Goal: Task Accomplishment & Management: Manage account settings

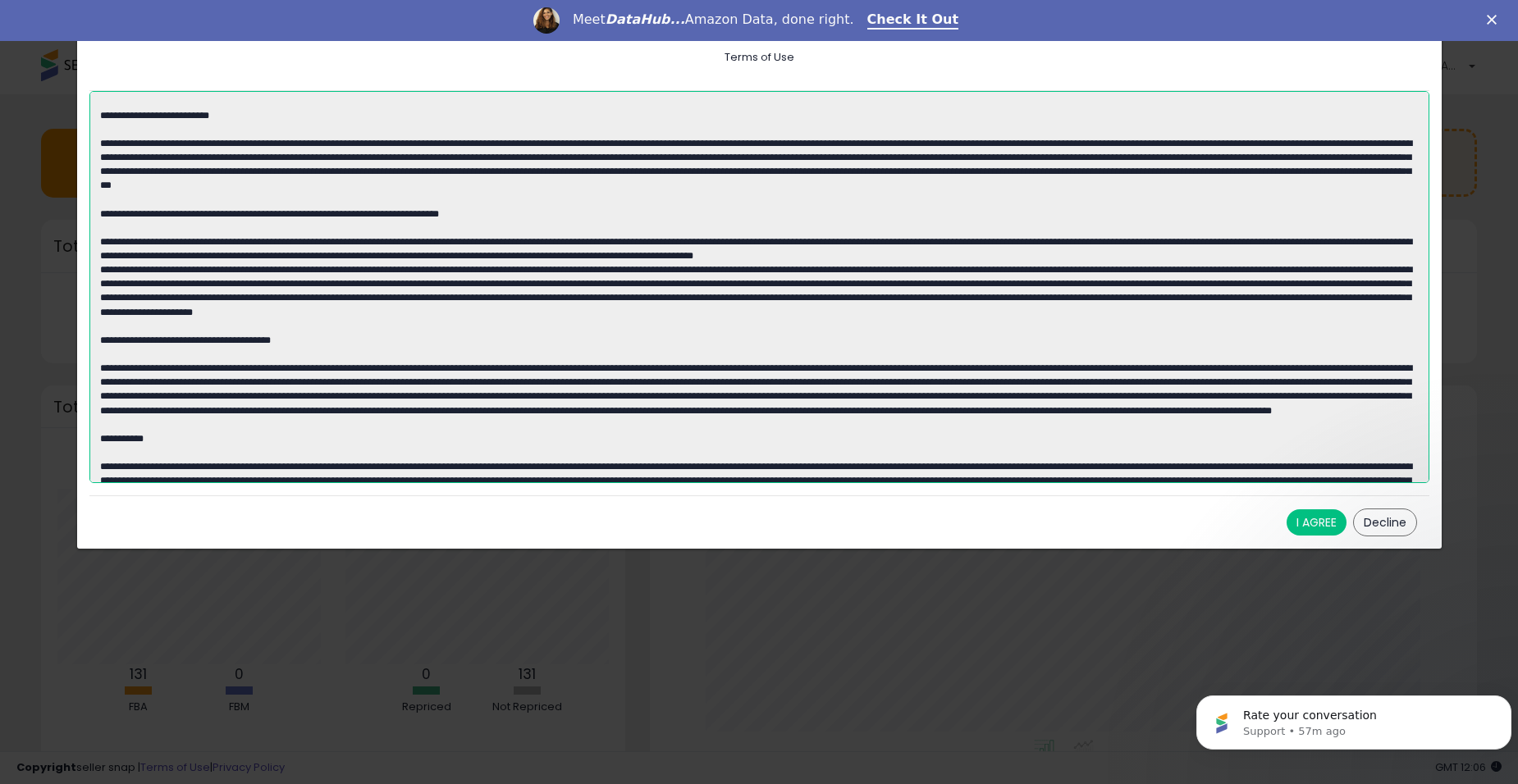
scroll to position [2964, 0]
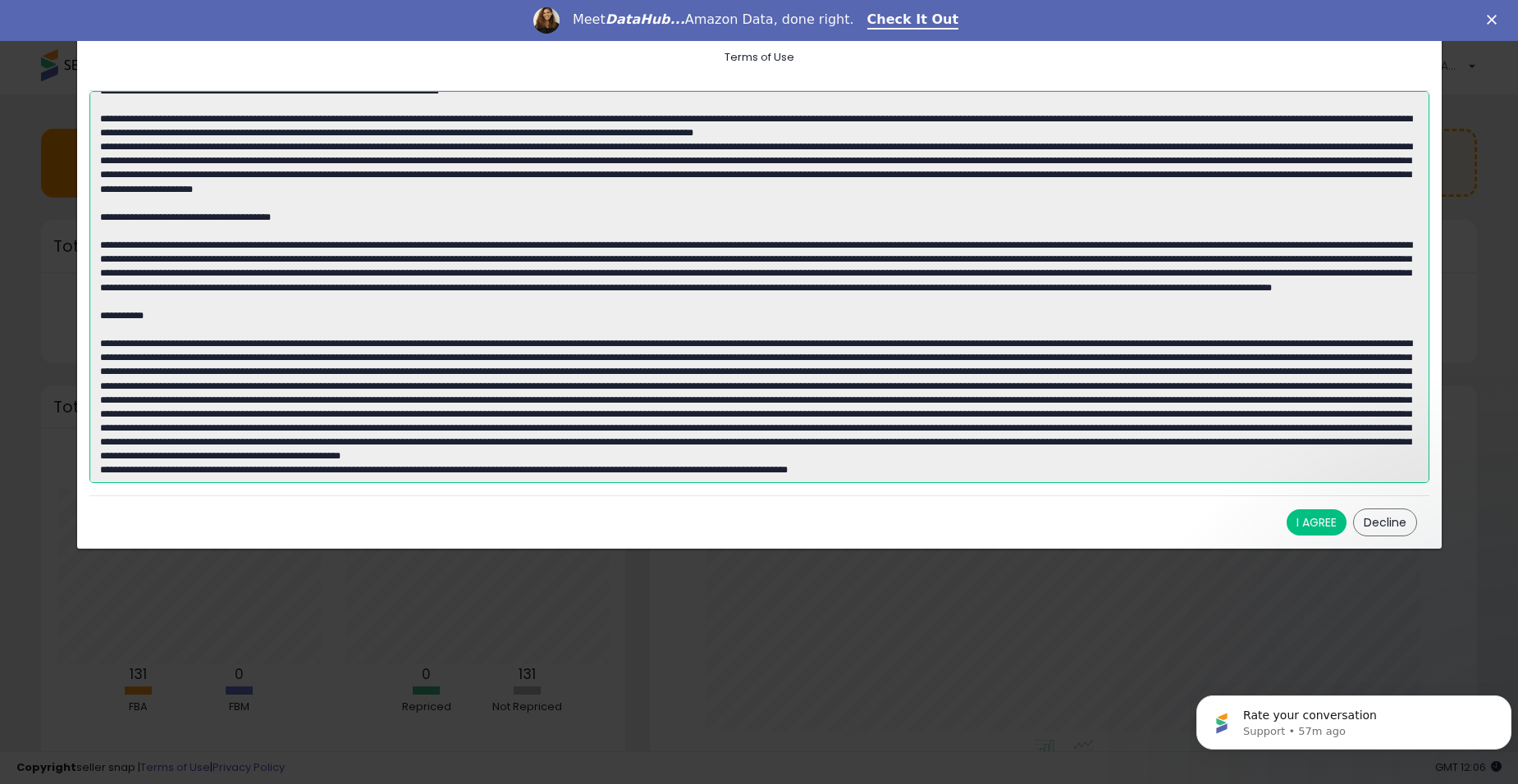
drag, startPoint x: 146, startPoint y: 98, endPoint x: 728, endPoint y: 509, distance: 712.5
click at [728, 509] on div "Terms of Use Retrieving listings data.. I AGREE Decline" at bounding box center [760, 287] width 1367 height 525
click at [1319, 524] on button "I AGREE" at bounding box center [1316, 522] width 60 height 26
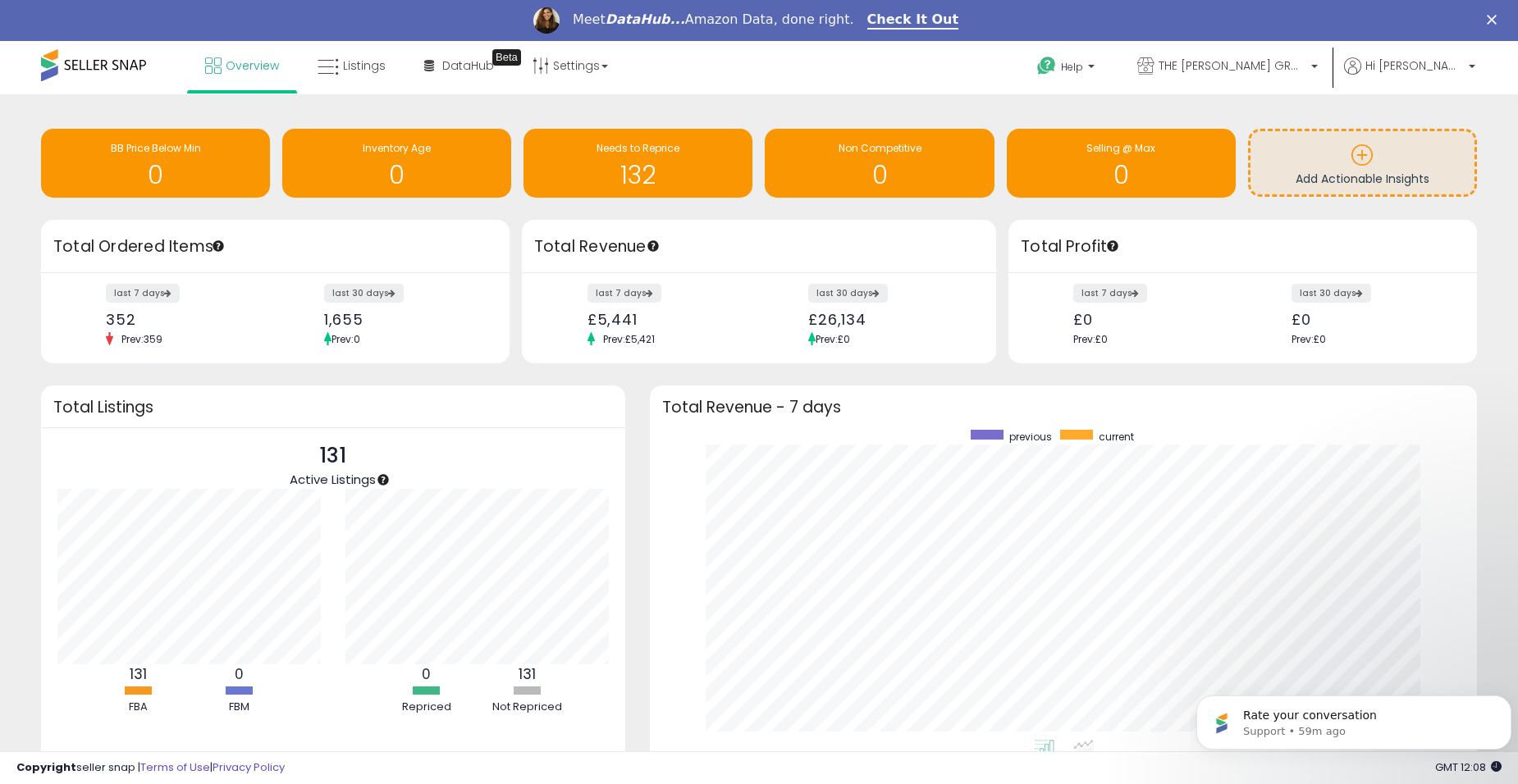
click at [1497, 19] on icon "Close" at bounding box center [1491, 19] width 10 height 10
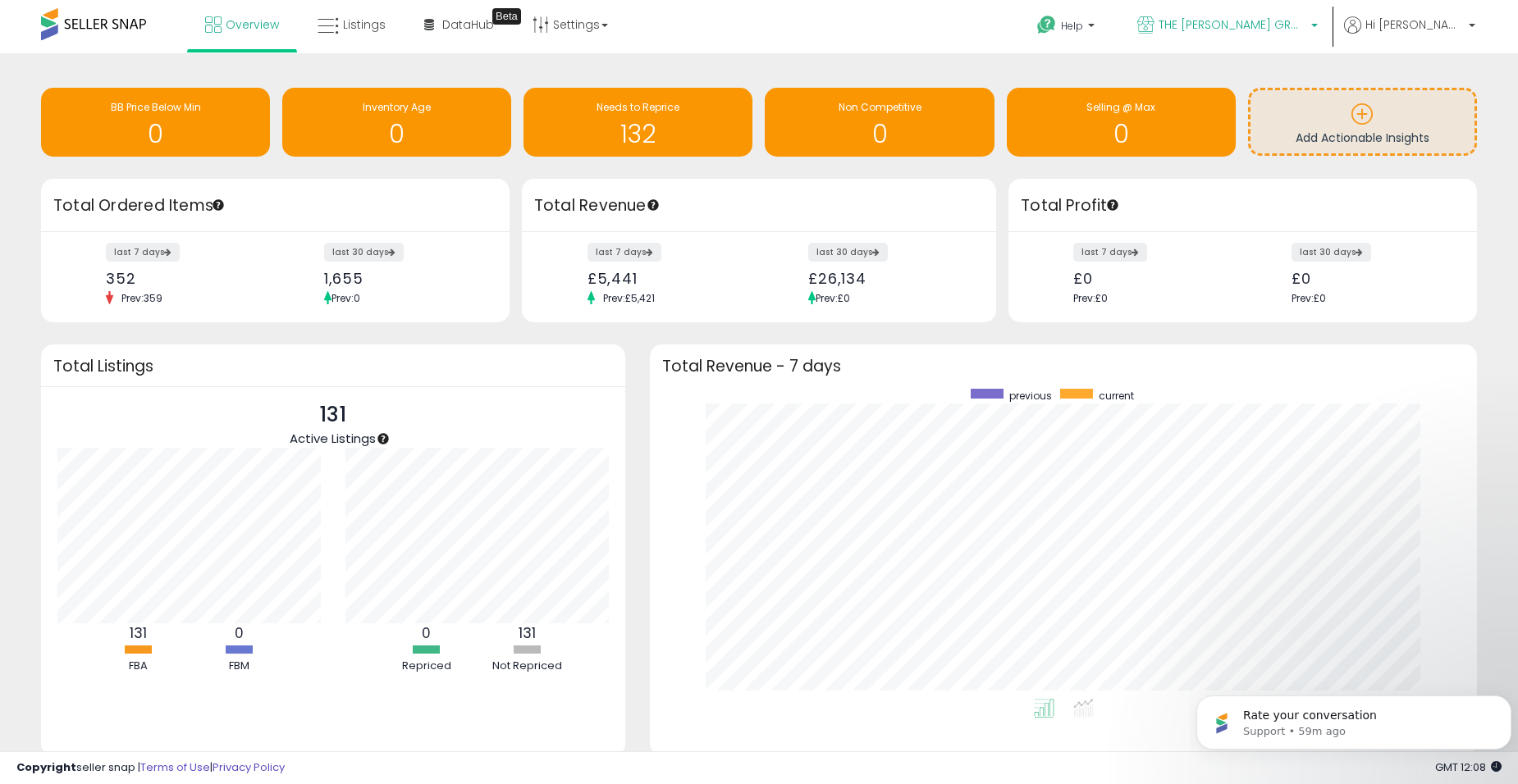
click at [1307, 30] on span "THE [PERSON_NAME] GROUP LTD" at bounding box center [1233, 24] width 148 height 17
click at [1505, 702] on icon "Dismiss notification" at bounding box center [1506, 700] width 6 height 6
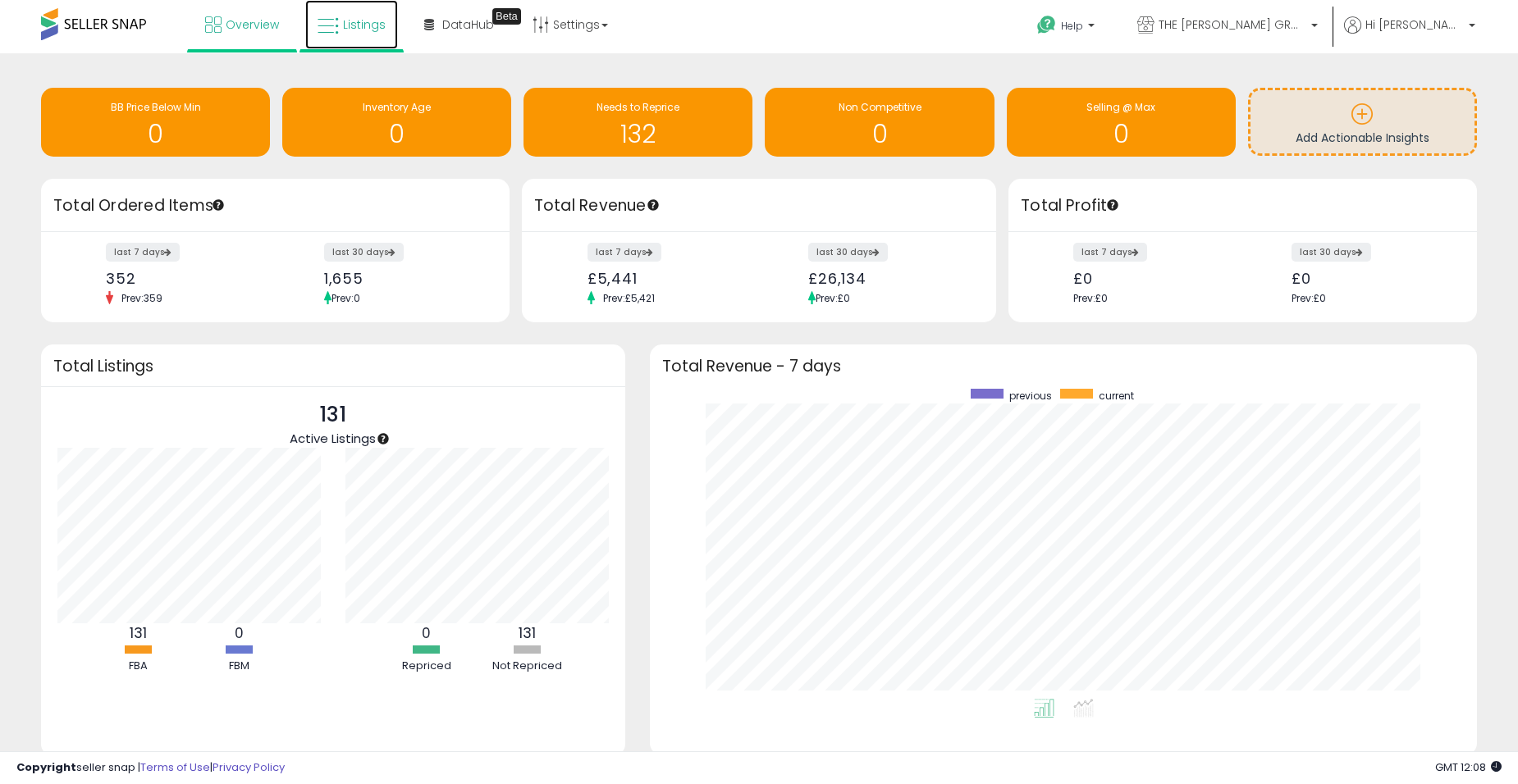
click at [372, 43] on link "Listings" at bounding box center [351, 24] width 93 height 50
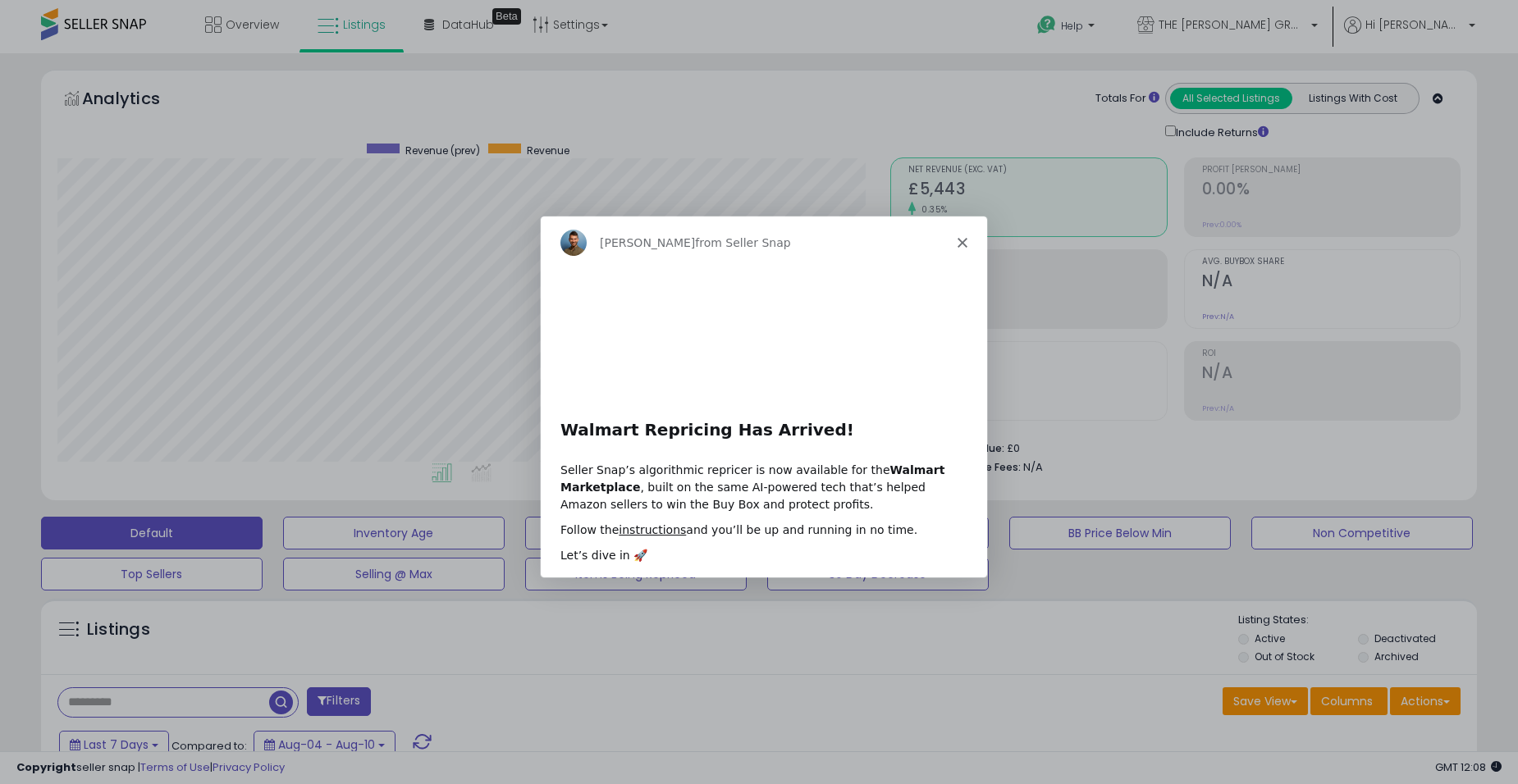
scroll to position [336, 833]
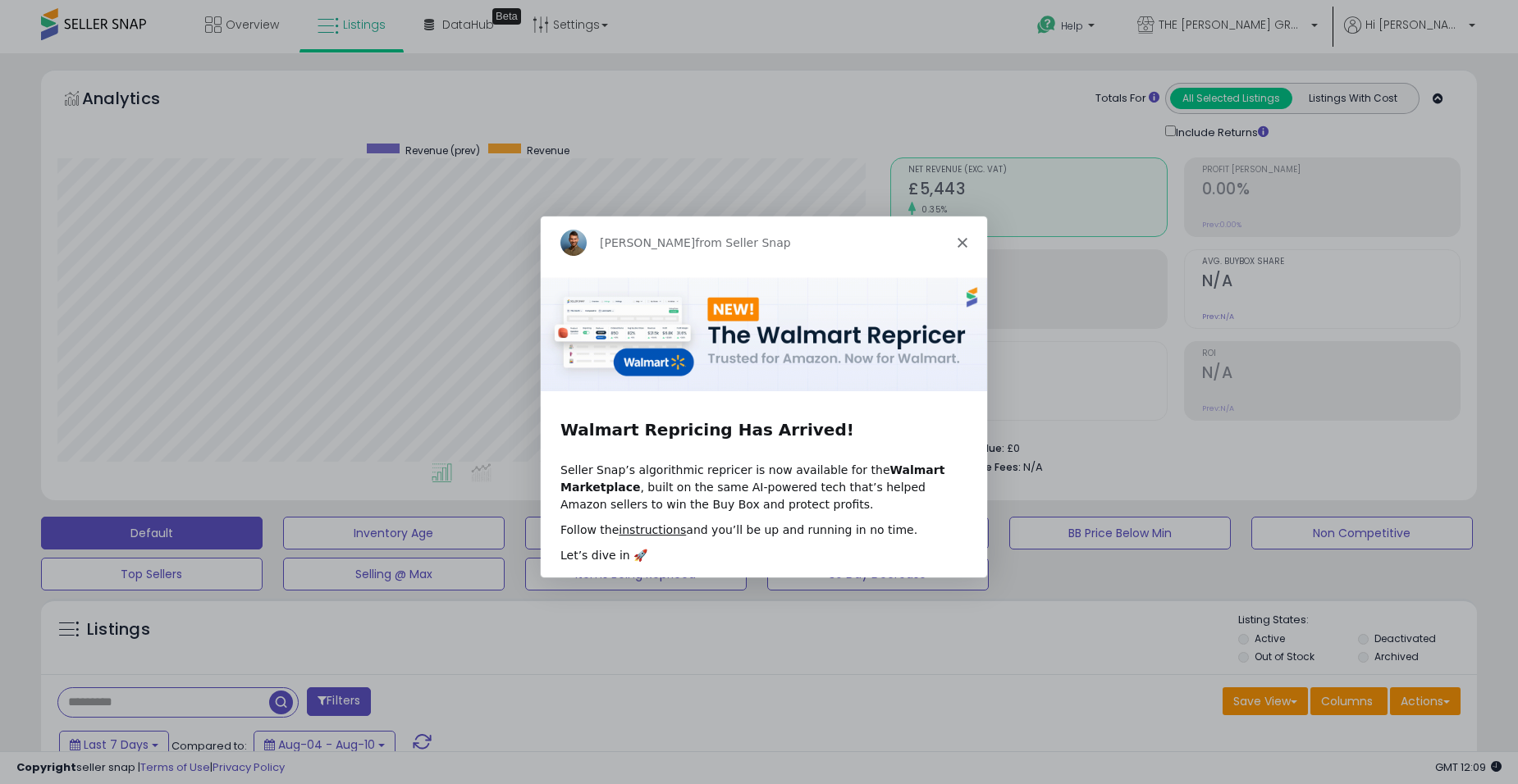
click at [961, 239] on icon "Close" at bounding box center [962, 241] width 10 height 10
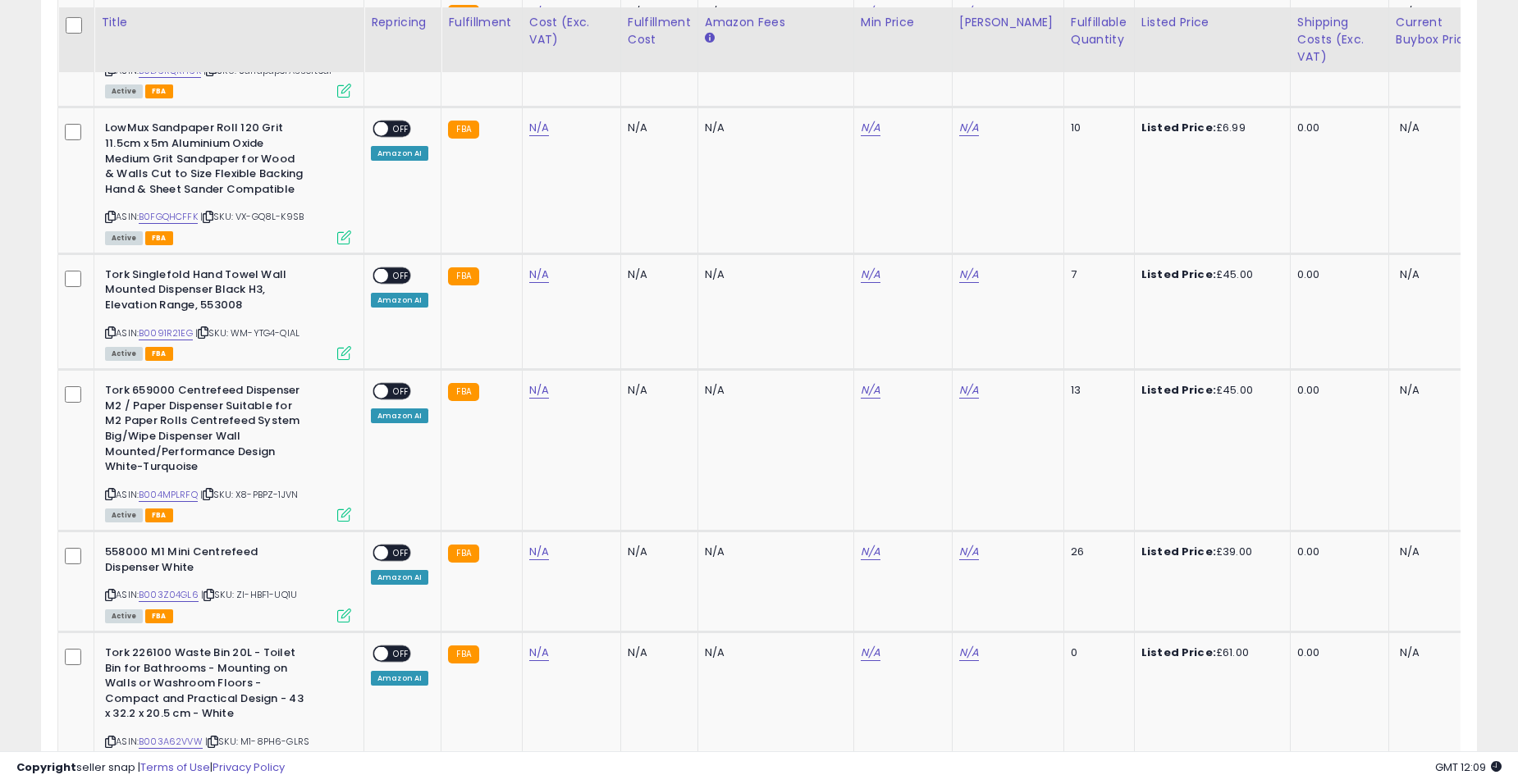
scroll to position [3329, 0]
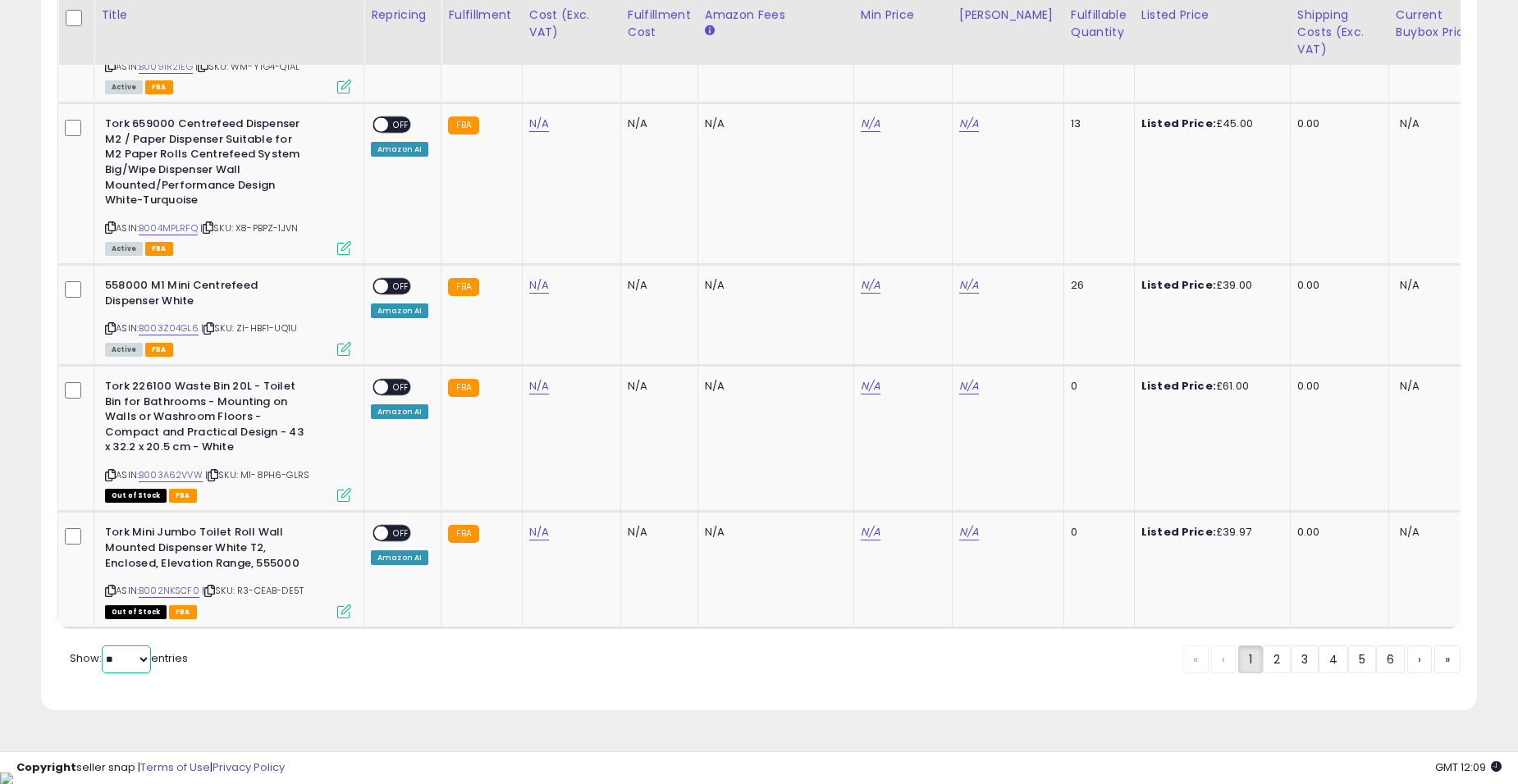
click at [109, 671] on select "** **" at bounding box center [126, 660] width 50 height 28
select select "**"
click at [103, 657] on select "** **" at bounding box center [126, 660] width 50 height 28
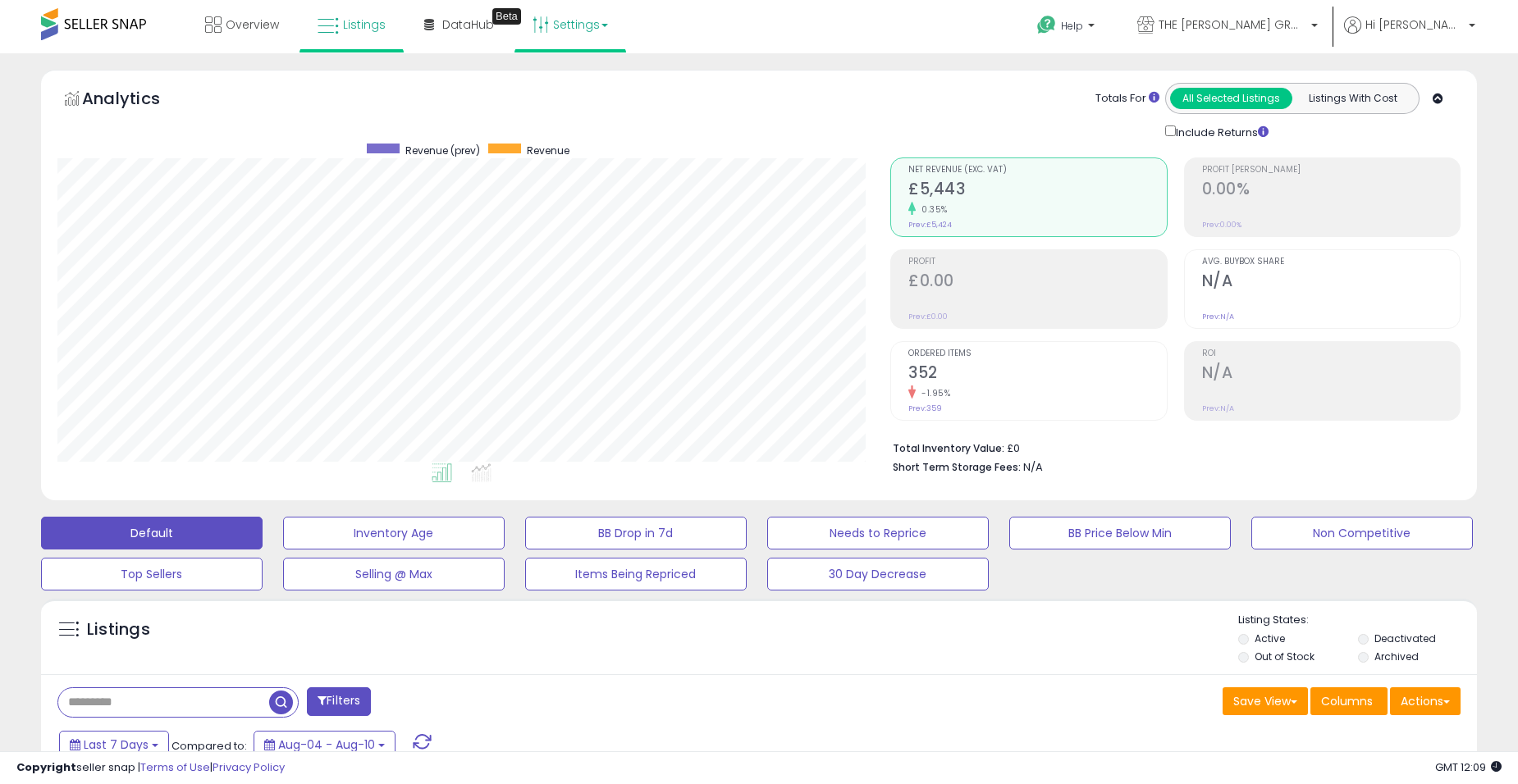
click at [576, 44] on link "Settings" at bounding box center [569, 24] width 100 height 50
click at [576, 82] on link "Store settings" at bounding box center [572, 83] width 74 height 16
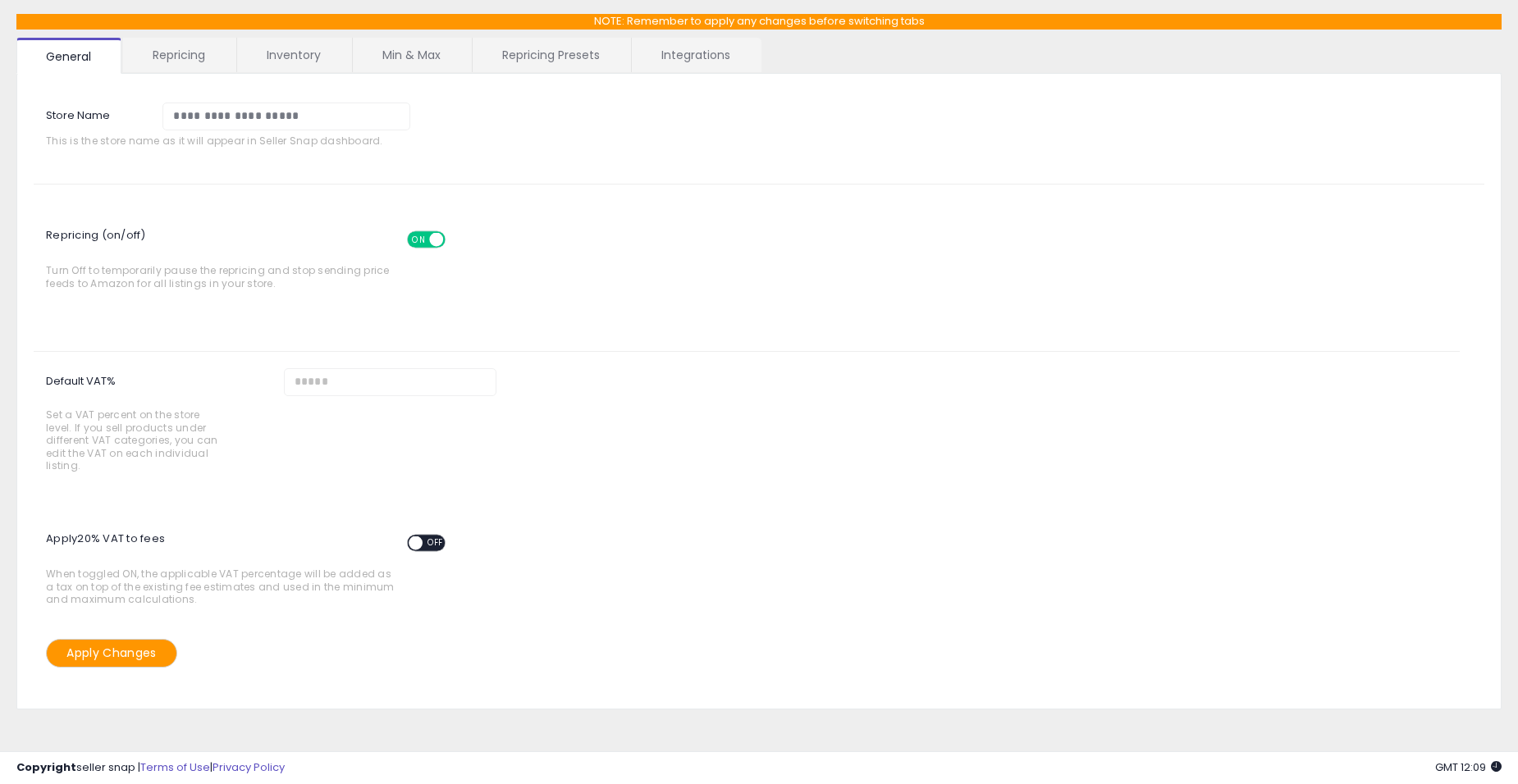
scroll to position [92, 0]
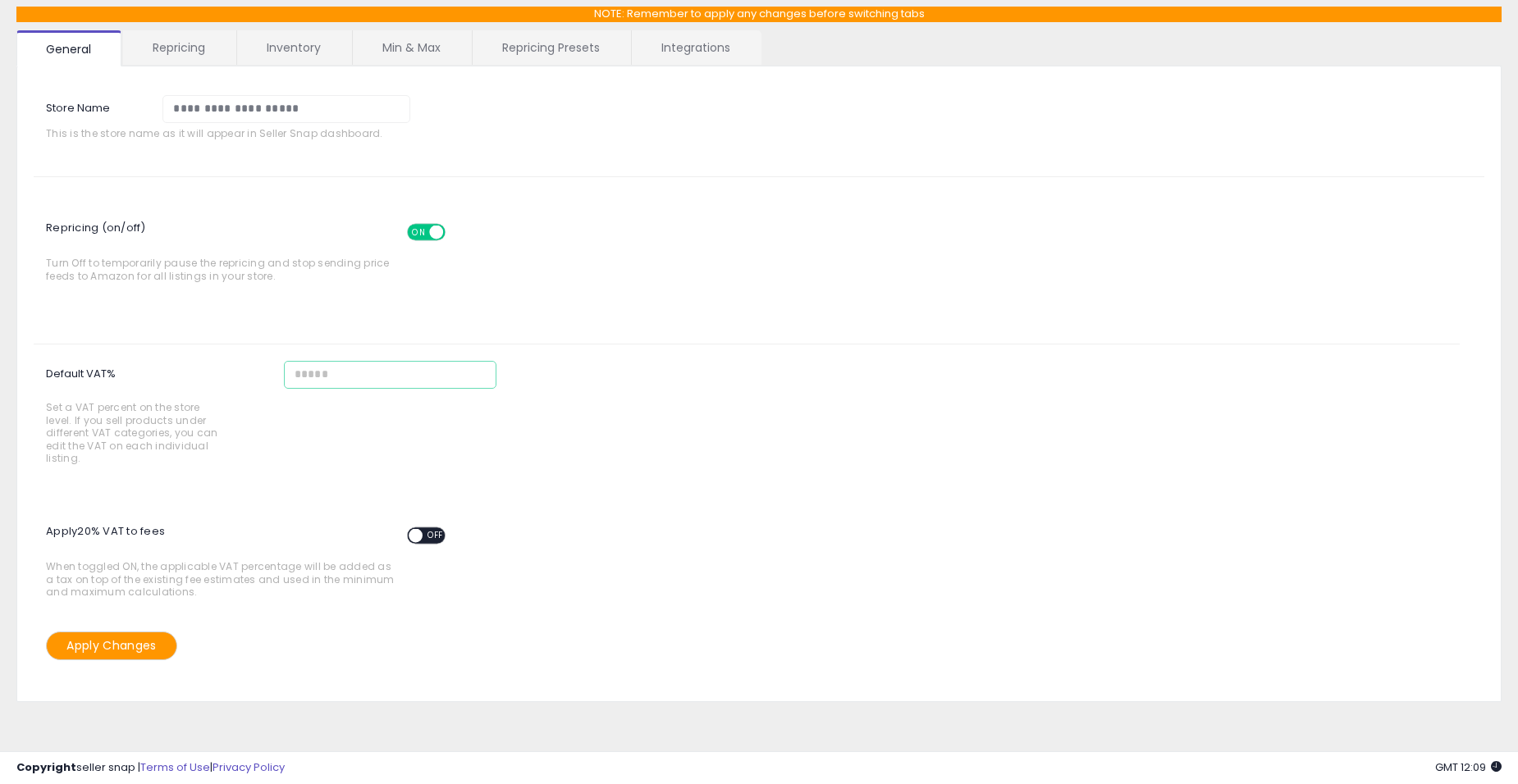
click at [306, 371] on input "Default VAT% Set a VAT percent on the store level. If you sell products under d…" at bounding box center [390, 375] width 213 height 28
type input "**"
click at [505, 420] on div "Default VAT% Set a VAT percent on the store level. If you sell products under d…" at bounding box center [747, 399] width 1451 height 169
drag, startPoint x: 364, startPoint y: 380, endPoint x: 222, endPoint y: 381, distance: 142.0
click at [194, 383] on div "Default VAT% Set a VAT percent on the store level. If you sell products under d…" at bounding box center [747, 399] width 1451 height 169
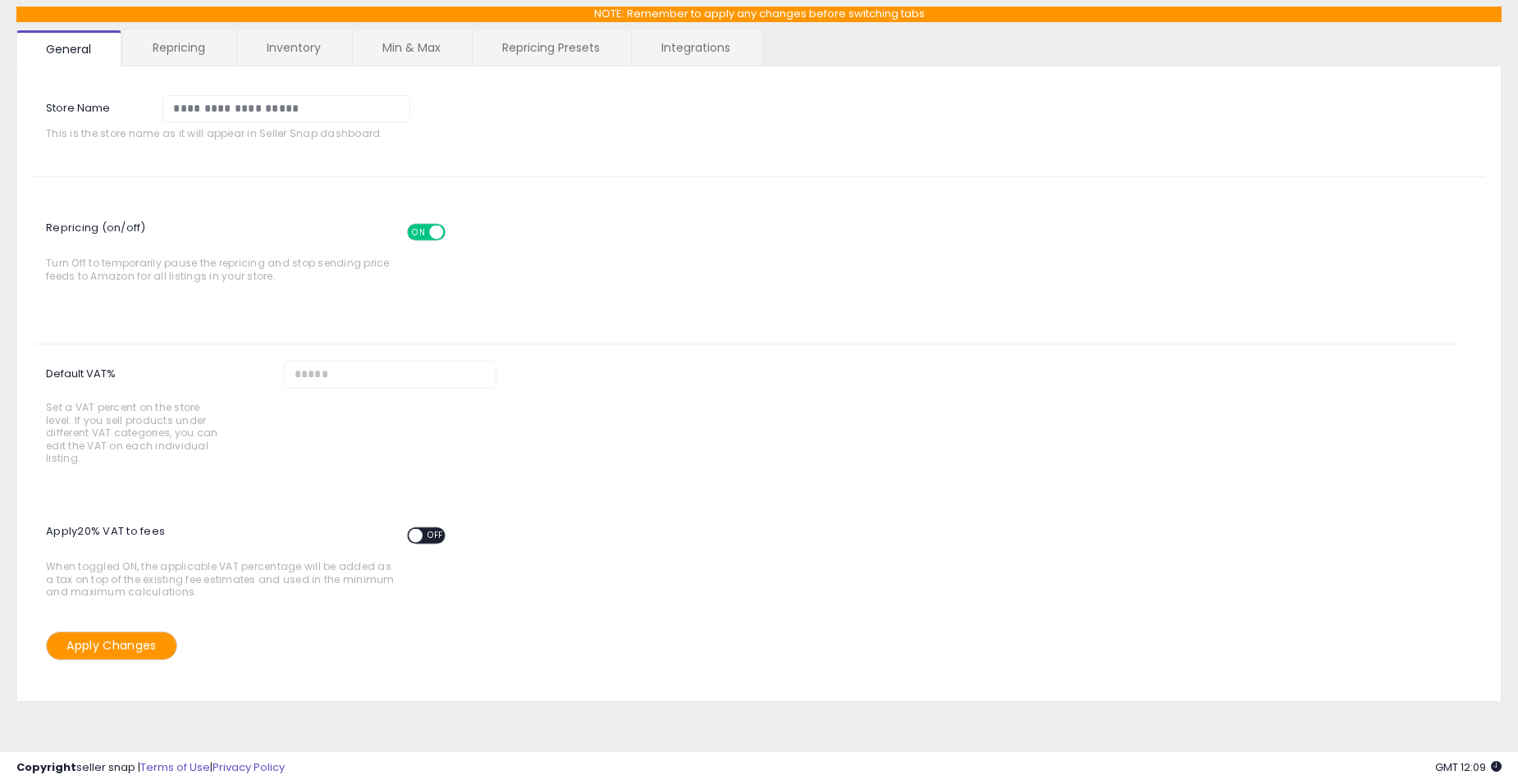
click at [389, 415] on div "Default VAT% Set a VAT percent on the store level. If you sell products under d…" at bounding box center [747, 399] width 1451 height 169
click at [411, 535] on span at bounding box center [416, 536] width 14 height 14
click at [131, 648] on button "Apply Changes" at bounding box center [111, 646] width 131 height 29
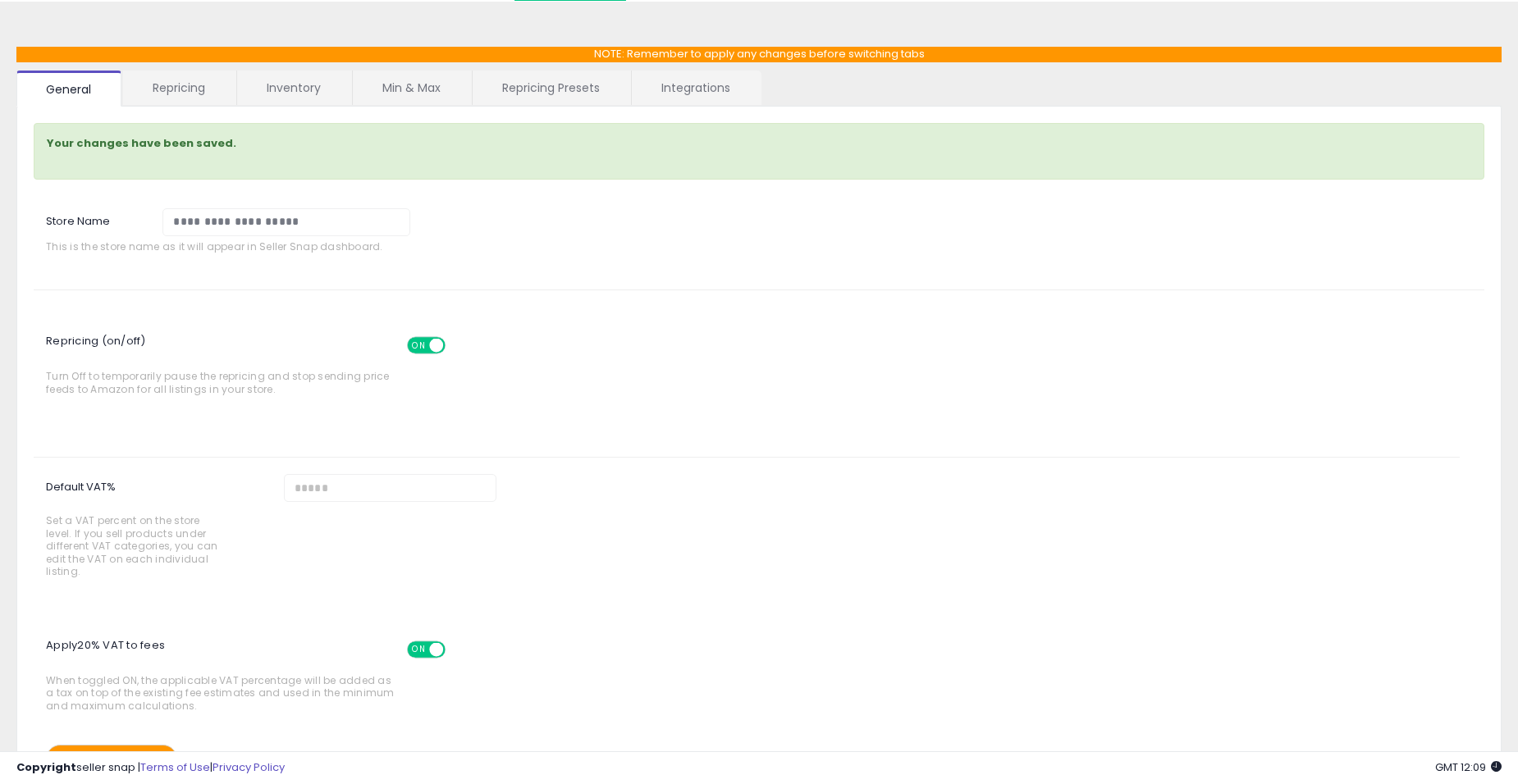
scroll to position [0, 0]
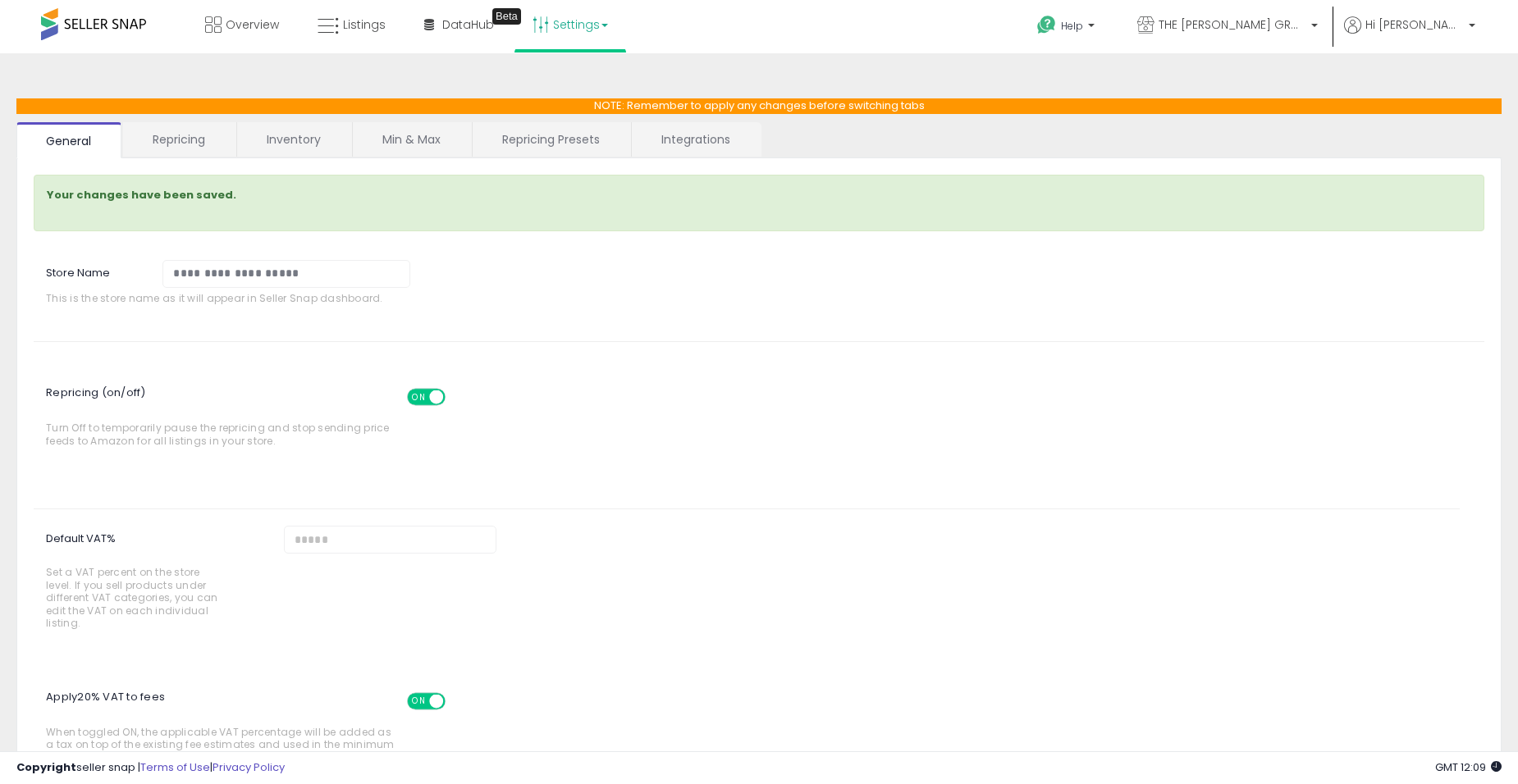
click at [188, 139] on link "Repricing" at bounding box center [179, 140] width 111 height 35
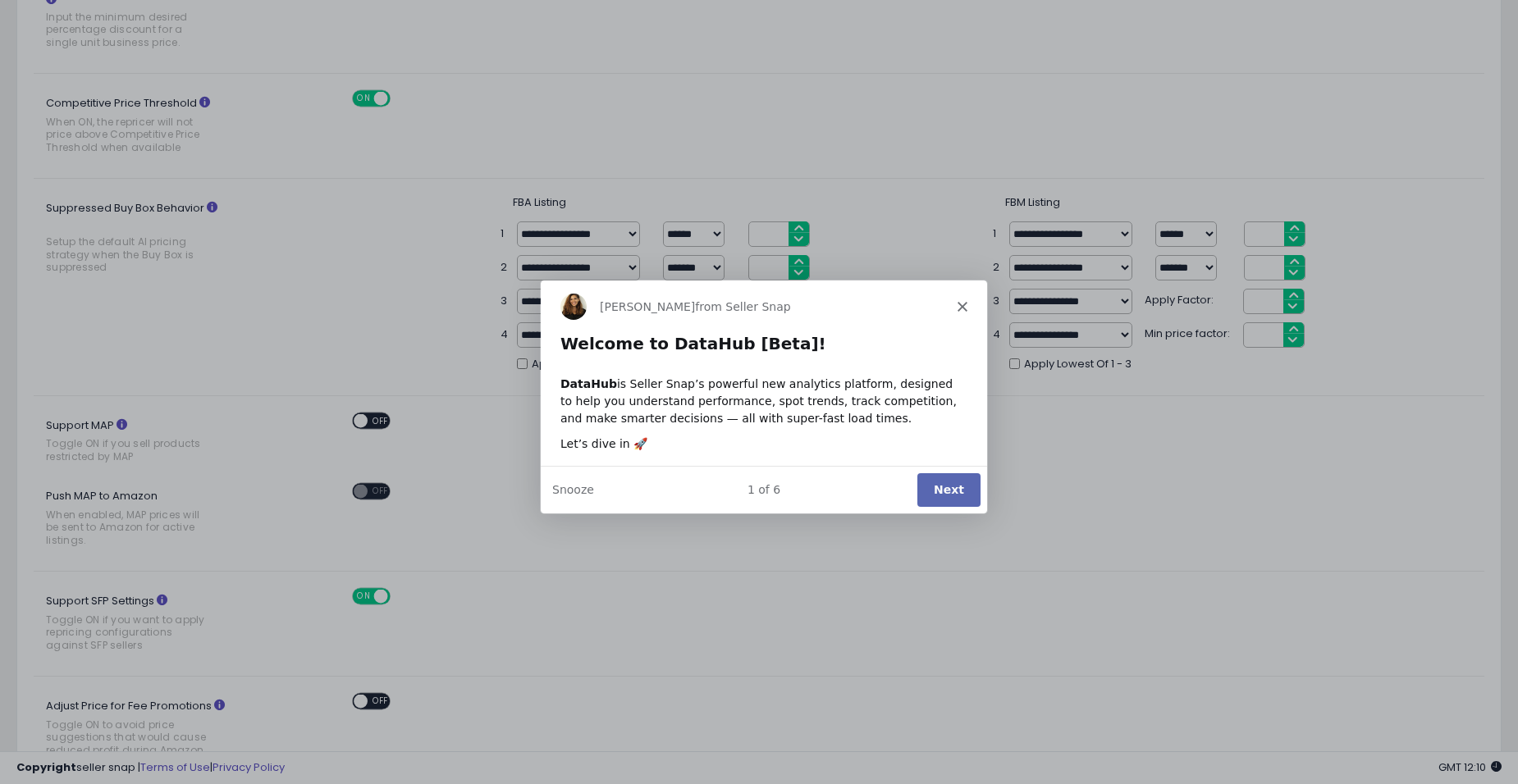
click at [961, 306] on polygon "Close" at bounding box center [962, 305] width 10 height 10
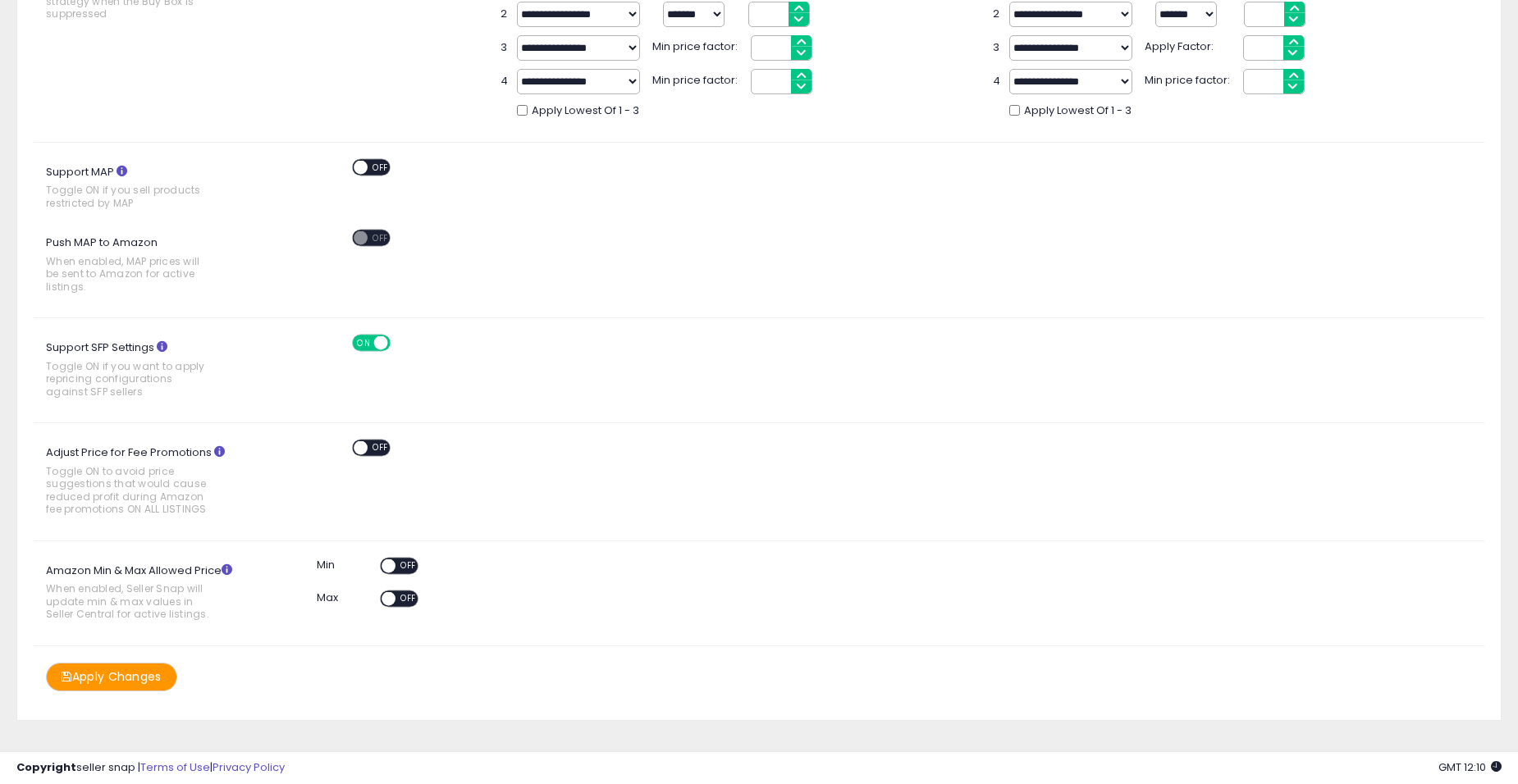
scroll to position [655, 0]
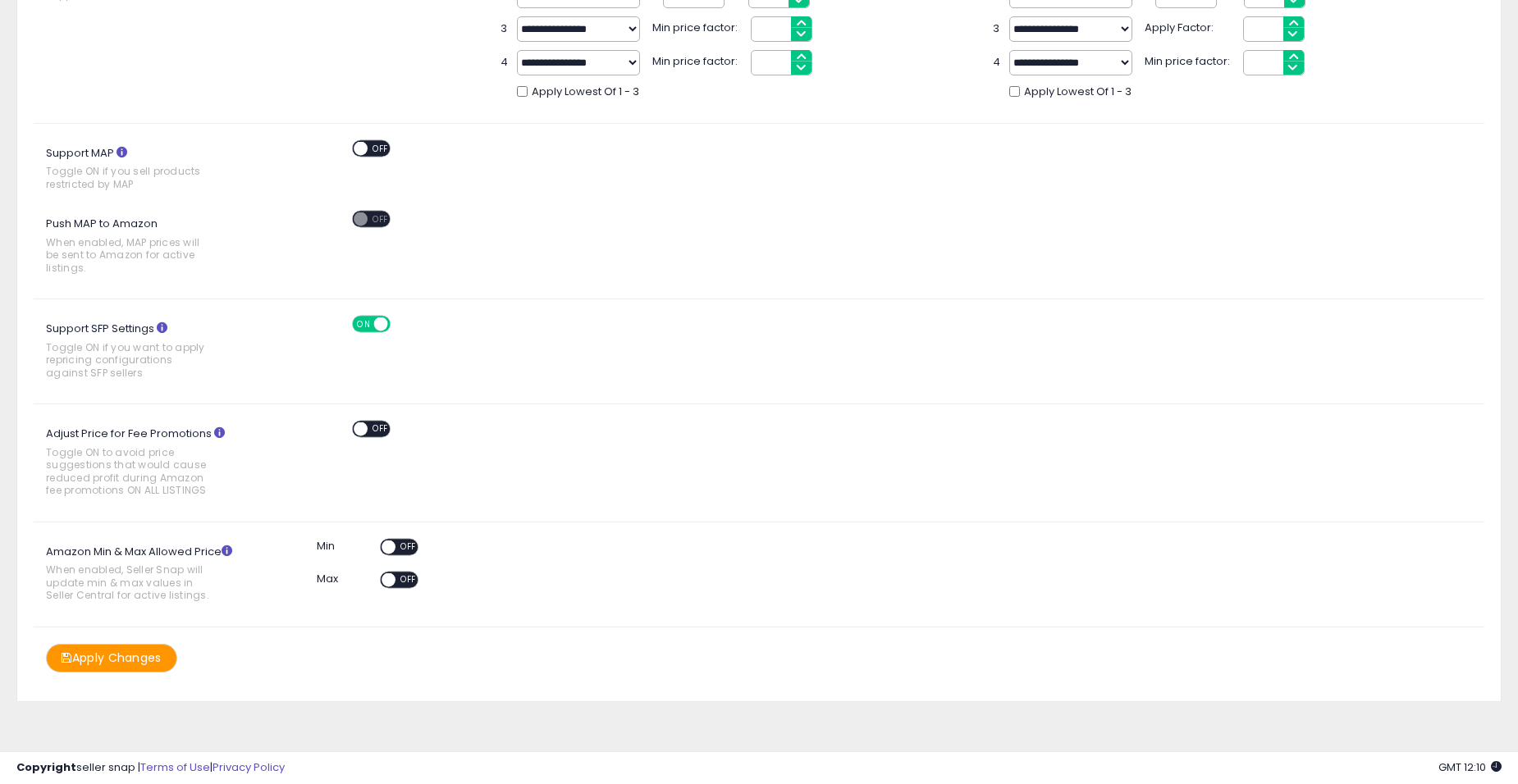
click at [229, 549] on icon at bounding box center [227, 551] width 10 height 10
click at [124, 657] on button "Apply Changes" at bounding box center [111, 658] width 131 height 29
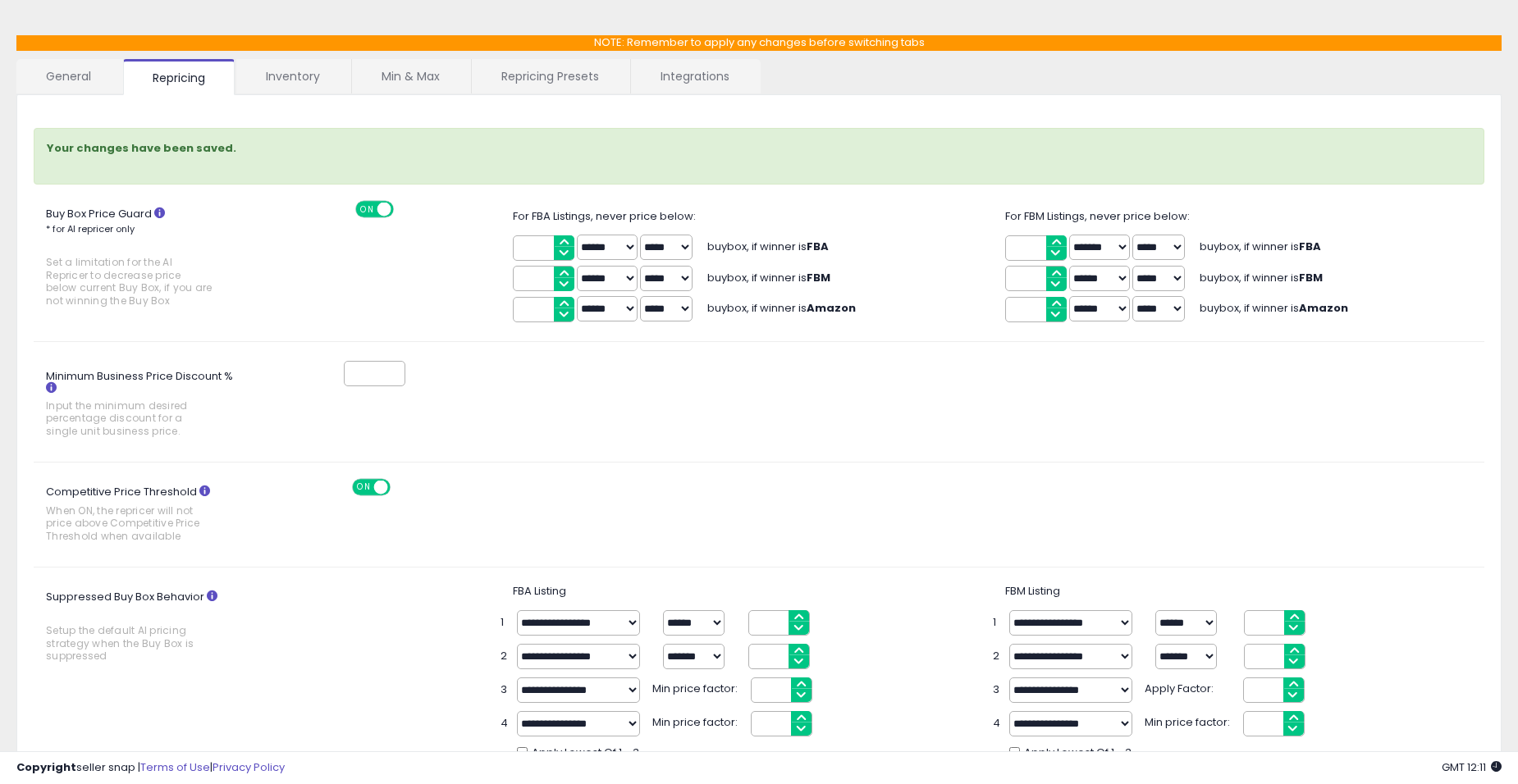
scroll to position [0, 0]
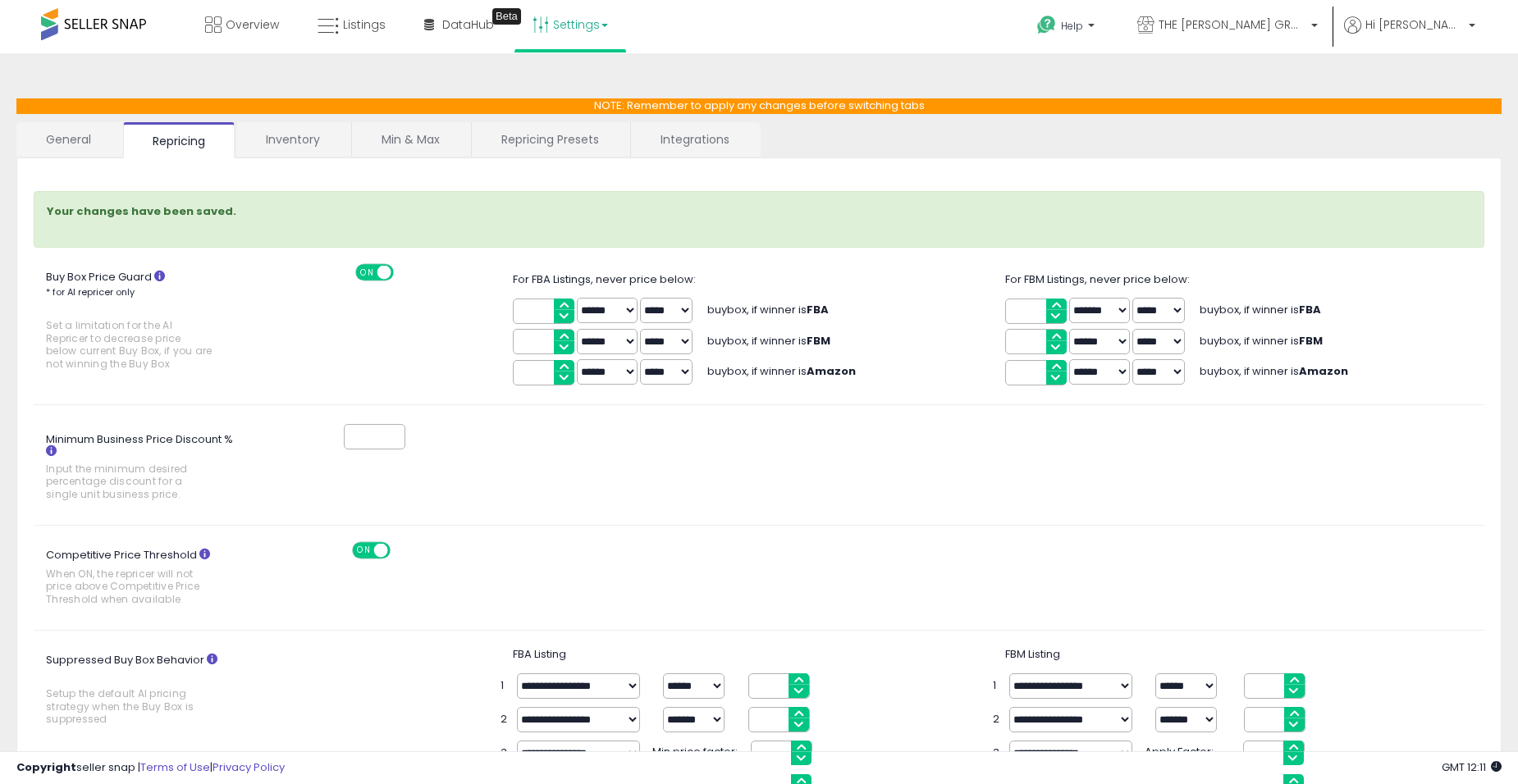
click at [293, 148] on link "Inventory" at bounding box center [293, 140] width 113 height 35
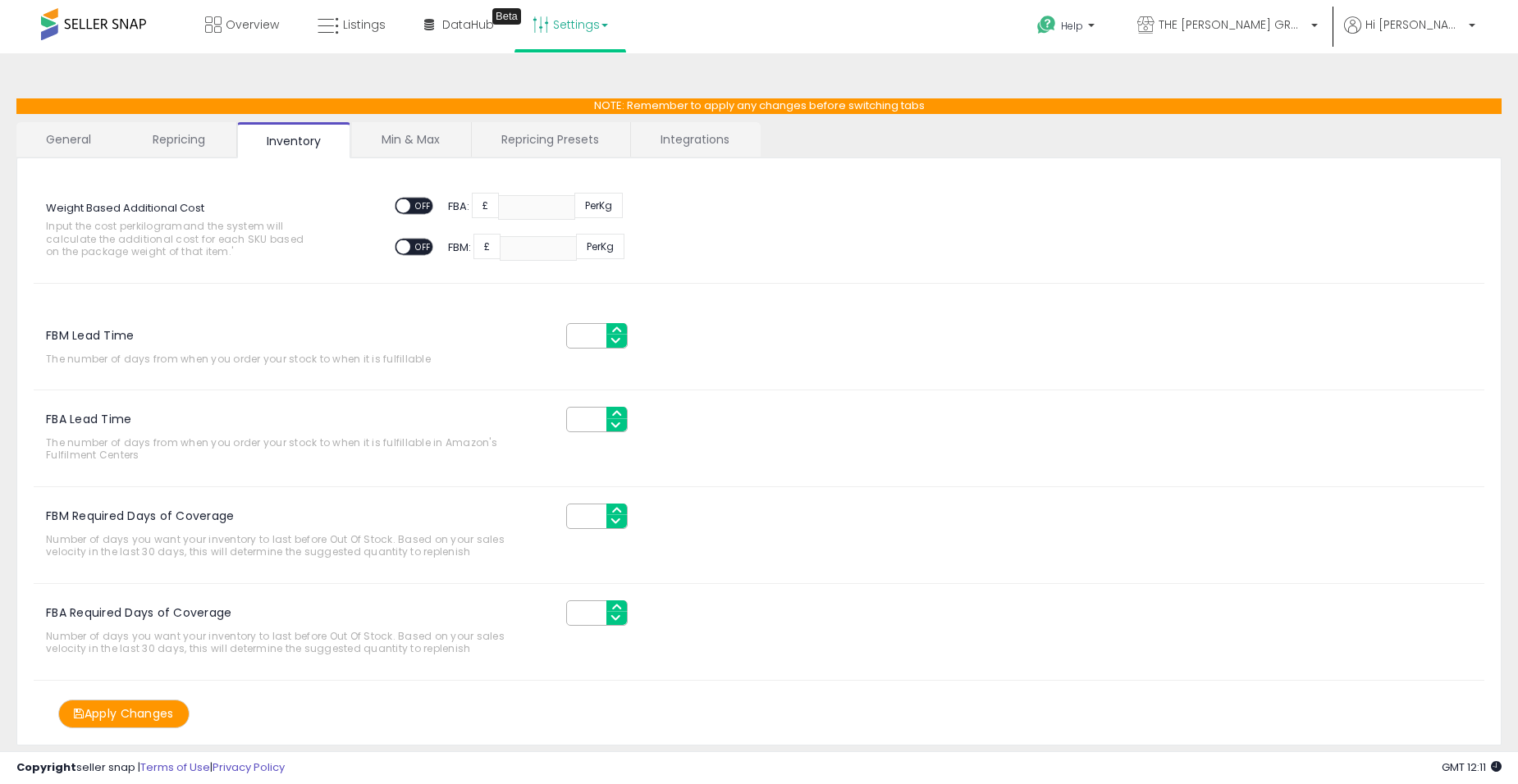
click at [388, 148] on link "Min & Max" at bounding box center [410, 140] width 117 height 35
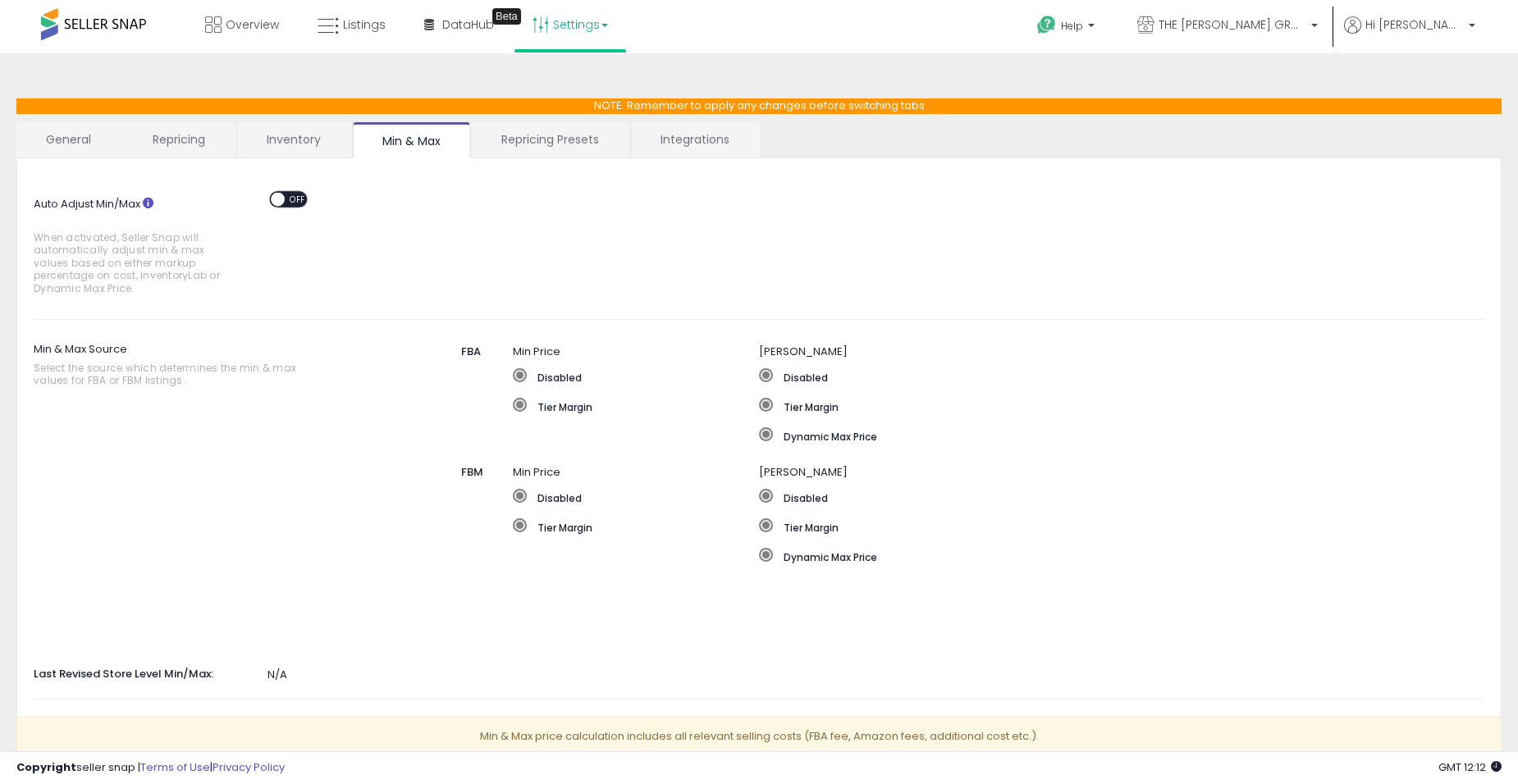
click at [527, 144] on link "Repricing Presets" at bounding box center [550, 140] width 156 height 35
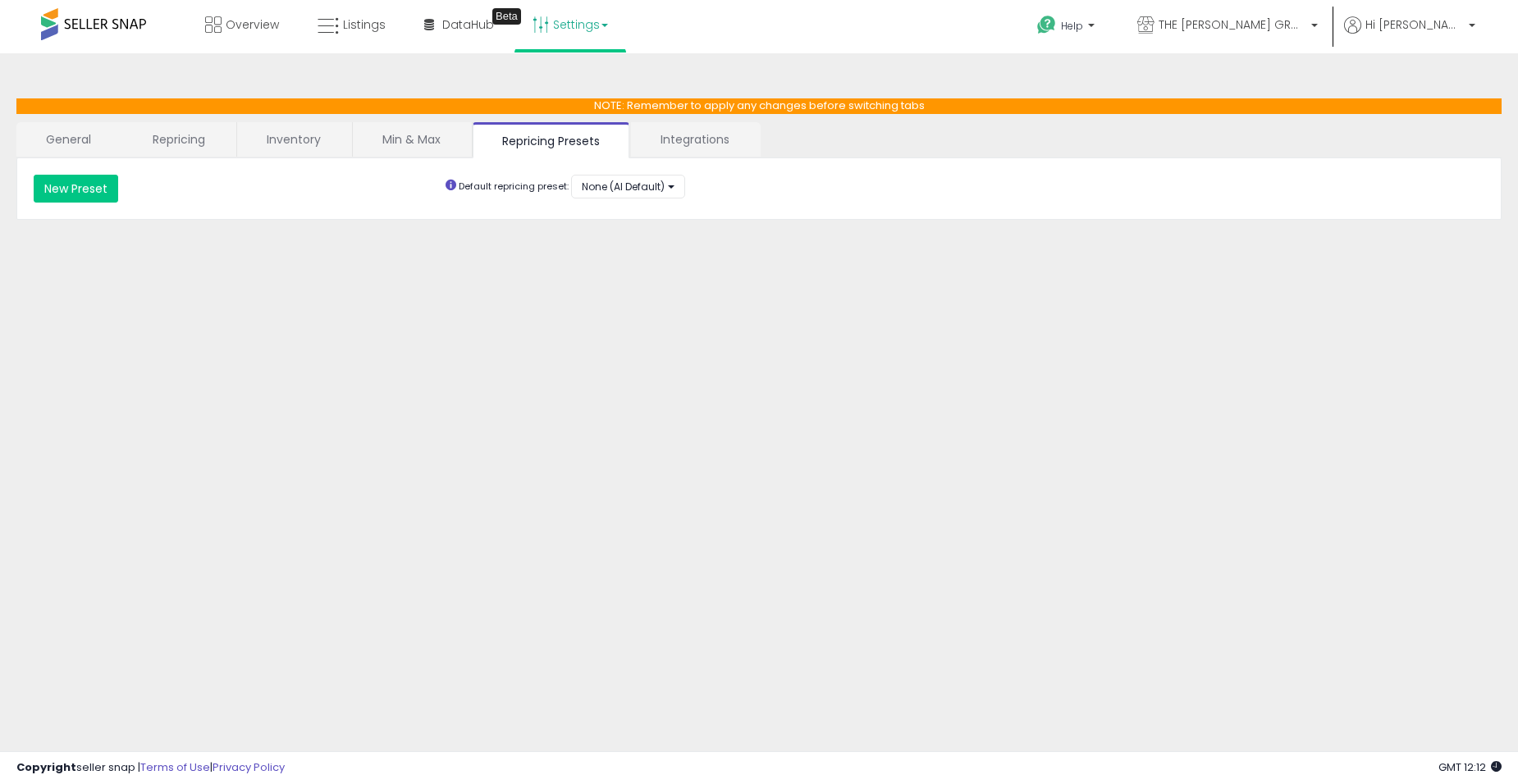
click at [680, 143] on link "Integrations" at bounding box center [695, 140] width 128 height 35
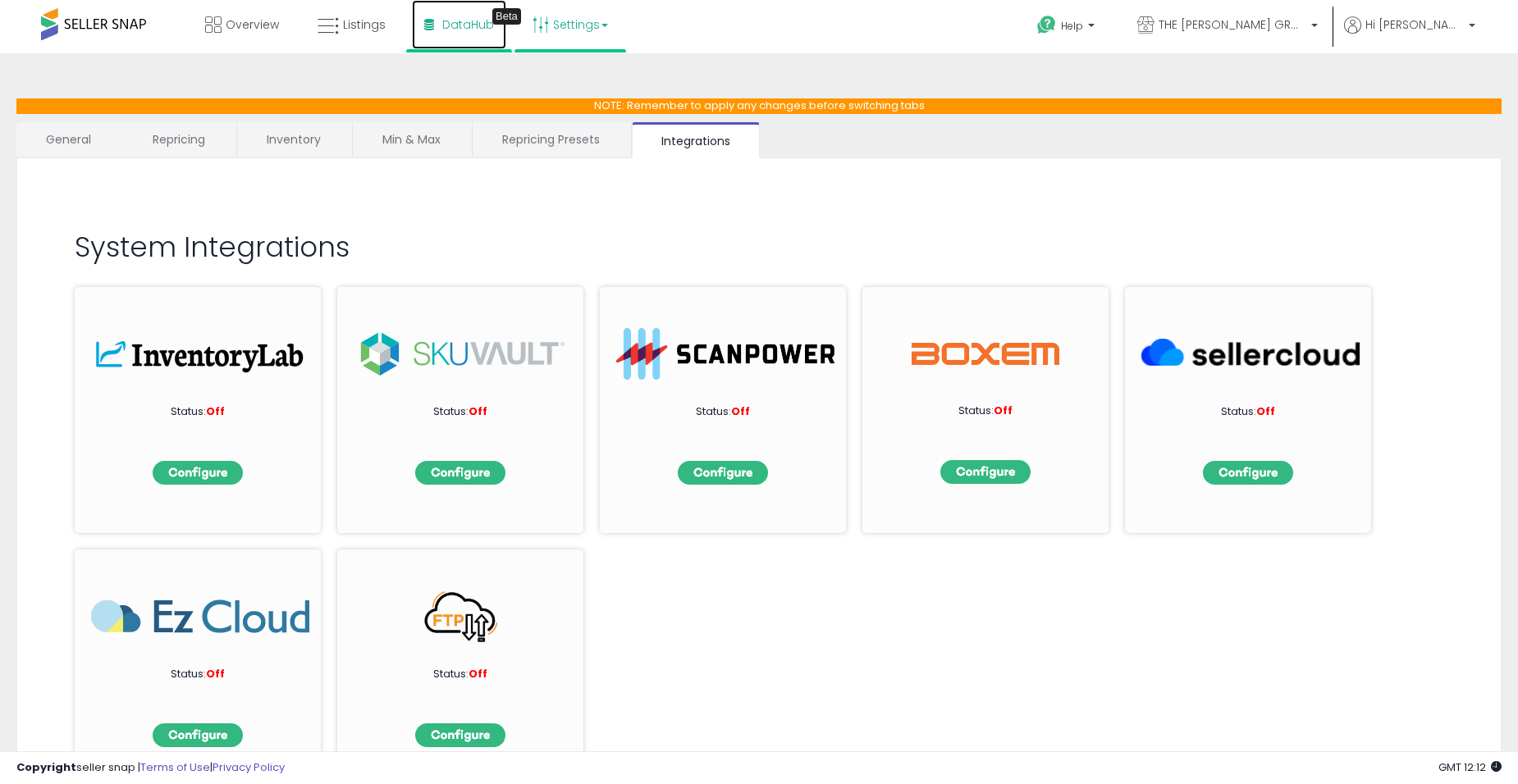
click at [450, 24] on span "DataHub" at bounding box center [468, 24] width 51 height 17
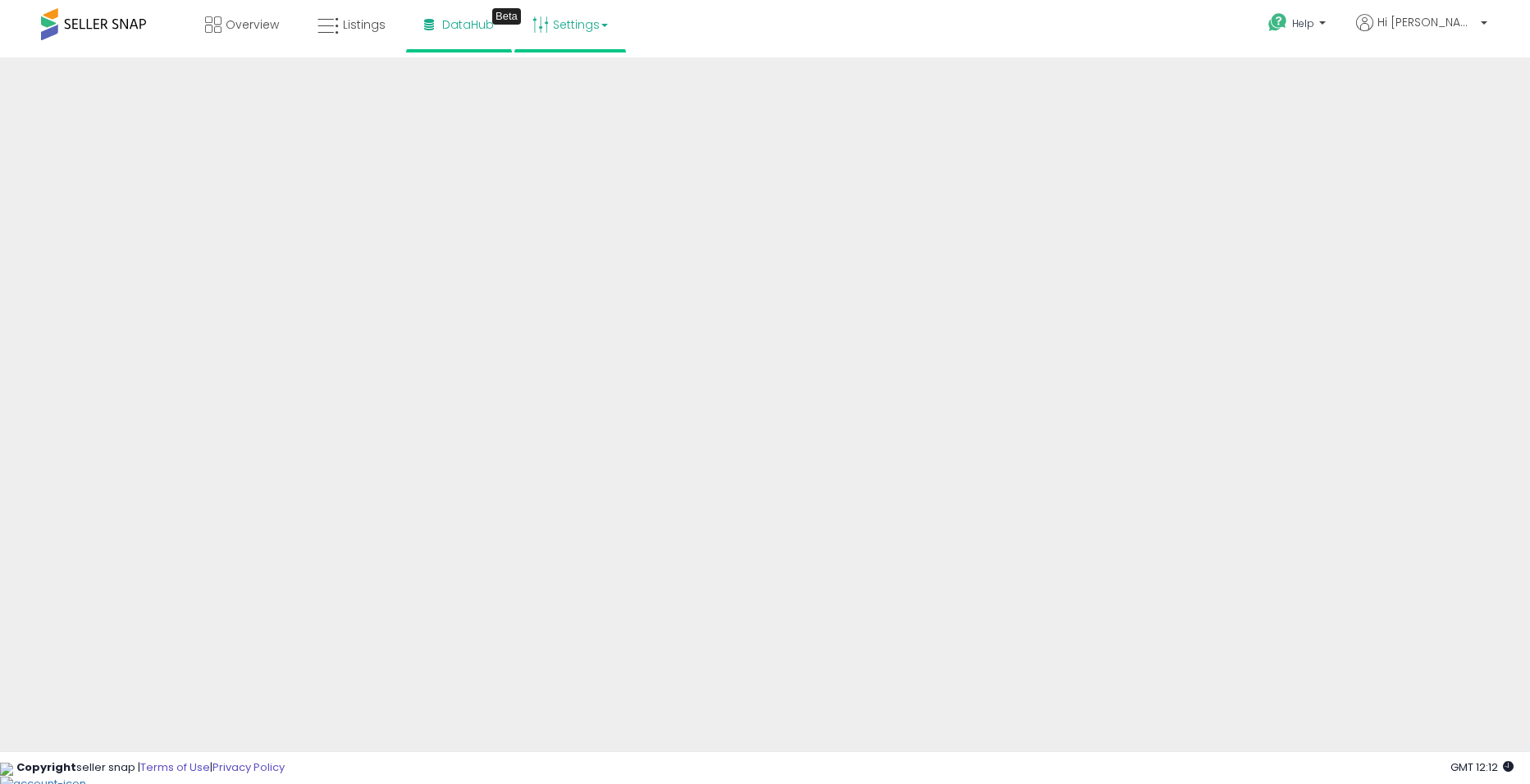
click at [562, 34] on link "Settings" at bounding box center [569, 24] width 100 height 50
click at [557, 86] on link "Store settings" at bounding box center [572, 83] width 74 height 16
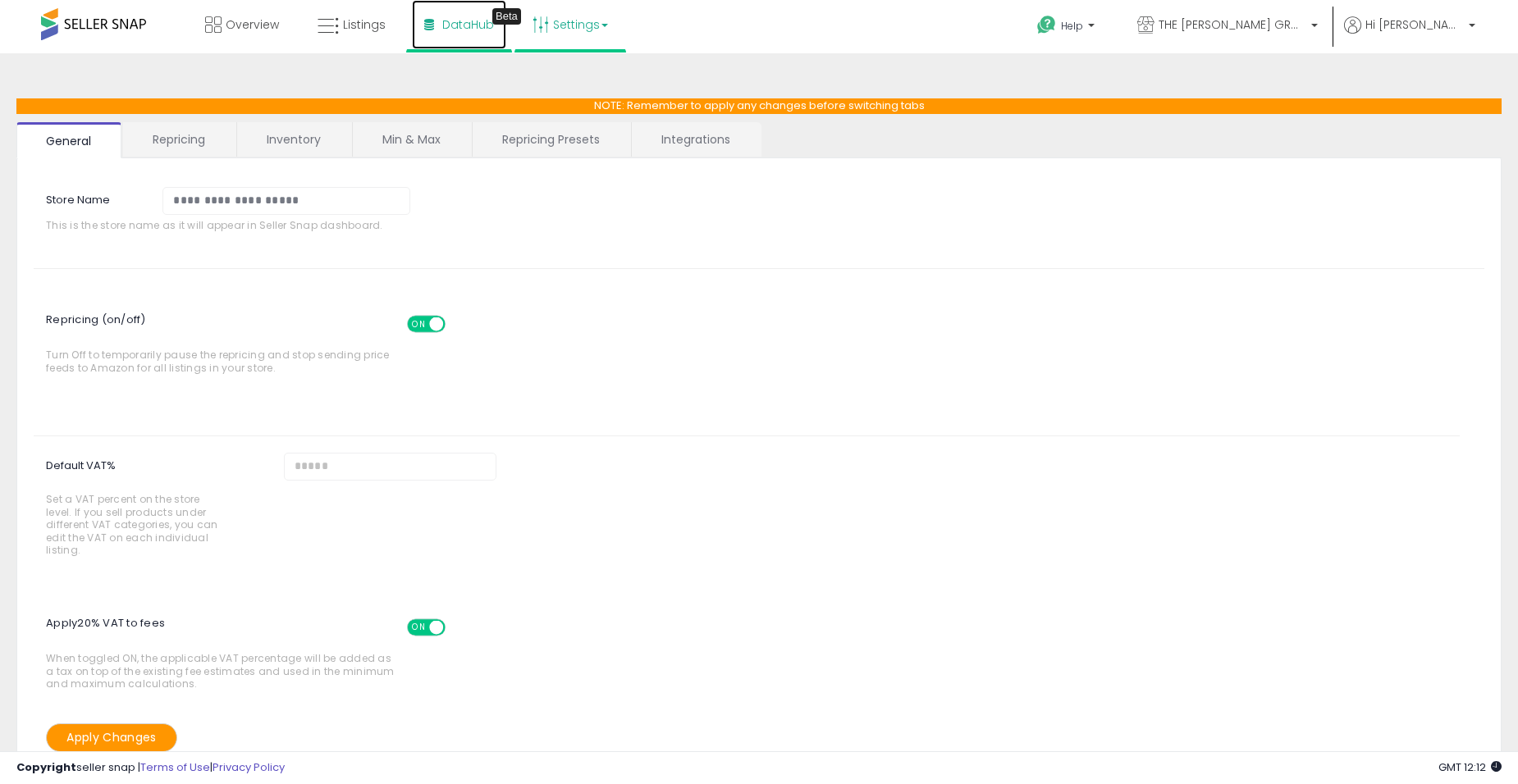
click at [437, 32] on link "DataHub Beta" at bounding box center [459, 24] width 95 height 50
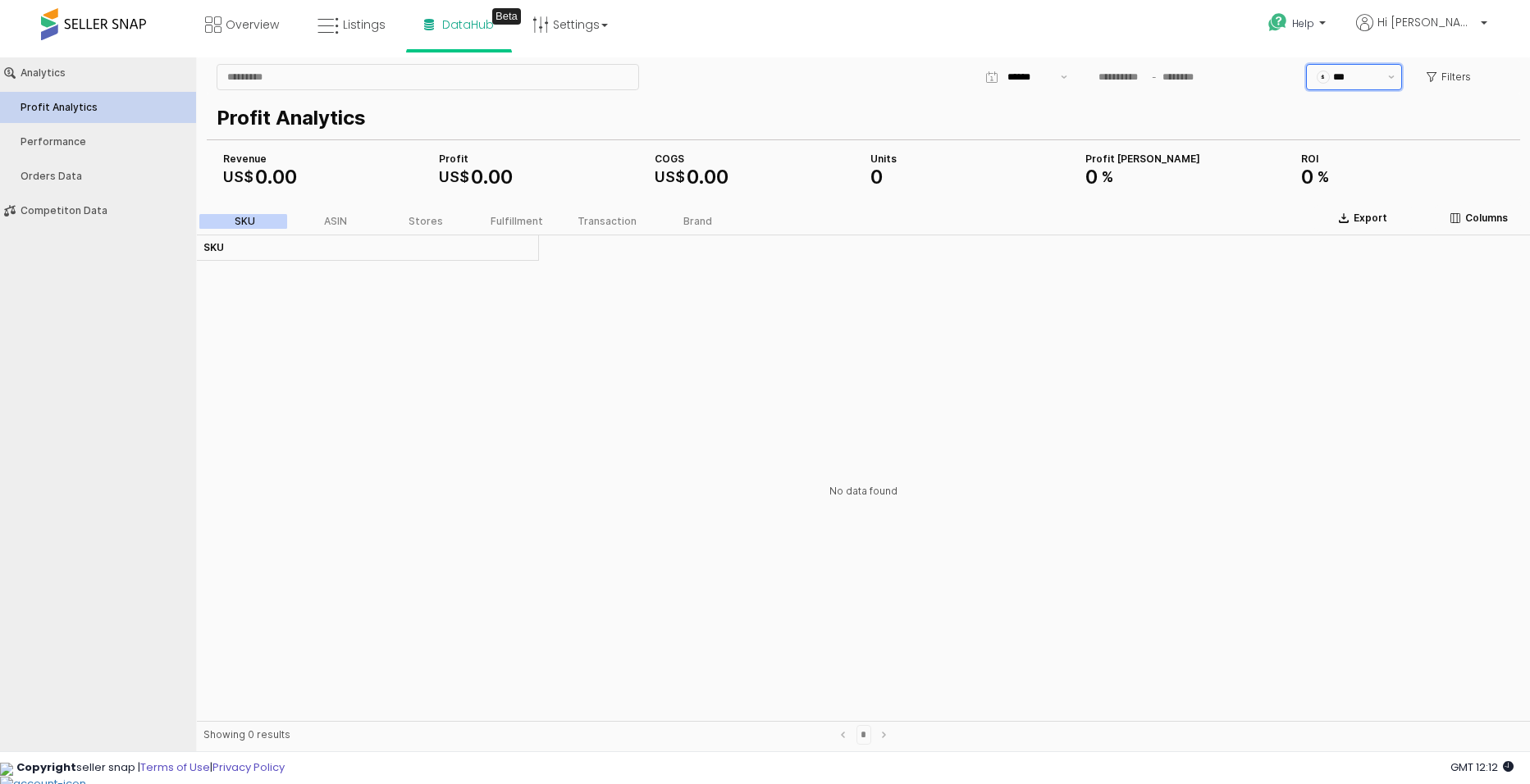
click at [1366, 74] on input "***" at bounding box center [1356, 76] width 45 height 17
click at [1367, 169] on div "GBP" at bounding box center [1358, 166] width 49 height 13
type input "***"
click at [868, 89] on div "£ *** Filters" at bounding box center [864, 77] width 1307 height 33
click at [343, 21] on span "Listings" at bounding box center [364, 24] width 43 height 17
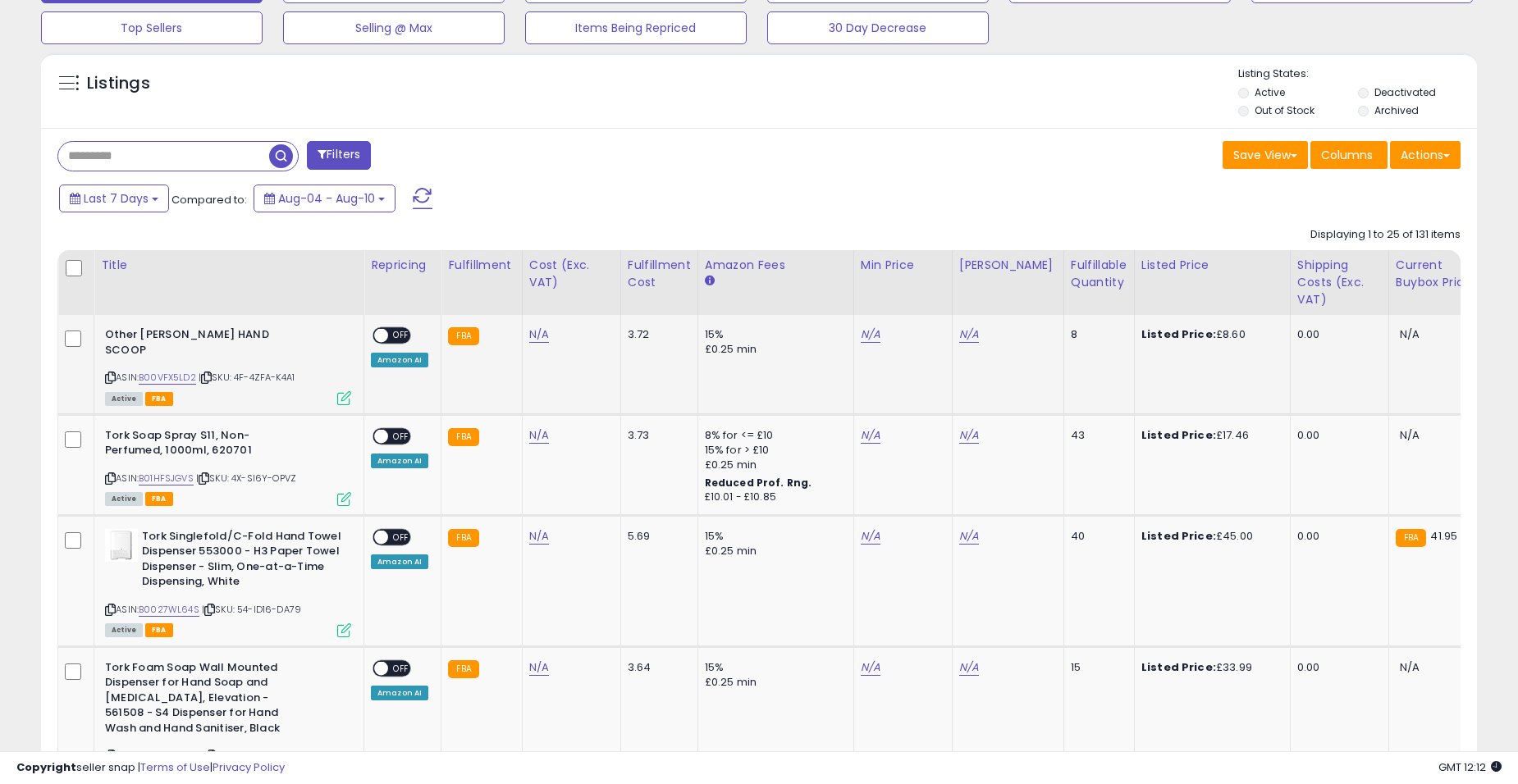
scroll to position [548, 0]
drag, startPoint x: 623, startPoint y: 334, endPoint x: 641, endPoint y: 329, distance: 18.7
click at [641, 329] on div "3.72" at bounding box center [656, 334] width 57 height 15
drag, startPoint x: 641, startPoint y: 329, endPoint x: 643, endPoint y: 353, distance: 24.1
click at [643, 353] on td "3.72" at bounding box center [659, 364] width 77 height 99
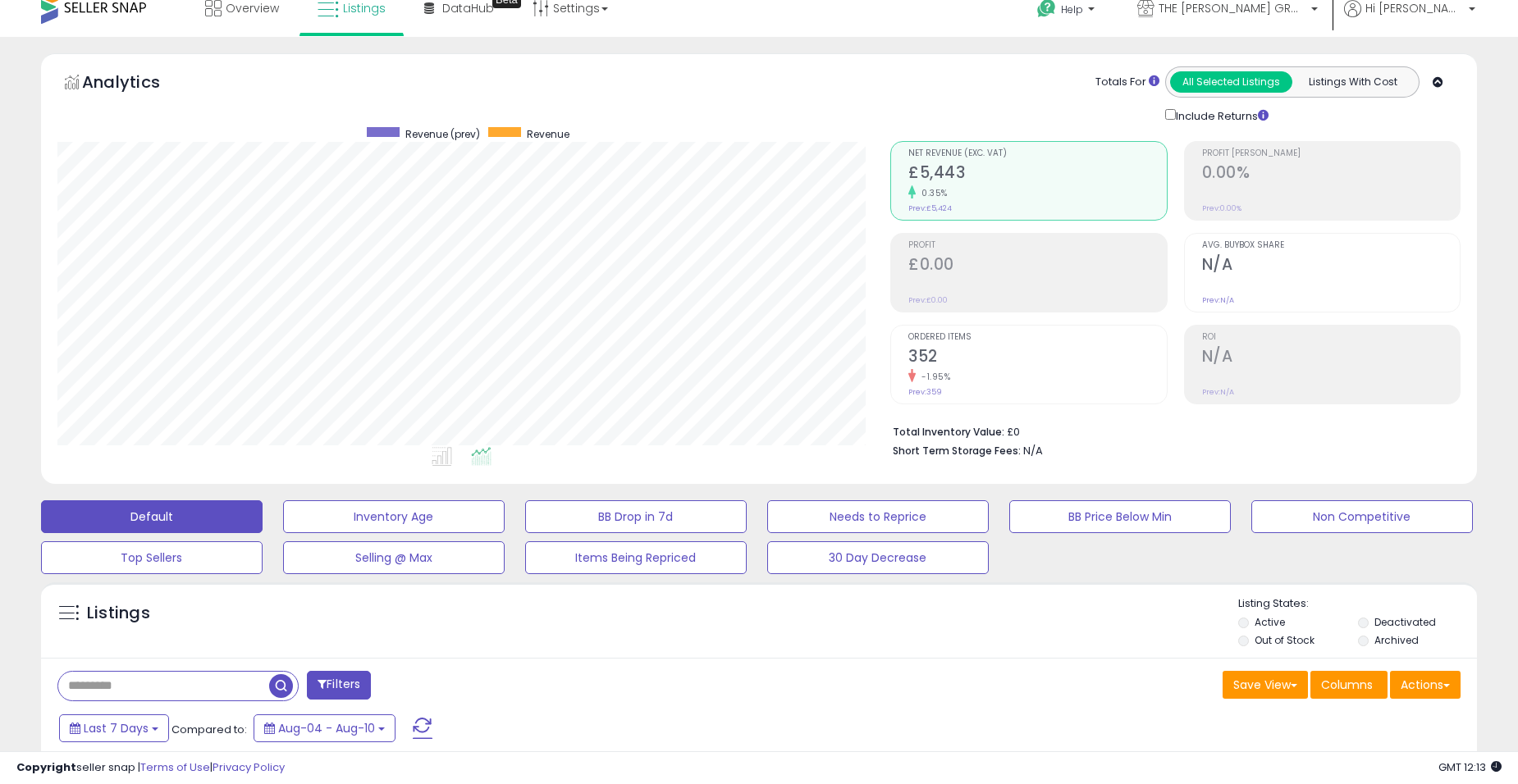
scroll to position [0, 0]
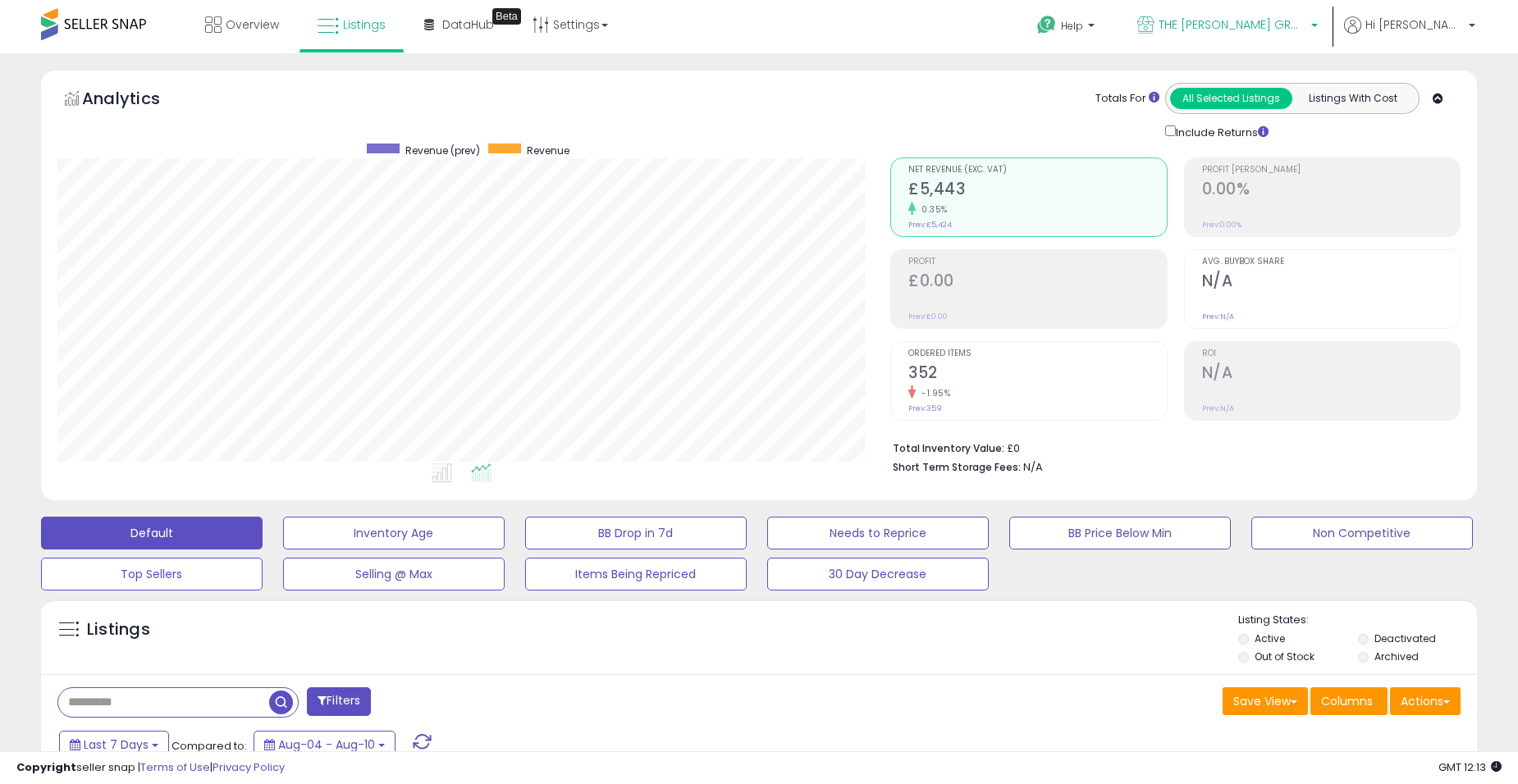
click at [1324, 37] on link "THE [PERSON_NAME] GROUP LTD" at bounding box center [1228, 26] width 205 height 53
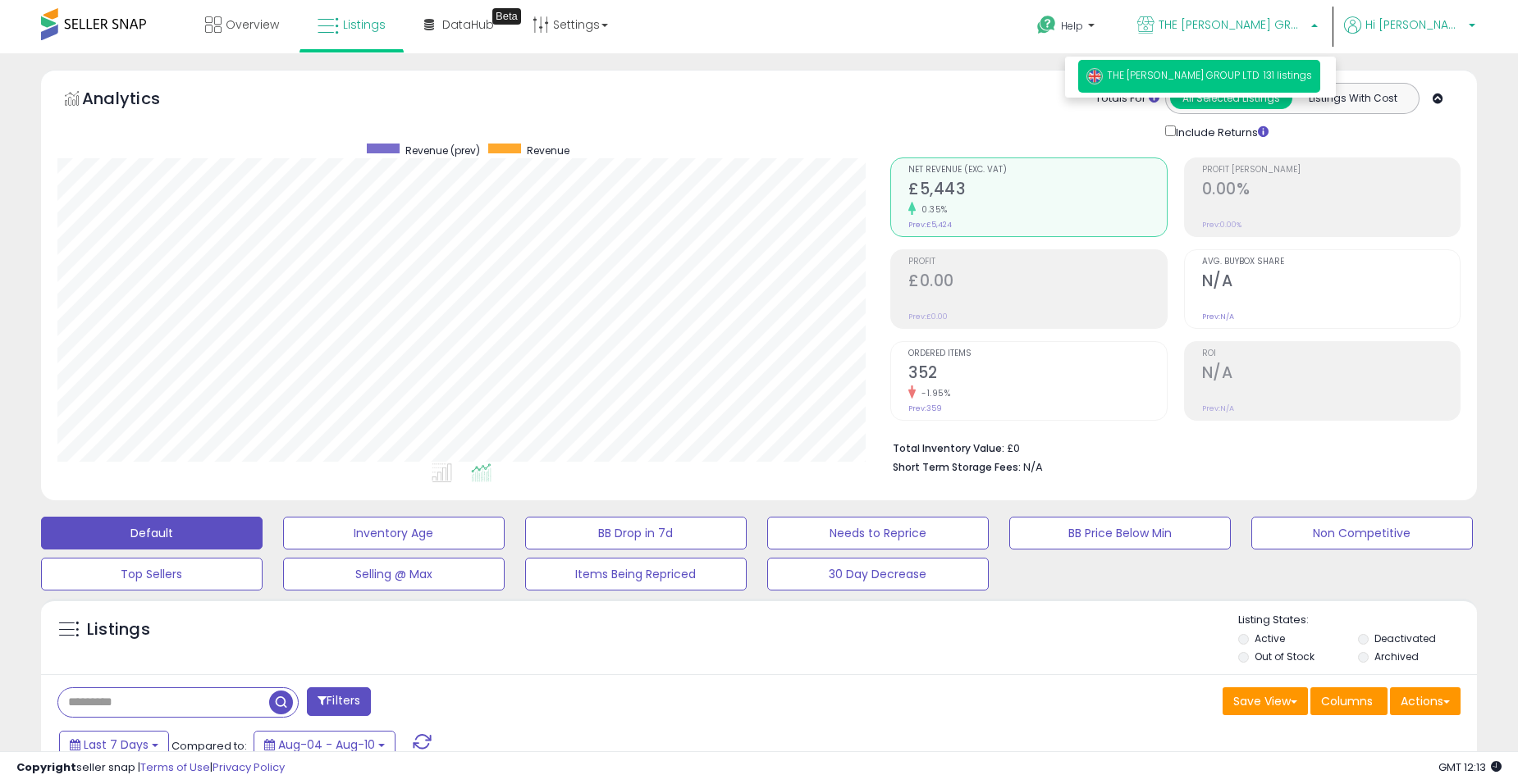
click at [1423, 29] on span "Hi [PERSON_NAME]" at bounding box center [1415, 24] width 98 height 17
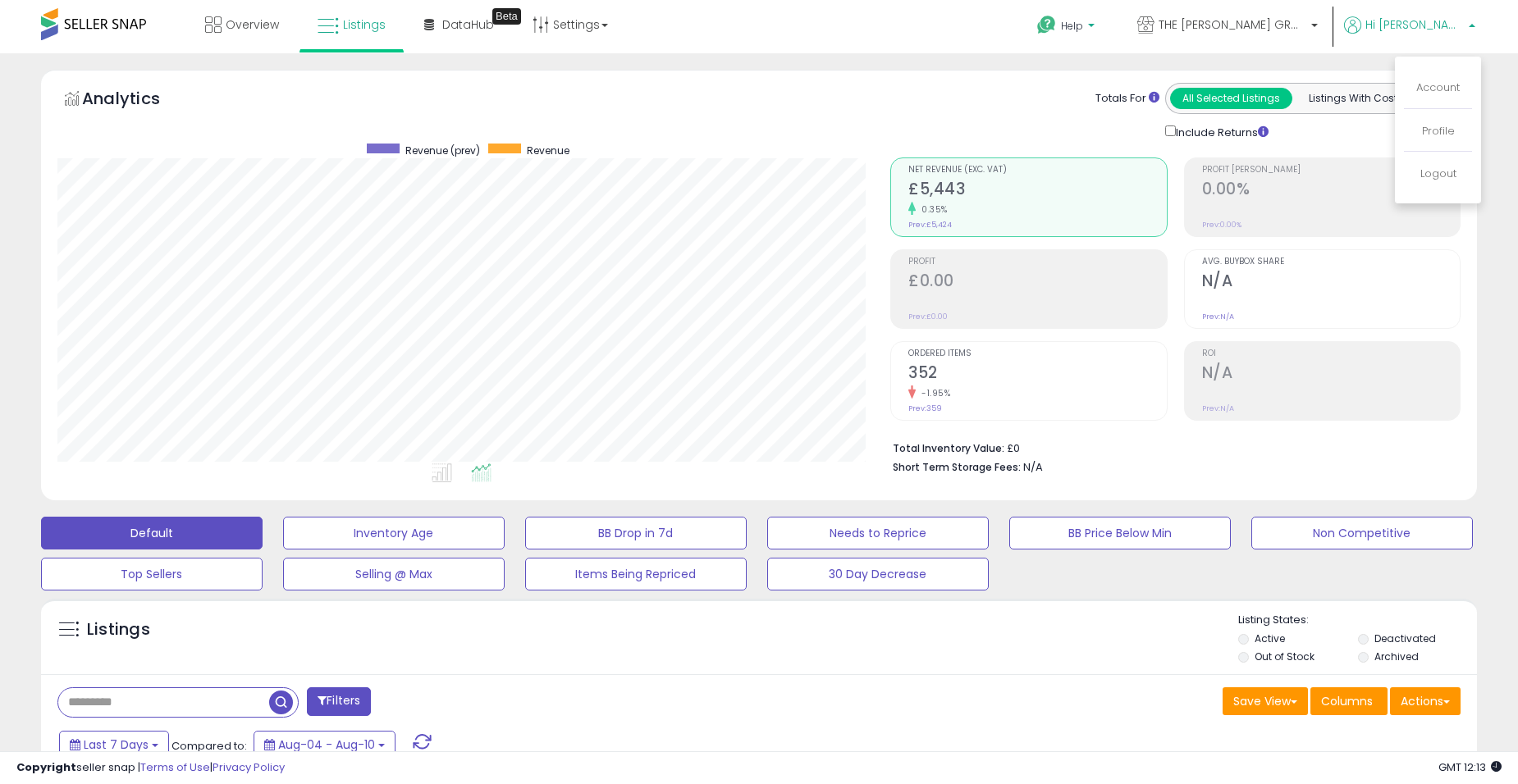
click at [1083, 25] on span "Help" at bounding box center [1071, 26] width 22 height 14
click at [1437, 24] on span "Hi [PERSON_NAME]" at bounding box center [1415, 24] width 98 height 17
click at [1448, 85] on link "Account" at bounding box center [1438, 88] width 43 height 16
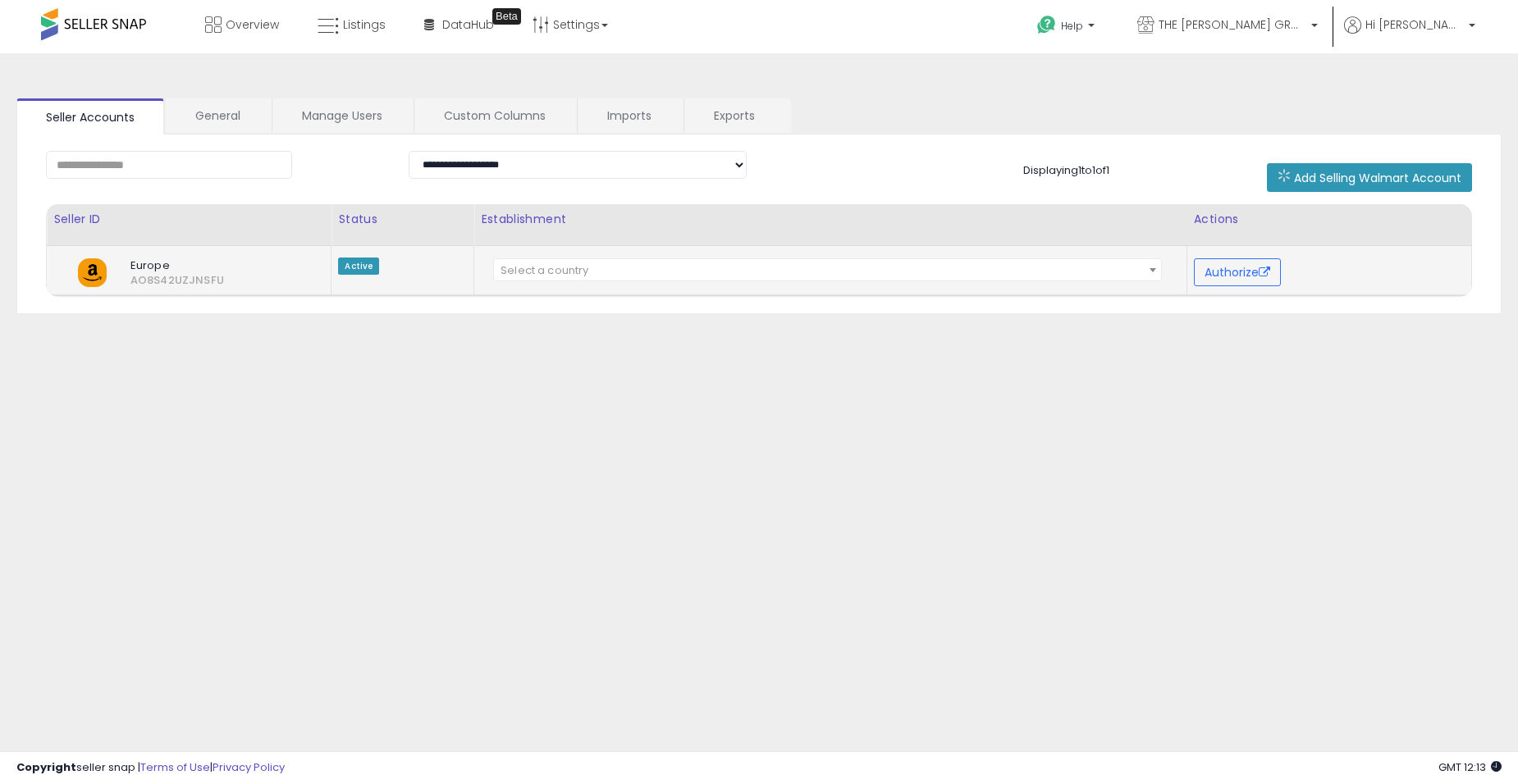
click at [593, 270] on span "Select a country" at bounding box center [827, 270] width 667 height 23
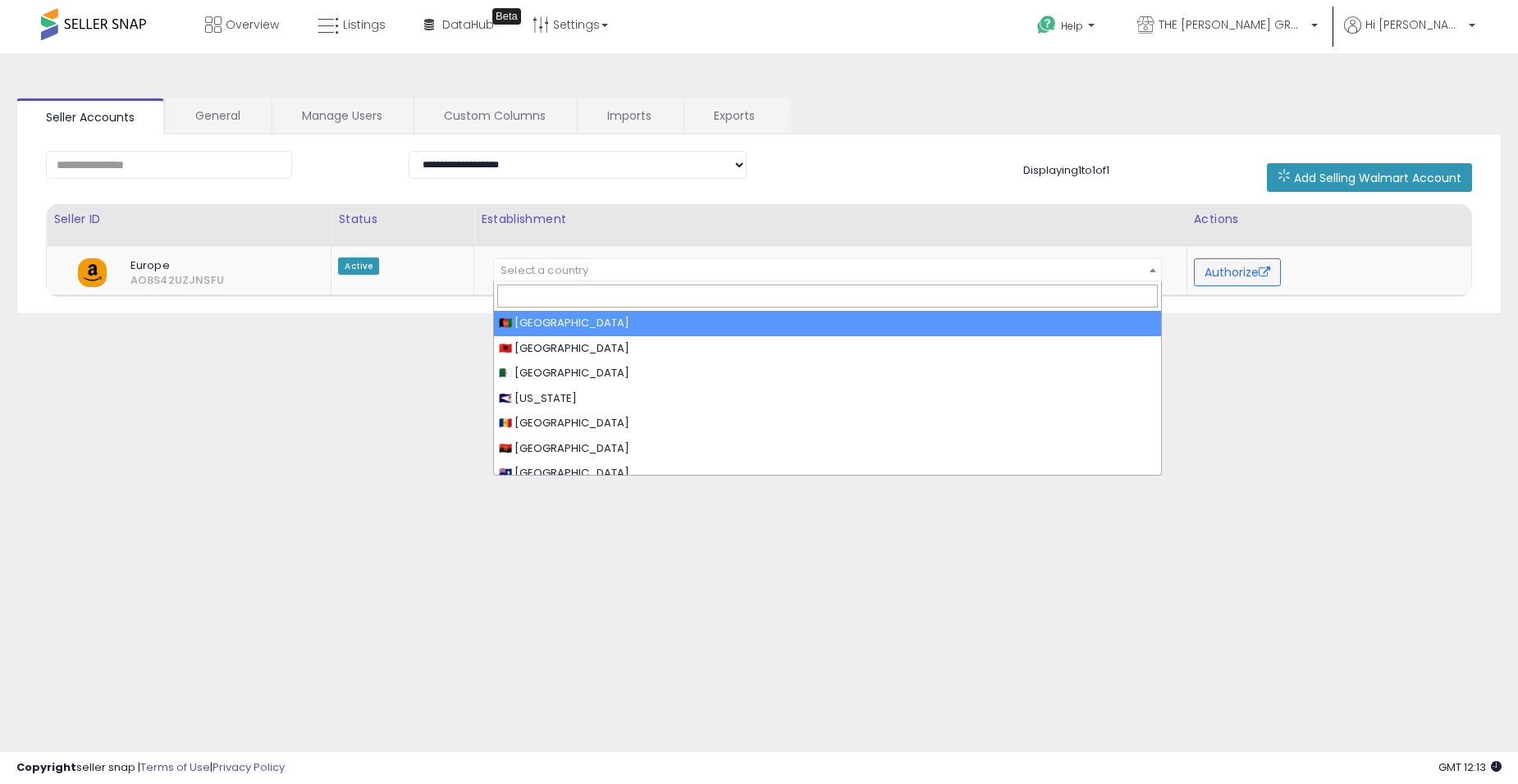
click at [431, 326] on div "**********" at bounding box center [758, 409] width 1501 height 681
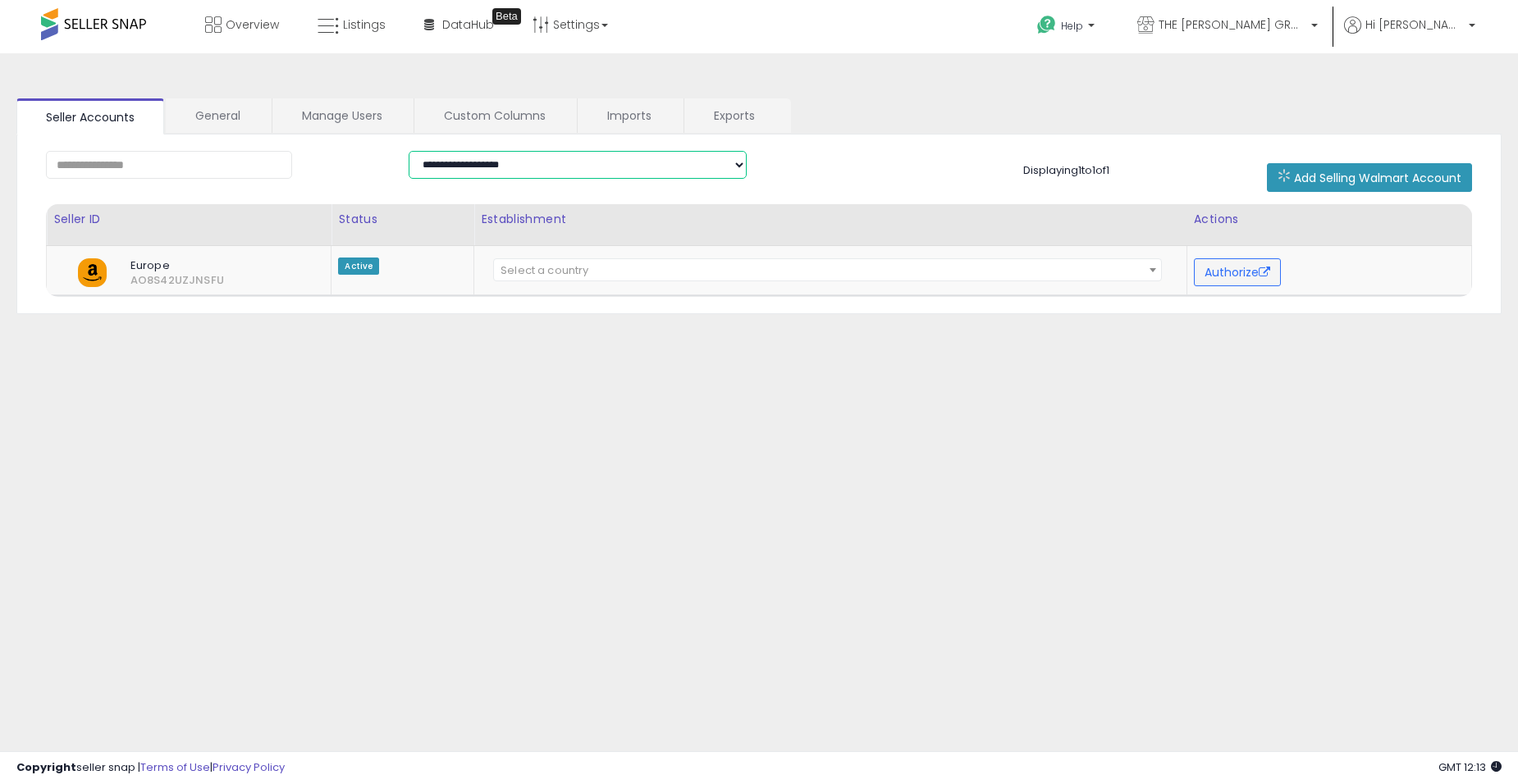
click at [622, 156] on select "**********" at bounding box center [577, 165] width 338 height 28
select select "******"
click at [409, 151] on select "**********" at bounding box center [577, 165] width 338 height 28
click at [548, 162] on select "**********" at bounding box center [577, 165] width 338 height 28
select select
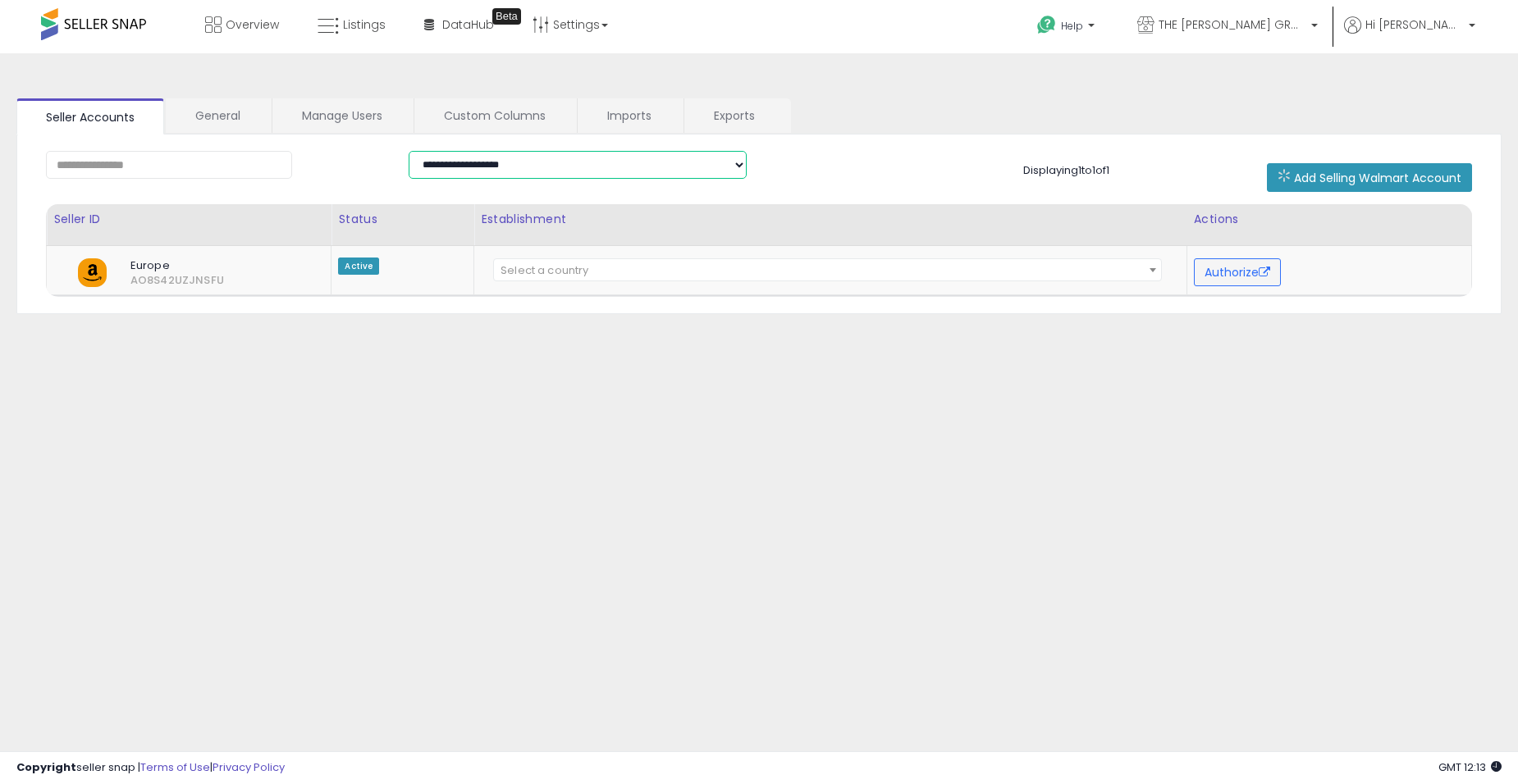
click at [409, 151] on select "**********" at bounding box center [577, 165] width 338 height 28
click at [225, 114] on link "General" at bounding box center [218, 116] width 104 height 35
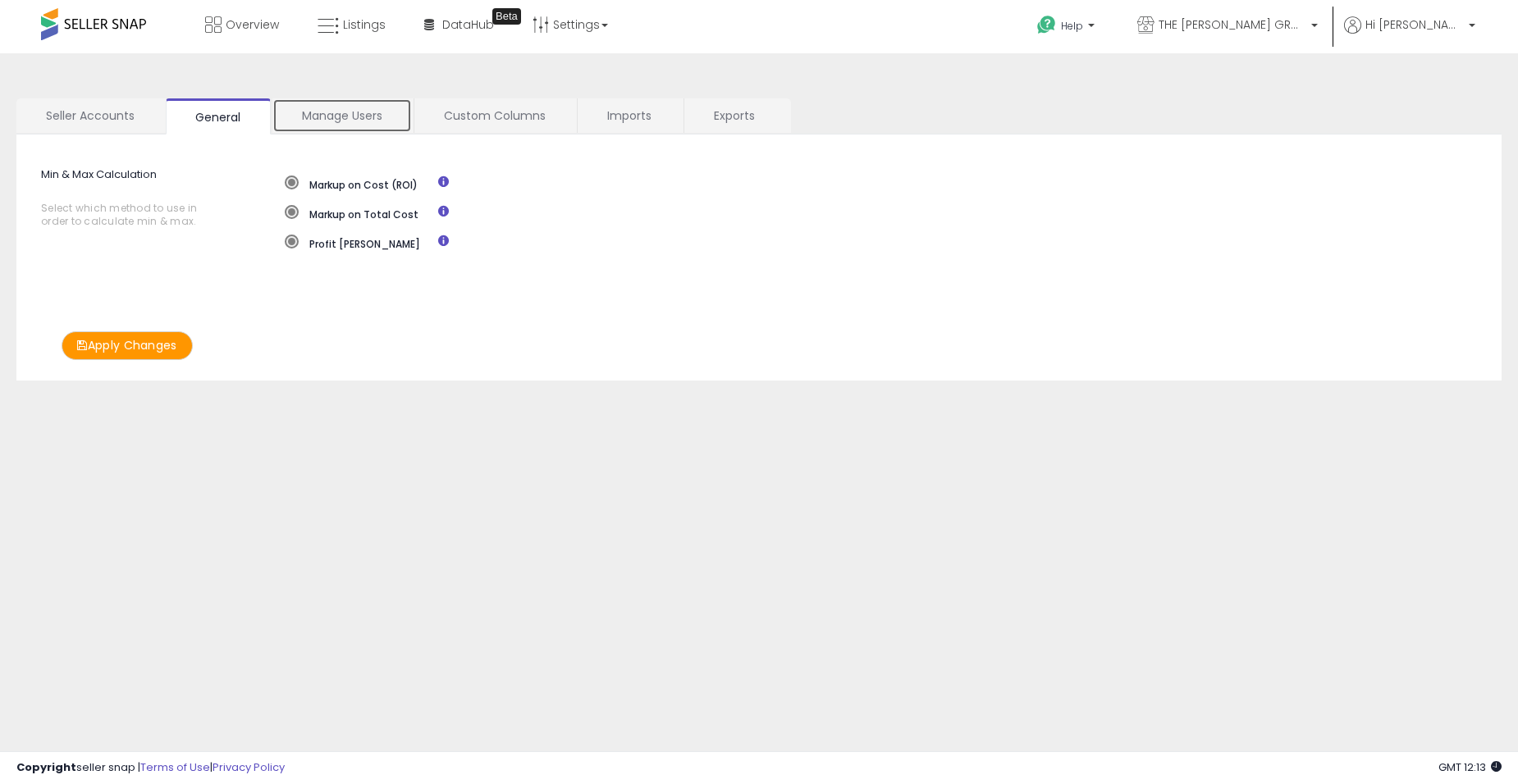
click at [321, 127] on link "Manage Users" at bounding box center [342, 116] width 139 height 35
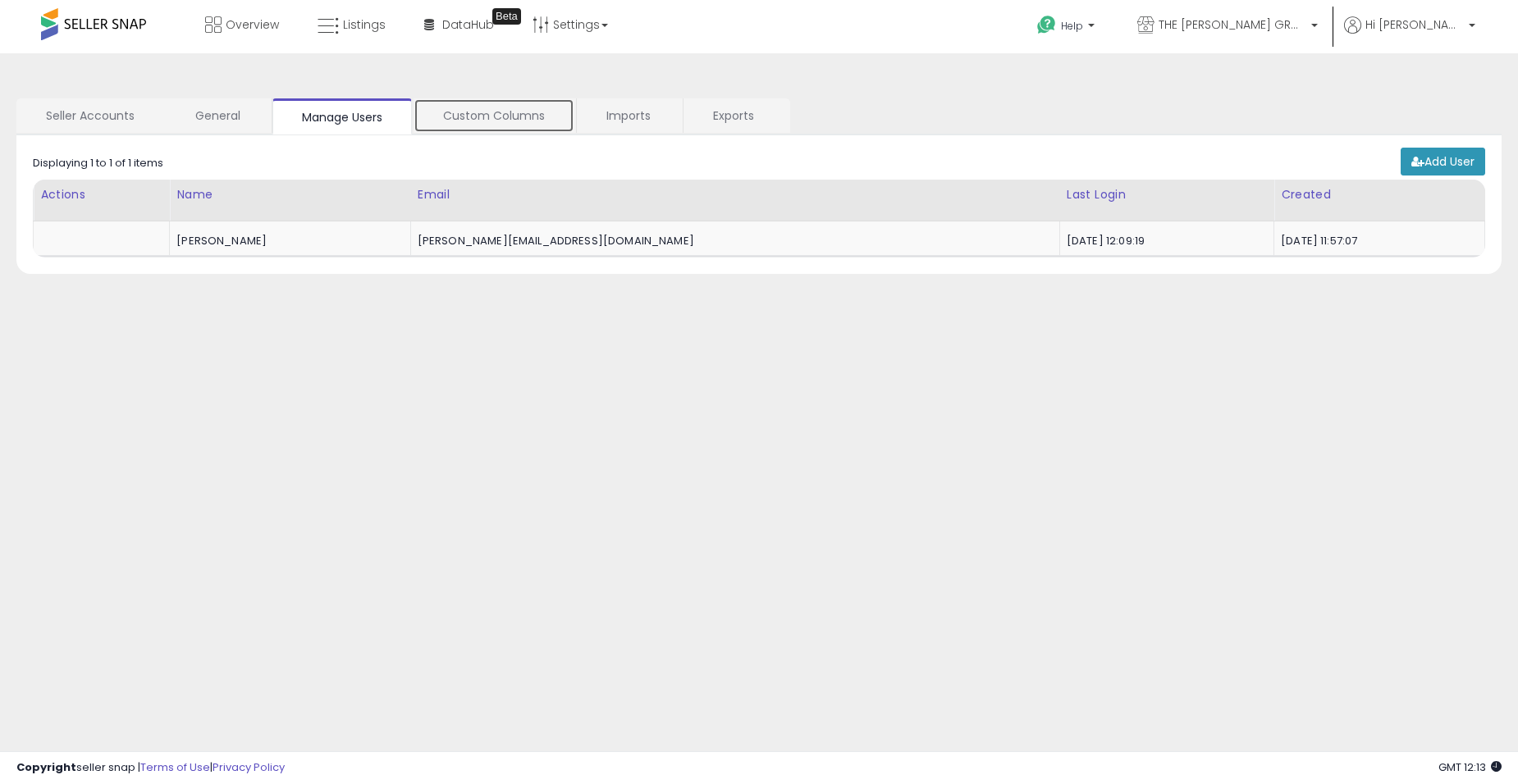
click at [517, 123] on link "Custom Columns" at bounding box center [494, 116] width 161 height 35
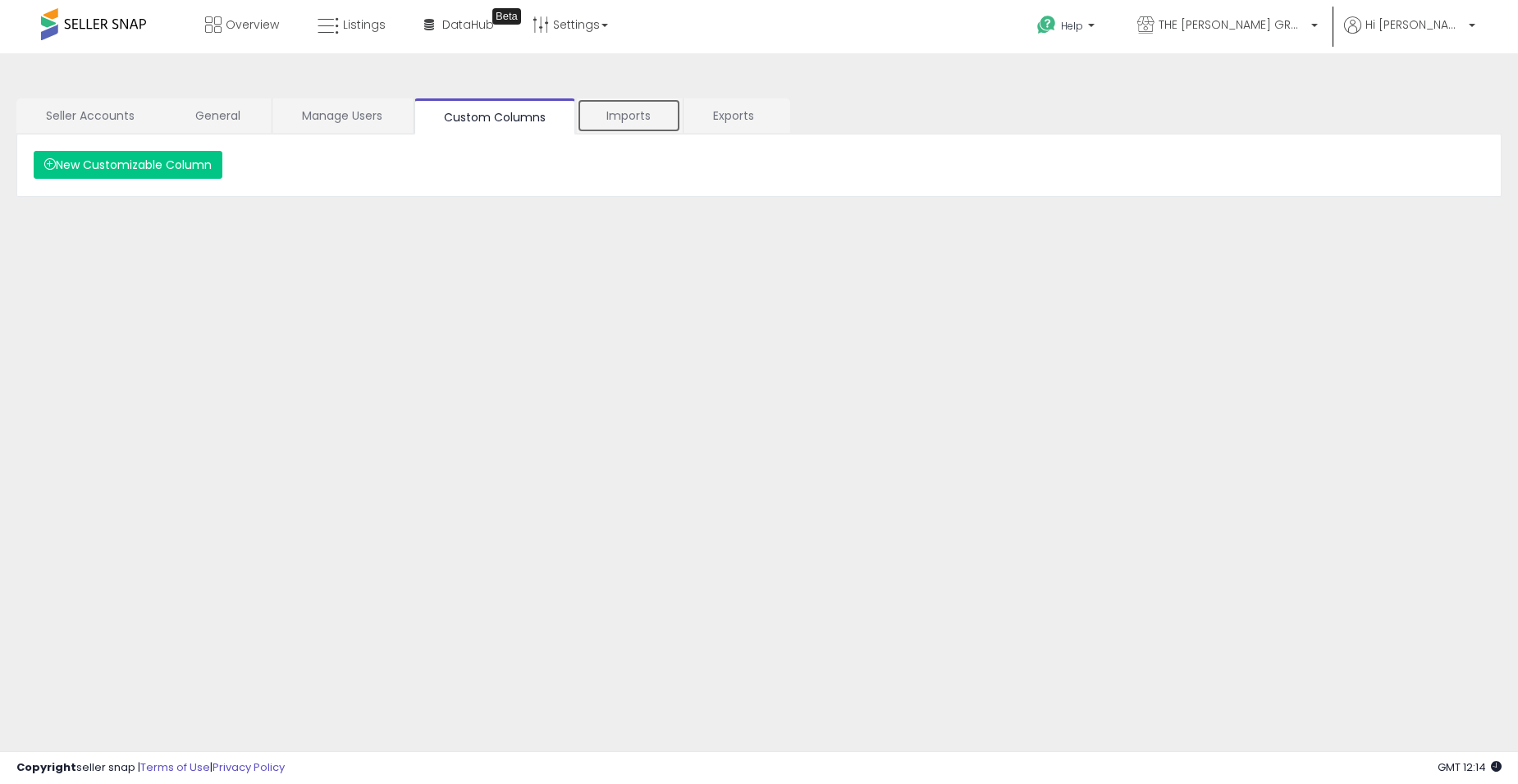
click at [658, 116] on link "Imports" at bounding box center [629, 116] width 104 height 35
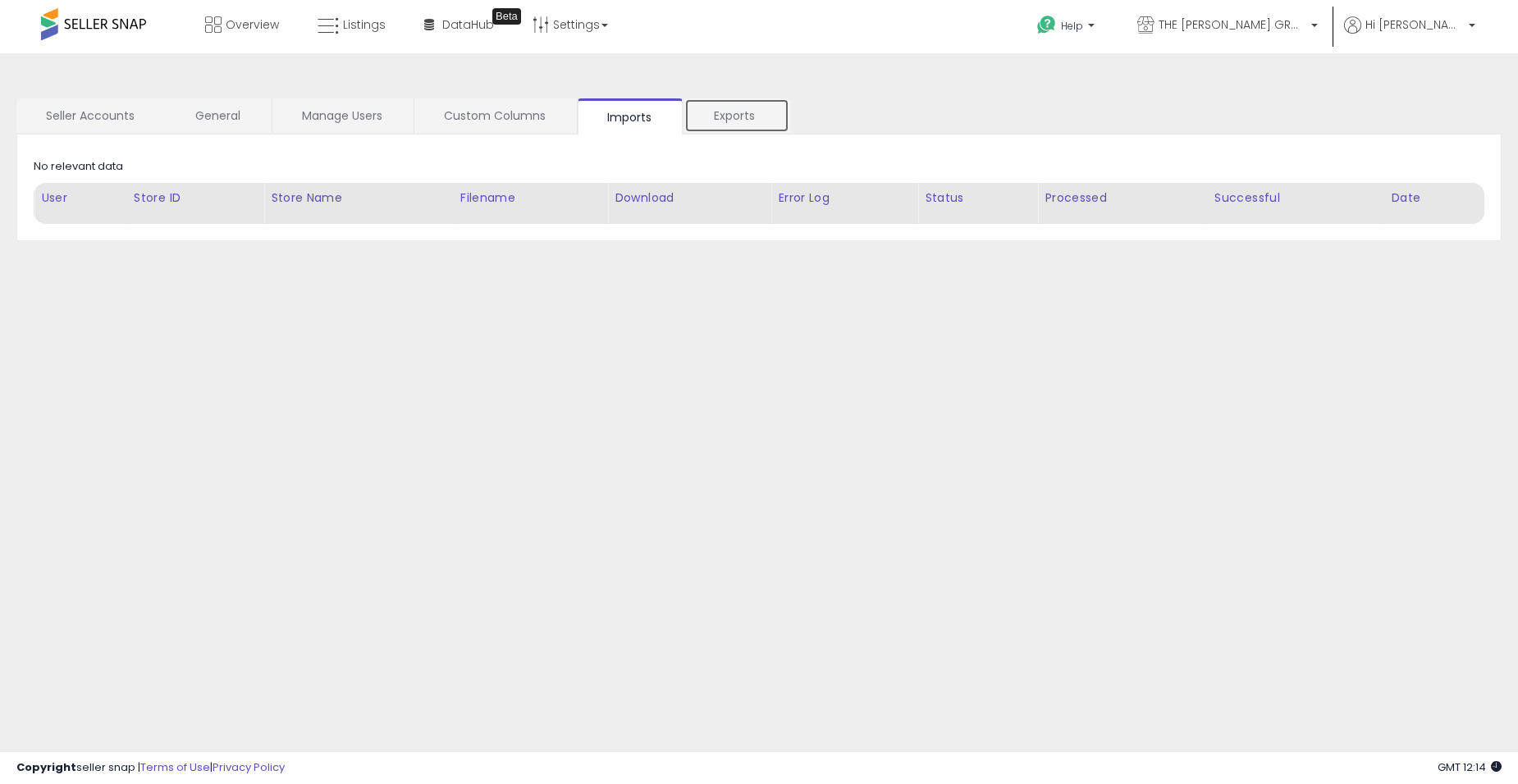
click at [729, 116] on link "Exports" at bounding box center [736, 116] width 105 height 35
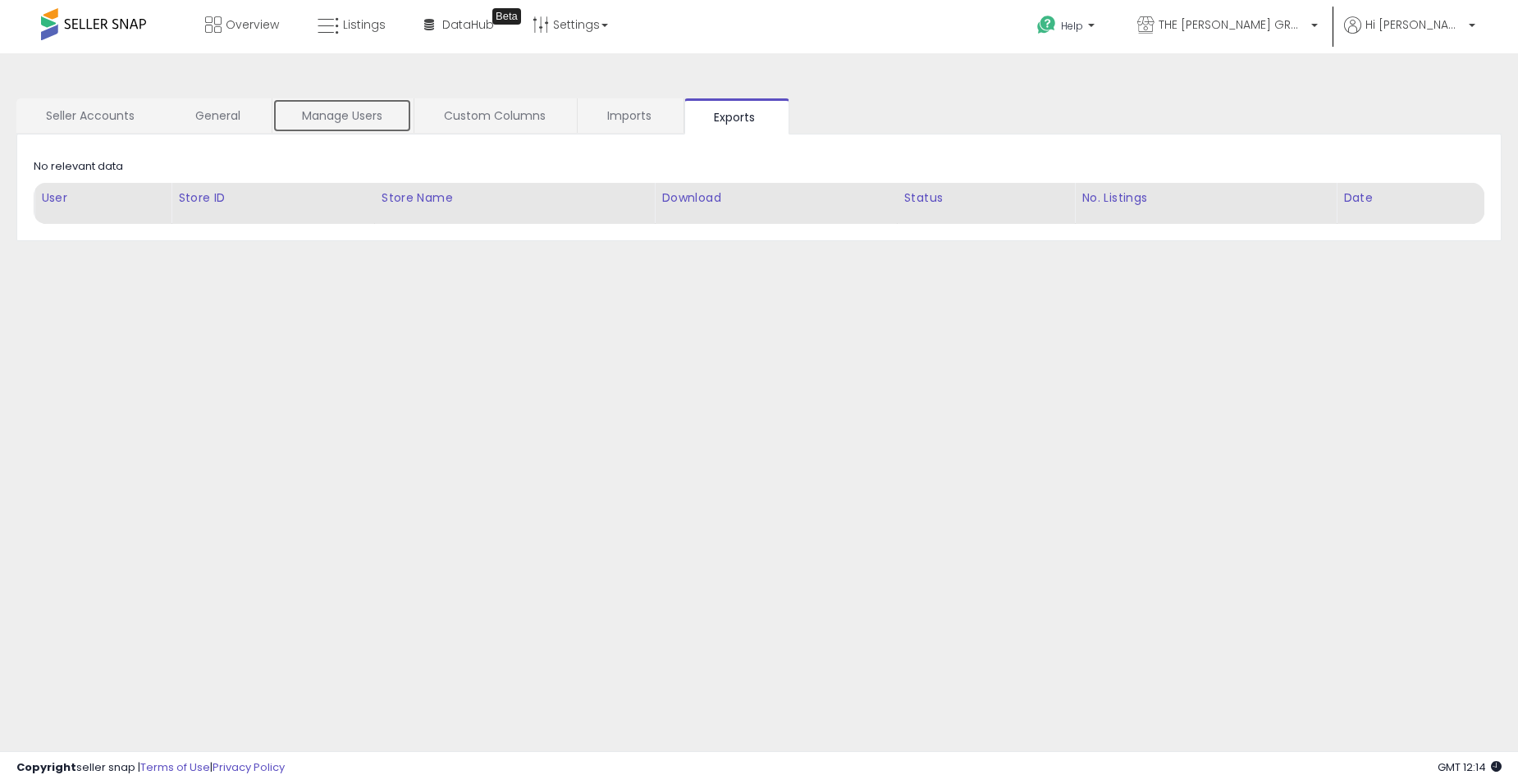
click at [368, 117] on link "Manage Users" at bounding box center [342, 116] width 139 height 35
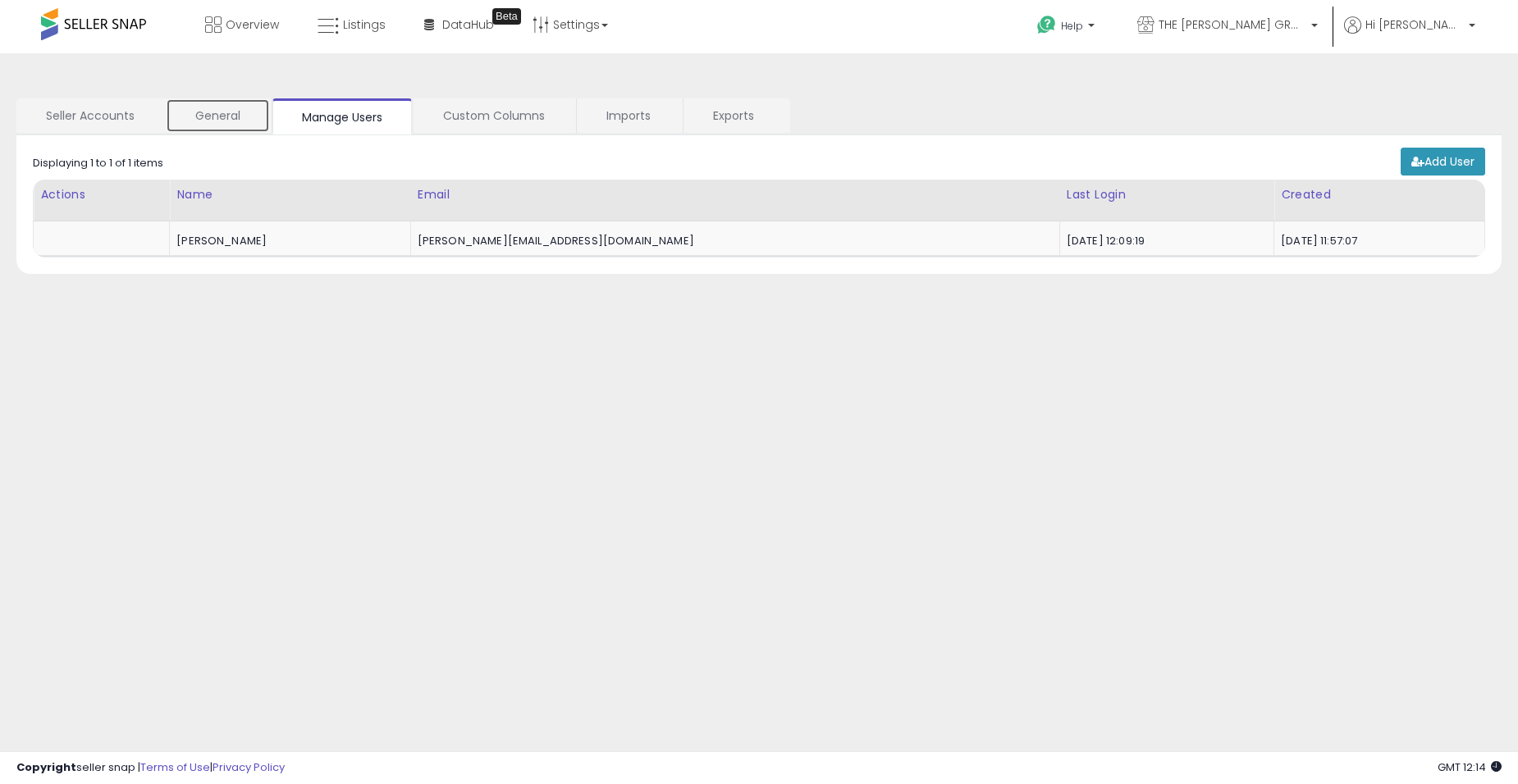
click at [256, 117] on link "General" at bounding box center [218, 116] width 104 height 35
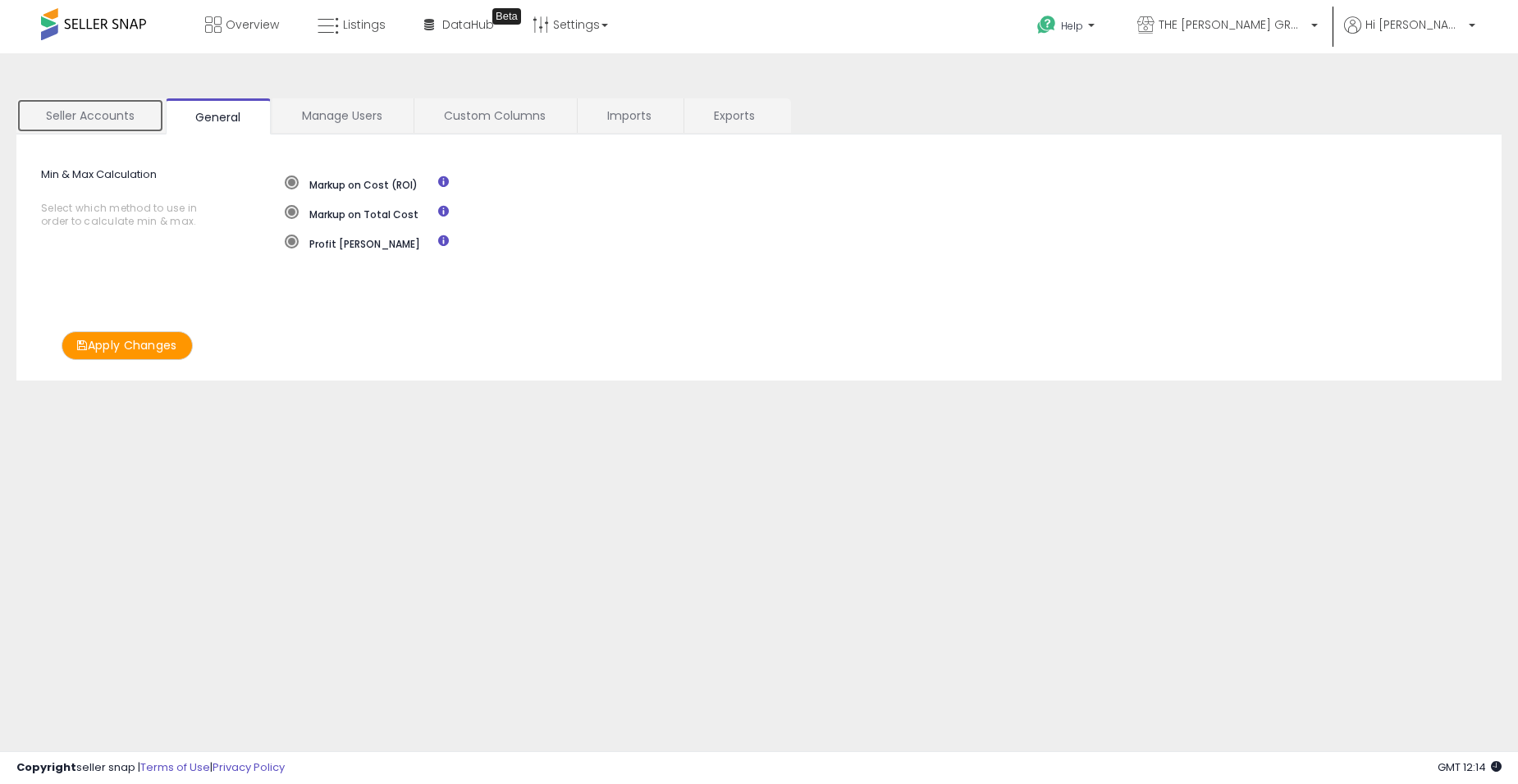
click at [122, 123] on link "Seller Accounts" at bounding box center [90, 116] width 148 height 35
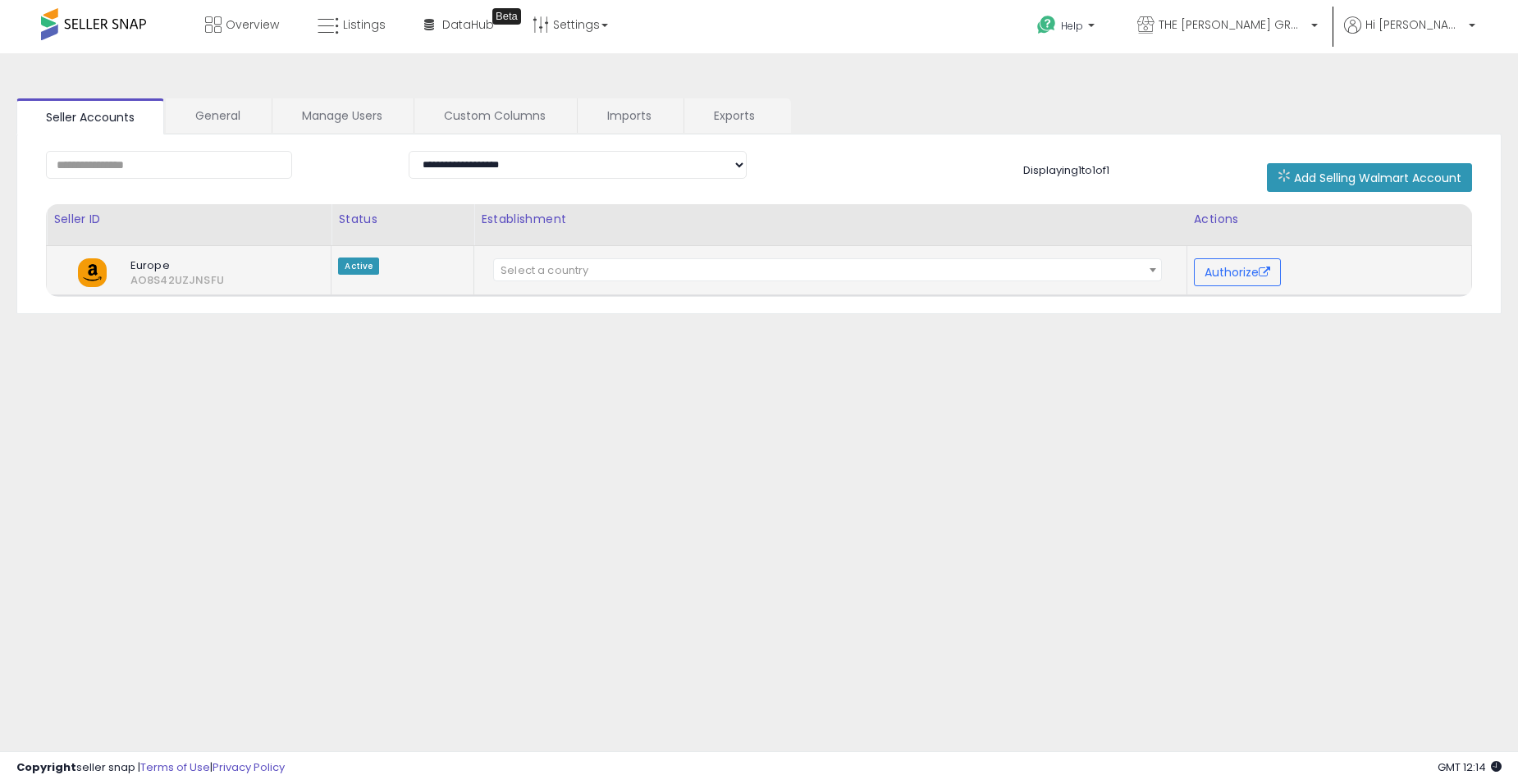
click at [658, 270] on span "Select a country" at bounding box center [827, 270] width 667 height 23
click at [453, 330] on div "**********" at bounding box center [758, 409] width 1501 height 681
click at [1099, 35] on p "Help" at bounding box center [1068, 28] width 63 height 18
click at [1123, 134] on link "Search Knowledge Hub" at bounding box center [1082, 139] width 85 height 31
click at [229, 26] on span "Overview" at bounding box center [252, 24] width 53 height 17
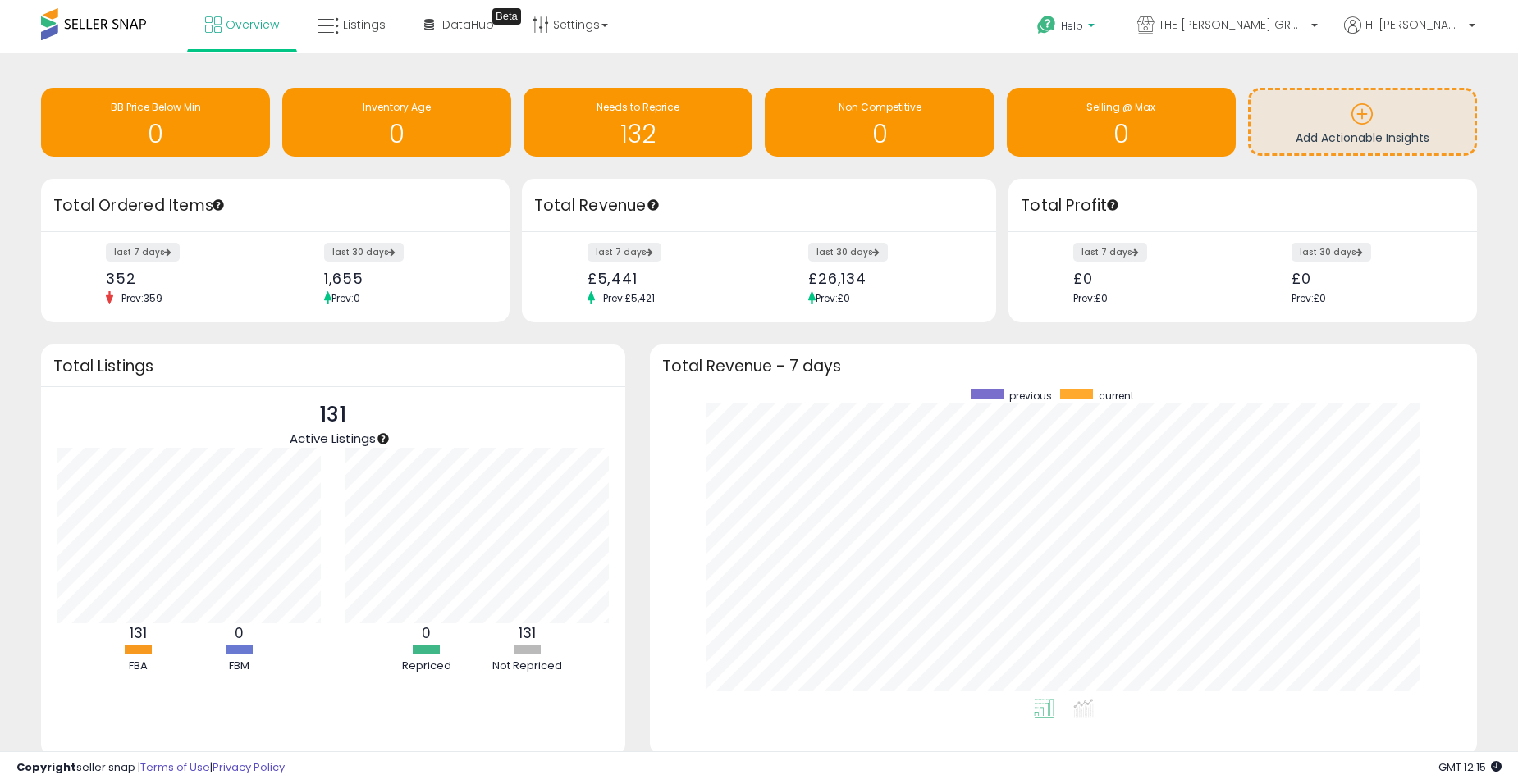
click at [1083, 22] on span "Help" at bounding box center [1071, 26] width 22 height 14
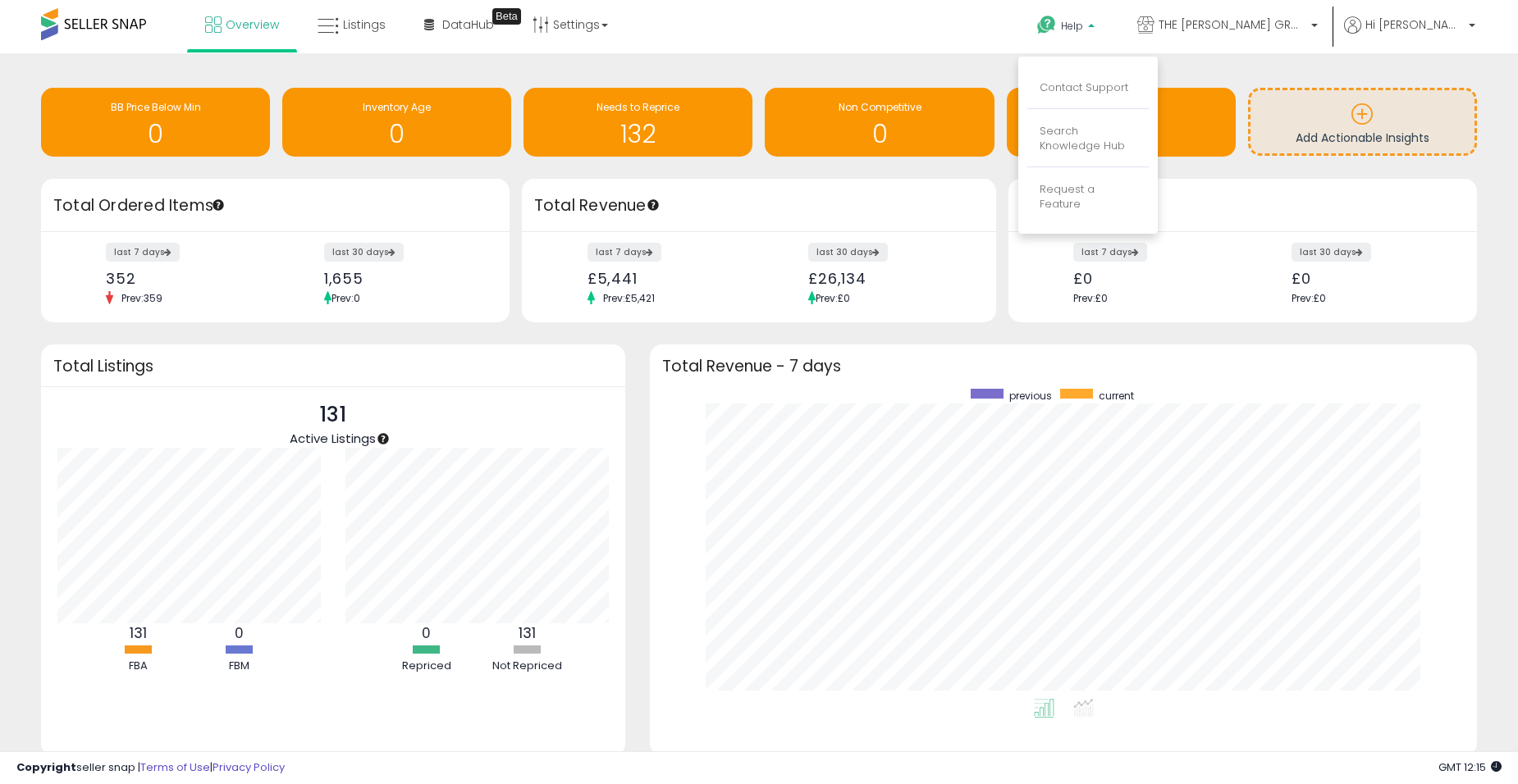
click at [942, 51] on div "Overview Listings Beta" at bounding box center [489, 35] width 1003 height 70
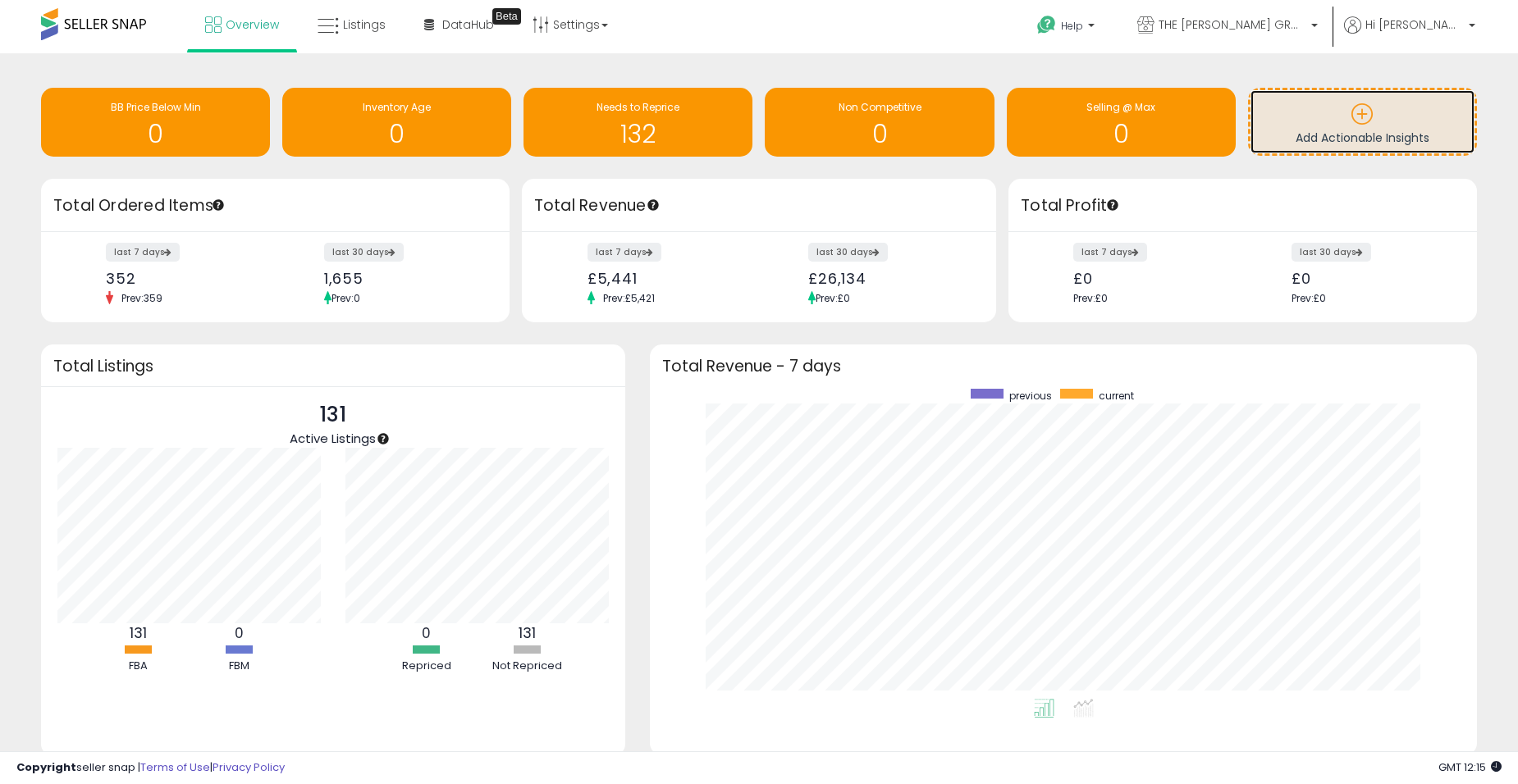
click at [1353, 116] on icon at bounding box center [1362, 114] width 23 height 23
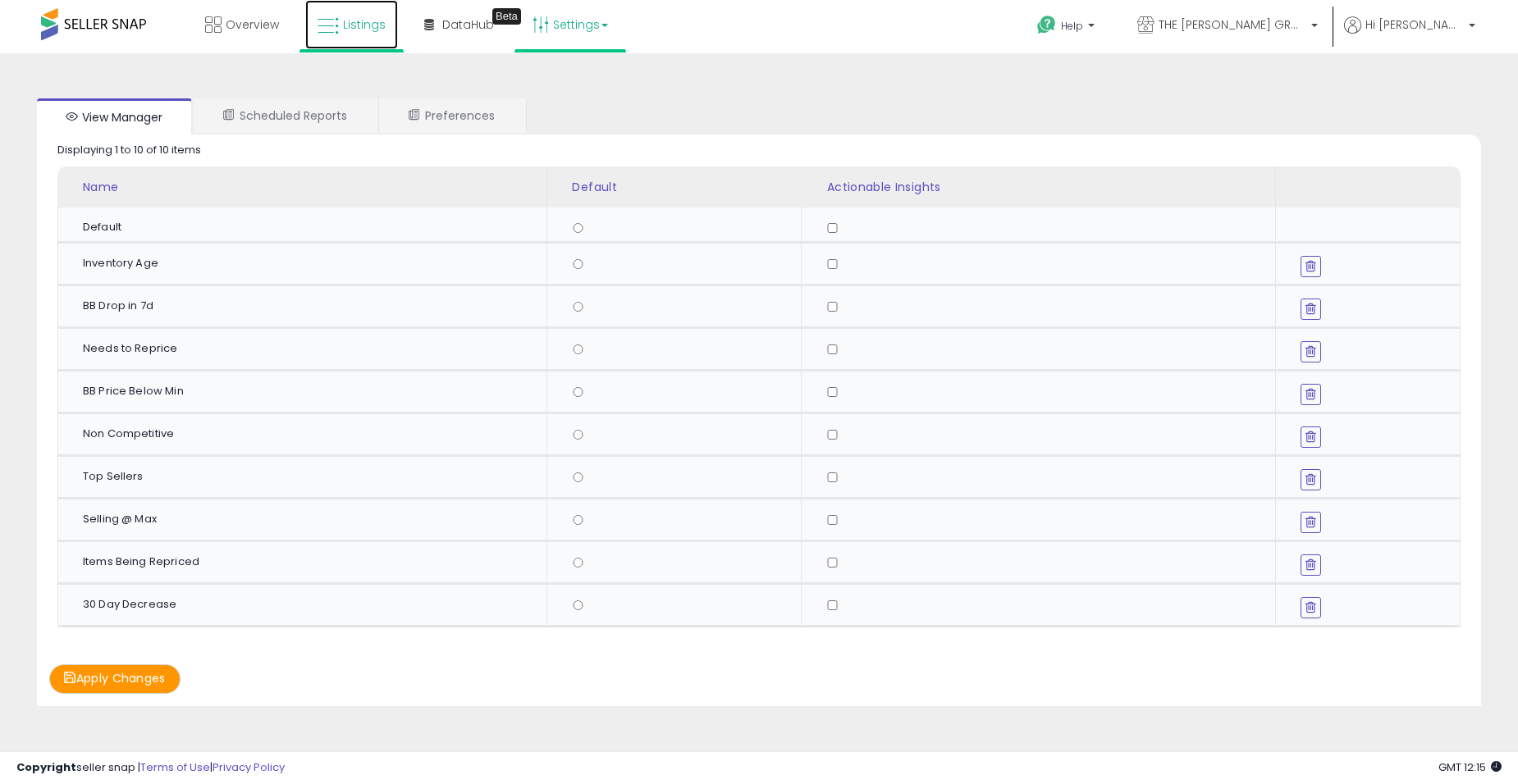
click at [329, 23] on icon at bounding box center [328, 26] width 22 height 22
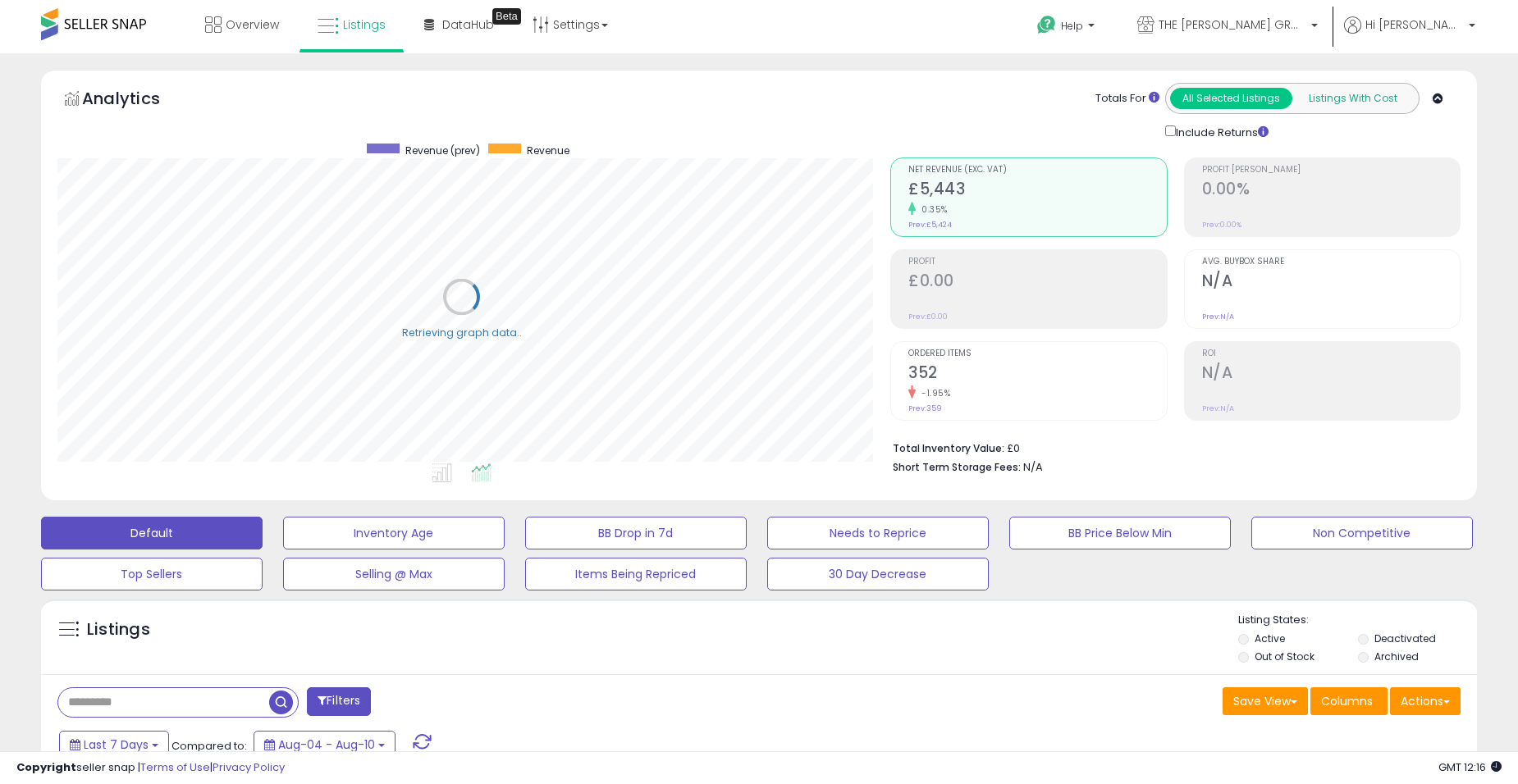
scroll to position [336, 833]
click at [1339, 103] on button "Listings With Cost" at bounding box center [1353, 98] width 123 height 22
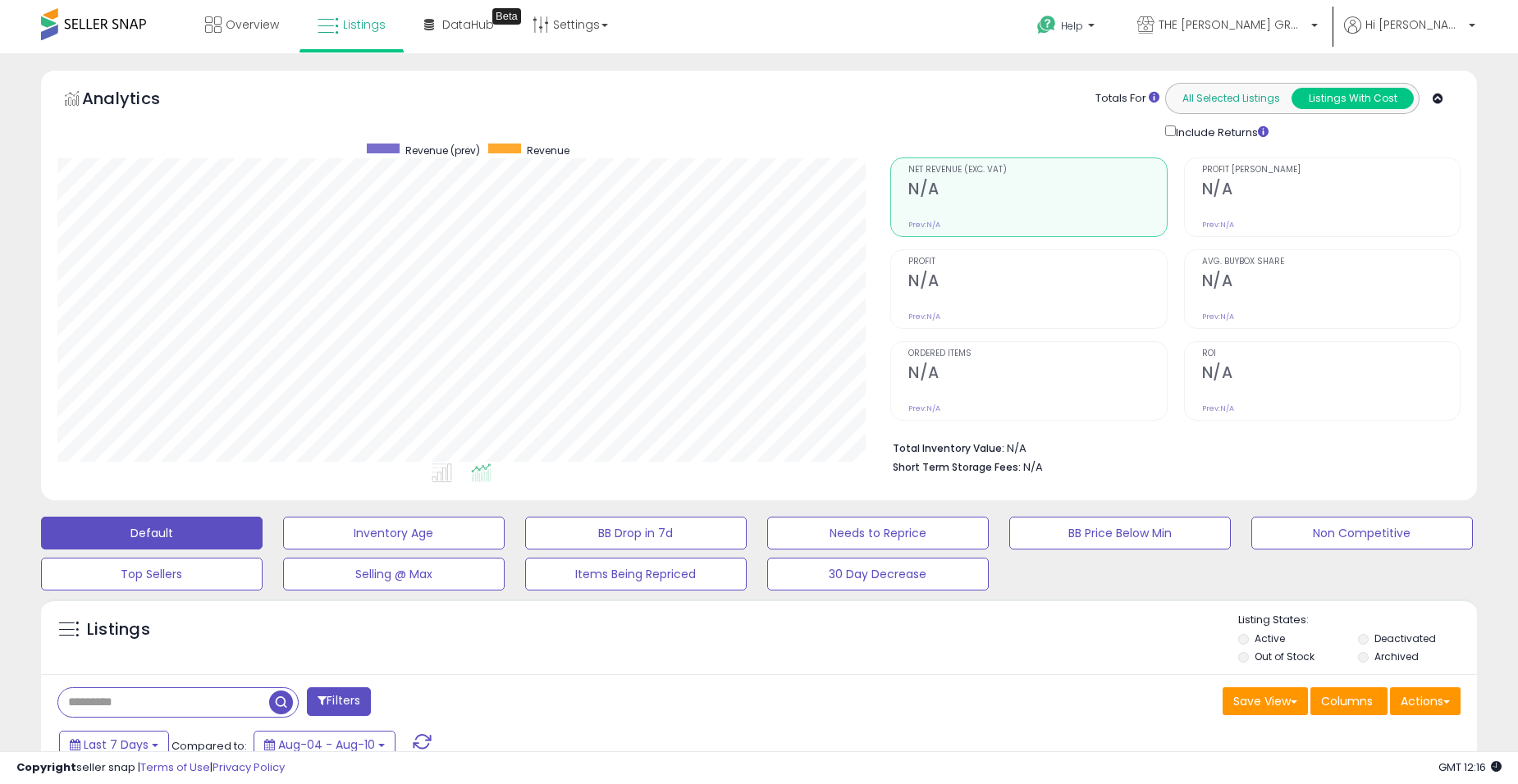
click at [1194, 99] on button "All Selected Listings" at bounding box center [1231, 98] width 123 height 22
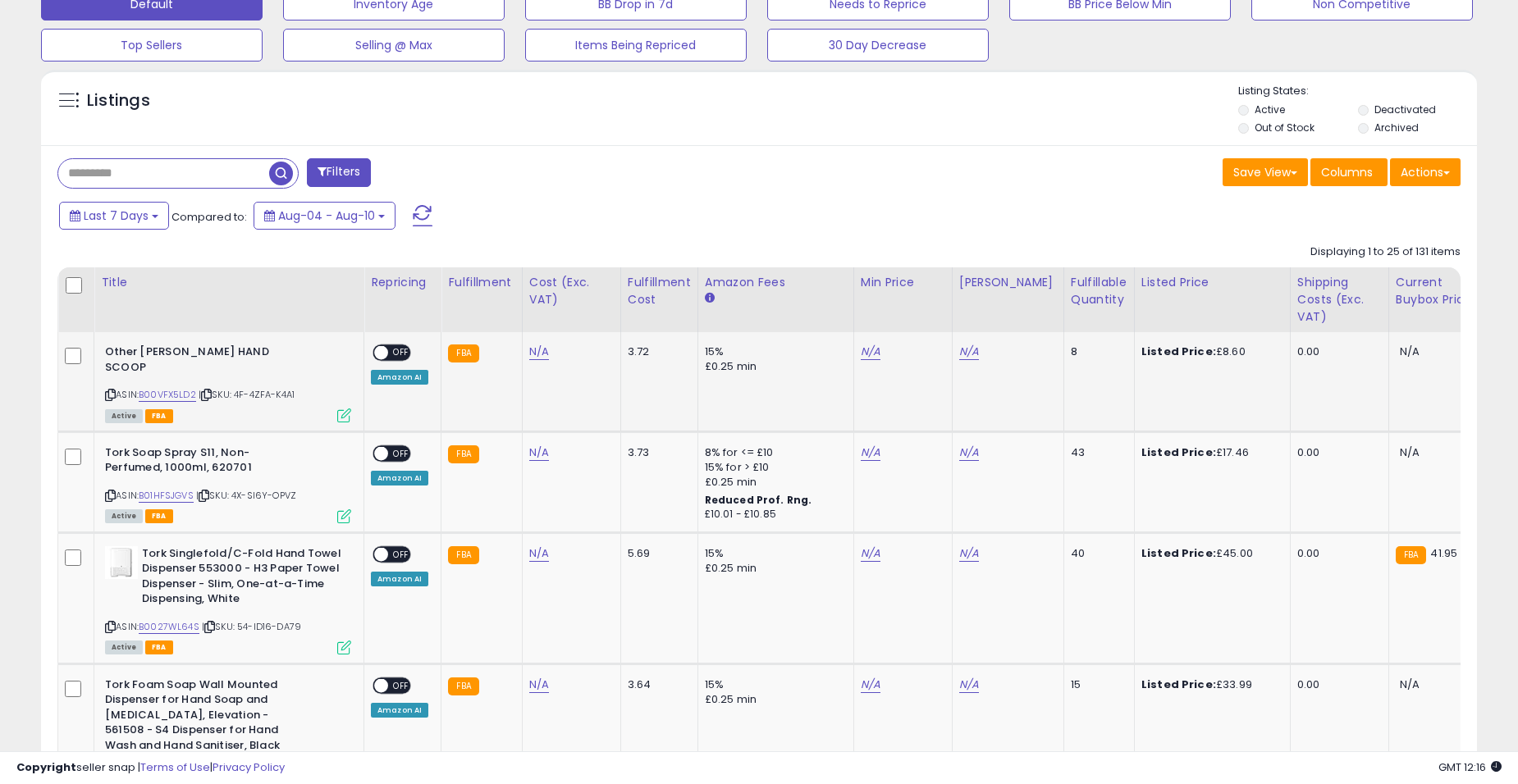
scroll to position [548, 0]
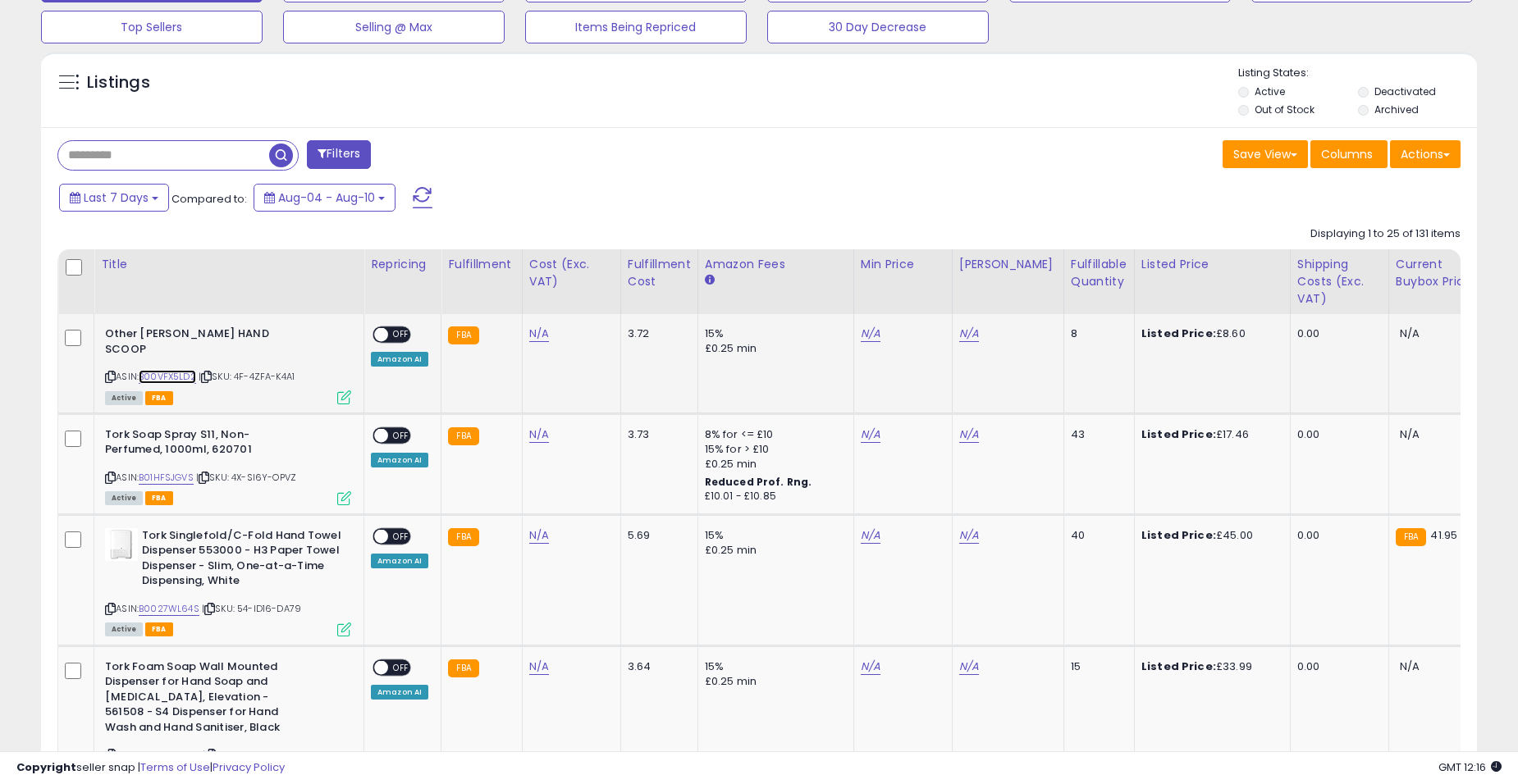
click at [168, 370] on link "B00VFX5LD2" at bounding box center [168, 377] width 57 height 14
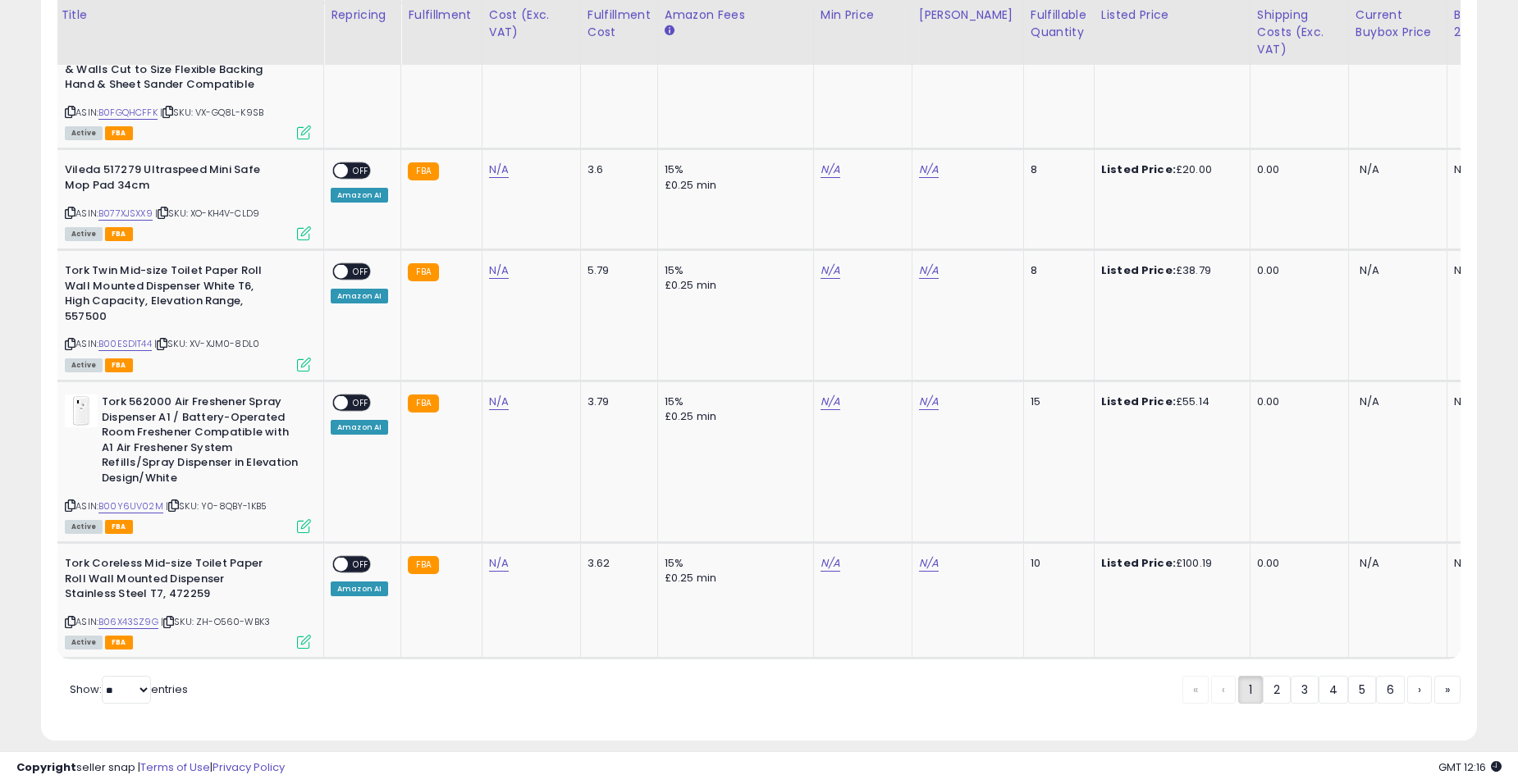
scroll to position [0, 0]
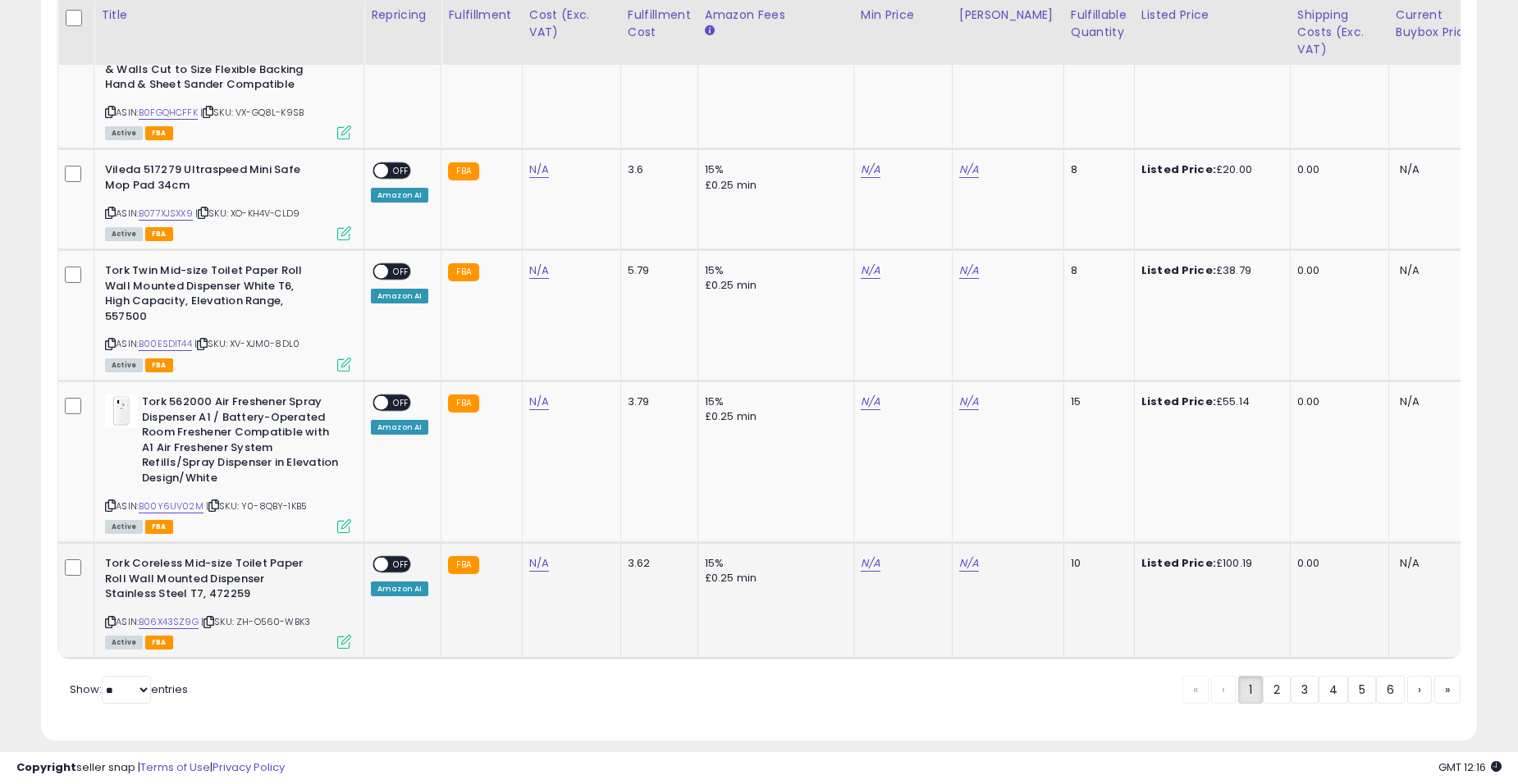
click at [297, 603] on div "ASIN: B06X43SZ9G | SKU: ZH-O560-WBK3 Active FBA" at bounding box center [228, 601] width 246 height 91
click at [179, 615] on link "B06X43SZ9G" at bounding box center [169, 622] width 60 height 14
click at [178, 500] on link "B00Y6UV02M" at bounding box center [171, 507] width 65 height 14
click at [102, 681] on span "Show: ** ** entries" at bounding box center [129, 689] width 118 height 16
drag, startPoint x: 103, startPoint y: 672, endPoint x: 136, endPoint y: 670, distance: 33.1
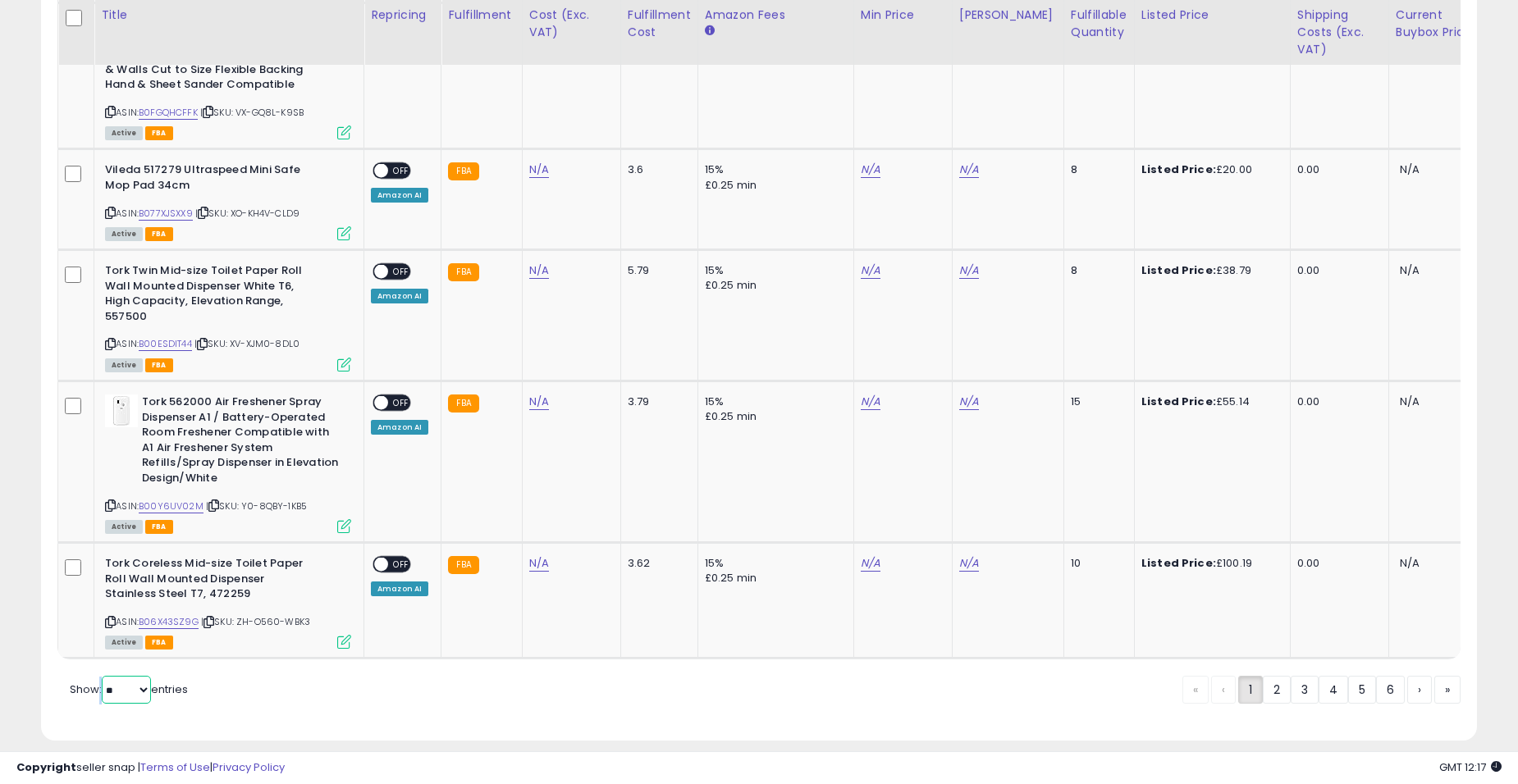
click at [136, 676] on select "** **" at bounding box center [126, 690] width 50 height 28
select select "**"
click at [103, 676] on select "** **" at bounding box center [126, 690] width 50 height 28
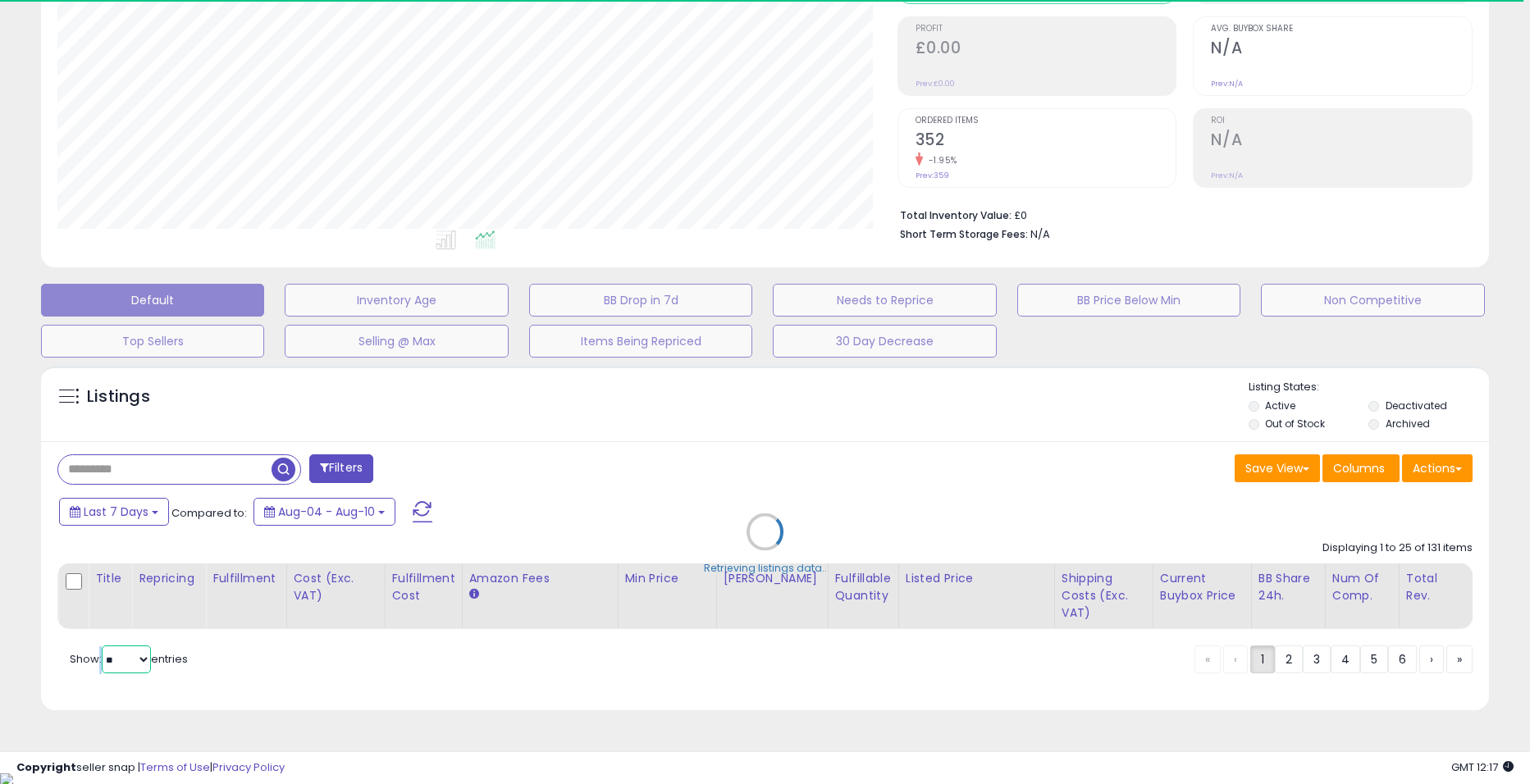
select select "*"
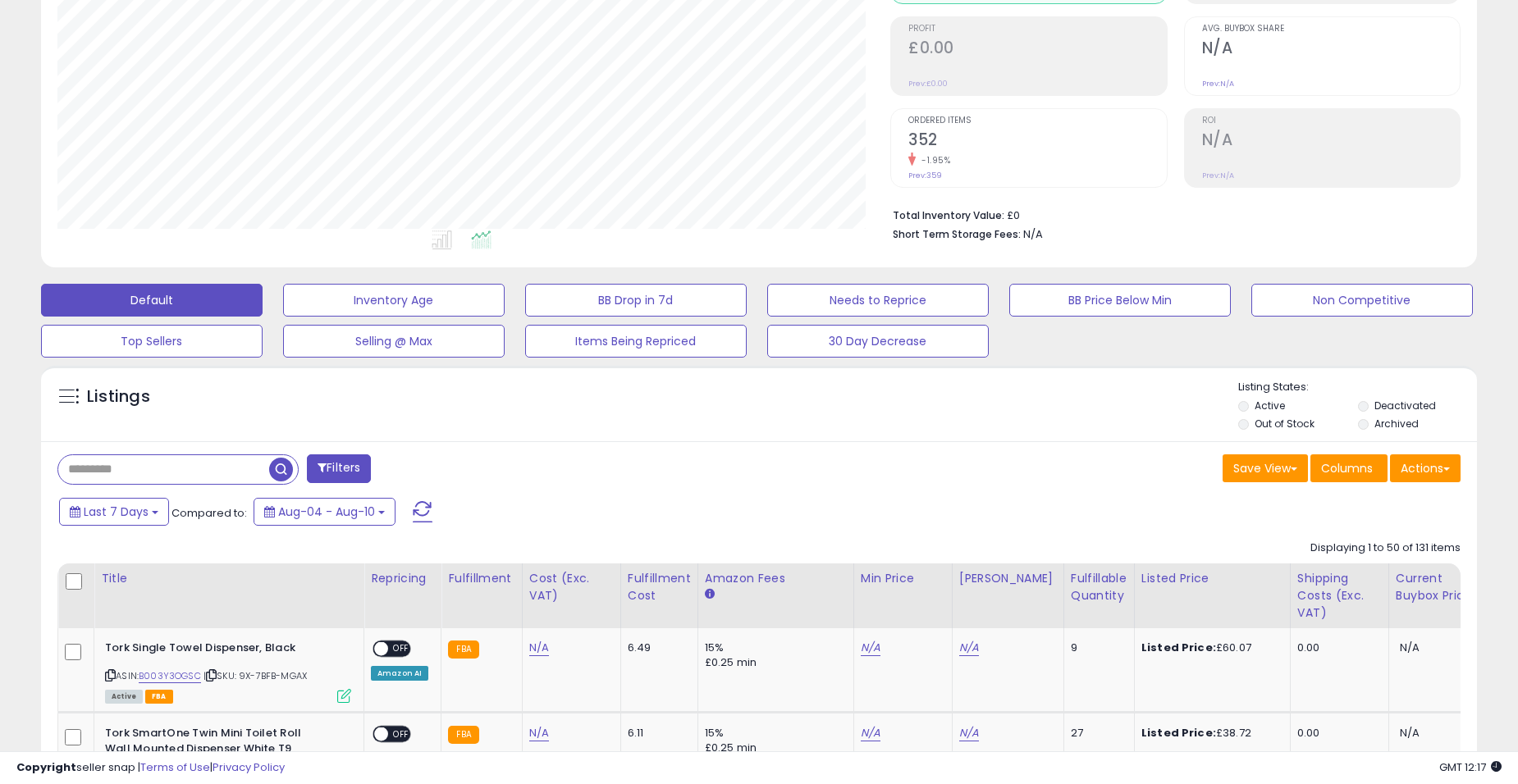
click at [336, 456] on button "Filters" at bounding box center [339, 468] width 64 height 29
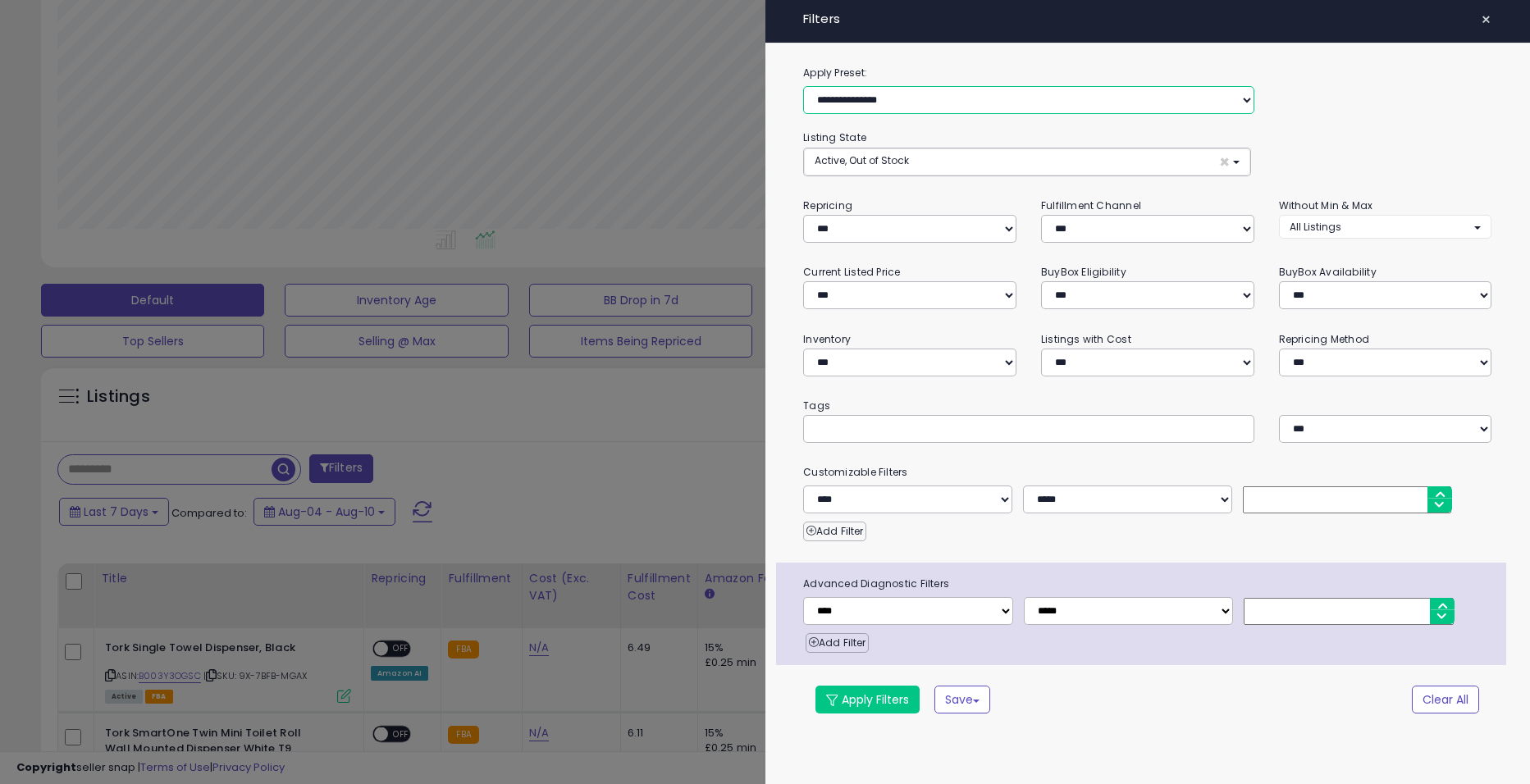
click at [917, 110] on select "**********" at bounding box center [1028, 100] width 450 height 28
click at [933, 79] on label "Apply Preset:" at bounding box center [1148, 73] width 713 height 18
click at [931, 162] on button "Active, Out of Stock ×" at bounding box center [1027, 162] width 446 height 27
click at [938, 140] on div "**********" at bounding box center [1148, 152] width 688 height 47
click at [920, 608] on select "**********" at bounding box center [908, 611] width 210 height 28
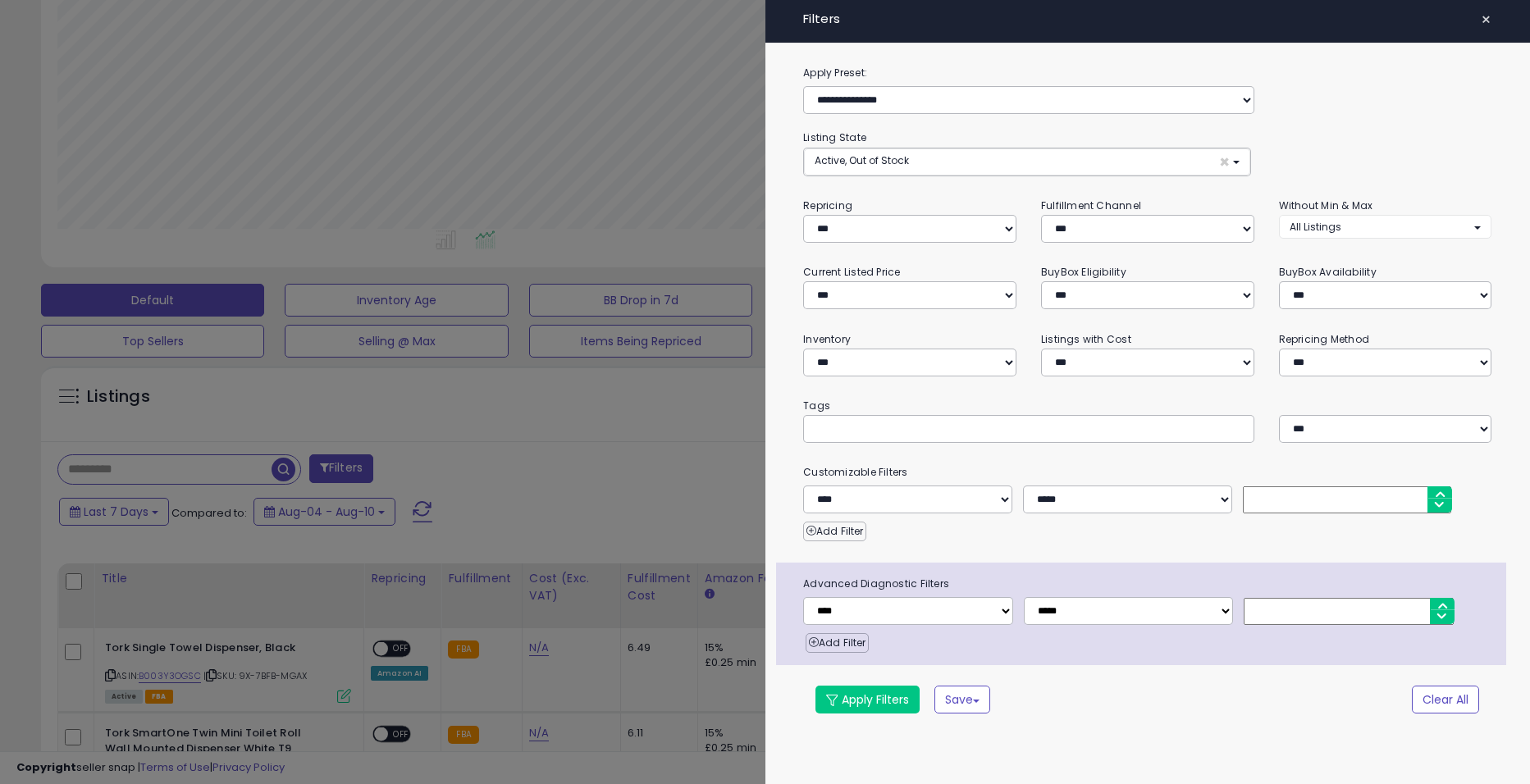
click at [1049, 550] on div "**********" at bounding box center [1148, 400] width 766 height 671
click at [1107, 229] on select "*** *** *** ***" at bounding box center [1148, 229] width 213 height 28
click at [953, 237] on select "**********" at bounding box center [909, 229] width 213 height 28
click at [1247, 201] on div "Fulfillment Channel *** *** *** ***" at bounding box center [1148, 220] width 238 height 46
click at [1347, 227] on button "All Listings" at bounding box center [1386, 226] width 213 height 23
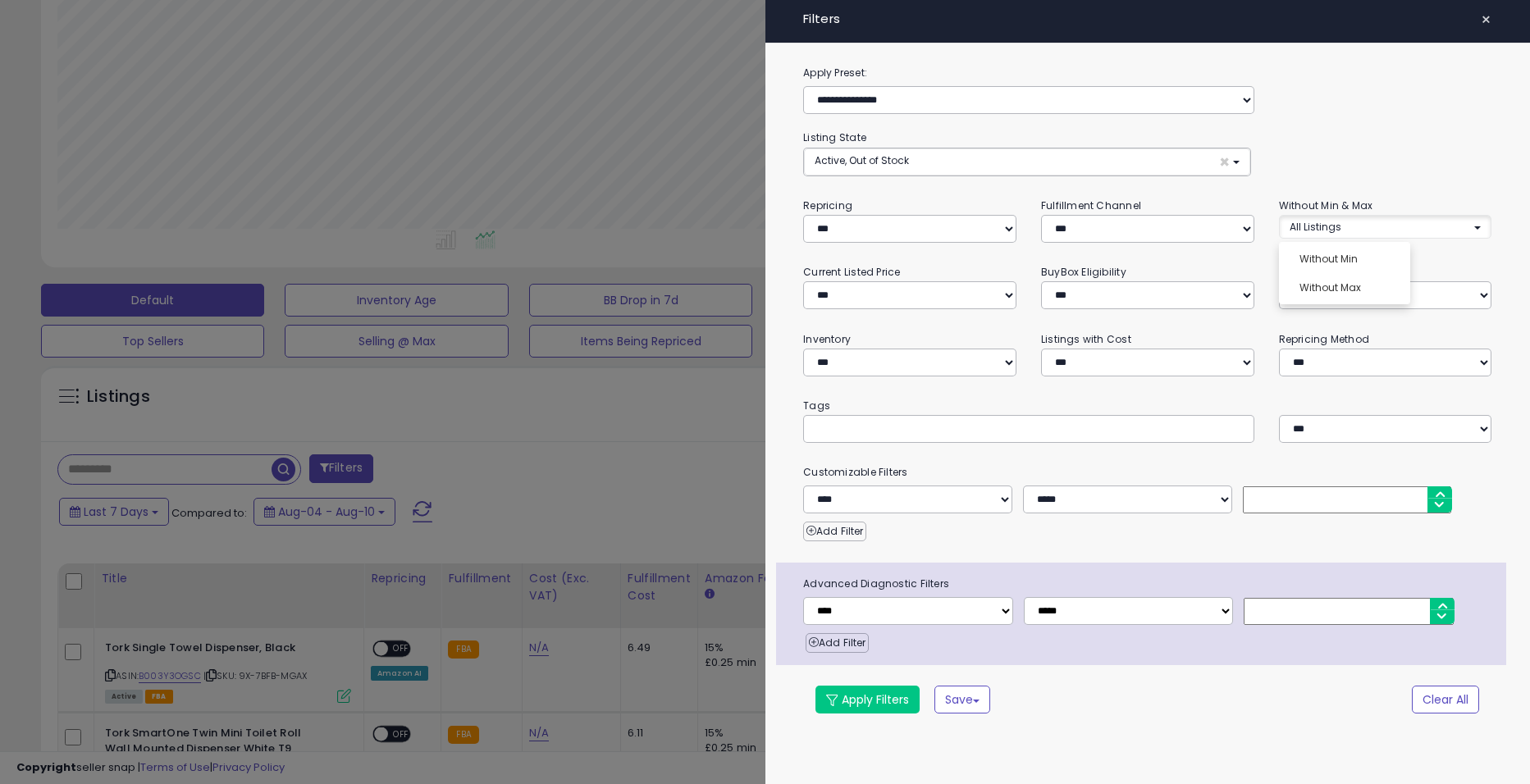
click at [1337, 192] on div "**********" at bounding box center [1148, 400] width 766 height 671
click at [940, 504] on select "**********" at bounding box center [908, 500] width 210 height 28
click at [1094, 440] on div at bounding box center [1028, 429] width 450 height 28
click at [1478, 18] on button "×" at bounding box center [1486, 19] width 23 height 23
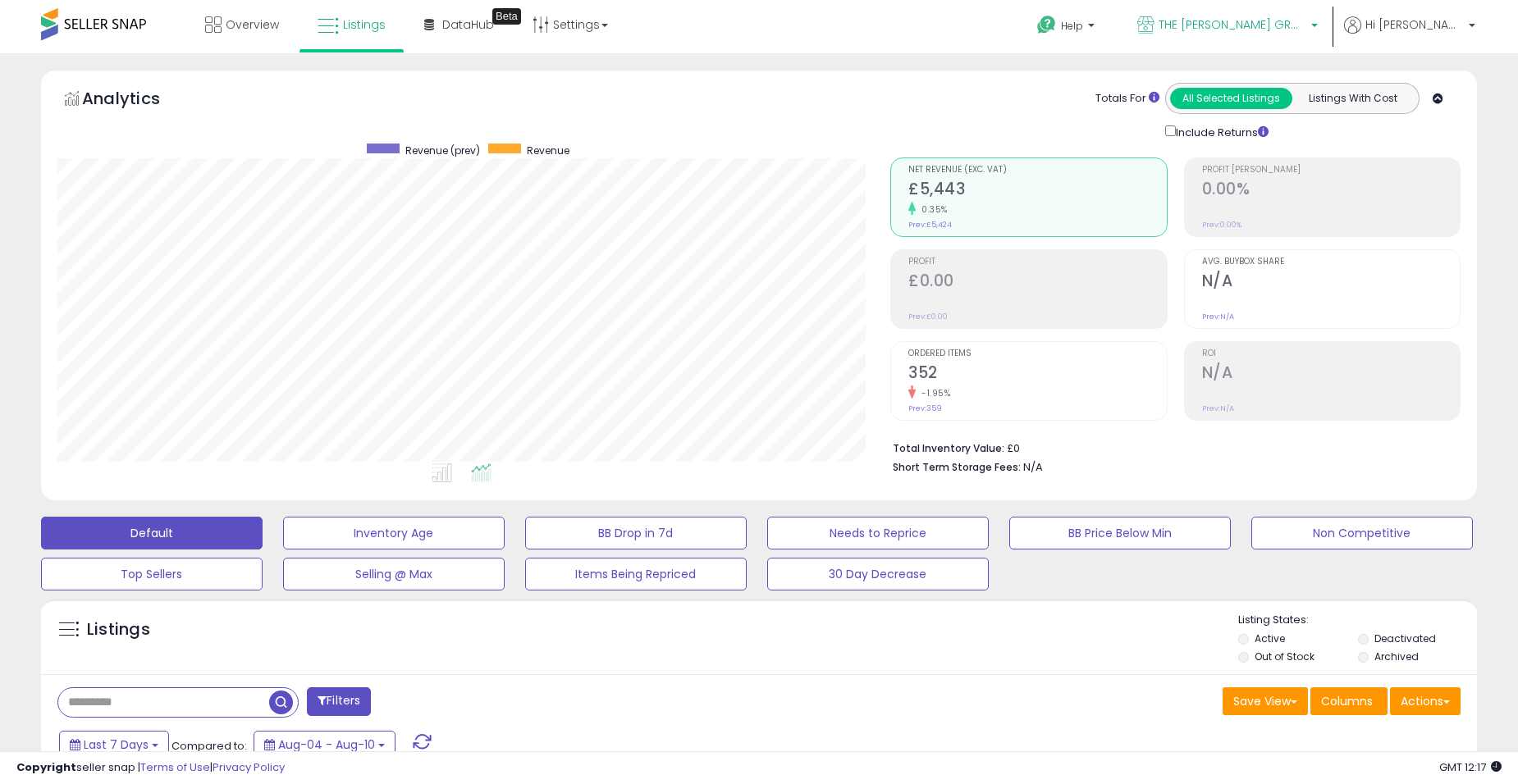
click at [1307, 21] on span "THE [PERSON_NAME] GROUP LTD" at bounding box center [1233, 24] width 148 height 17
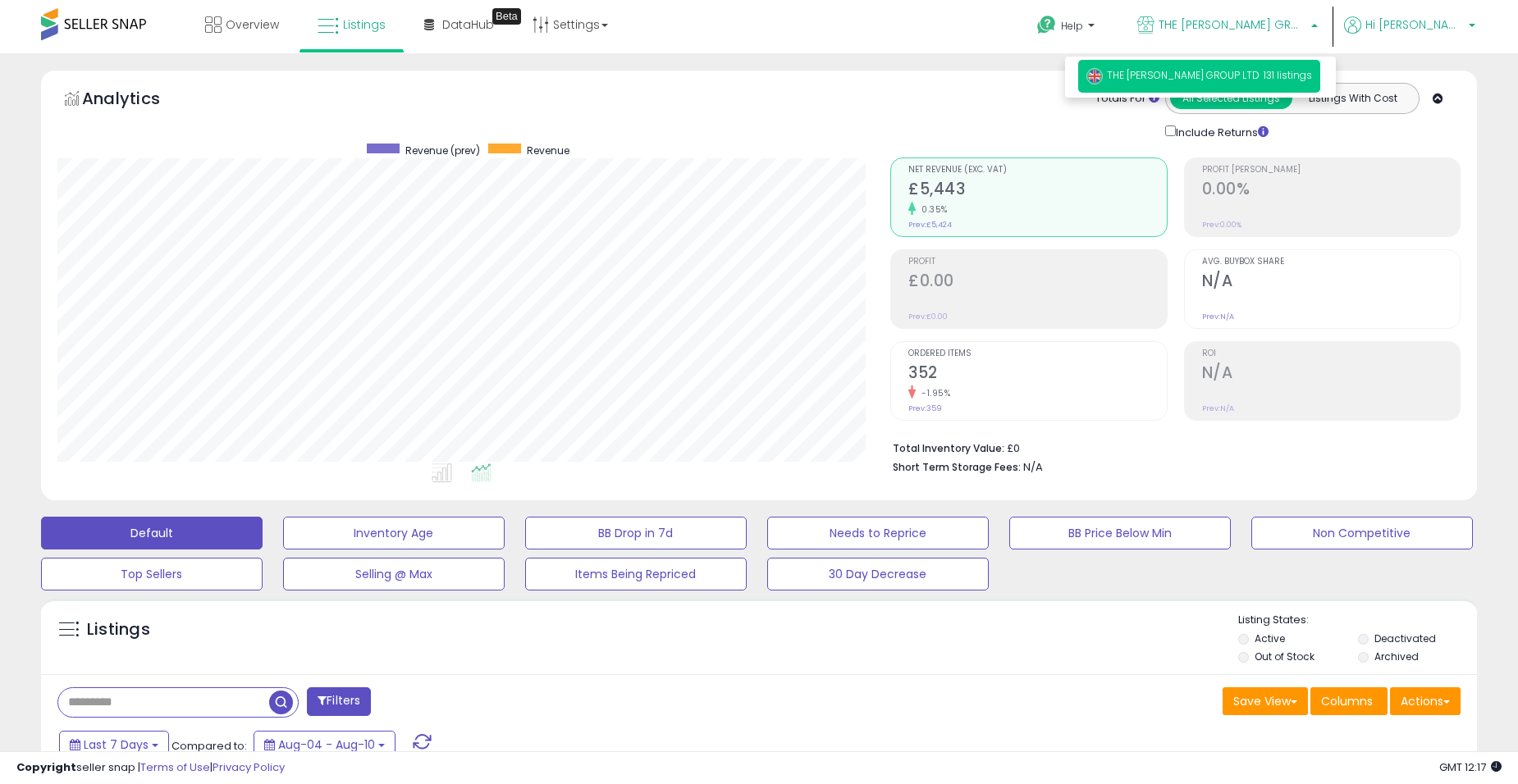
click at [1413, 18] on p "Hi [PERSON_NAME]" at bounding box center [1409, 27] width 131 height 21
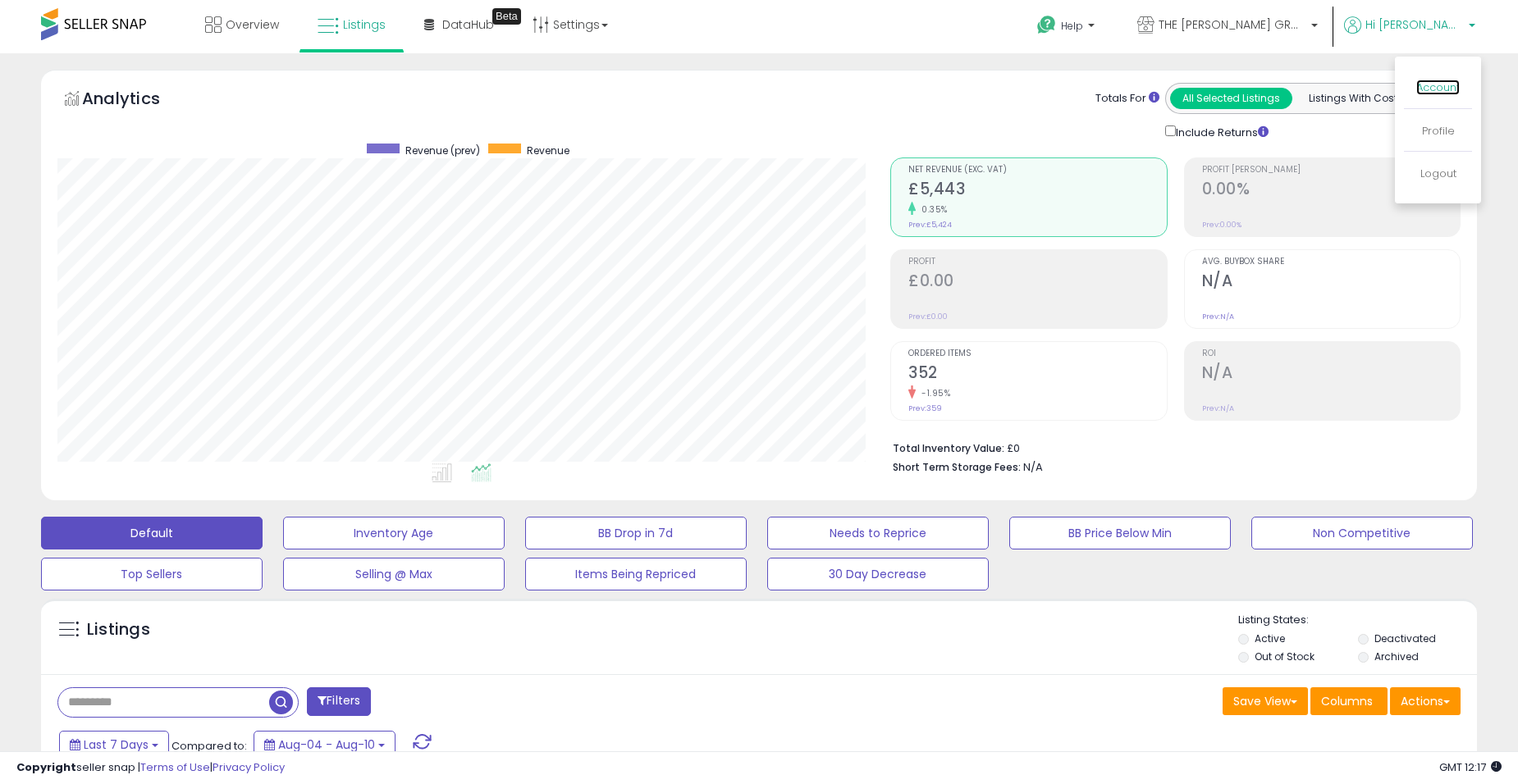
click at [1441, 84] on link "Account" at bounding box center [1438, 88] width 43 height 16
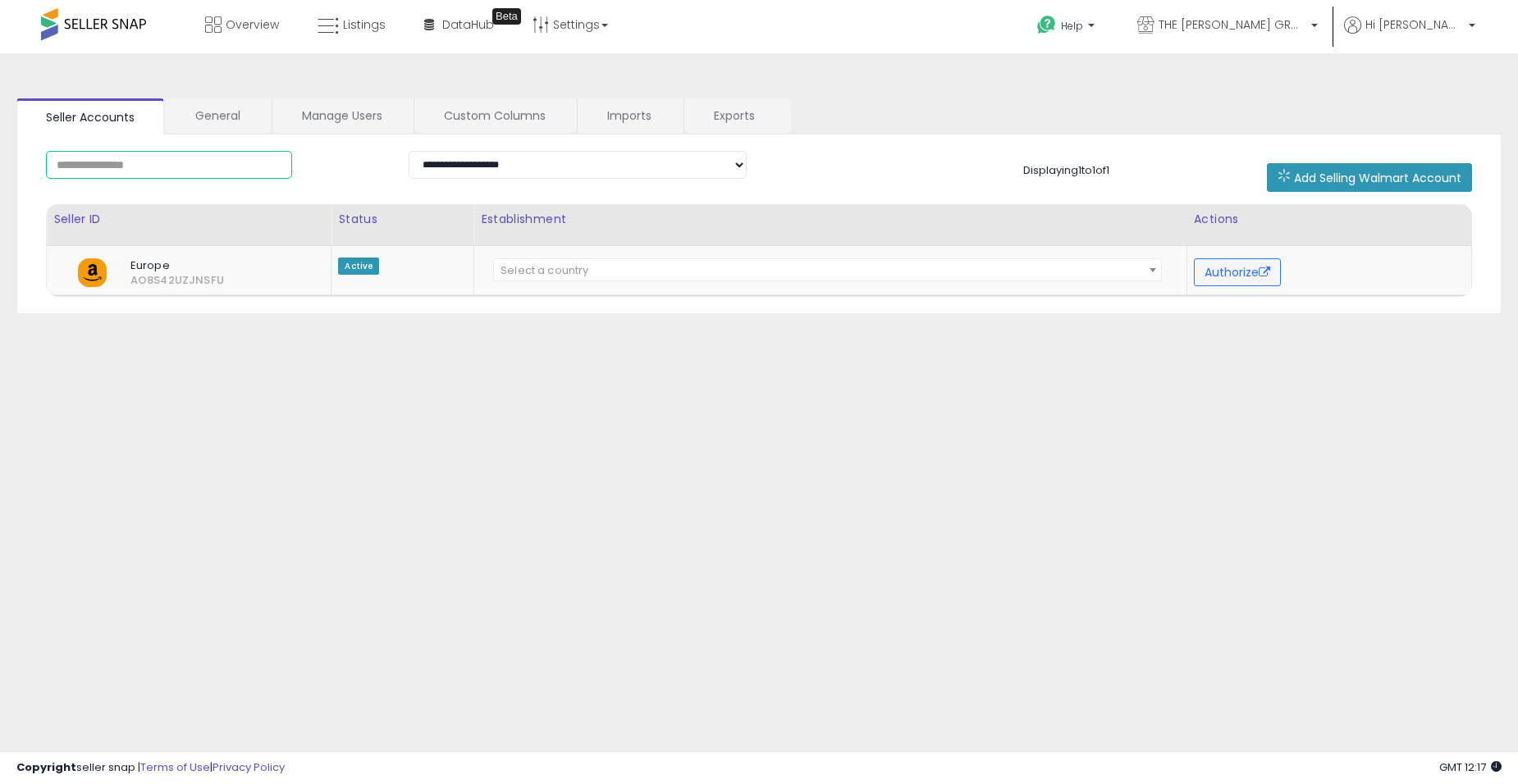
click at [166, 166] on input "text" at bounding box center [169, 165] width 246 height 28
click at [1057, 35] on icon at bounding box center [1047, 25] width 21 height 21
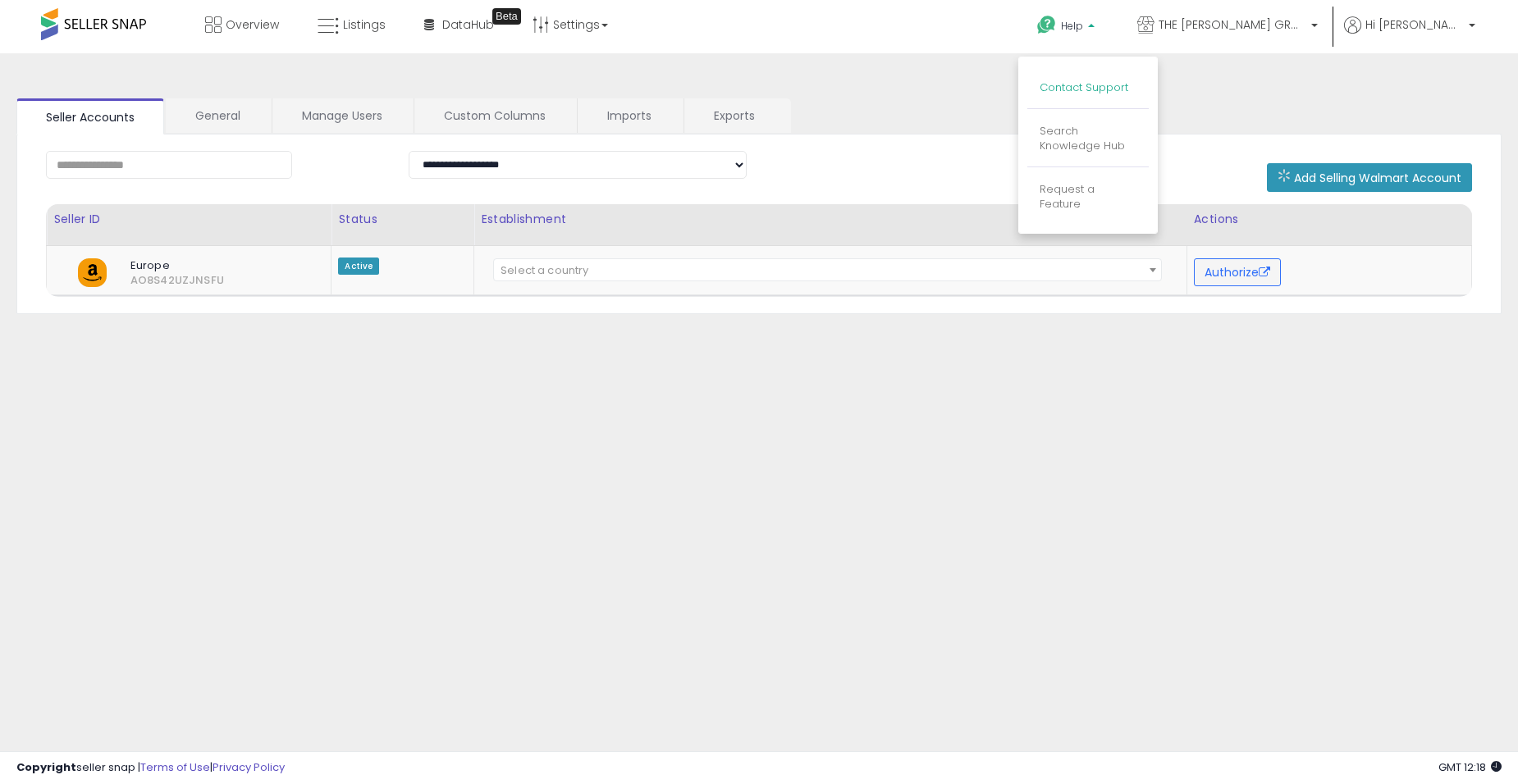
click at [1129, 81] on link "Contact Support" at bounding box center [1084, 88] width 89 height 16
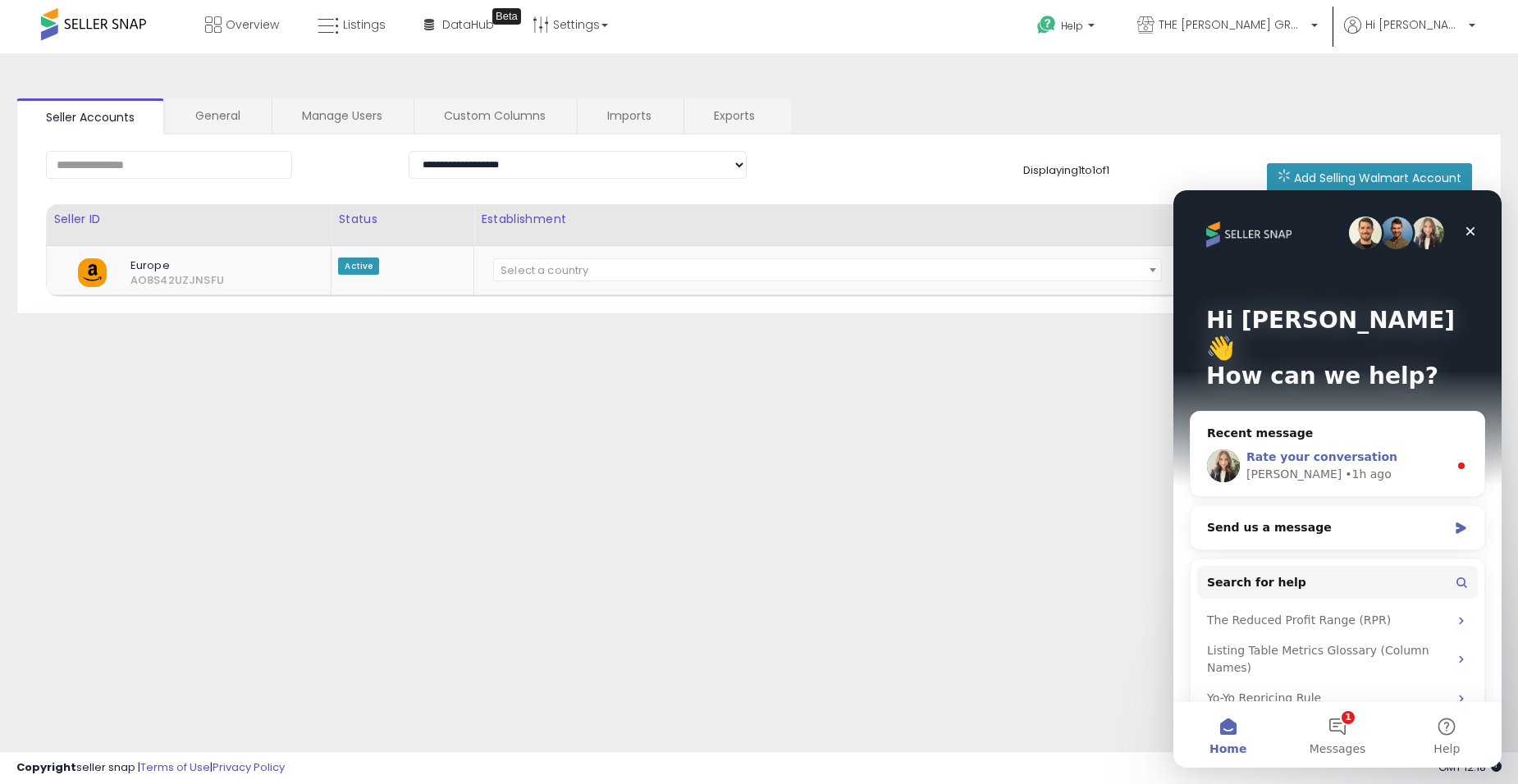
click at [1345, 466] on div "• 1h ago" at bounding box center [1368, 475] width 47 height 17
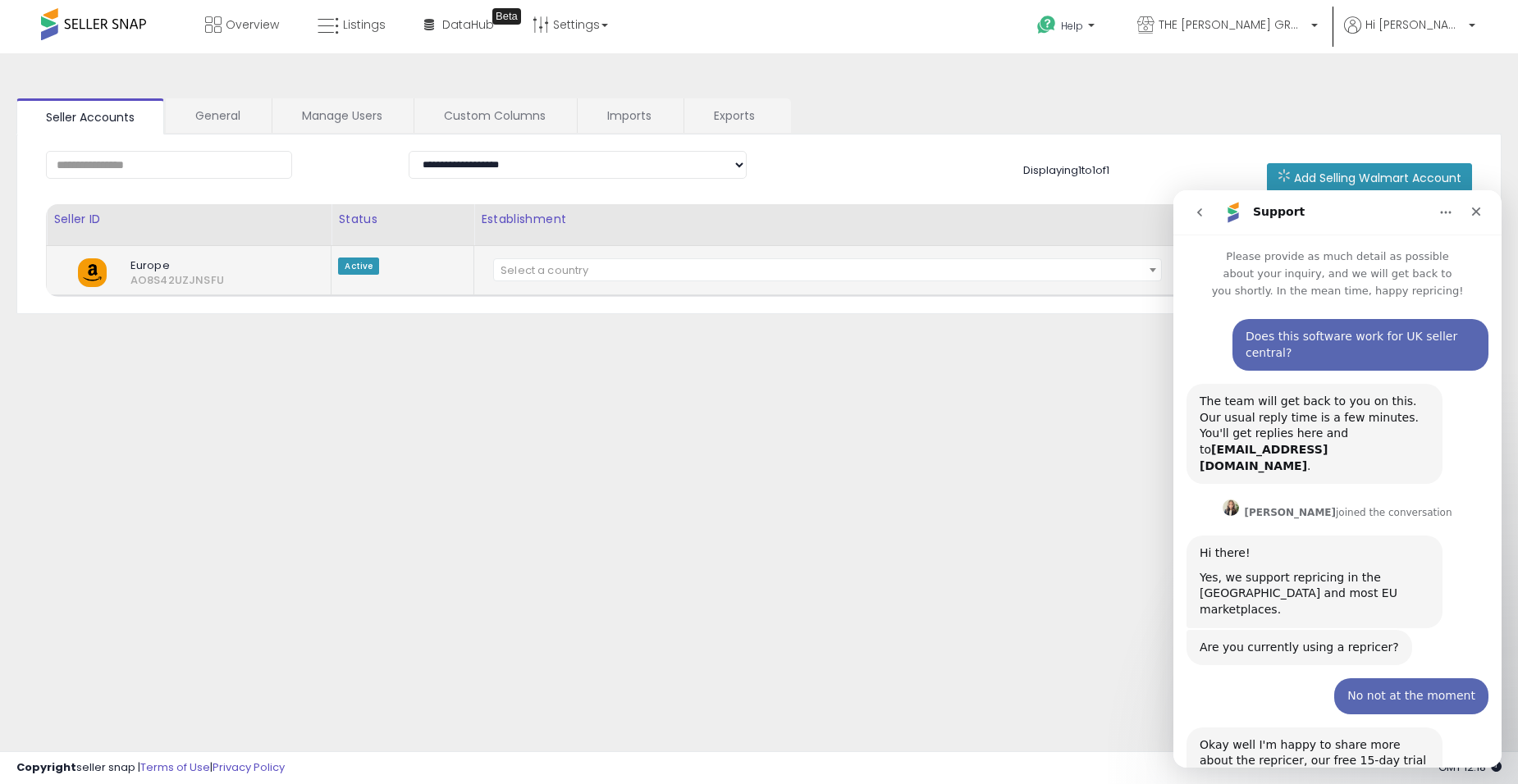
scroll to position [60, 0]
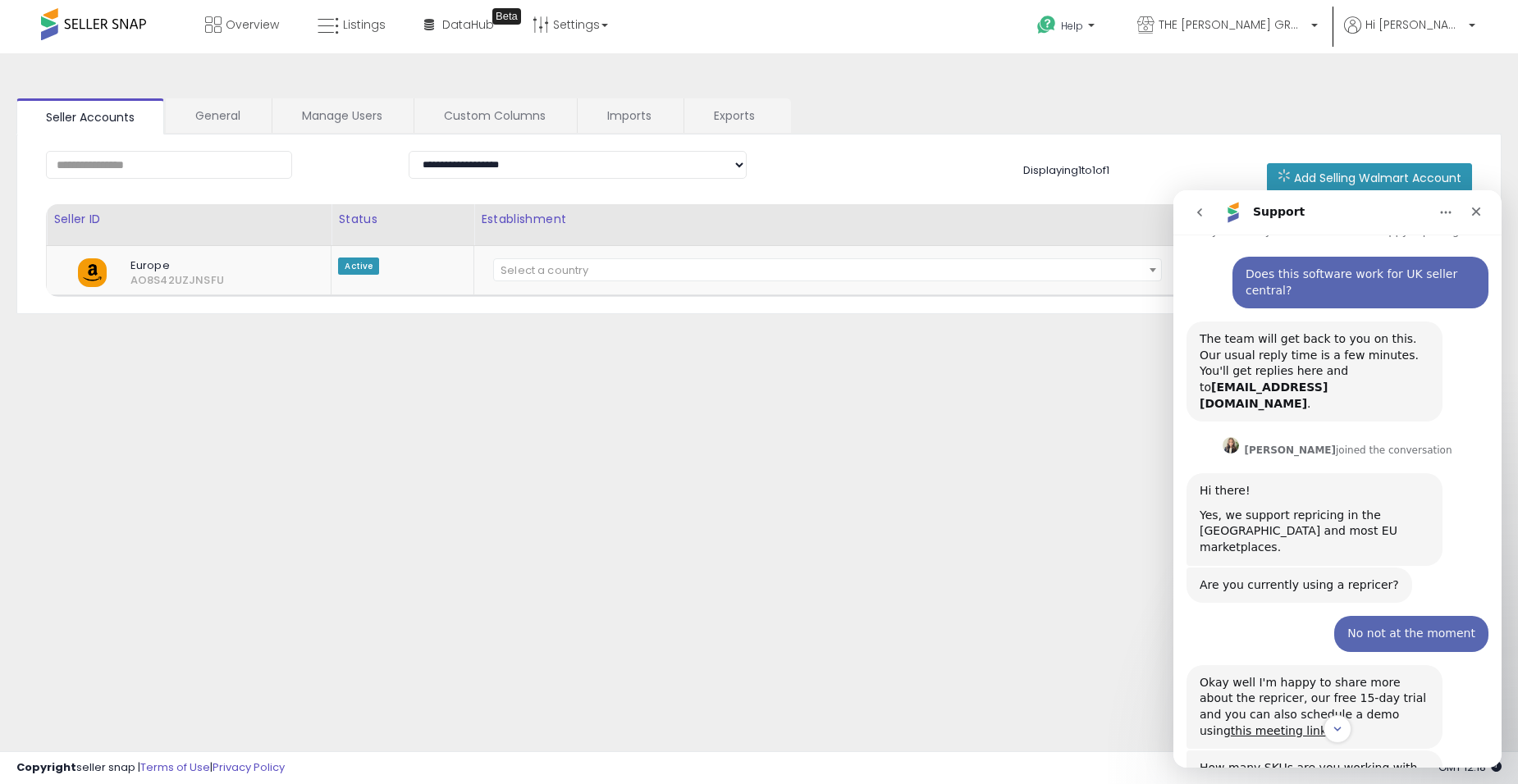
click at [1196, 216] on icon "go back" at bounding box center [1199, 212] width 13 height 13
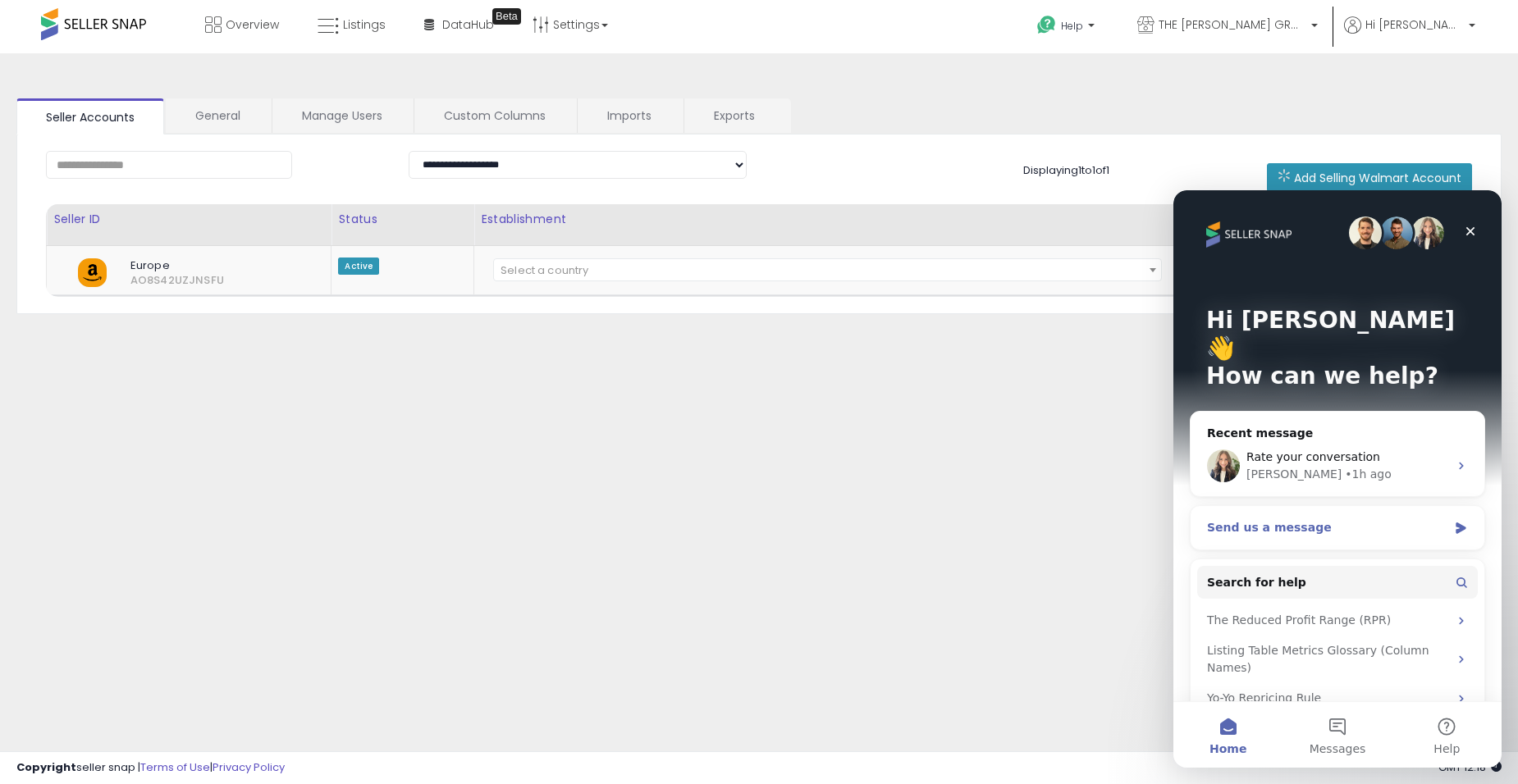
click at [1372, 510] on div "Send us a message" at bounding box center [1338, 528] width 294 height 43
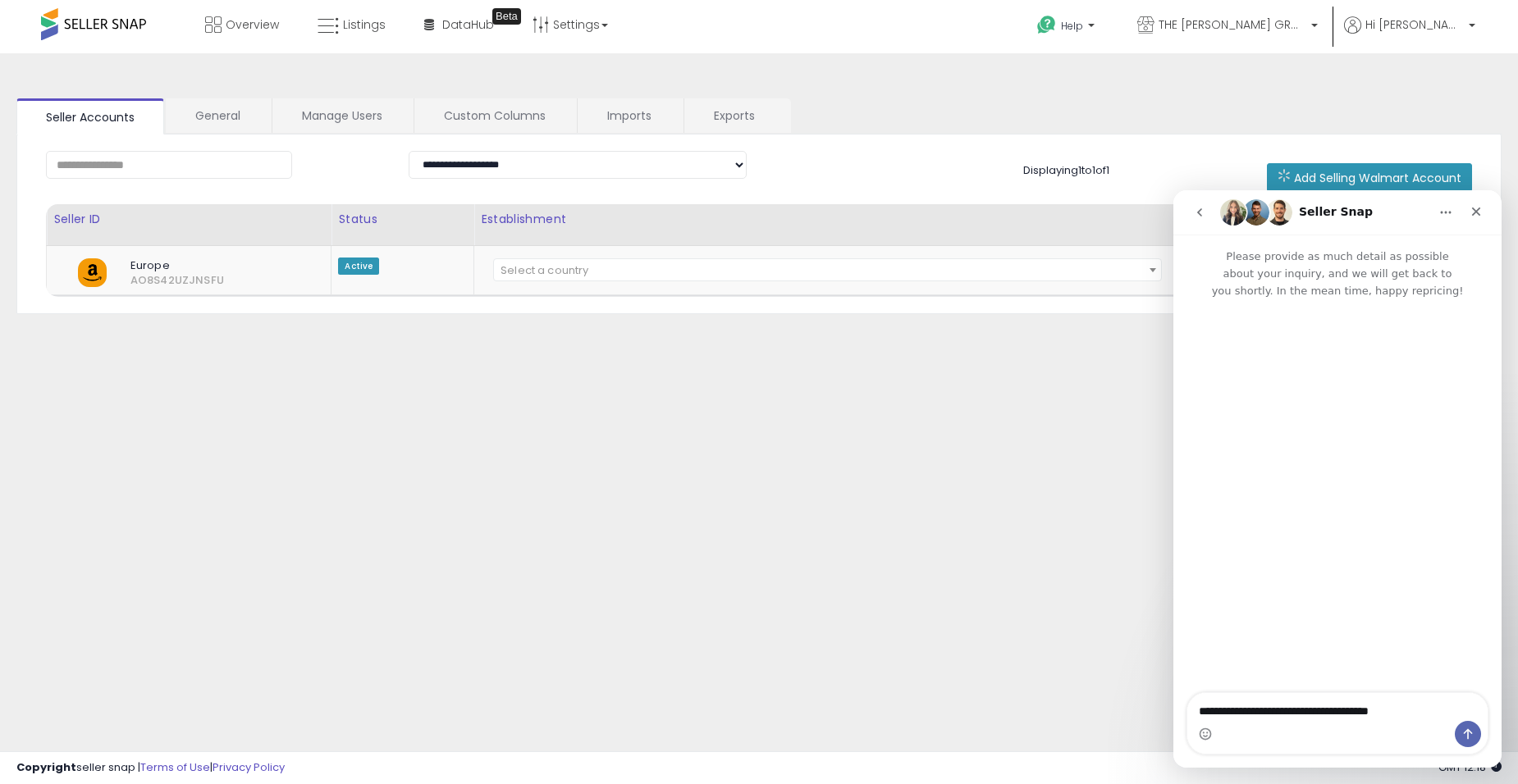
type textarea "**********"
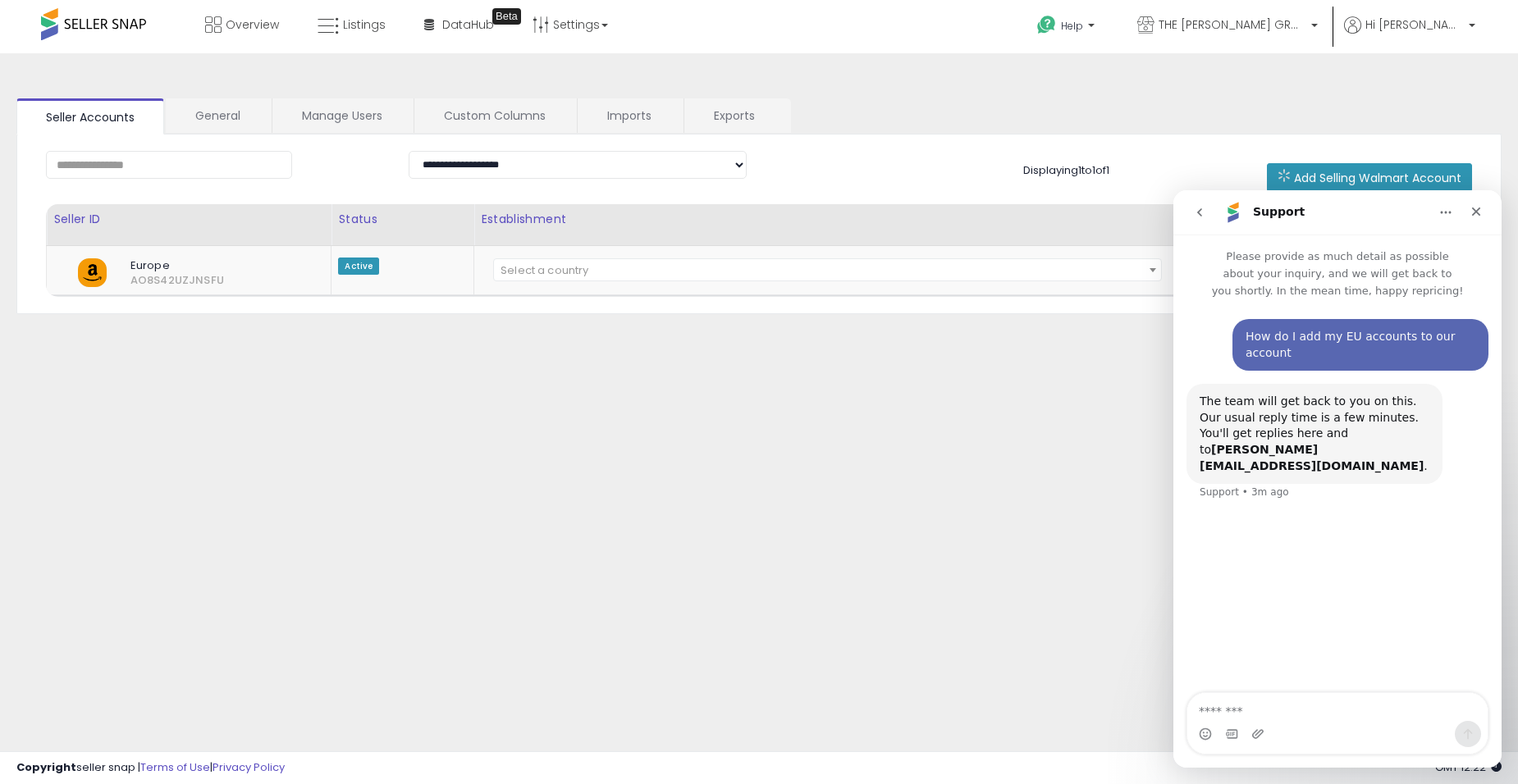
click at [1207, 223] on button "go back" at bounding box center [1200, 213] width 31 height 31
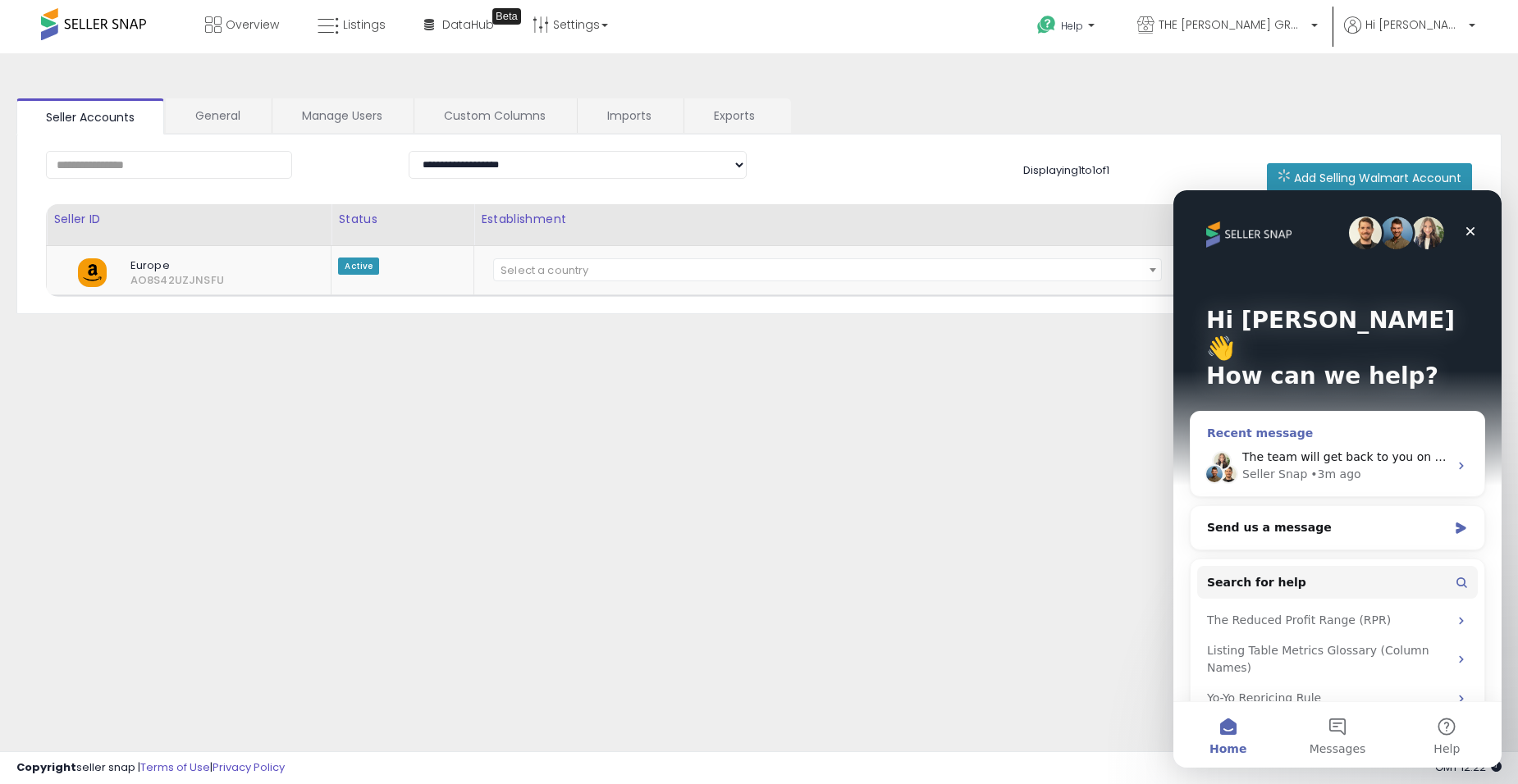
click at [1346, 466] on div "• 3m ago" at bounding box center [1335, 475] width 50 height 17
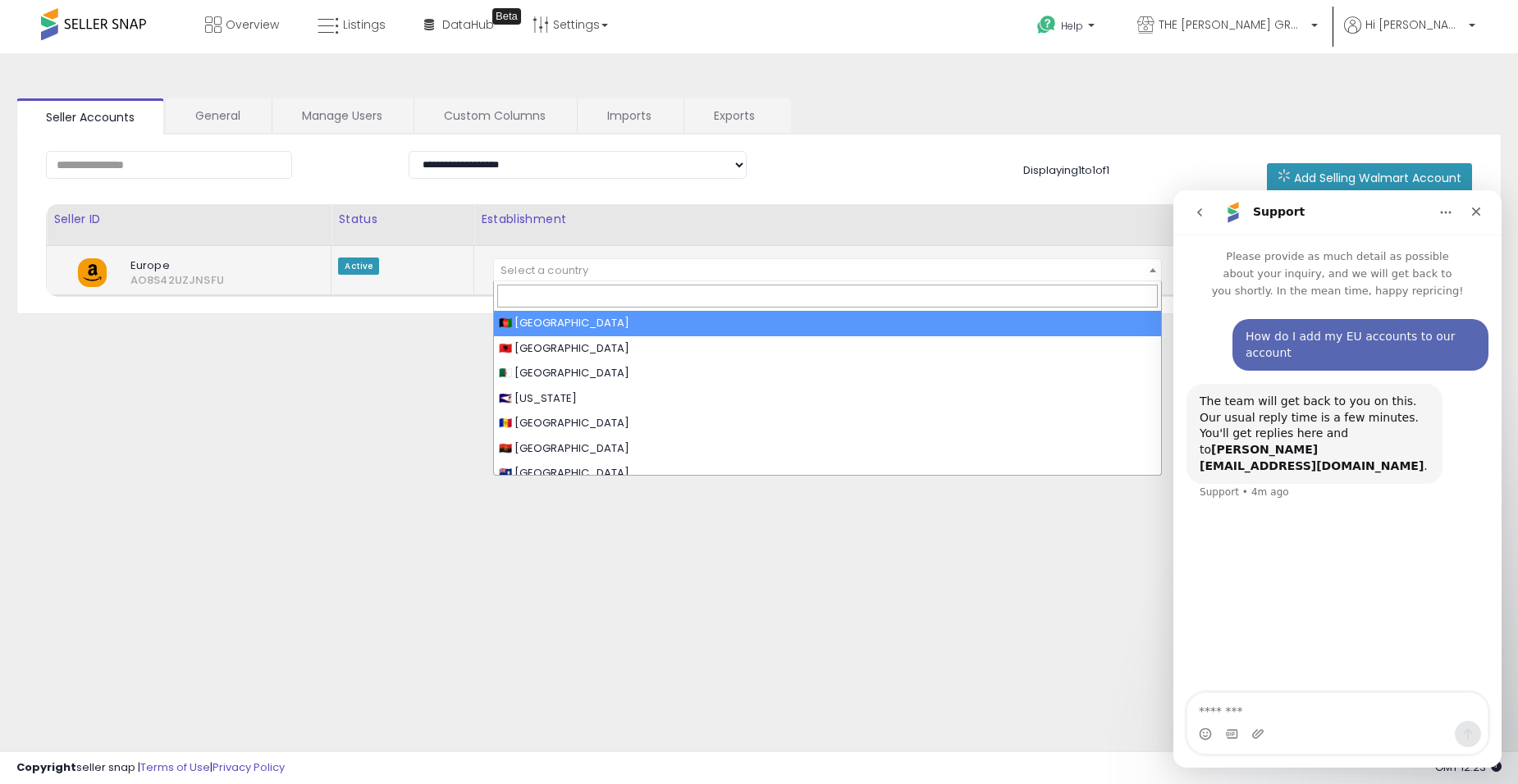
click at [818, 261] on span "Select a country" at bounding box center [827, 270] width 667 height 23
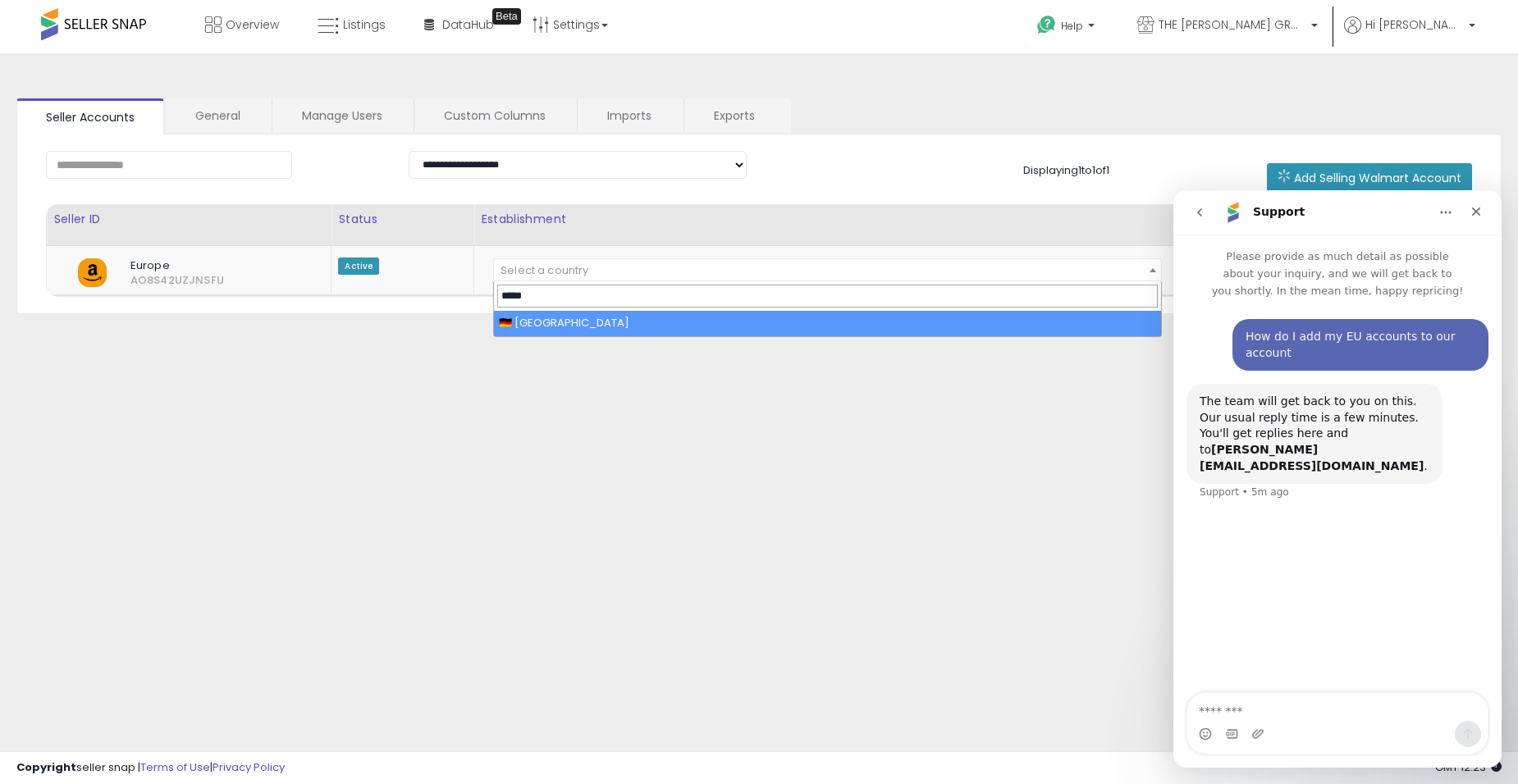
type input "*****"
select select "**"
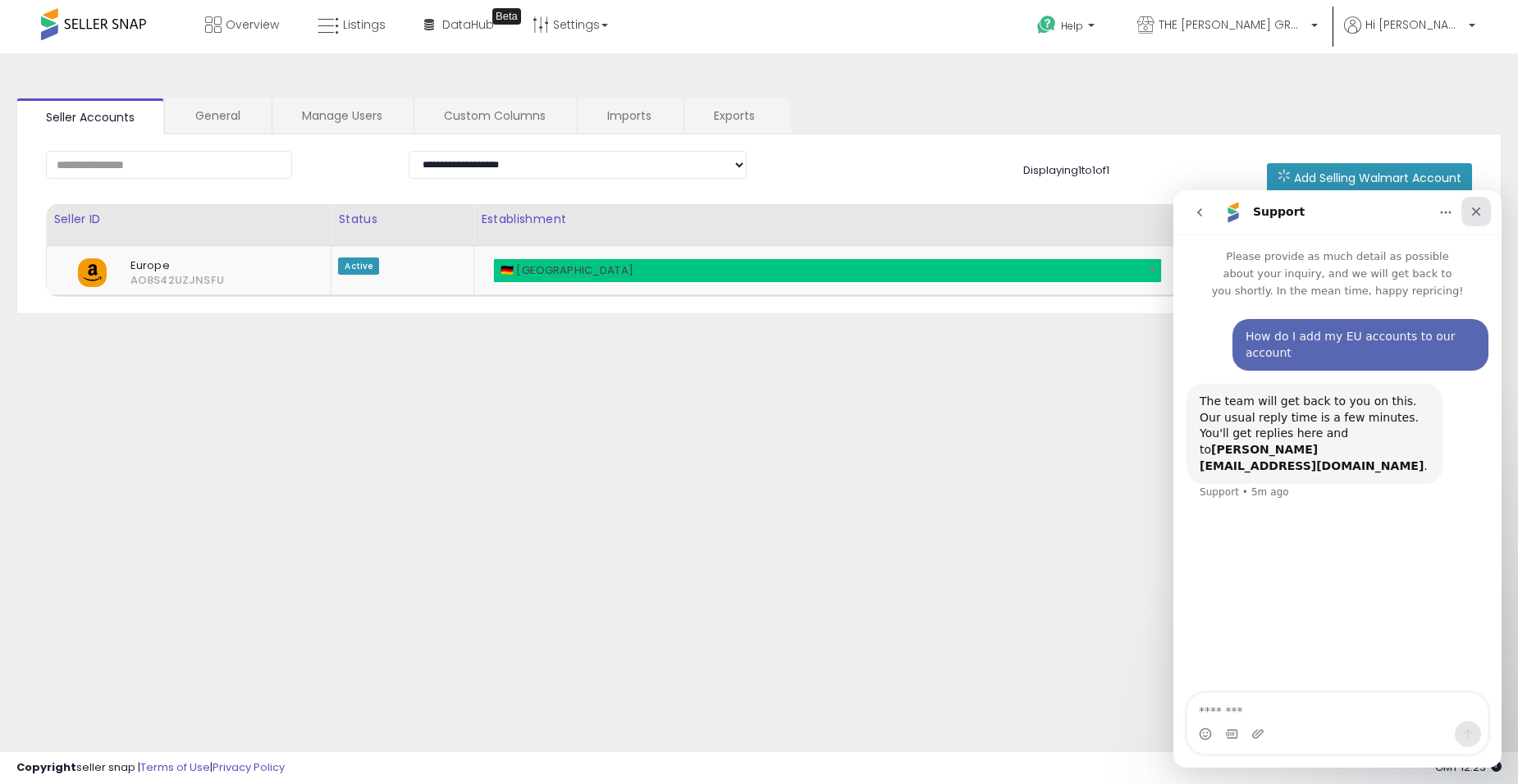
click at [1473, 212] on icon "Close" at bounding box center [1476, 211] width 13 height 13
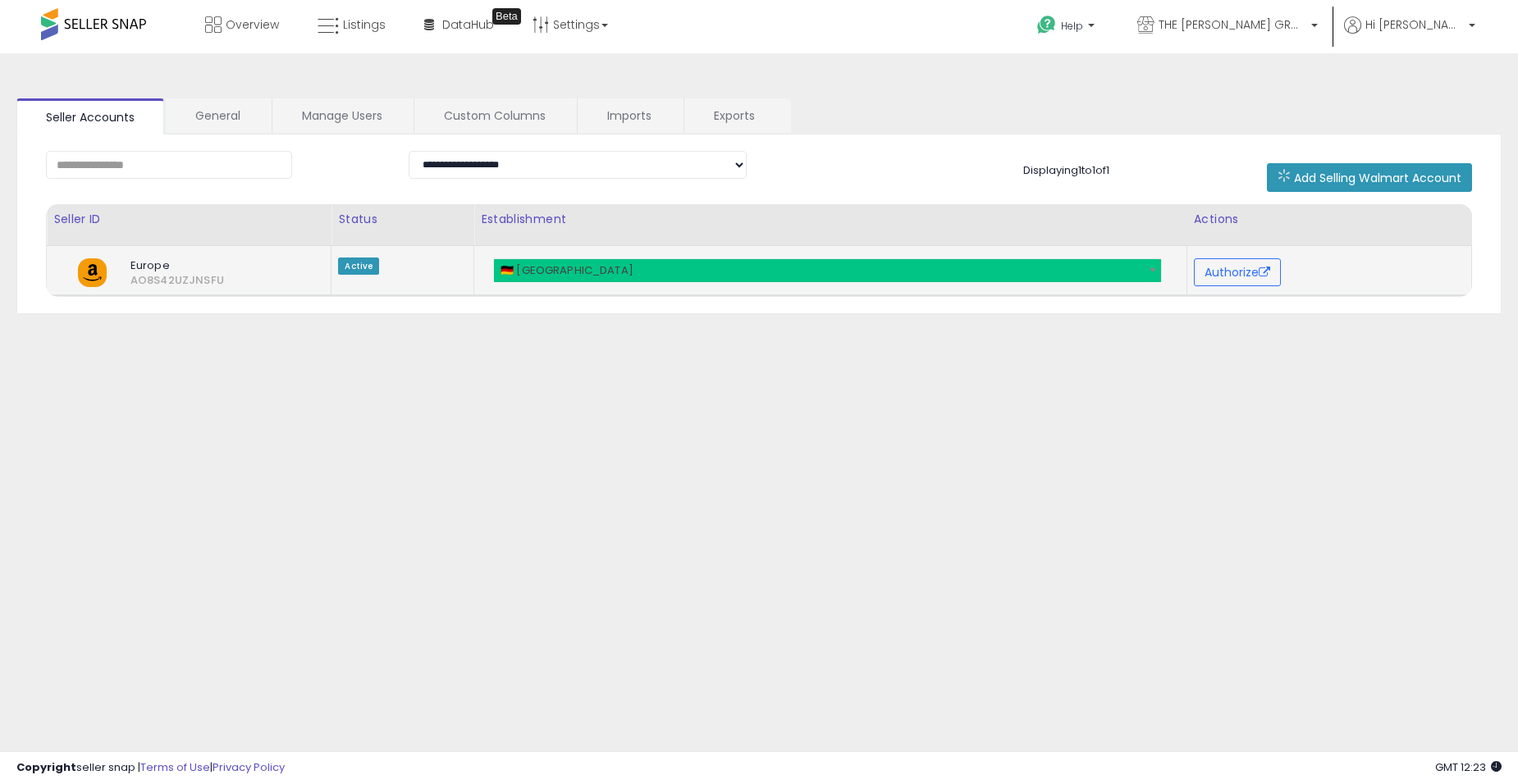
click at [782, 271] on span "🇩🇪 Germany" at bounding box center [827, 270] width 667 height 23
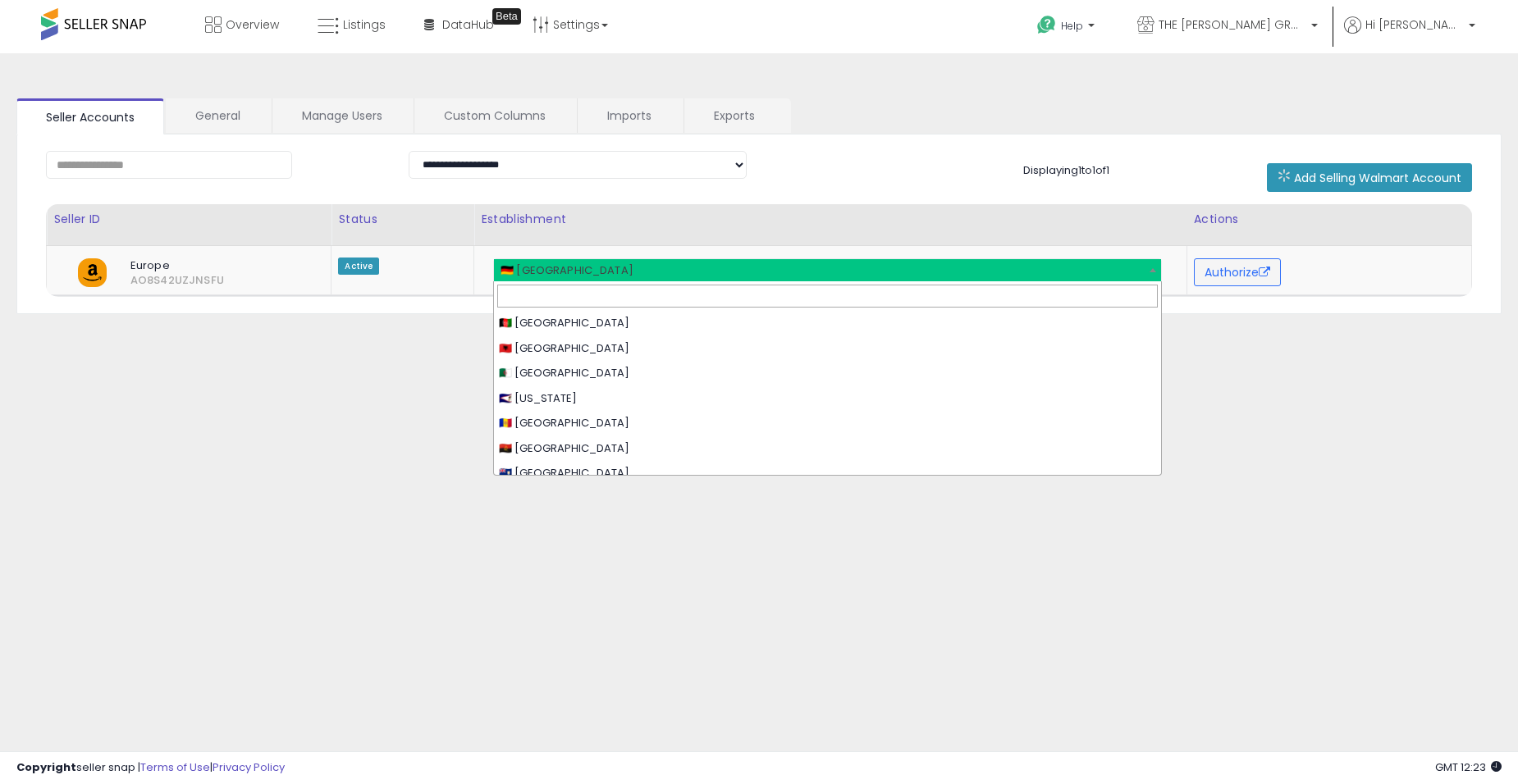
scroll to position [1755, 0]
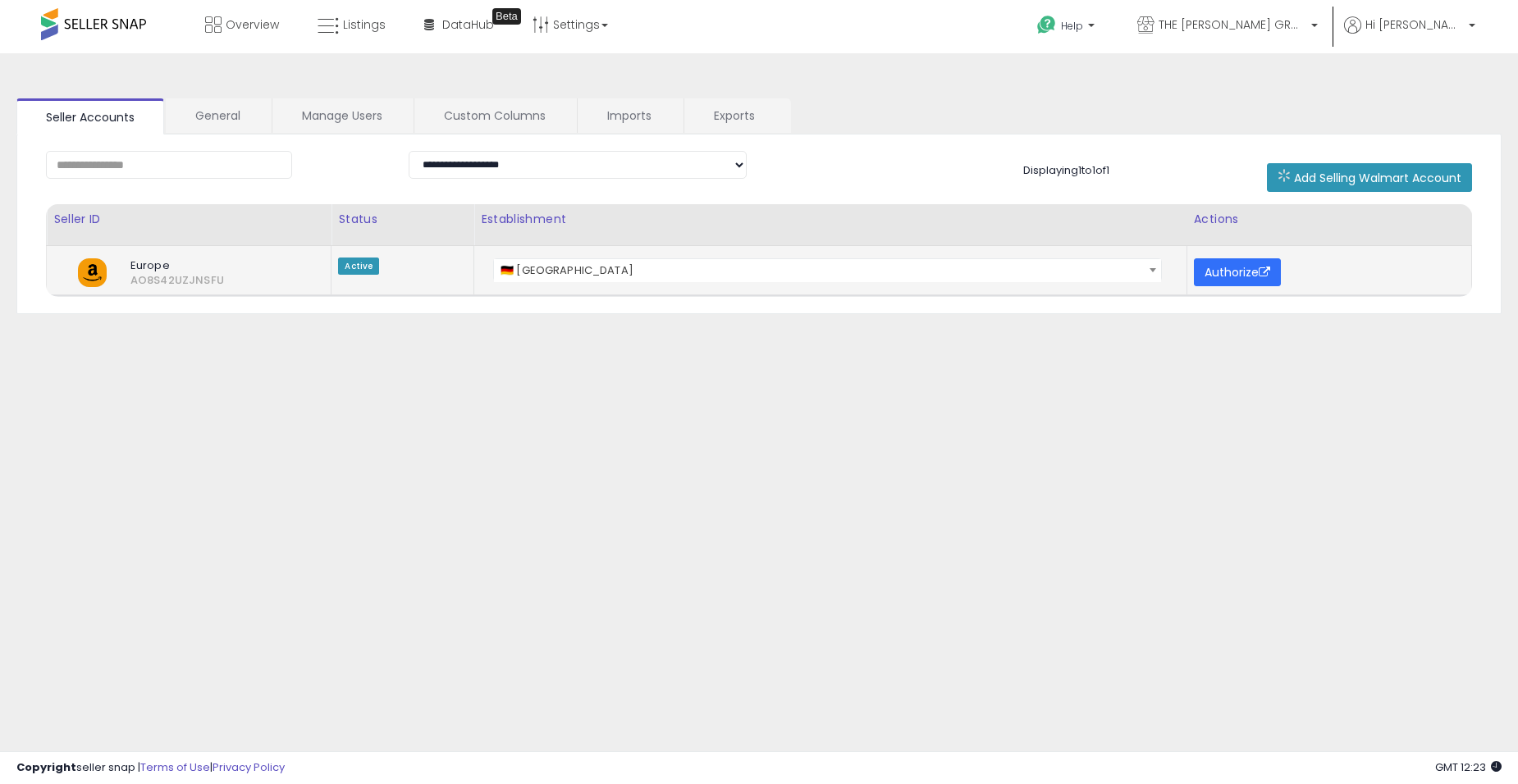
click at [1235, 268] on button "Authorize" at bounding box center [1237, 272] width 87 height 28
click at [509, 149] on div "**********" at bounding box center [759, 224] width 1485 height 180
click at [511, 159] on select "**********" at bounding box center [577, 165] width 338 height 28
select select "******"
click at [409, 151] on select "**********" at bounding box center [577, 165] width 338 height 28
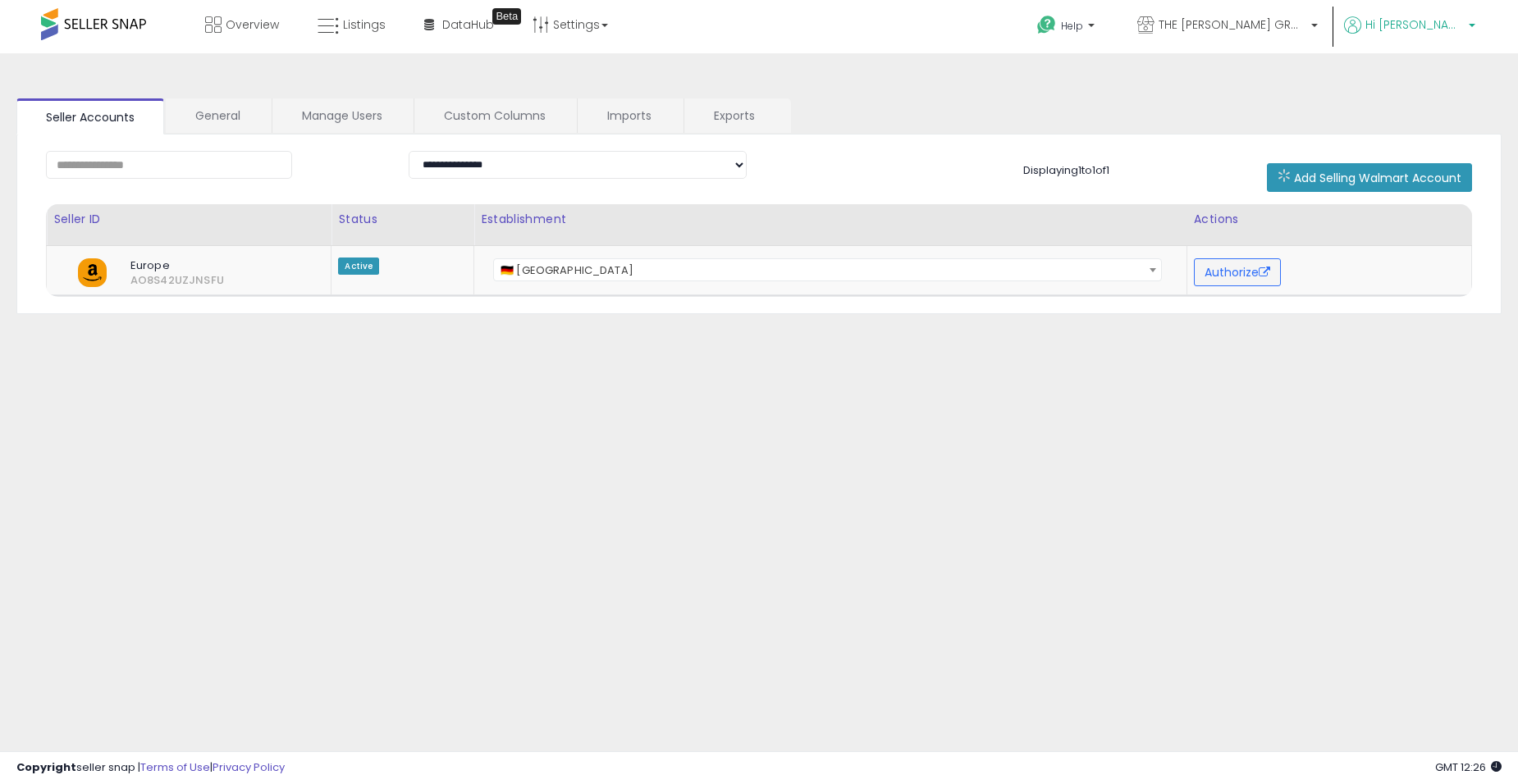
click at [1444, 17] on span "Hi [PERSON_NAME]" at bounding box center [1415, 24] width 98 height 17
click at [1095, 27] on b at bounding box center [1092, 29] width 7 height 11
click at [1129, 90] on link "Contact Support" at bounding box center [1084, 88] width 89 height 16
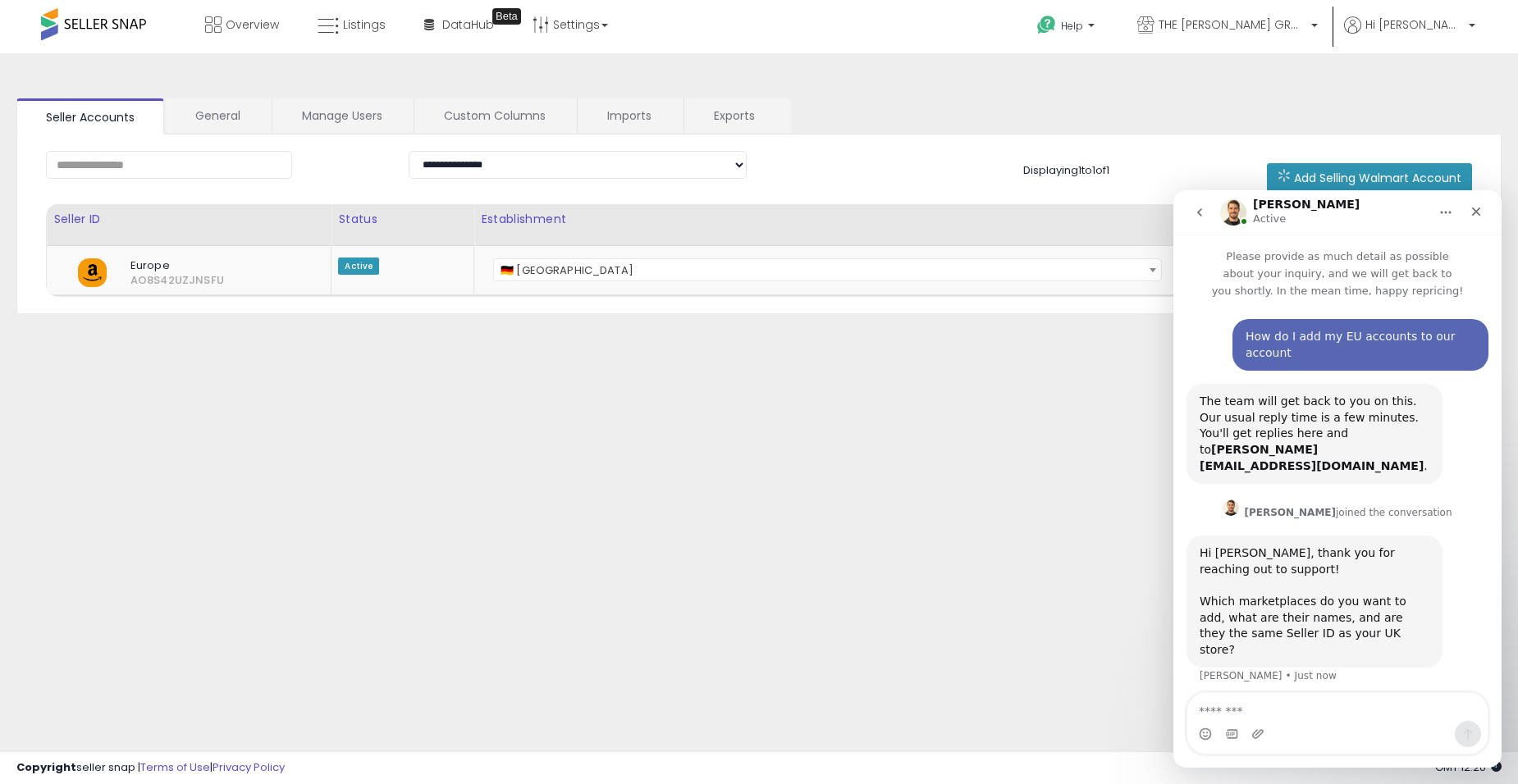
click at [1302, 713] on textarea "Message…" at bounding box center [1337, 708] width 300 height 28
click at [1227, 708] on textarea "Message…" at bounding box center [1337, 708] width 300 height 28
type textarea "**********"
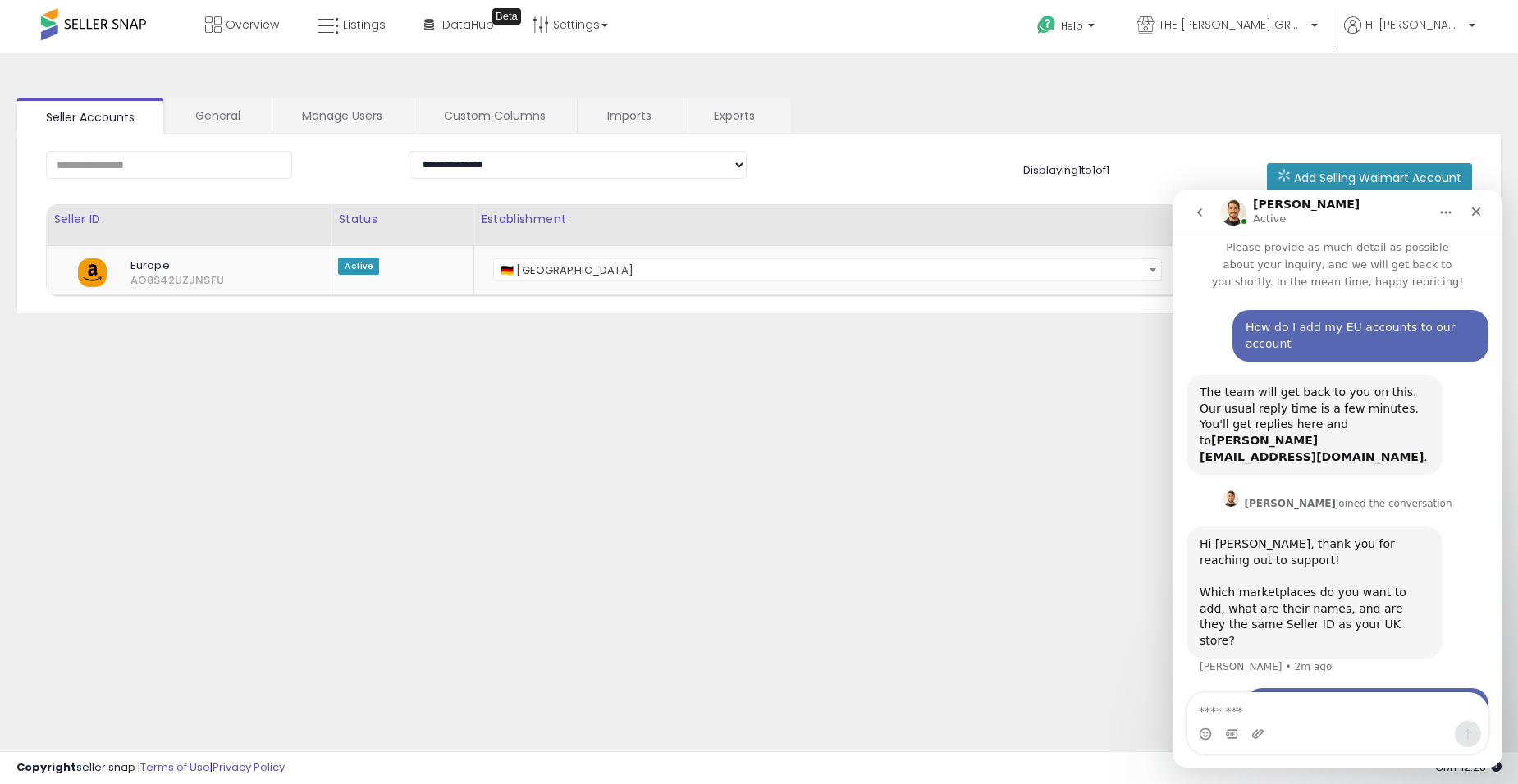
click at [1202, 209] on icon "go back" at bounding box center [1200, 212] width 5 height 8
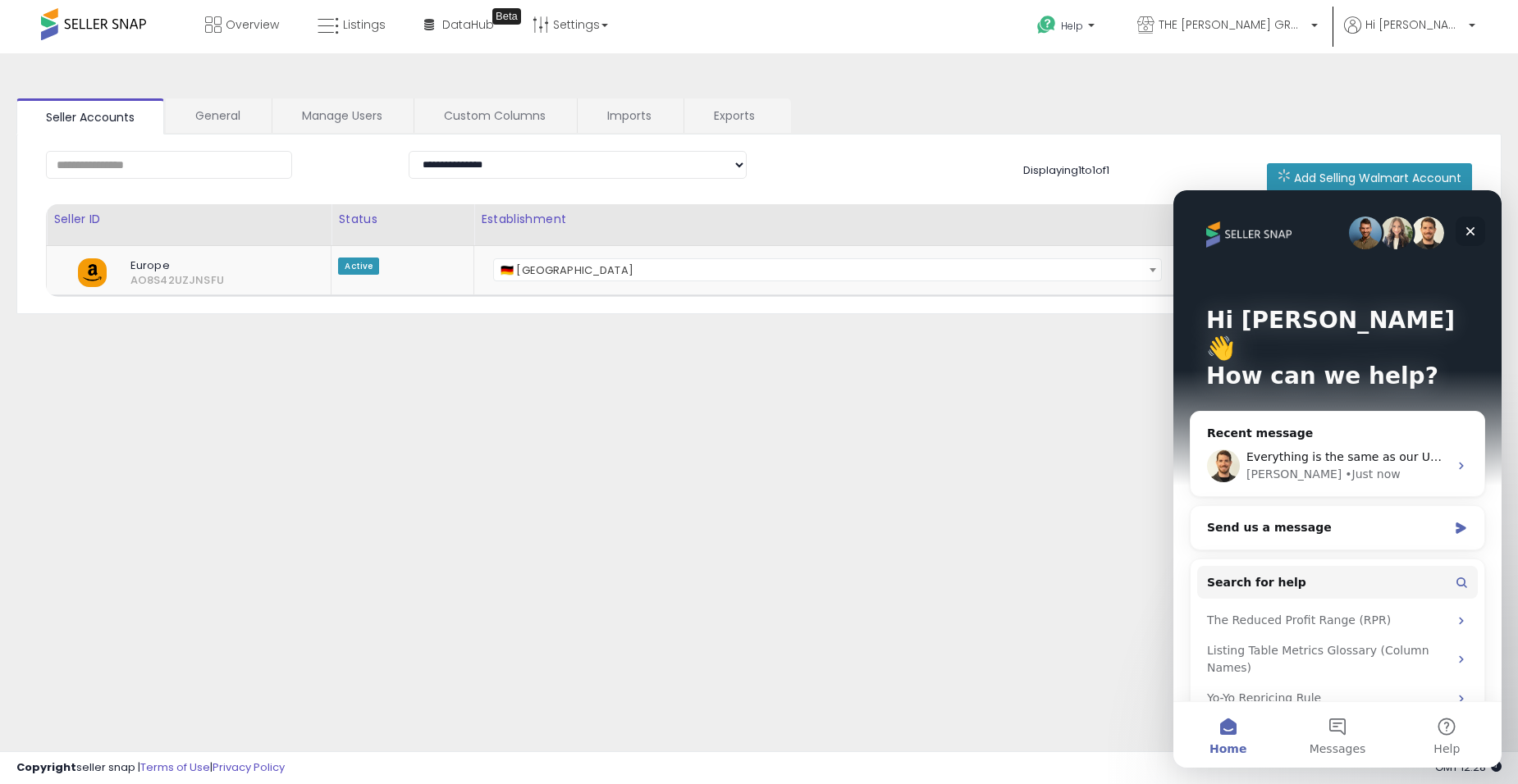
drag, startPoint x: 1474, startPoint y: 222, endPoint x: 2138, endPoint y: 764, distance: 857.1
click at [1474, 222] on div "Close" at bounding box center [1470, 231] width 30 height 30
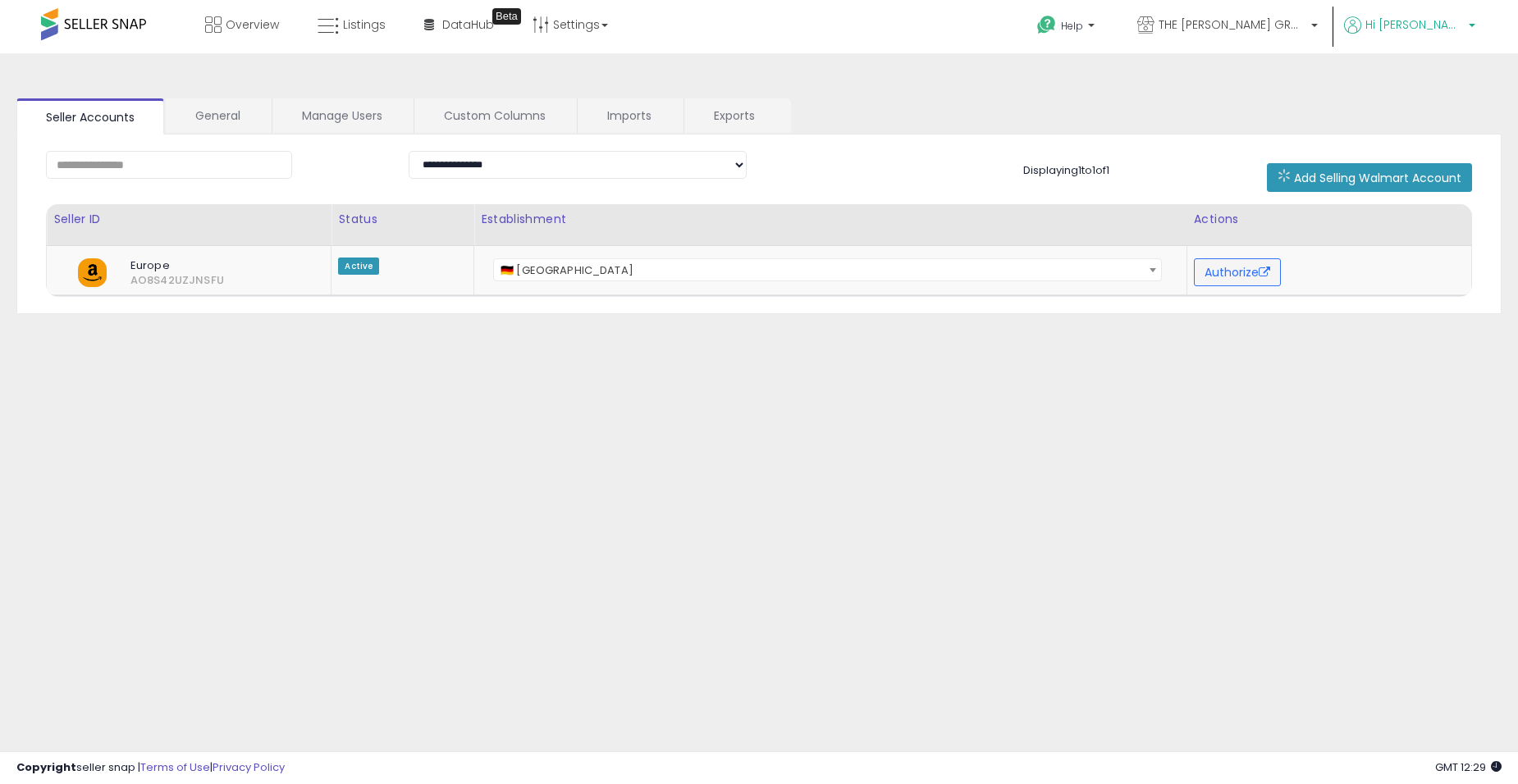
click at [1432, 30] on span "Hi [PERSON_NAME]" at bounding box center [1415, 24] width 98 height 17
click at [1083, 29] on span "Help" at bounding box center [1071, 26] width 22 height 14
click at [1129, 81] on link "Contact Support" at bounding box center [1084, 88] width 89 height 16
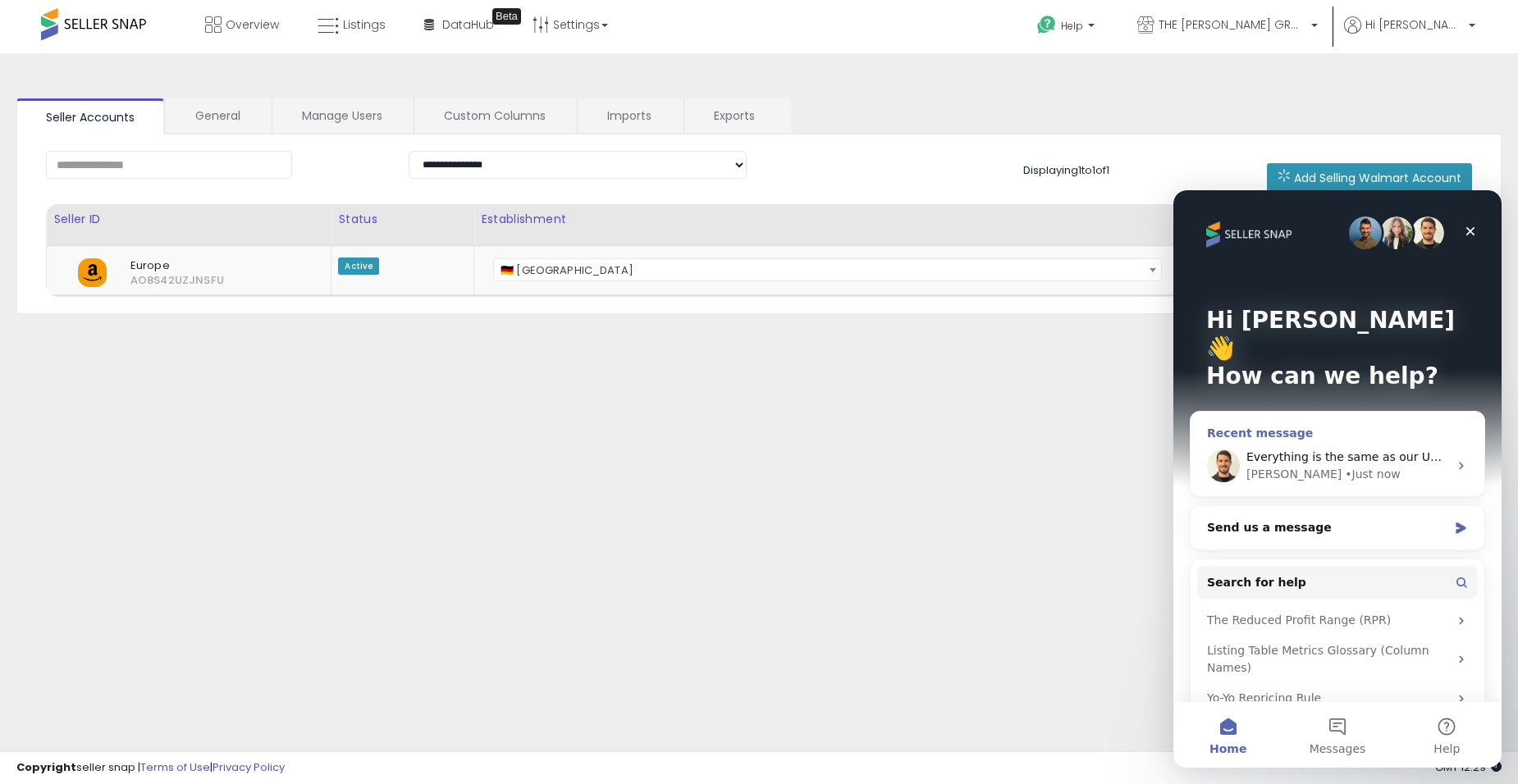
click at [1345, 466] on div "• Just now" at bounding box center [1372, 475] width 55 height 17
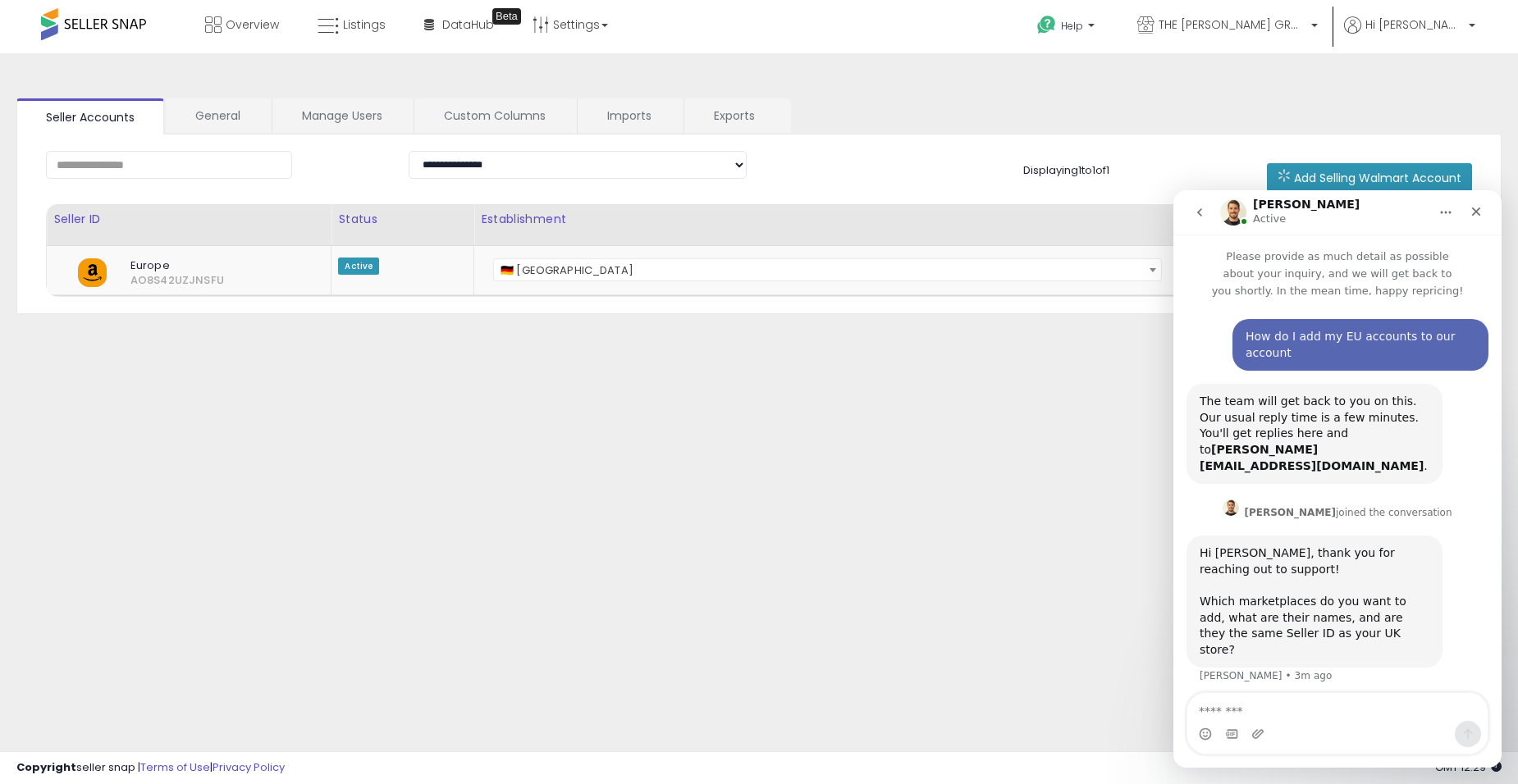
scroll to position [9, 0]
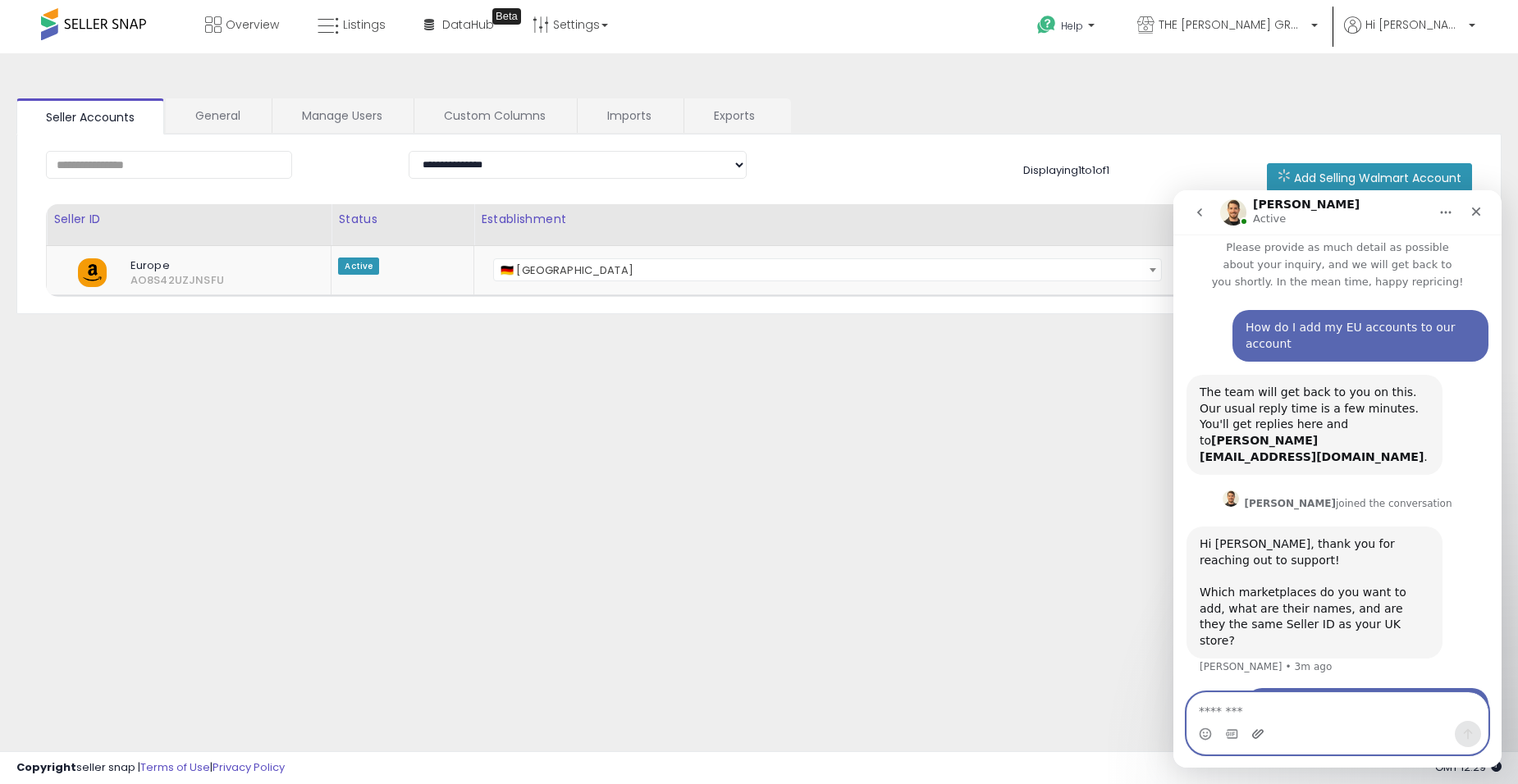
click at [1262, 733] on icon "Upload attachment" at bounding box center [1257, 734] width 13 height 13
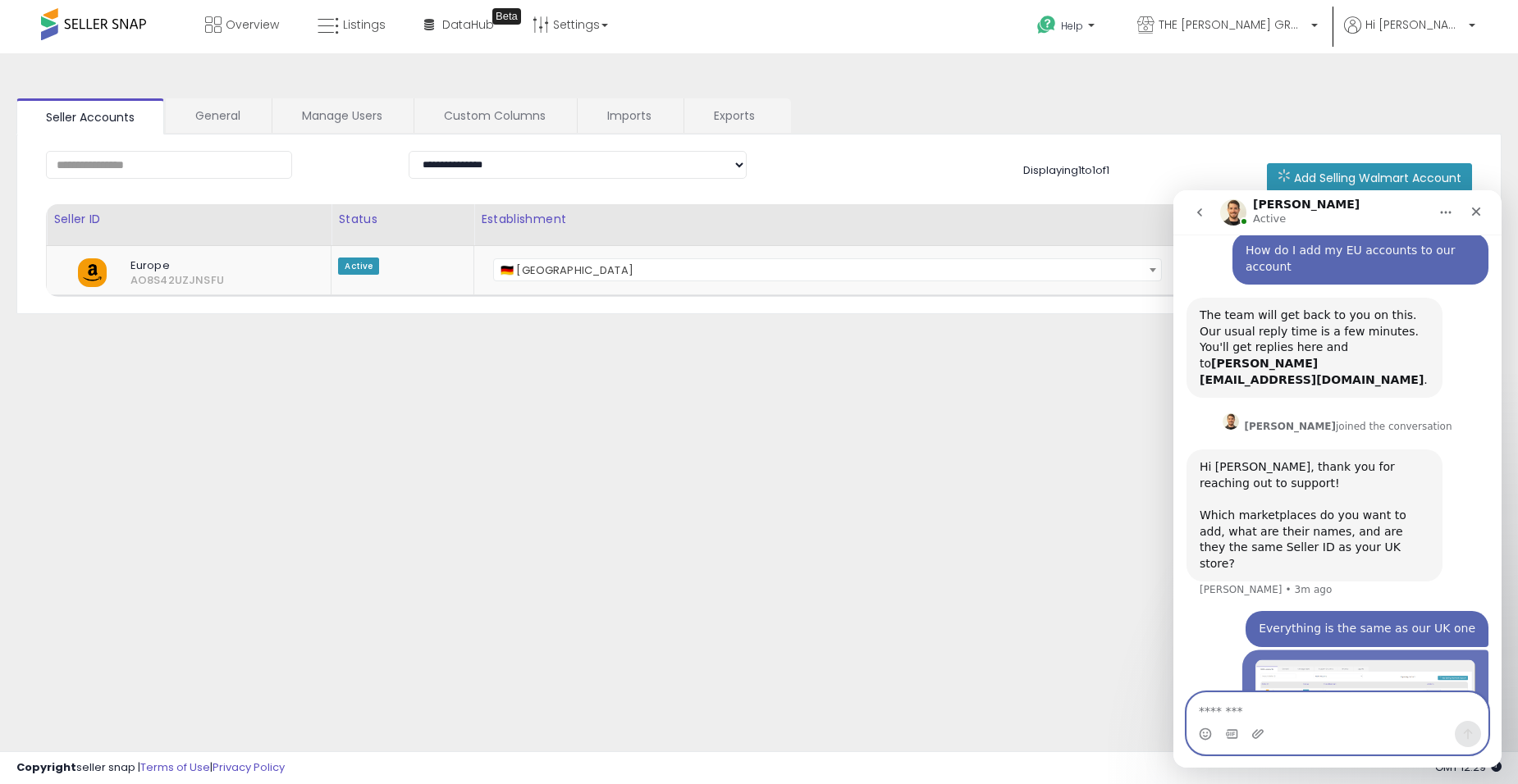
scroll to position [136, 0]
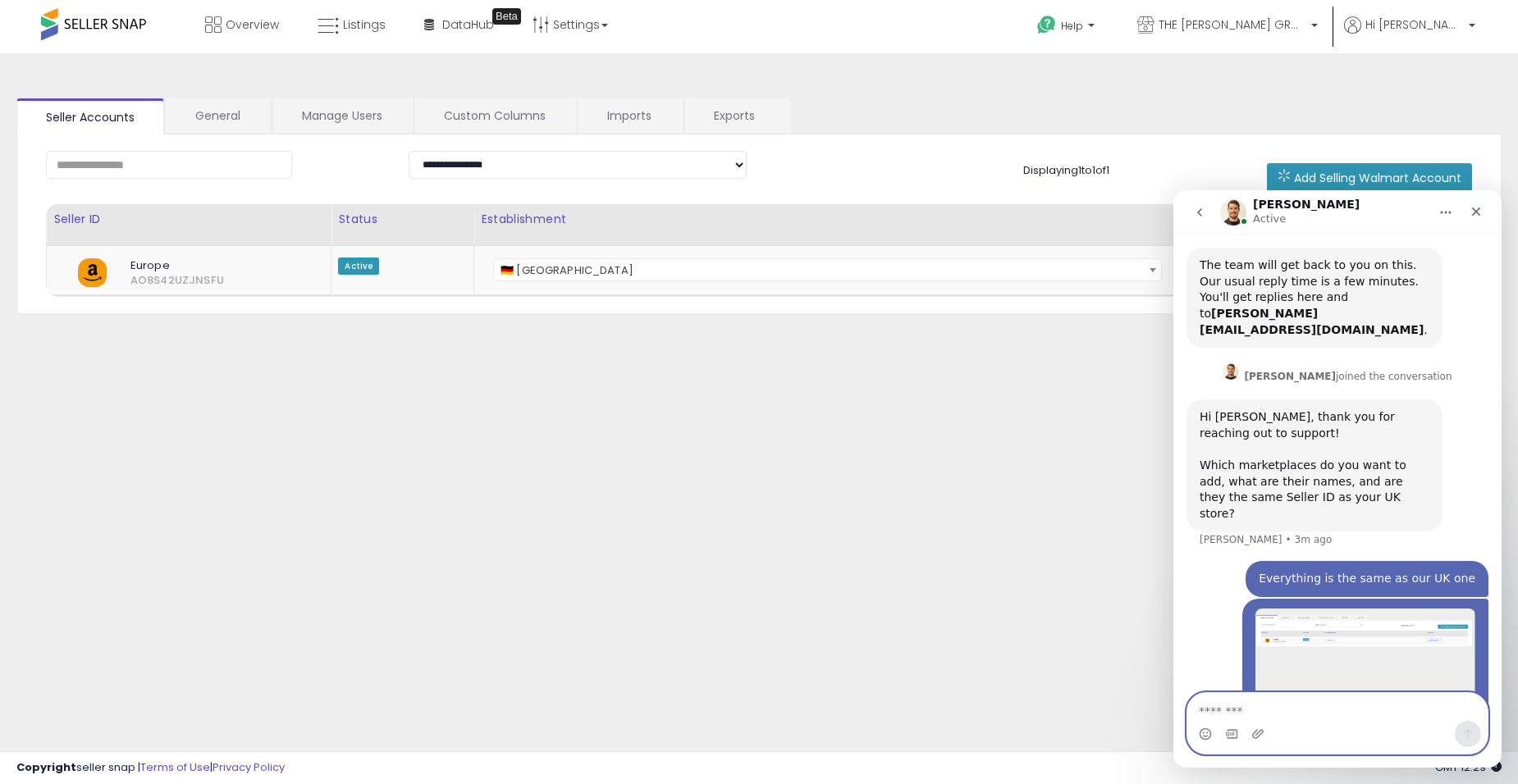
click at [1363, 714] on textarea "Message…" at bounding box center [1337, 708] width 300 height 28
type textarea "**********"
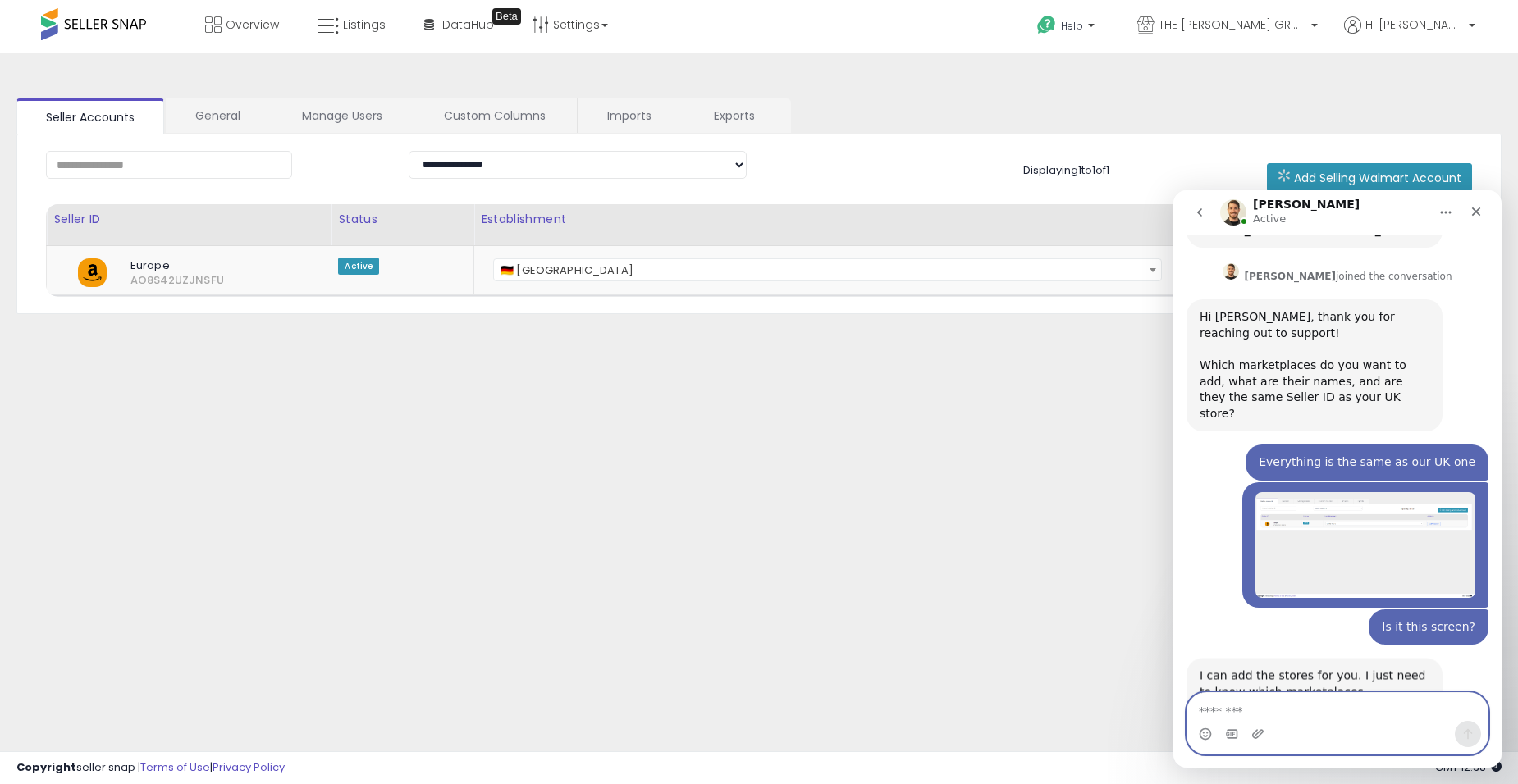
scroll to position [239, 0]
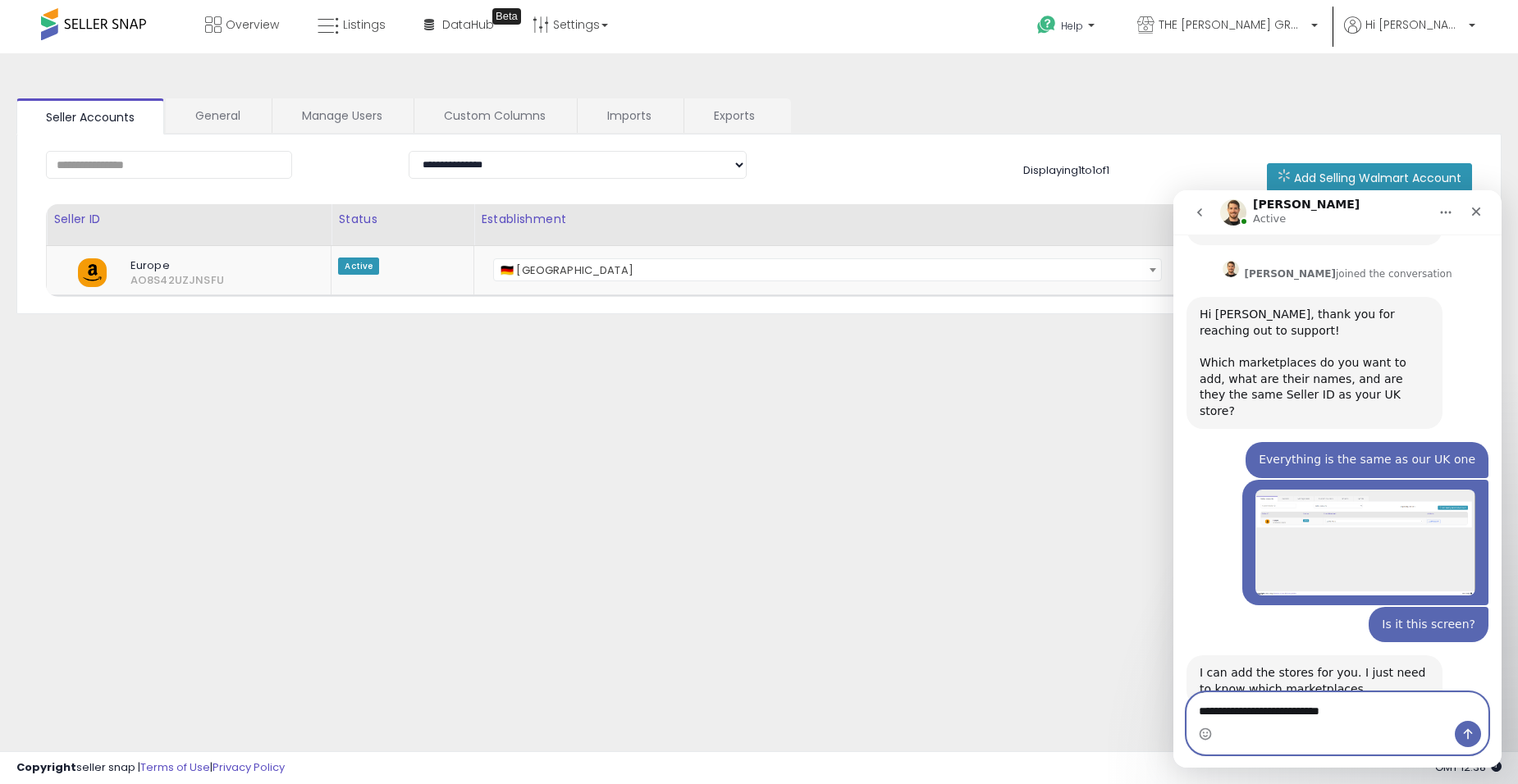
type textarea "**********"
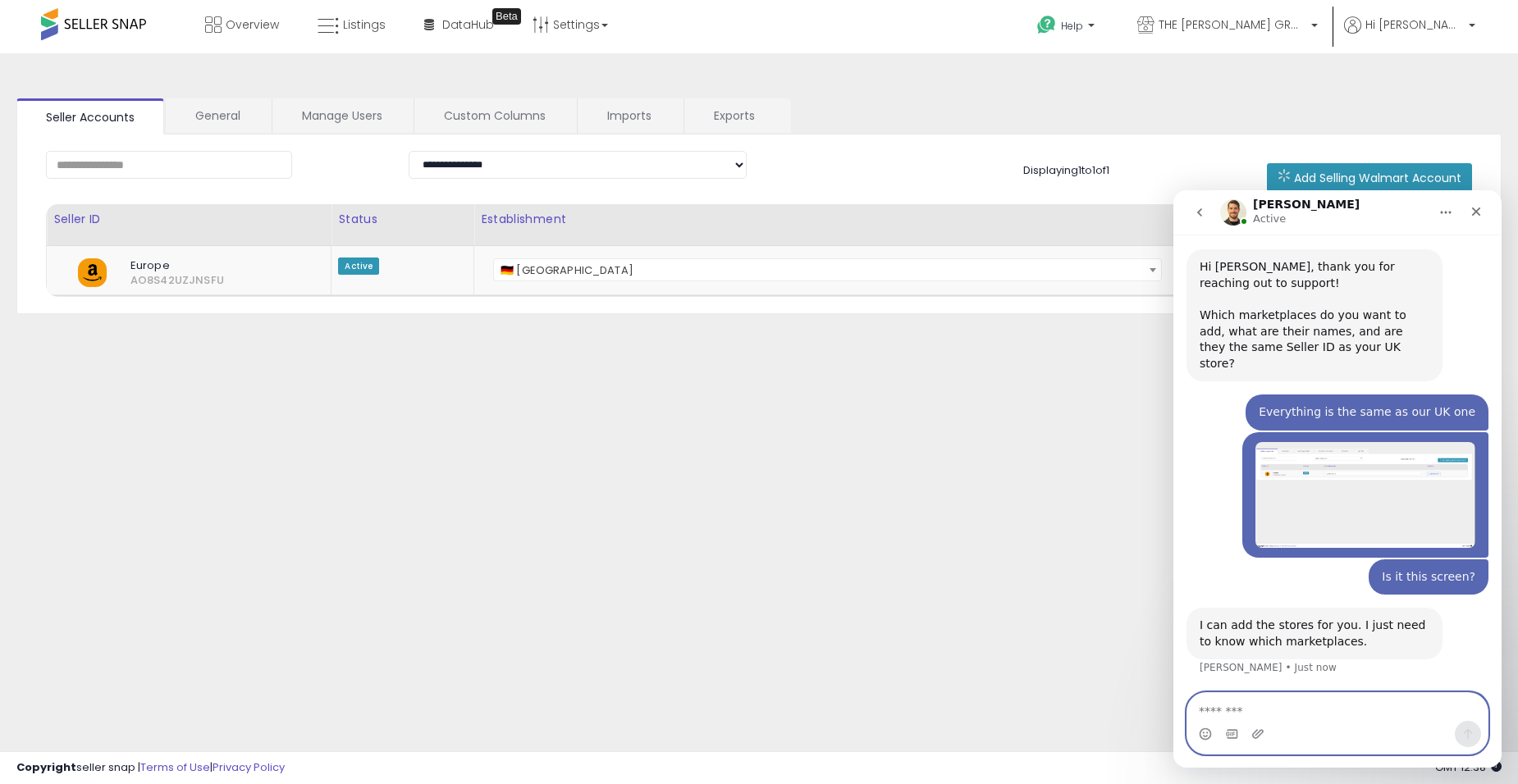
scroll to position [287, 0]
type textarea "**********"
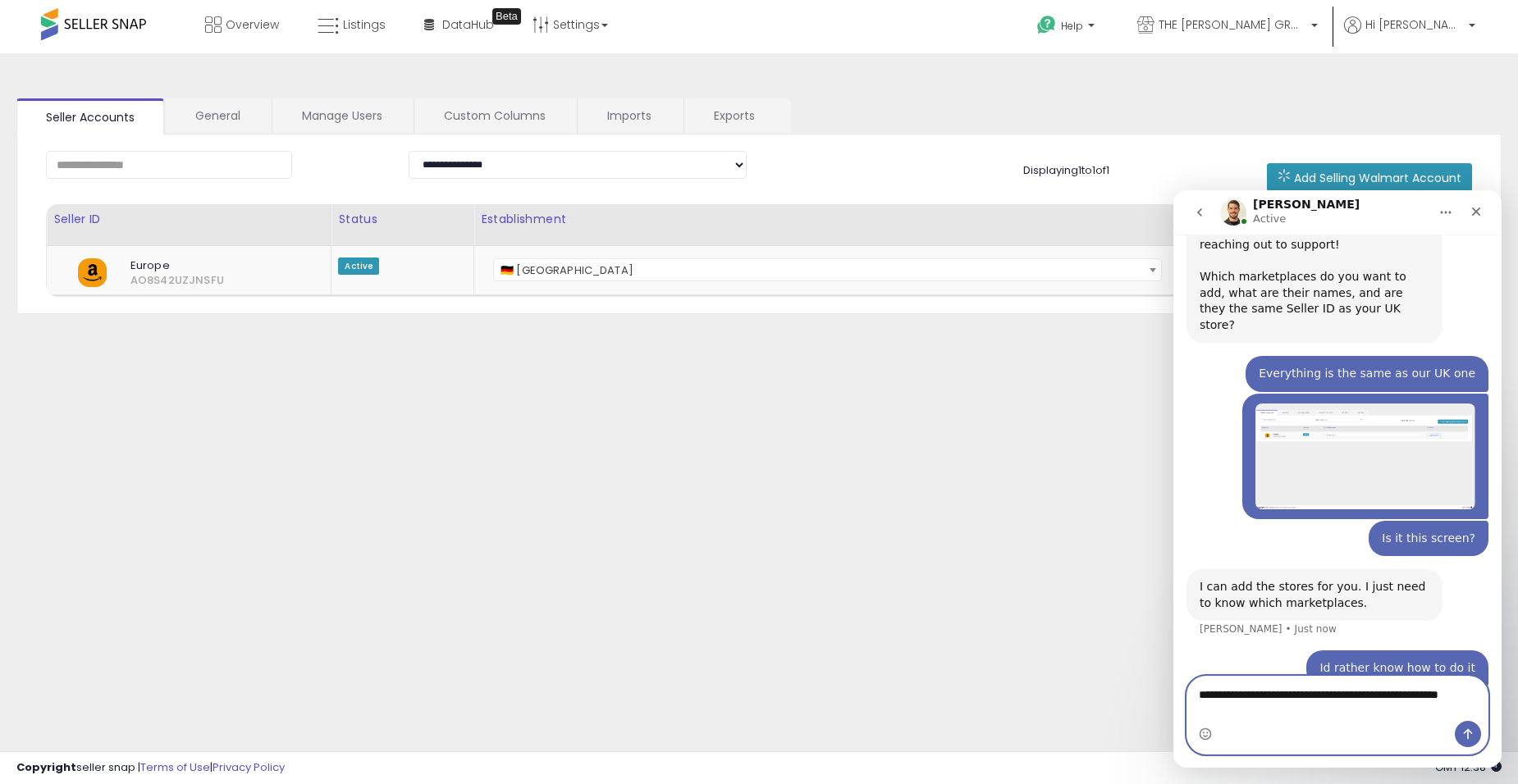
scroll to position [342, 0]
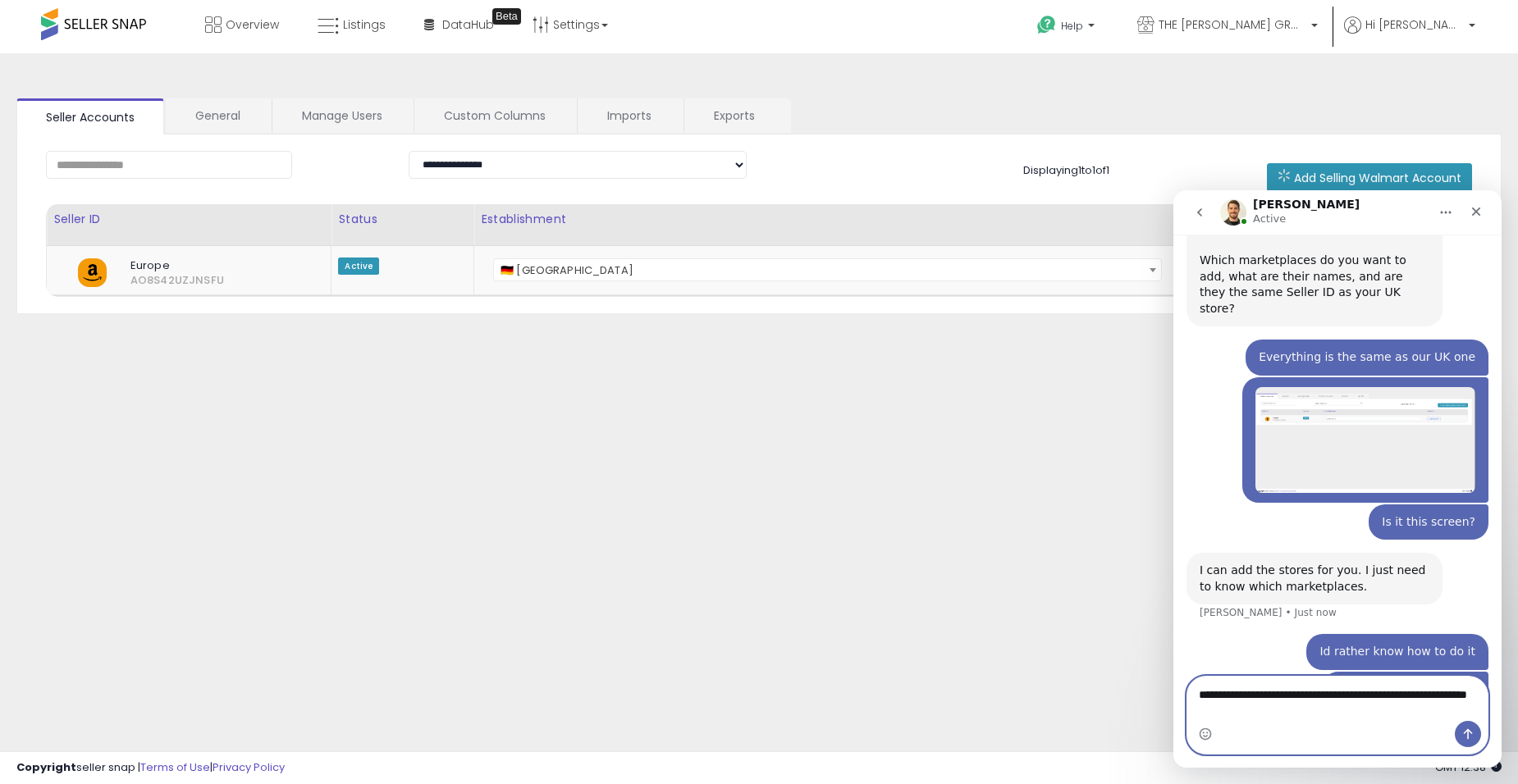
type textarea "**********"
click at [1460, 731] on button "Send a message…" at bounding box center [1468, 734] width 26 height 26
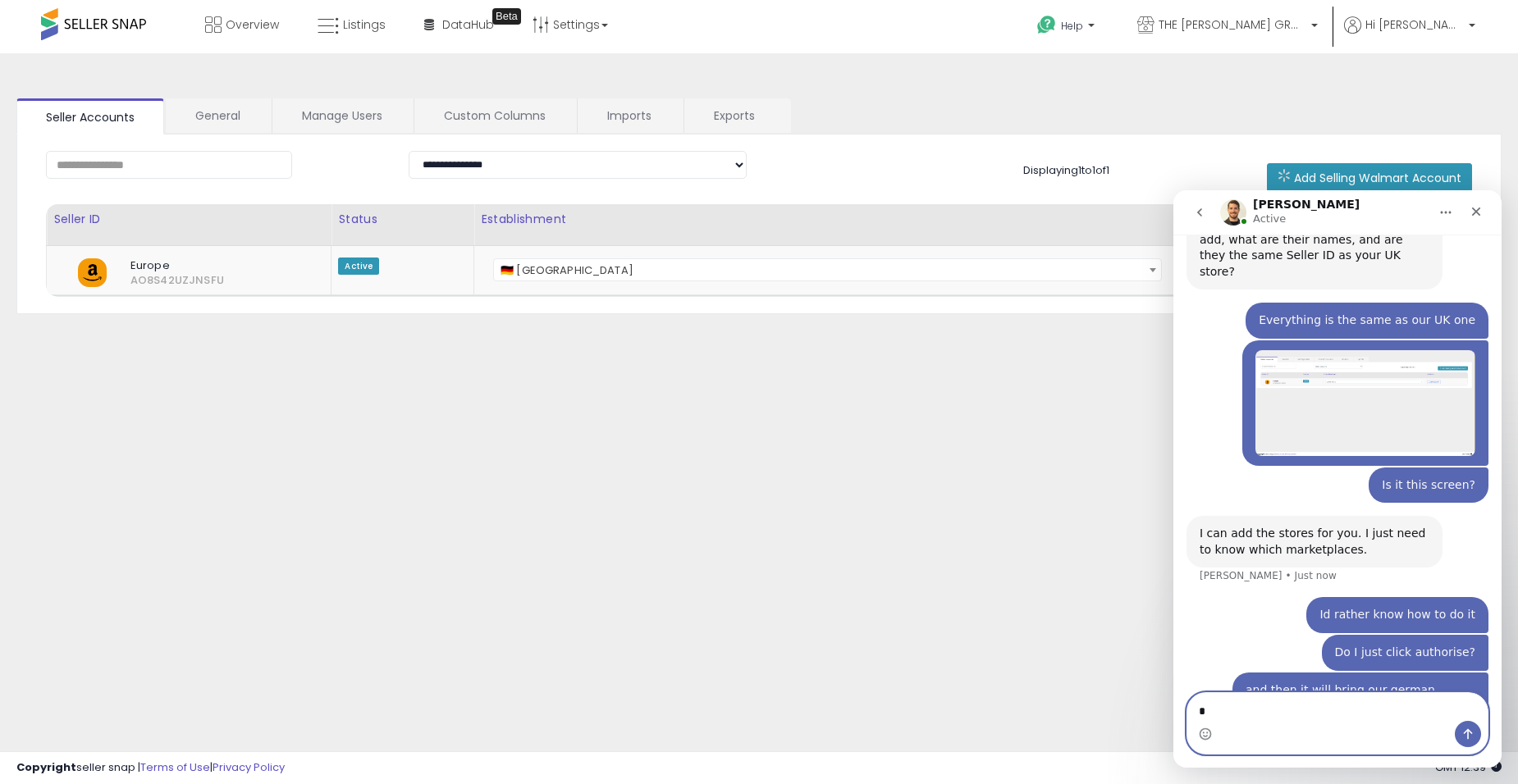
type textarea "**"
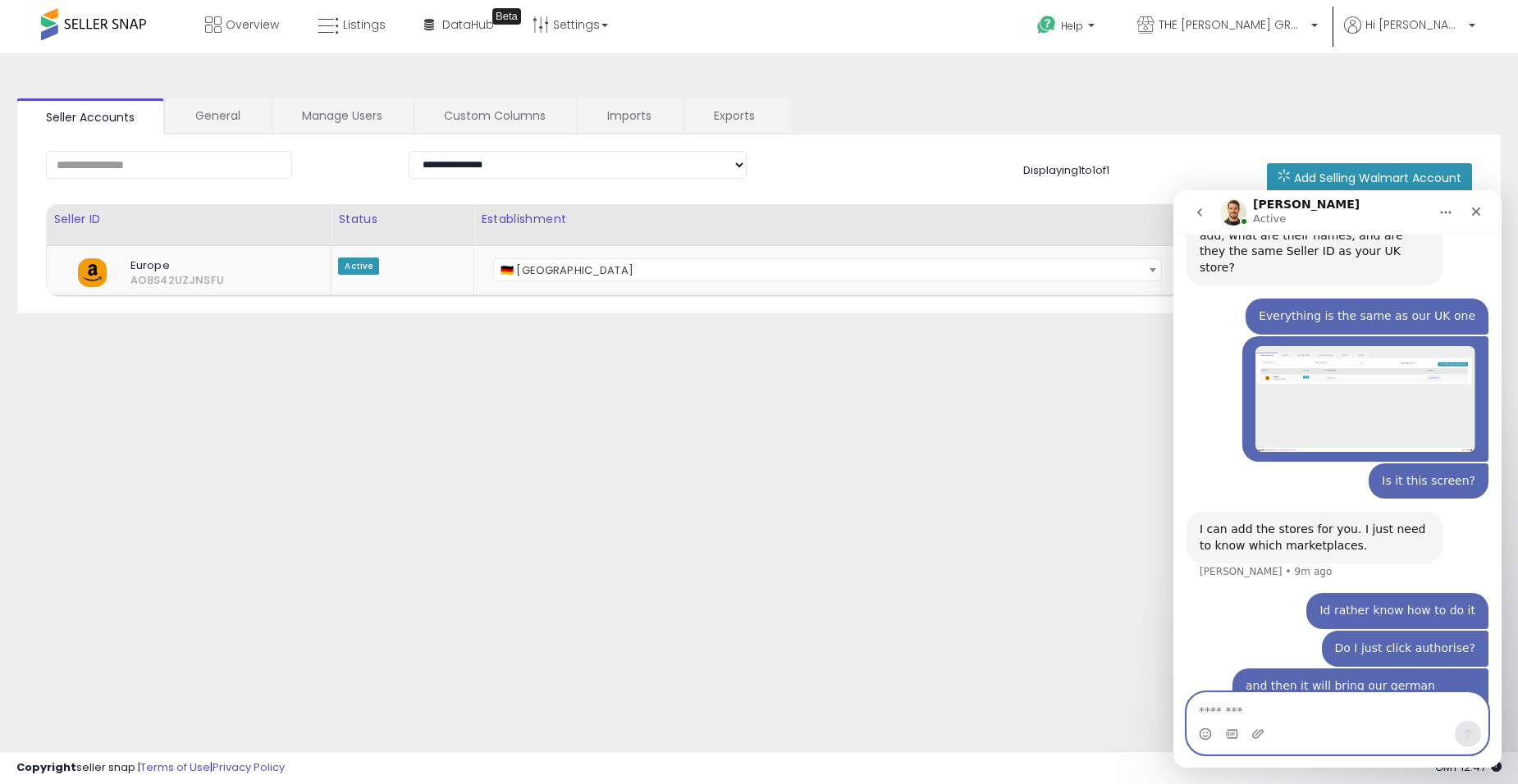
scroll to position [416, 0]
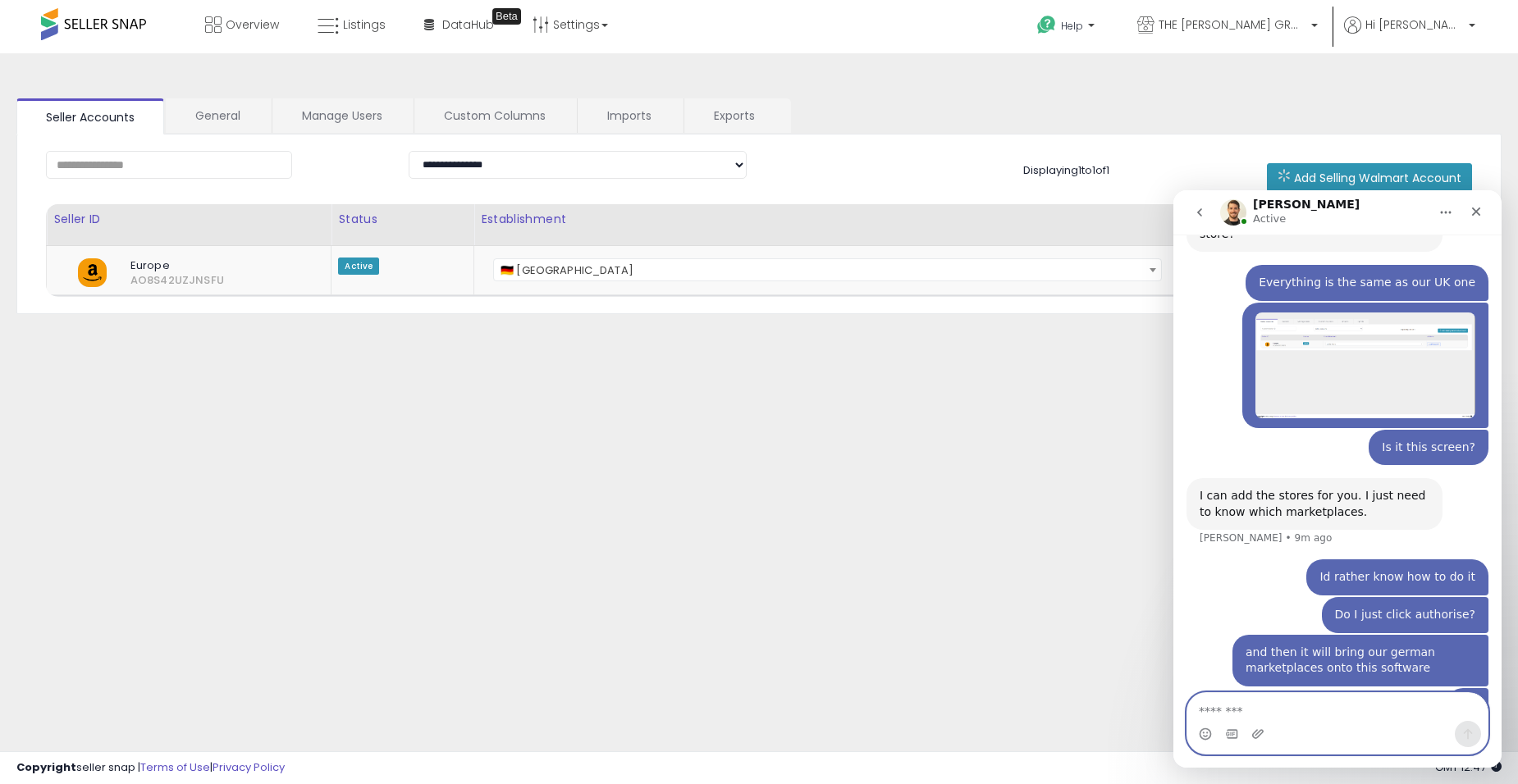
click at [1324, 701] on textarea "Message…" at bounding box center [1337, 708] width 300 height 28
type textarea "******"
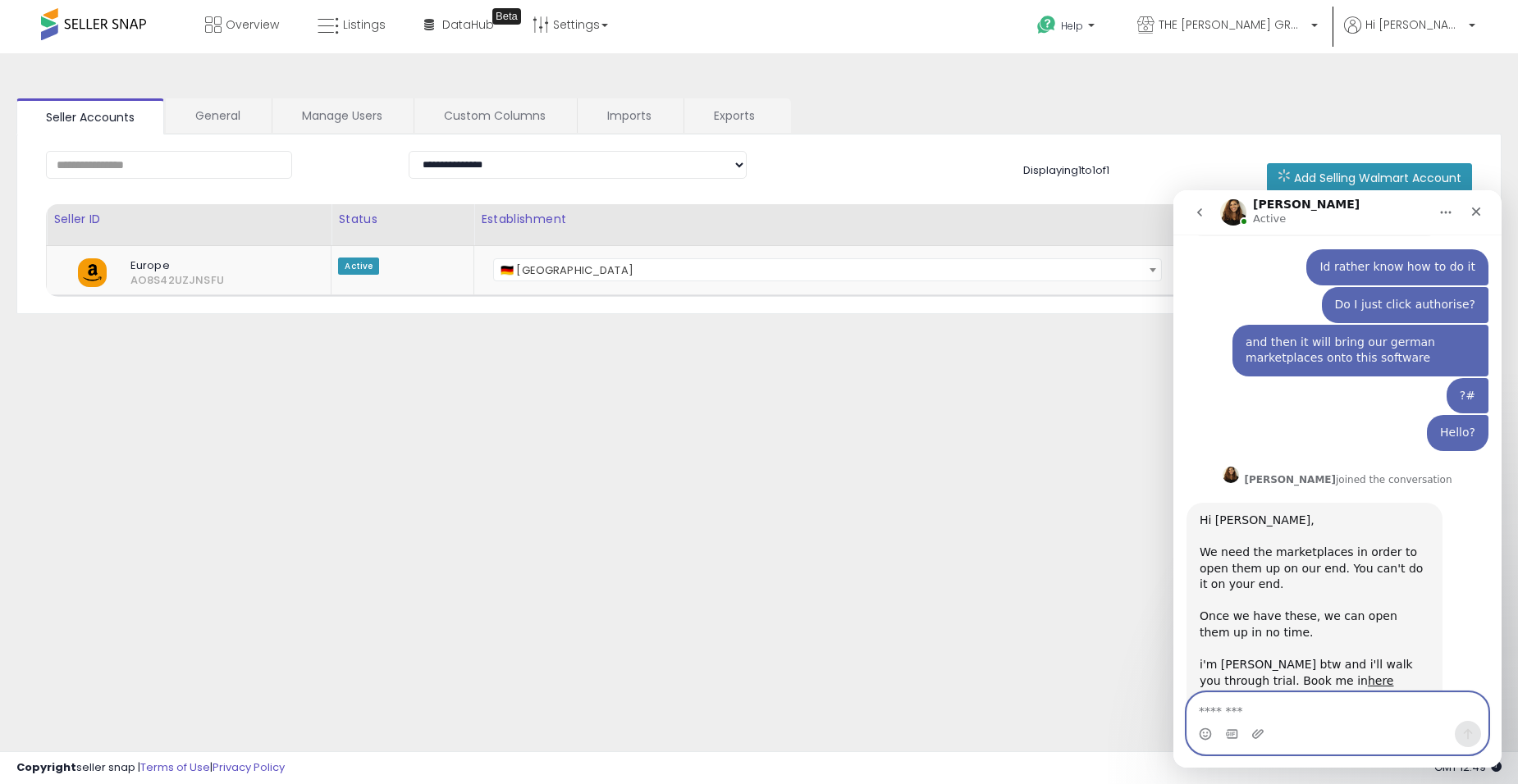
scroll to position [756, 0]
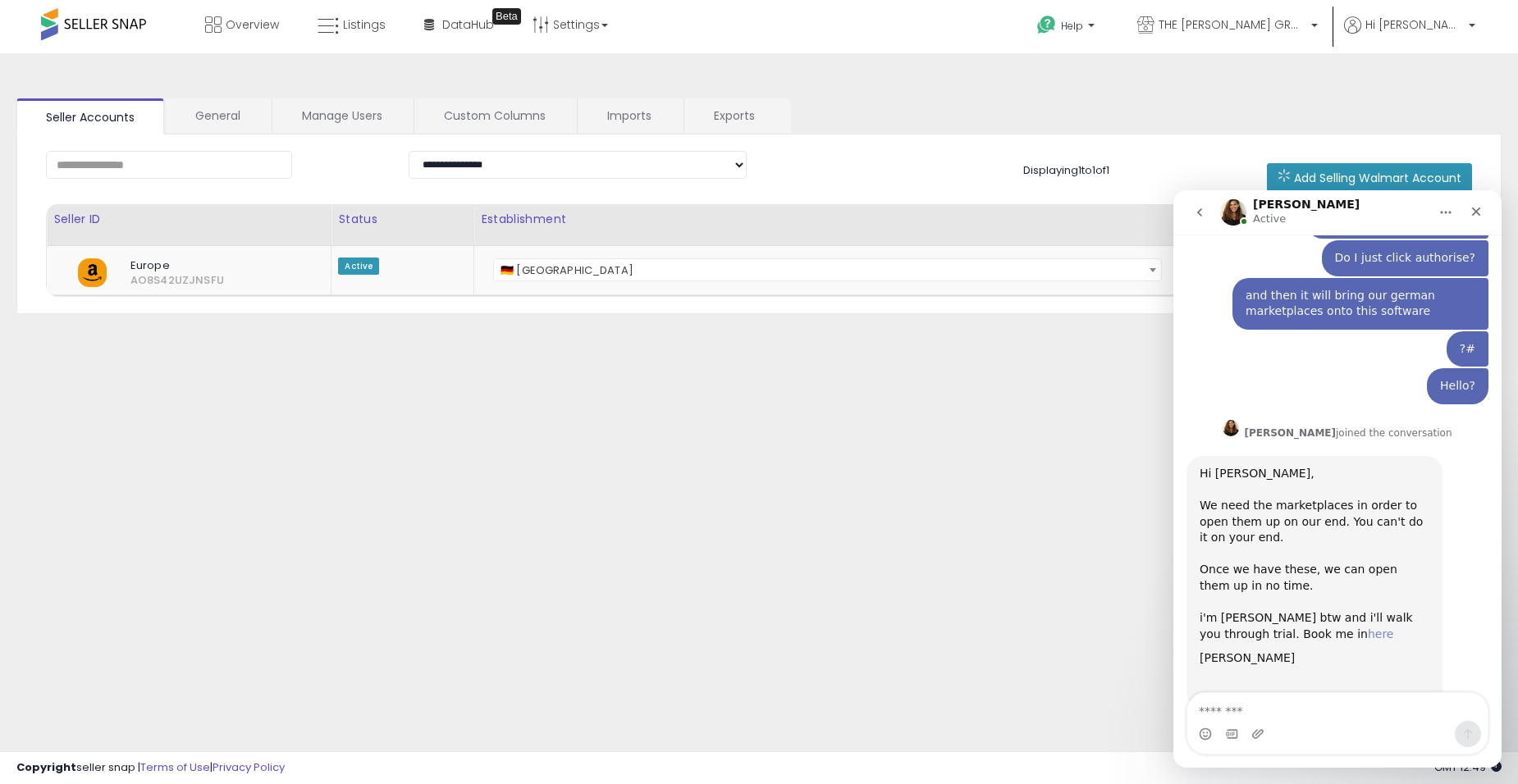
click at [1368, 628] on link "here" at bounding box center [1381, 634] width 26 height 13
click at [1280, 708] on textarea "Message…" at bounding box center [1337, 708] width 300 height 28
drag, startPoint x: 1267, startPoint y: 706, endPoint x: 920, endPoint y: 673, distance: 348.6
click html "Georgie Active Please provide as much detail as possible about your inquiry, an…"
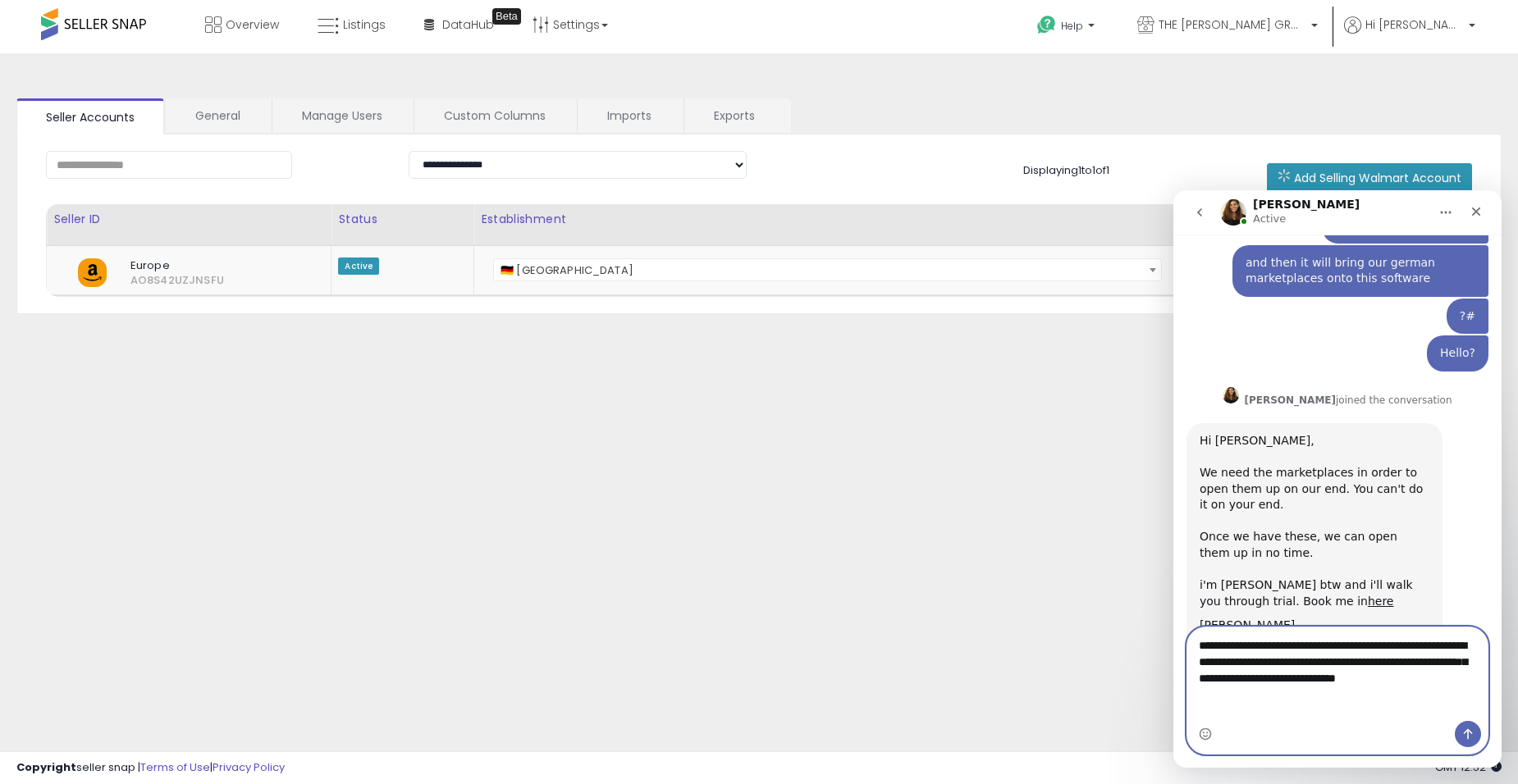
scroll to position [806, 0]
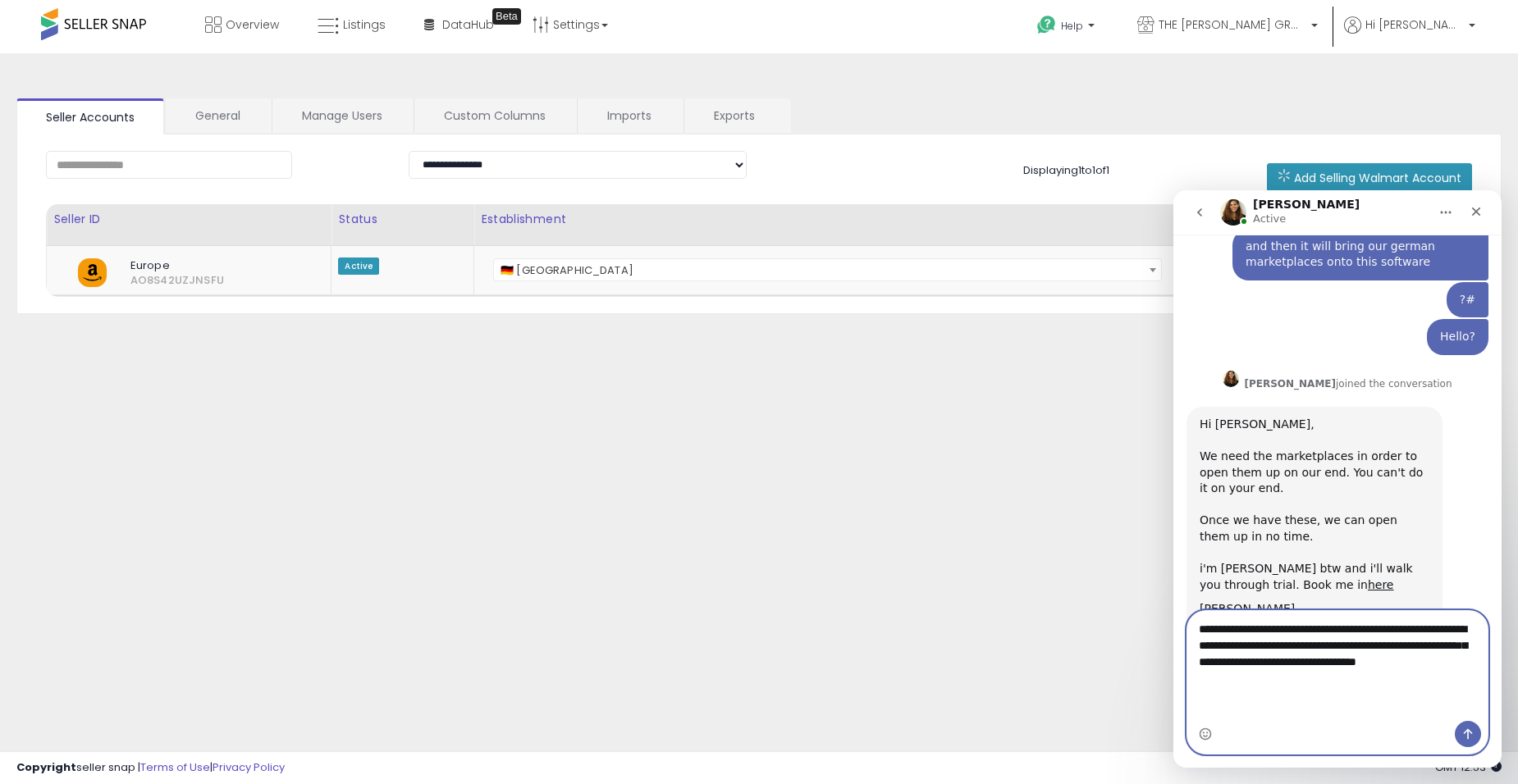
type textarea "**********"
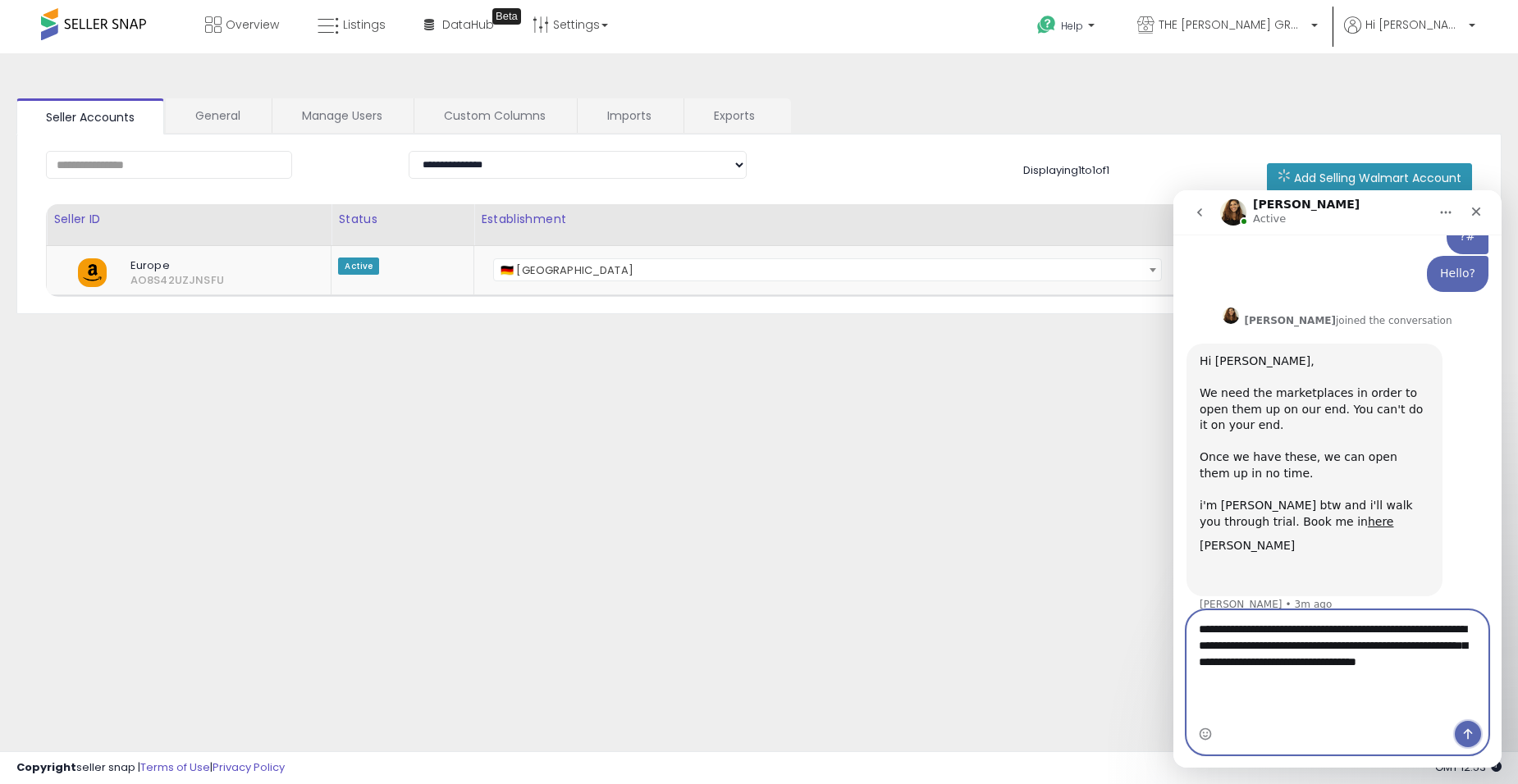
click at [1469, 737] on icon "Send a message…" at bounding box center [1468, 734] width 13 height 13
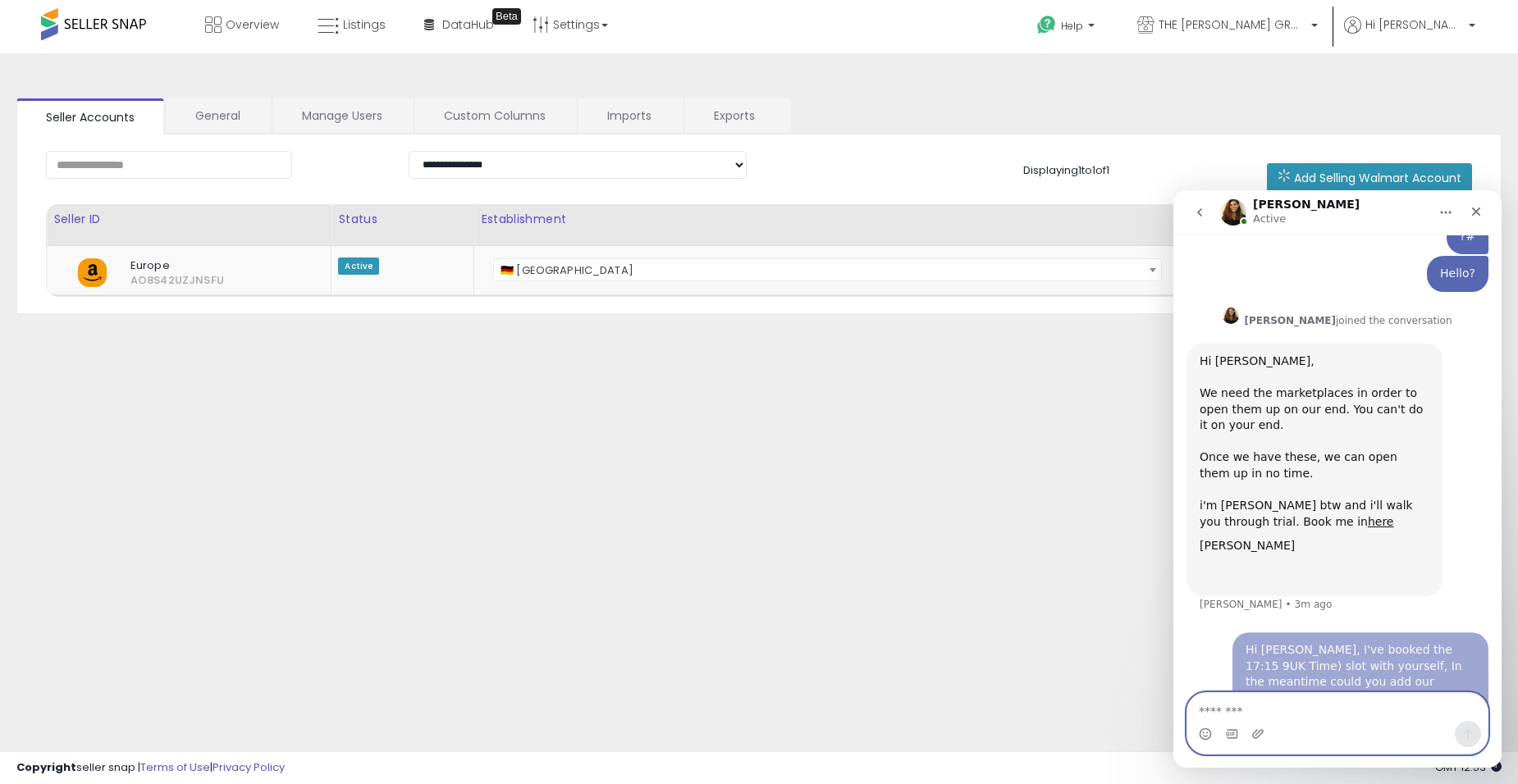
scroll to position [917, 0]
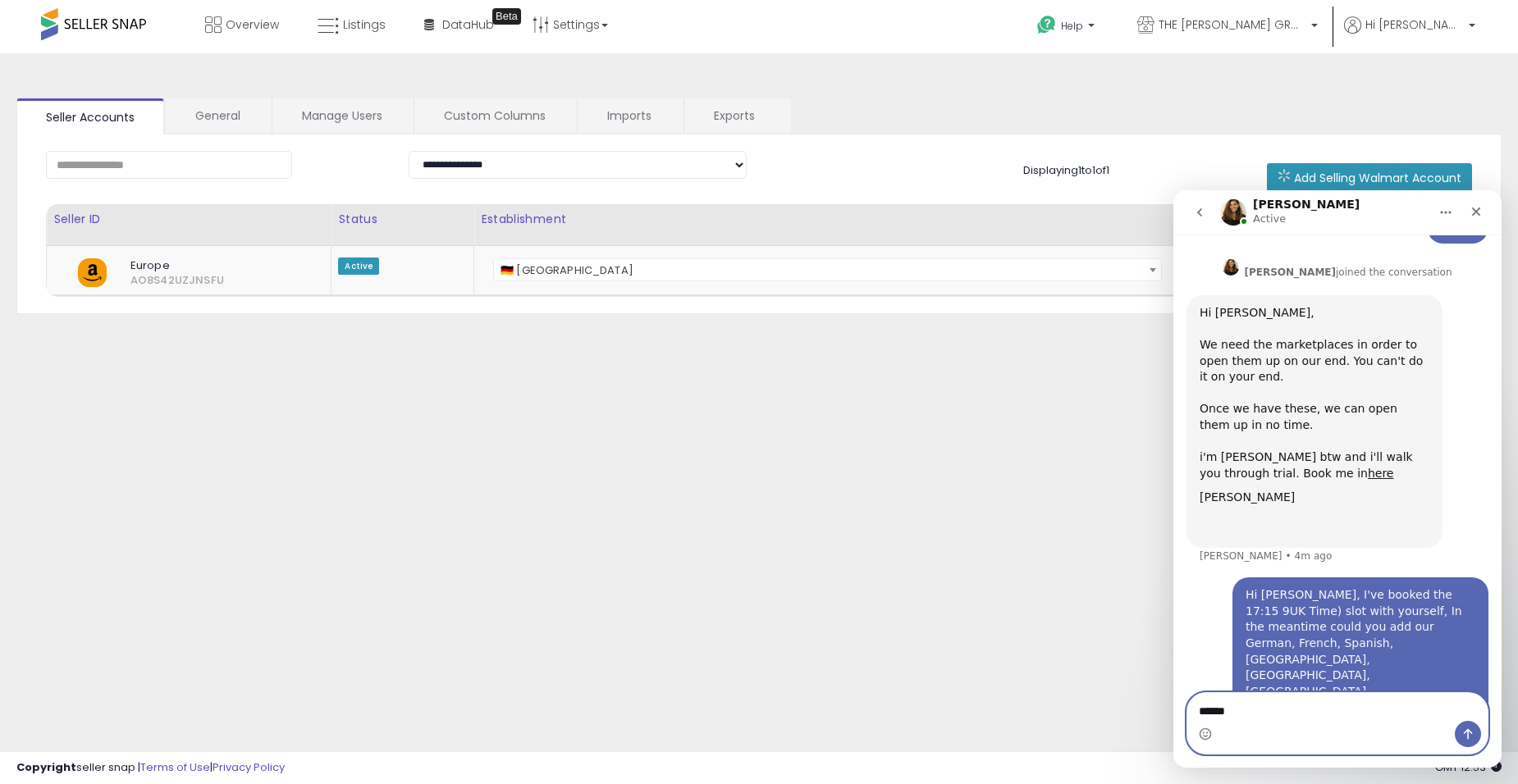
type textarea "******"
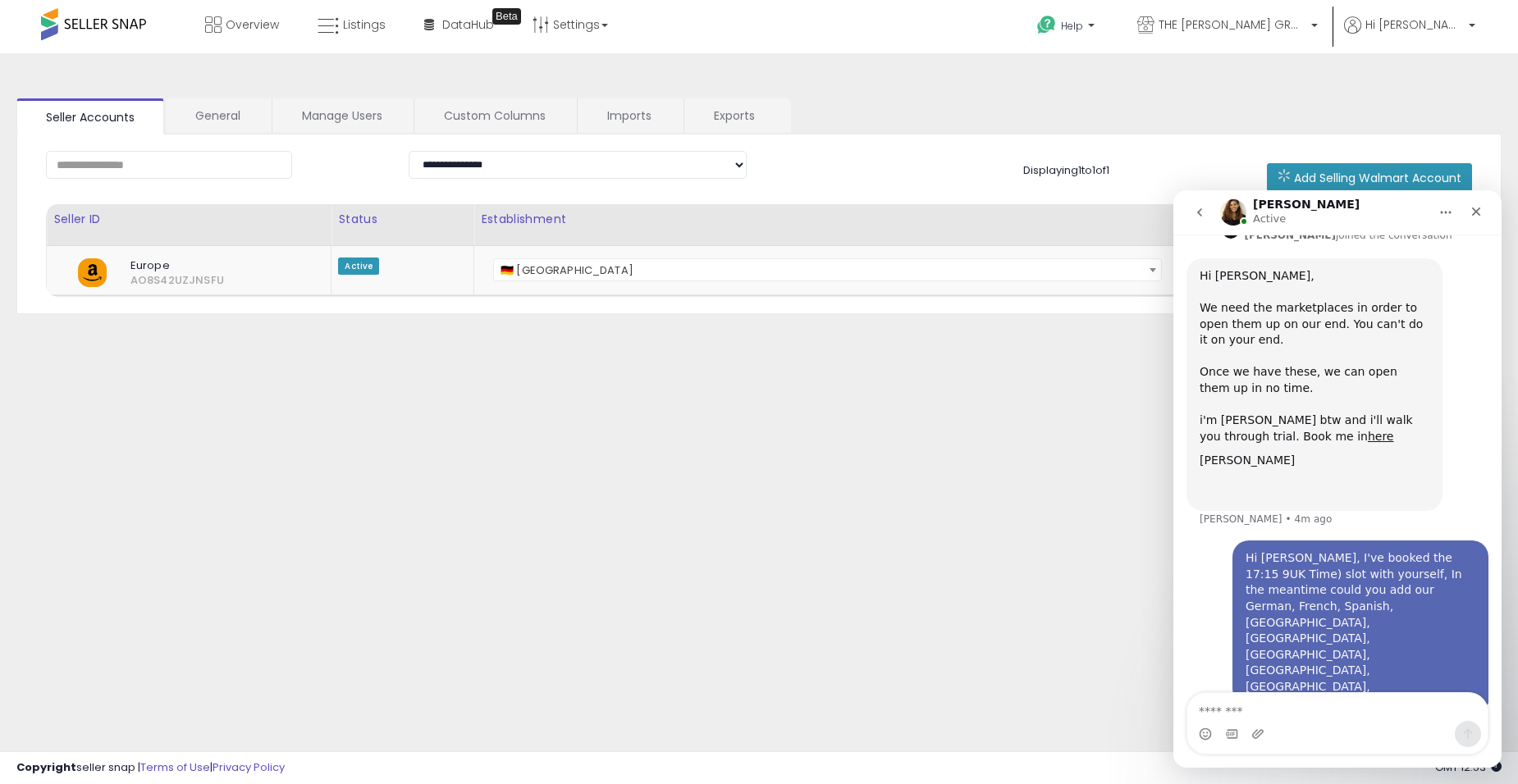
scroll to position [1013, 0]
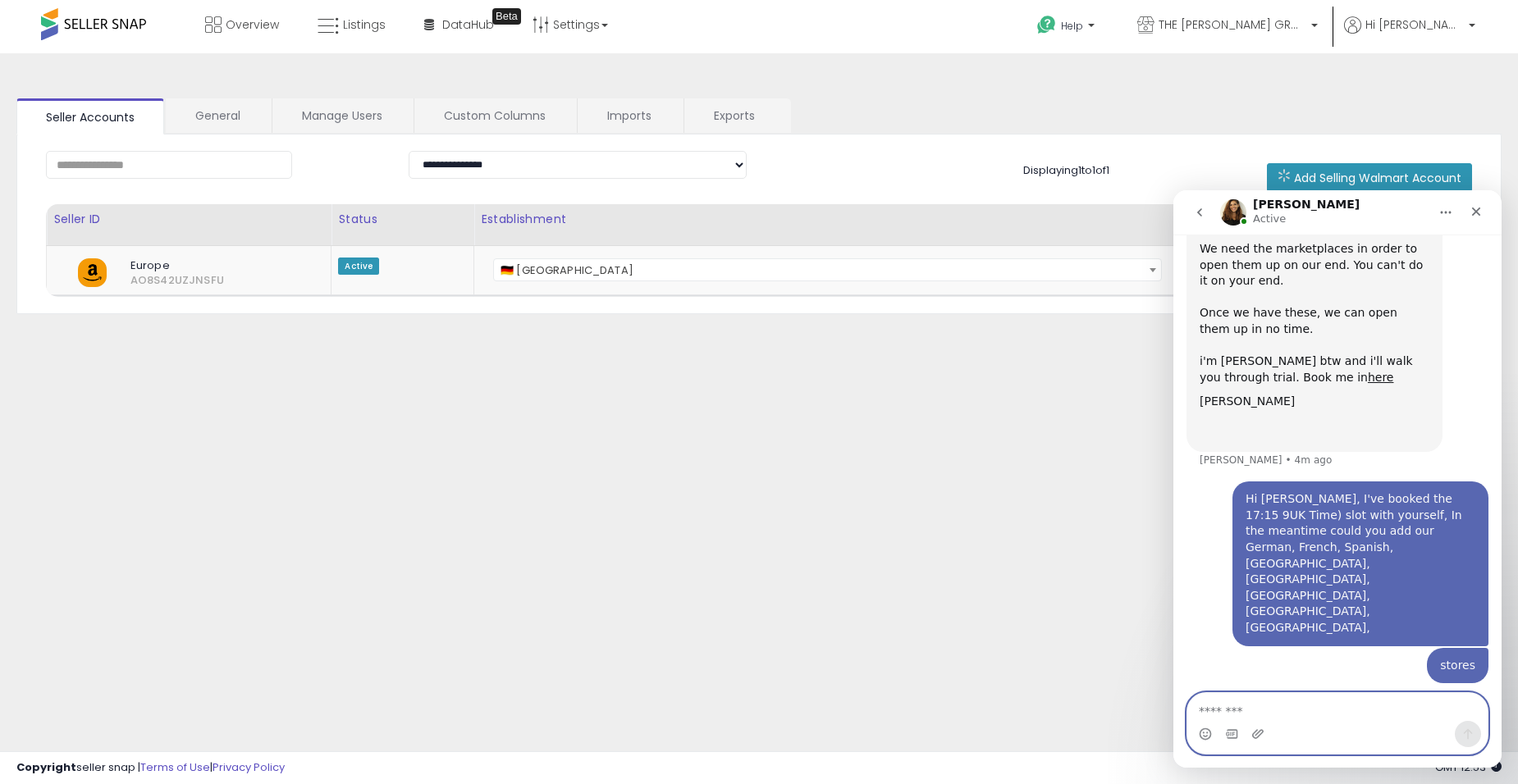
click at [1282, 714] on textarea "Message…" at bounding box center [1337, 708] width 300 height 28
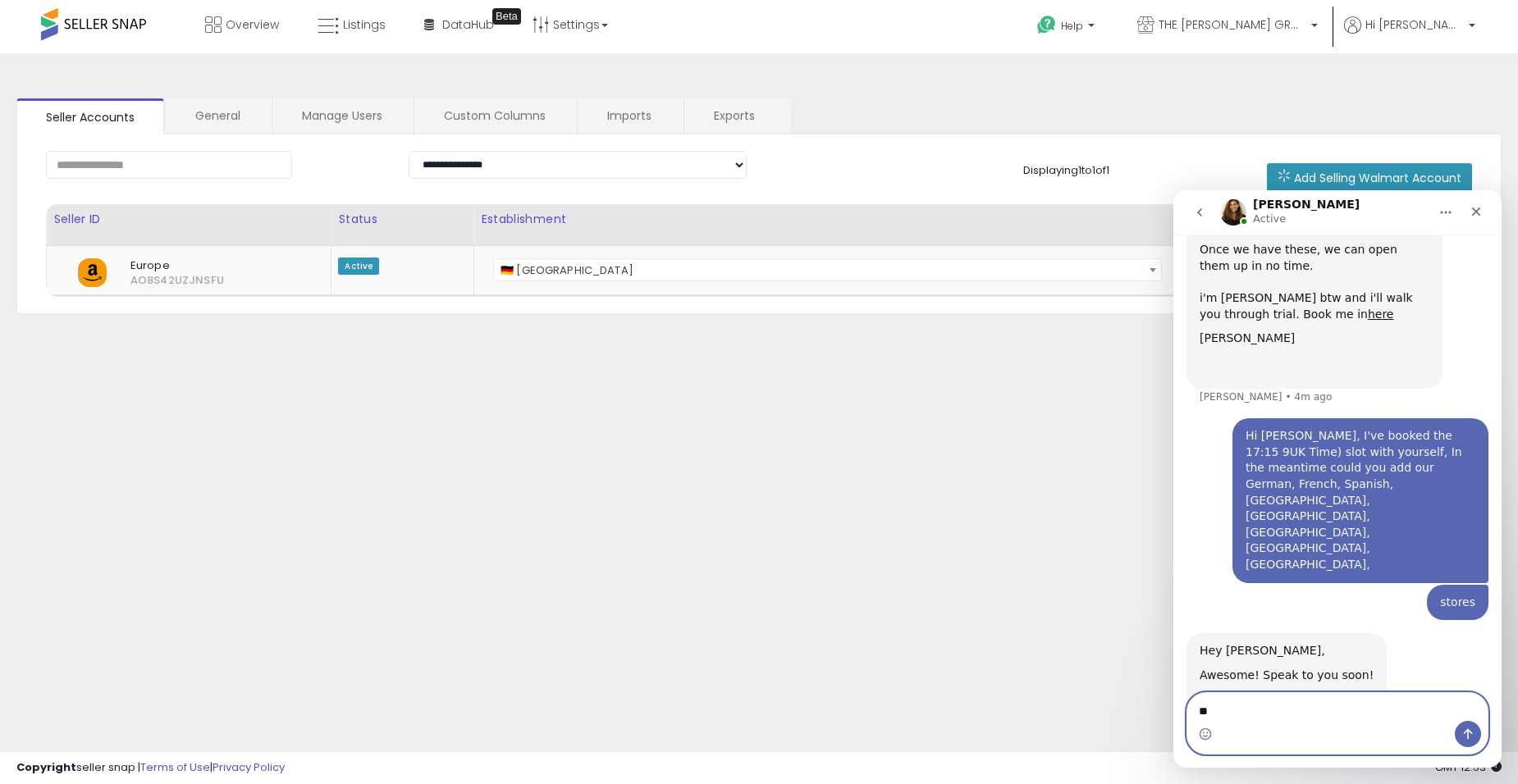
type textarea "*"
click at [1328, 585] on div "stores Archie • Just now" at bounding box center [1337, 609] width 302 height 50
click at [1236, 708] on textarea "Message…" at bounding box center [1337, 708] width 300 height 28
type textarea "*"
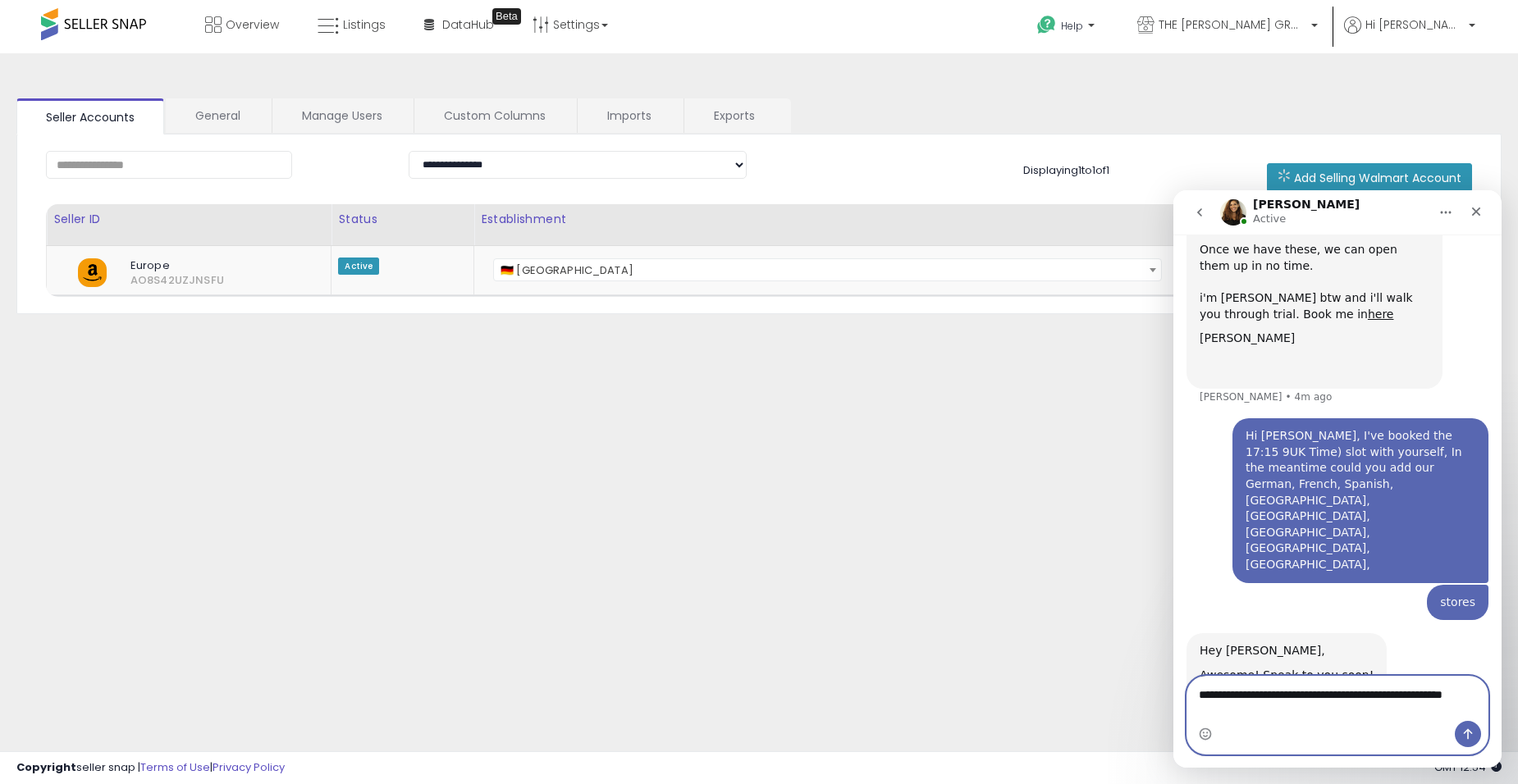
scroll to position [1091, 0]
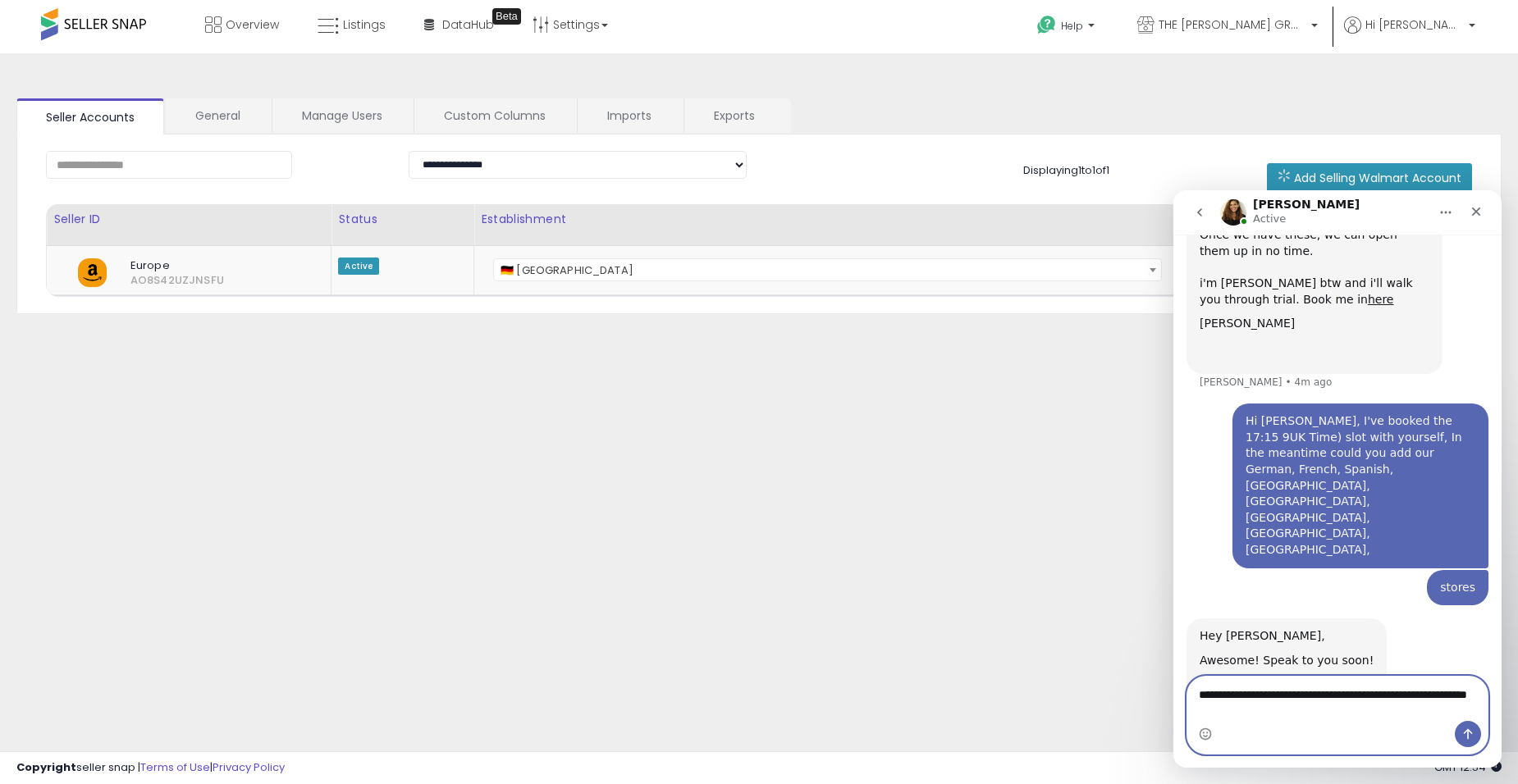
type textarea "**********"
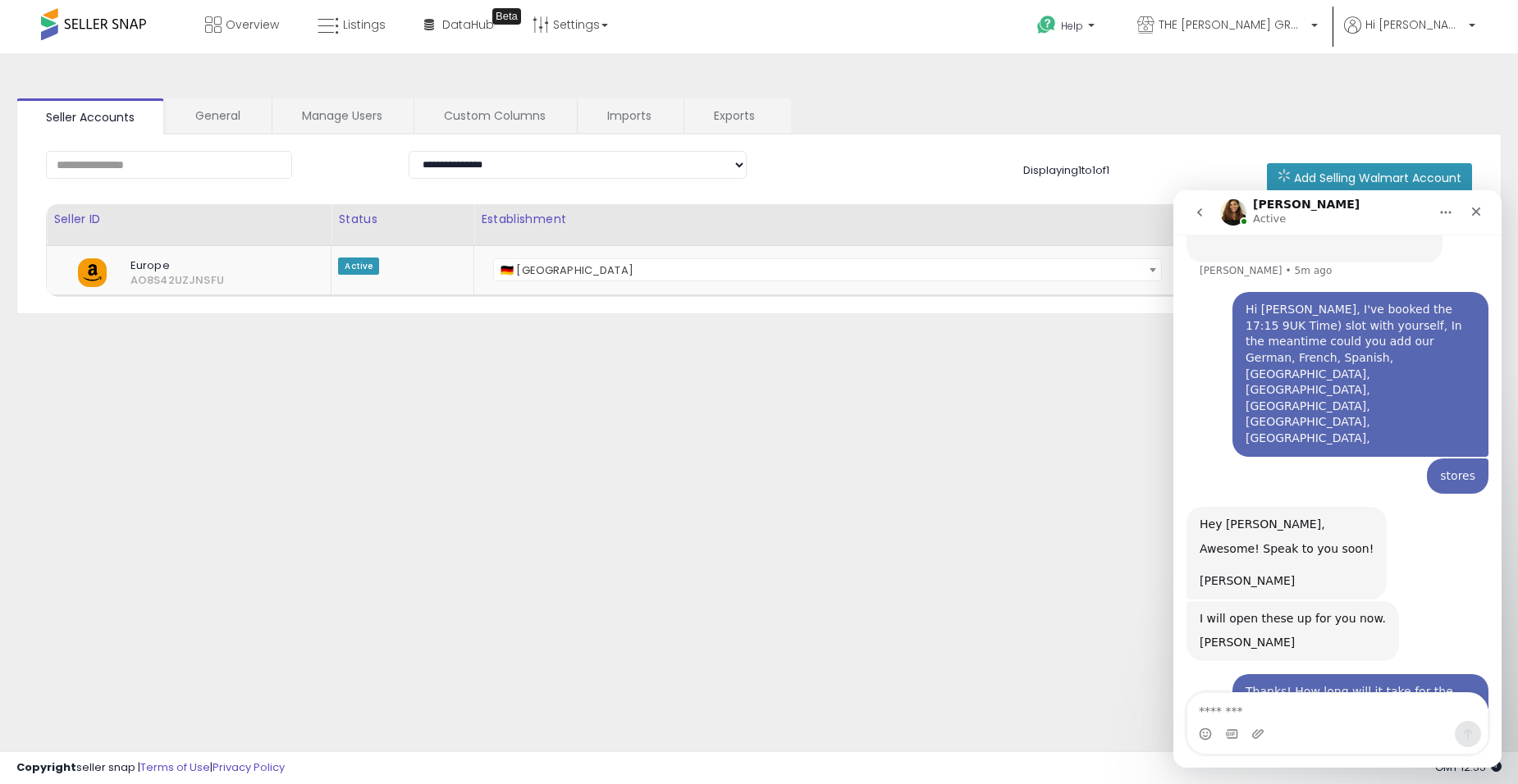
scroll to position [1221, 0]
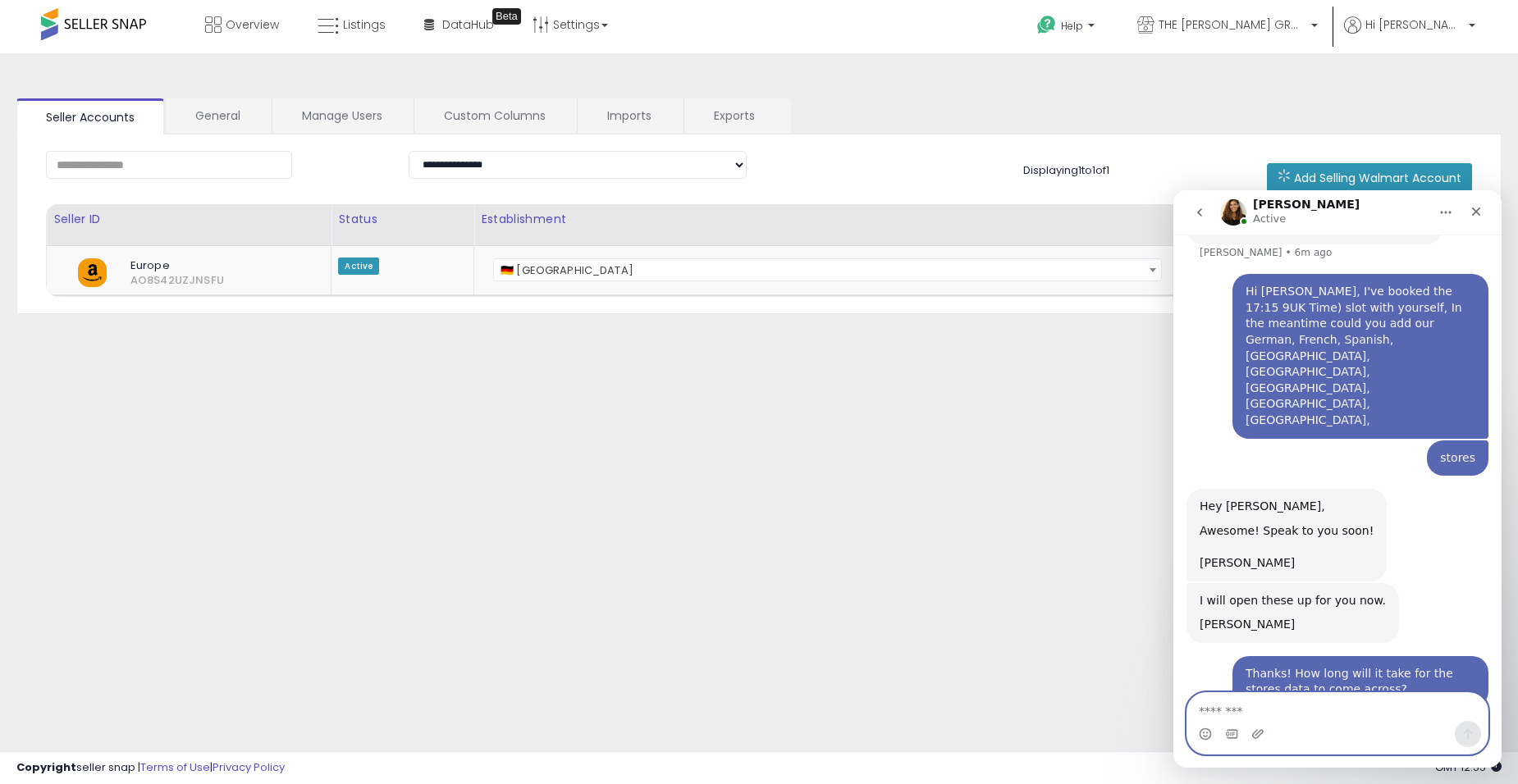
click at [1289, 707] on textarea "Message…" at bounding box center [1337, 708] width 300 height 28
type textarea "*******"
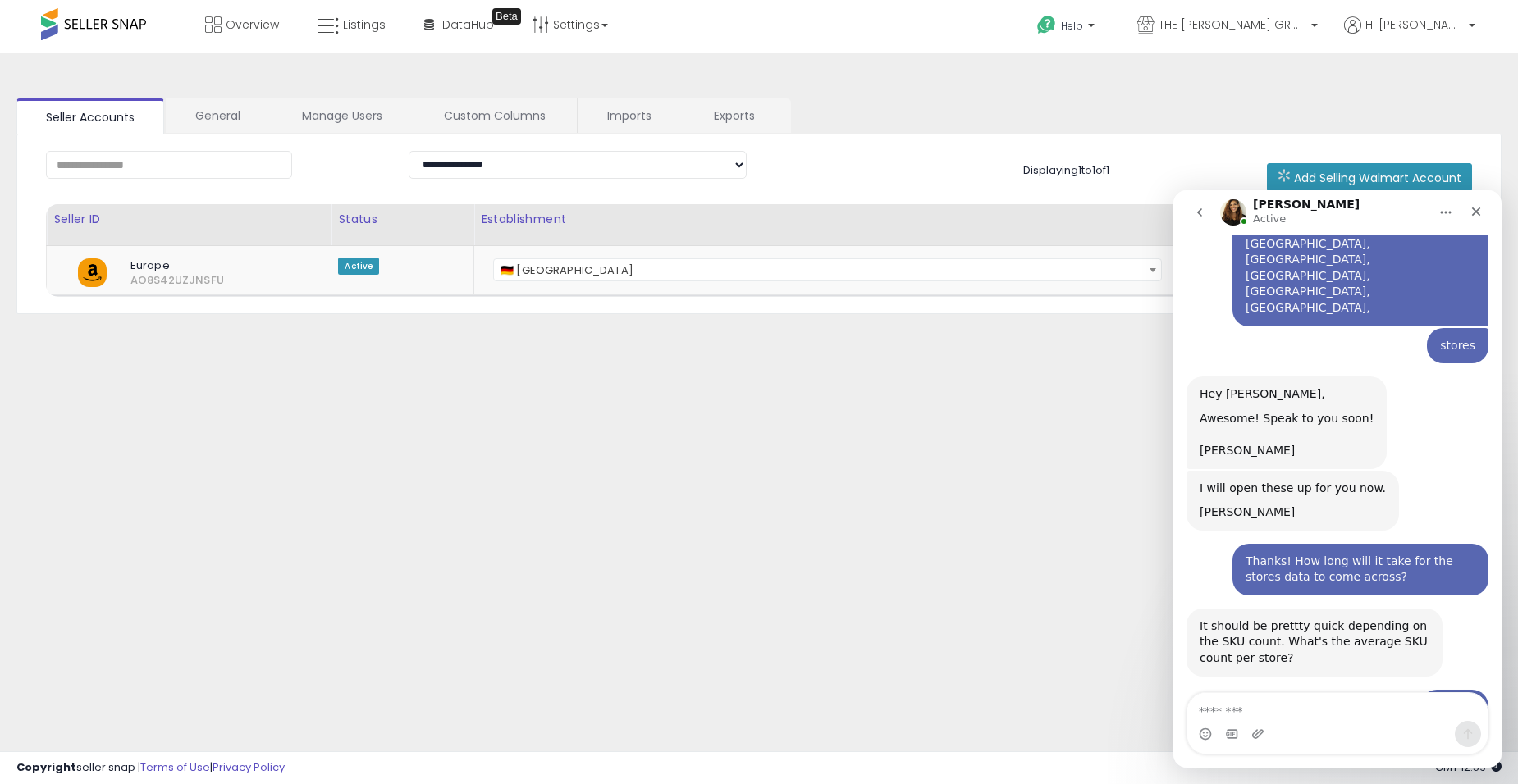
scroll to position [1335, 0]
click at [1308, 709] on textarea "Message…" at bounding box center [1337, 708] width 300 height 28
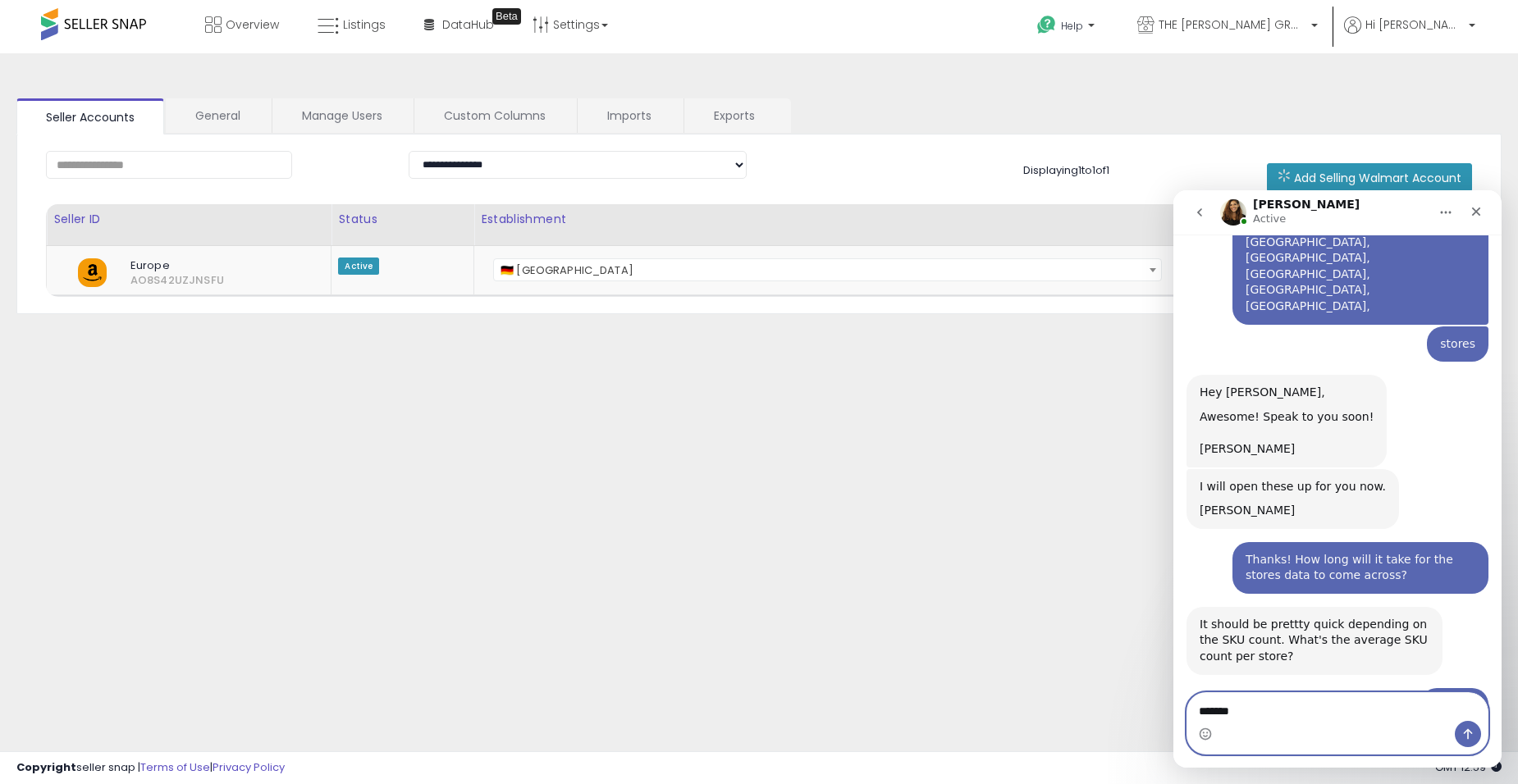
type textarea "*******"
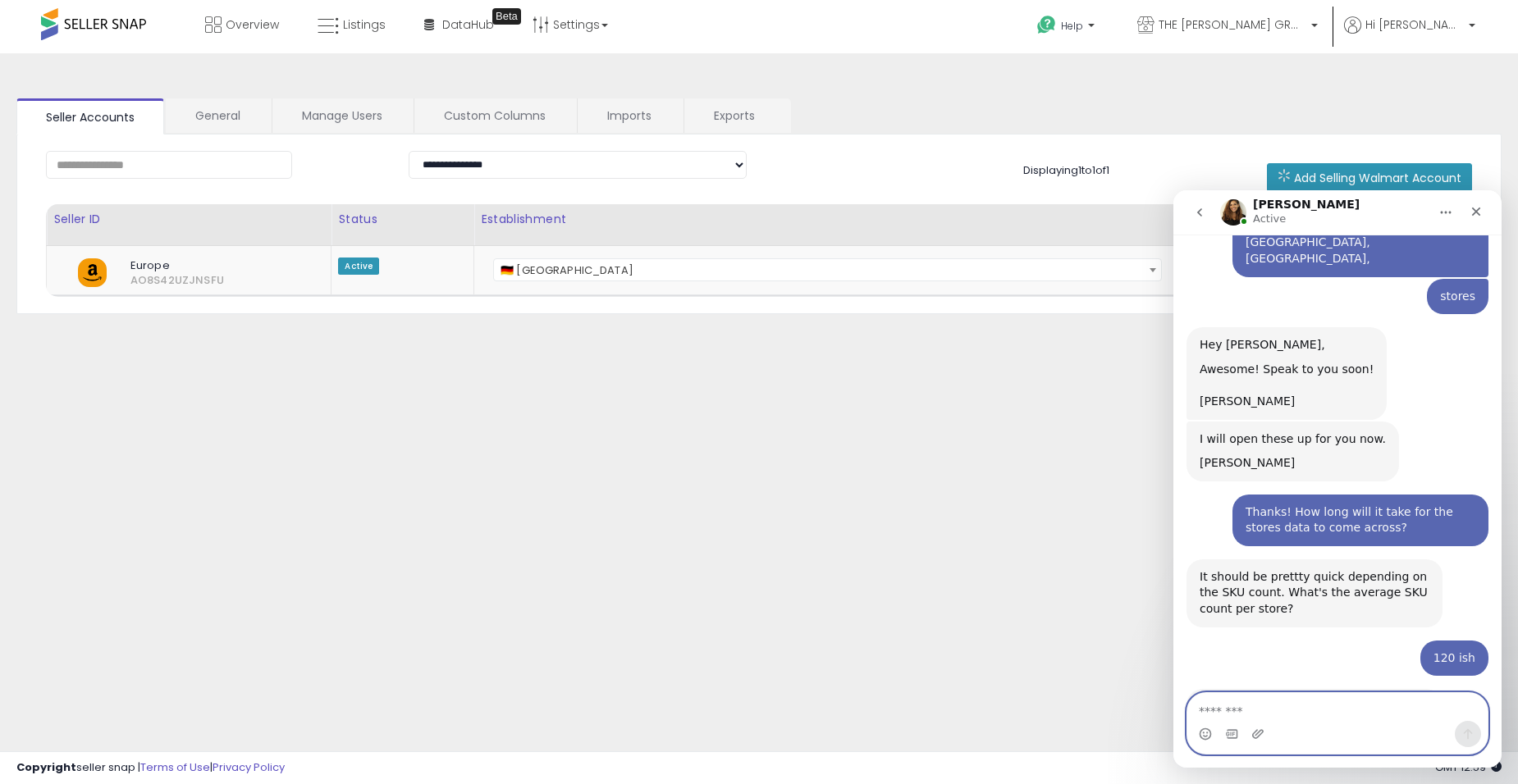
scroll to position [1383, 0]
click at [217, 16] on link "Overview" at bounding box center [242, 24] width 98 height 50
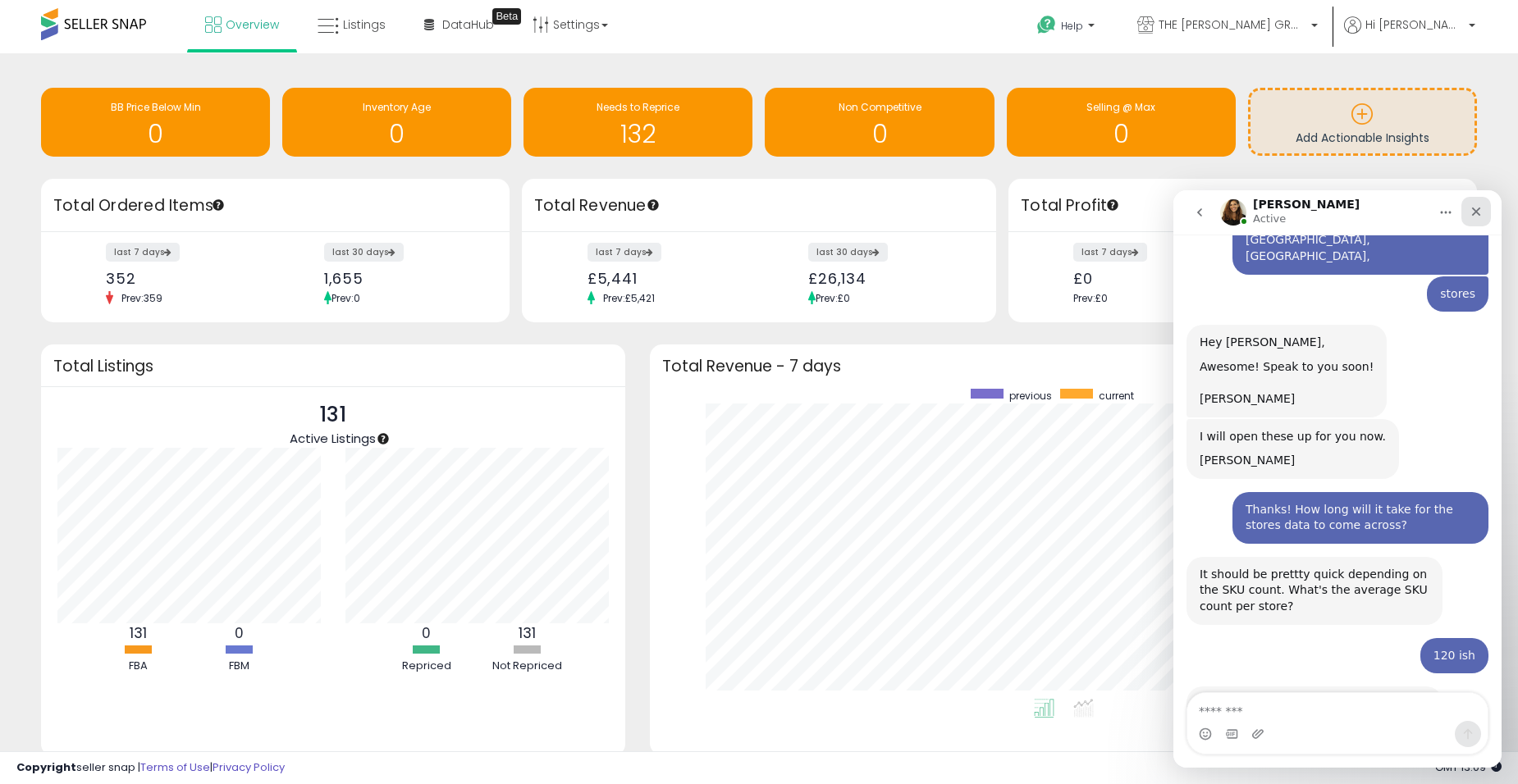
click at [1479, 212] on icon "Close" at bounding box center [1476, 211] width 13 height 13
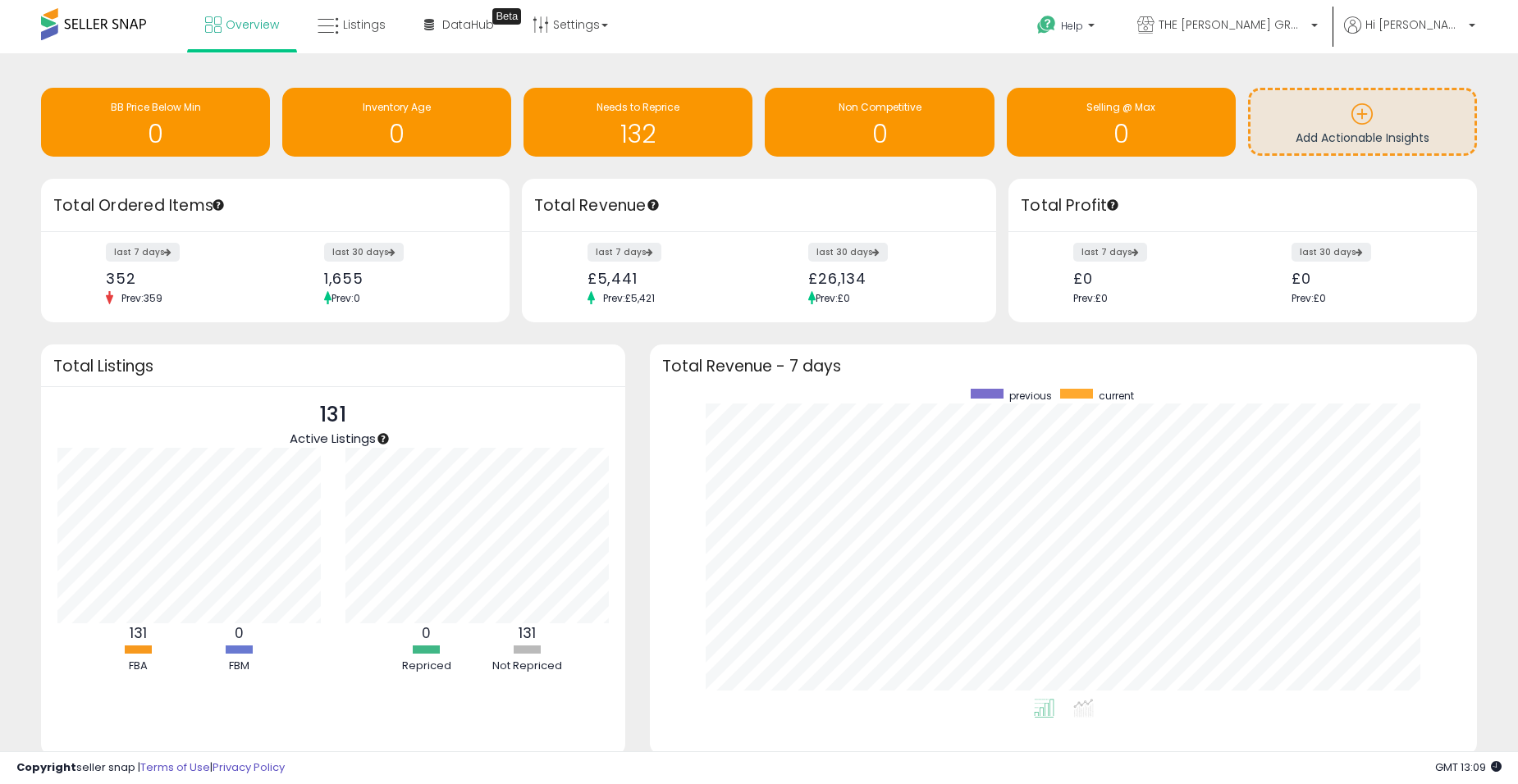
scroll to position [1367, 0]
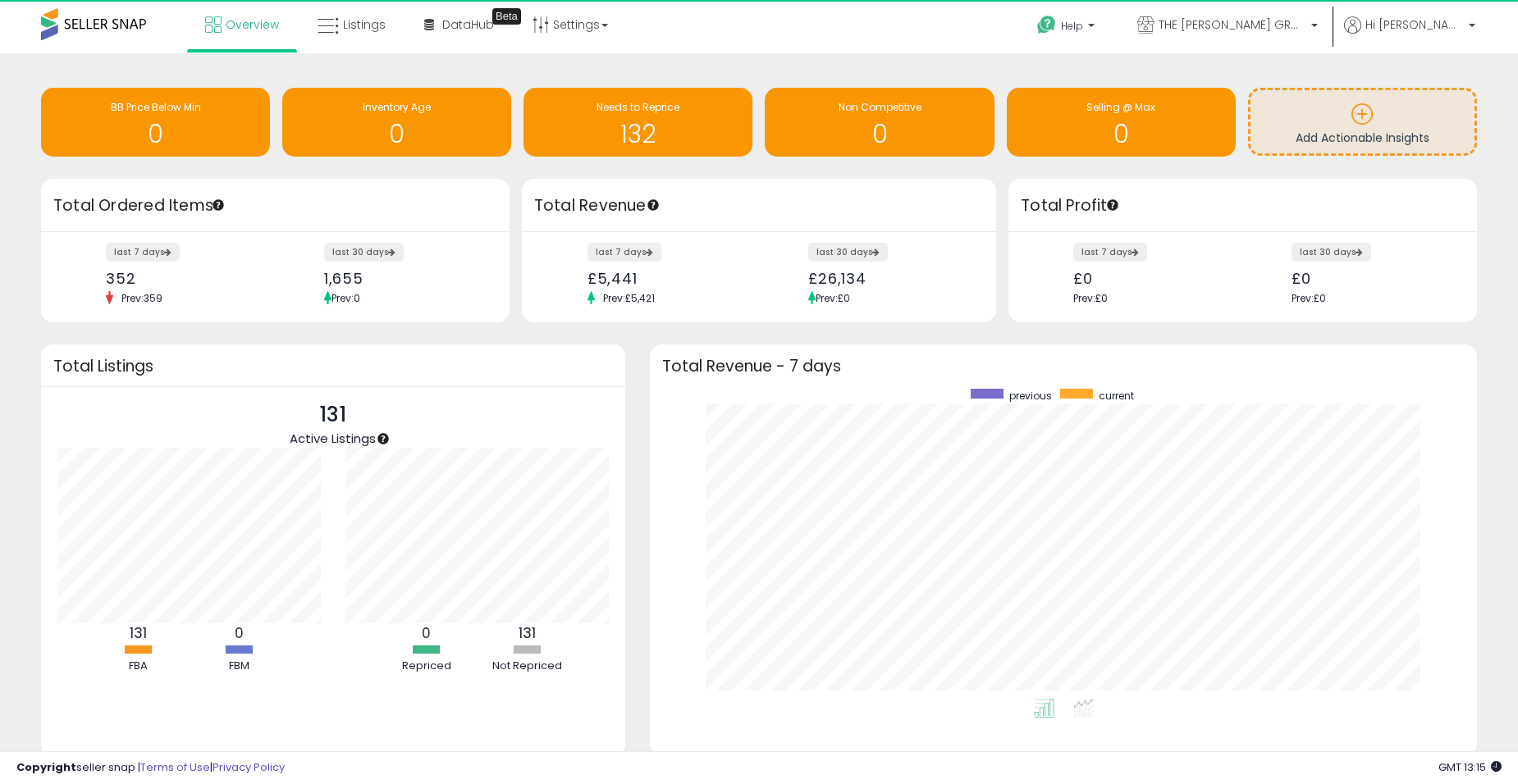
scroll to position [310, 796]
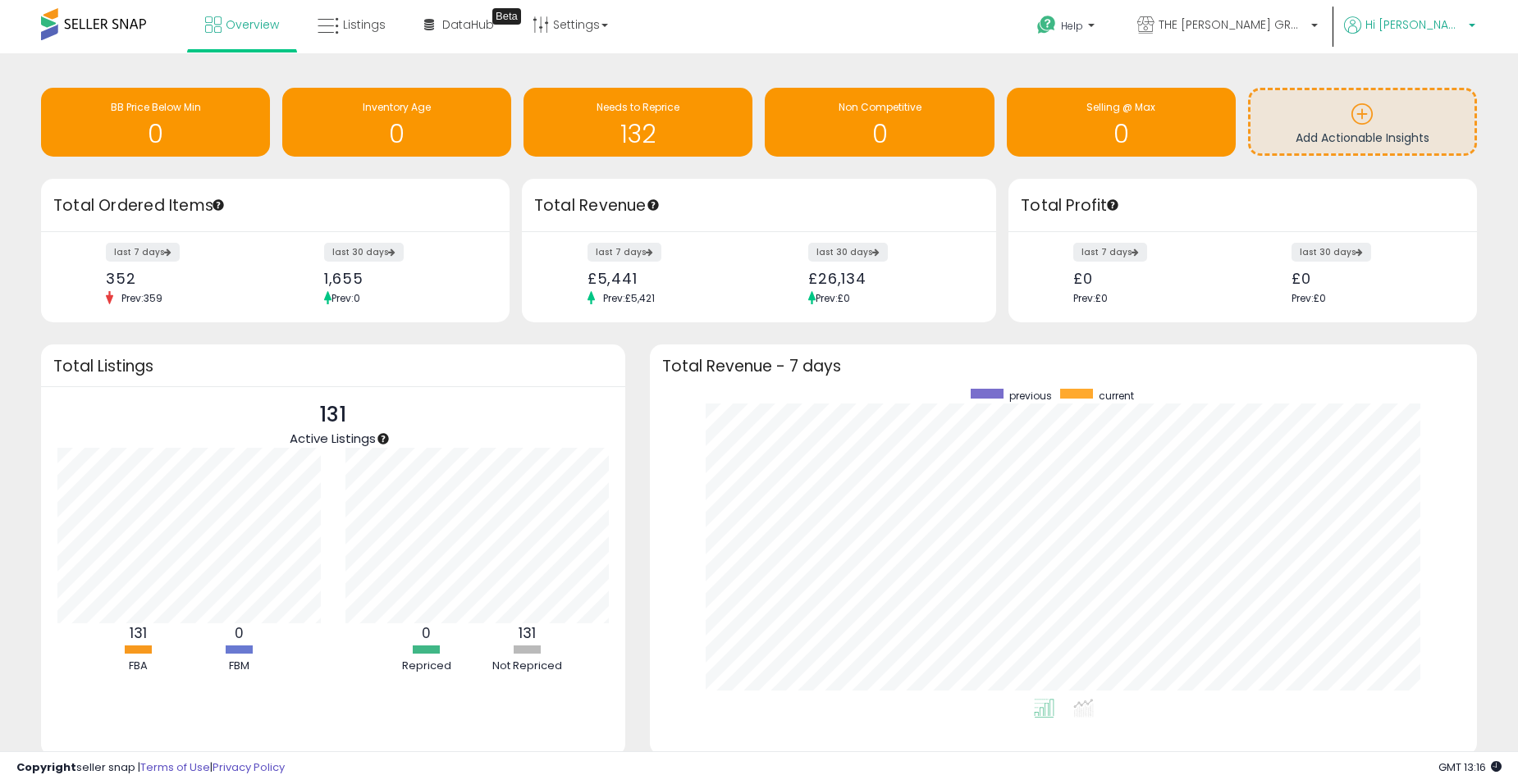
click at [1455, 35] on p "Hi [PERSON_NAME]" at bounding box center [1409, 27] width 131 height 21
click at [1083, 30] on span "Help" at bounding box center [1071, 26] width 22 height 14
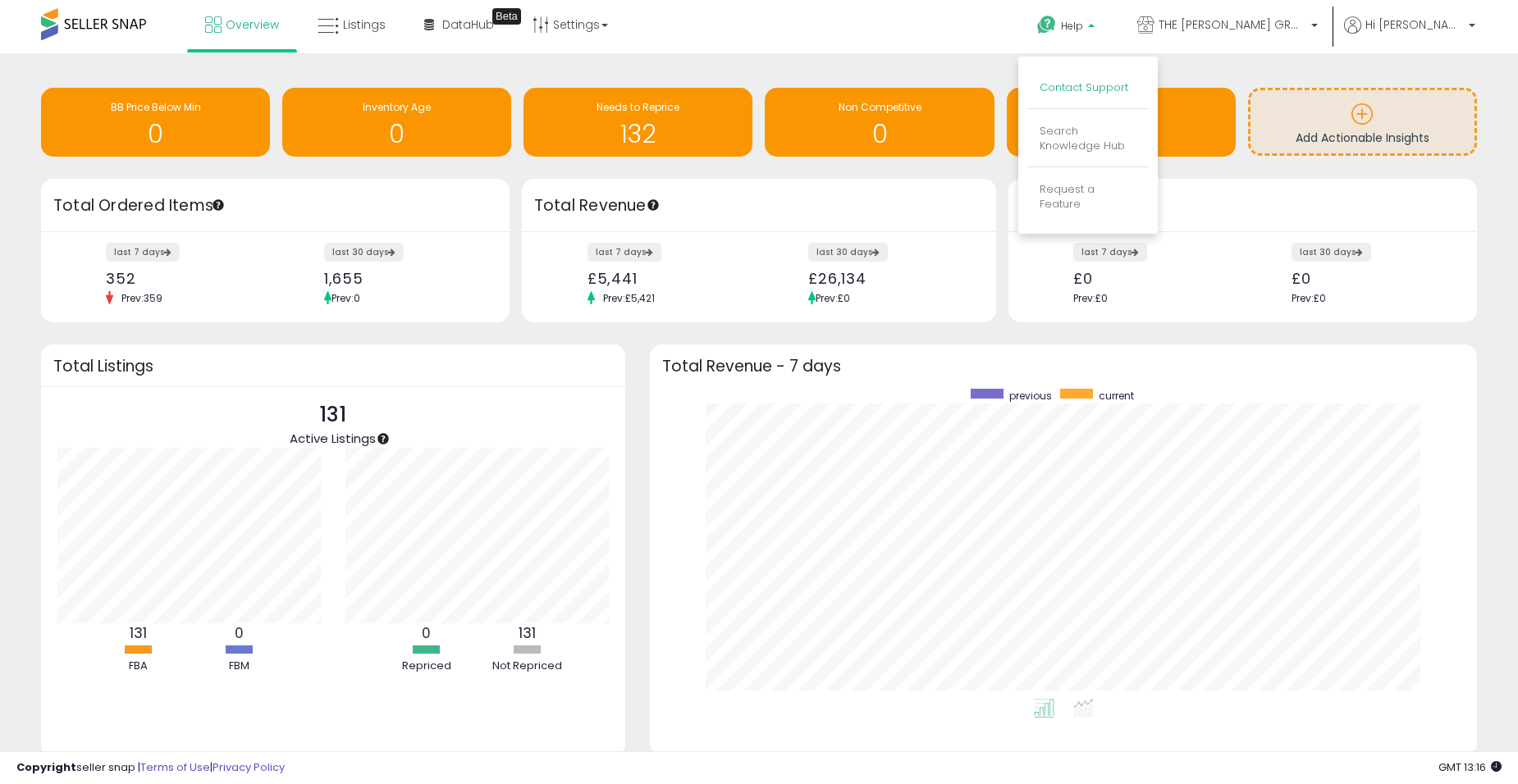
click at [1129, 84] on link "Contact Support" at bounding box center [1084, 88] width 89 height 16
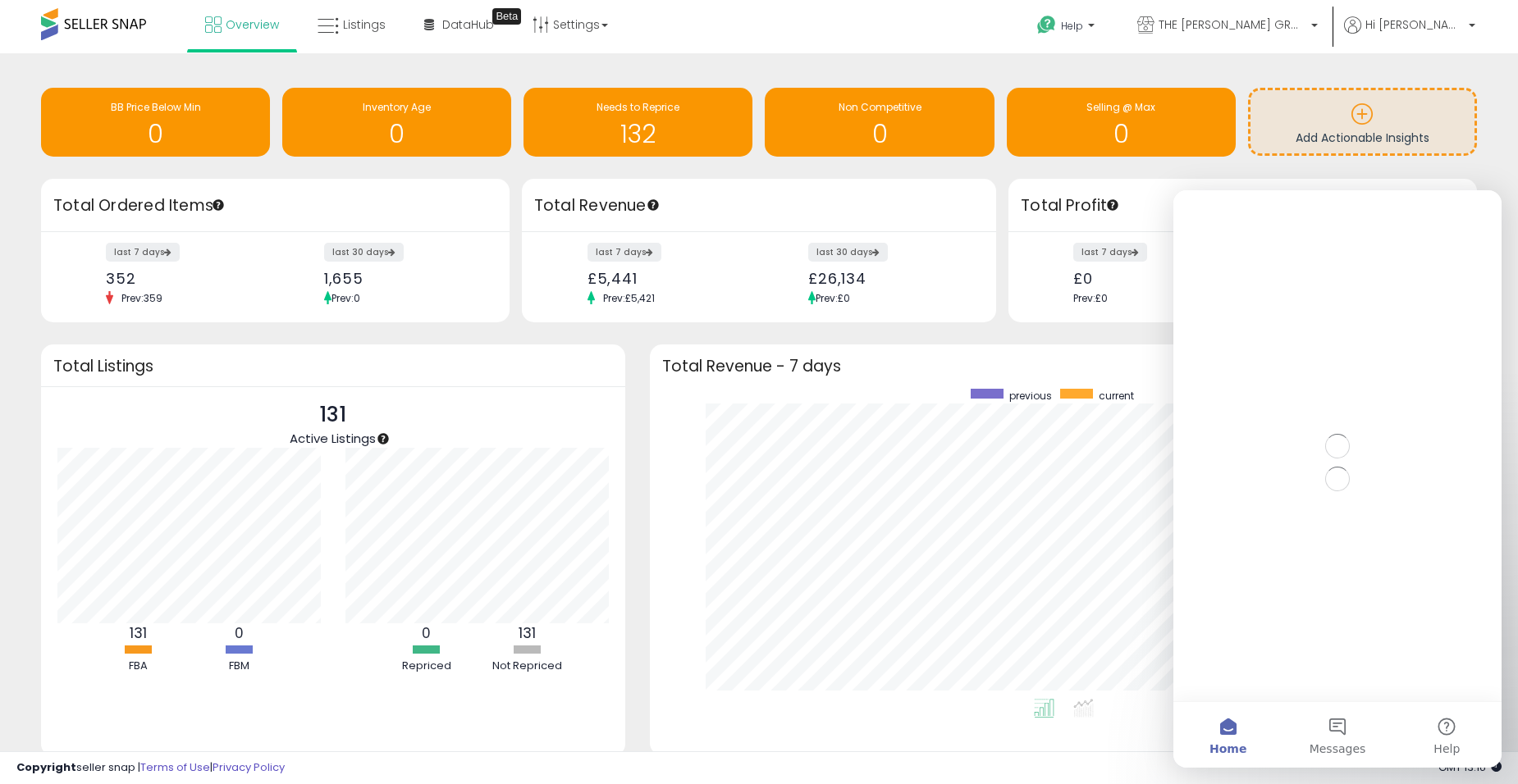
scroll to position [0, 0]
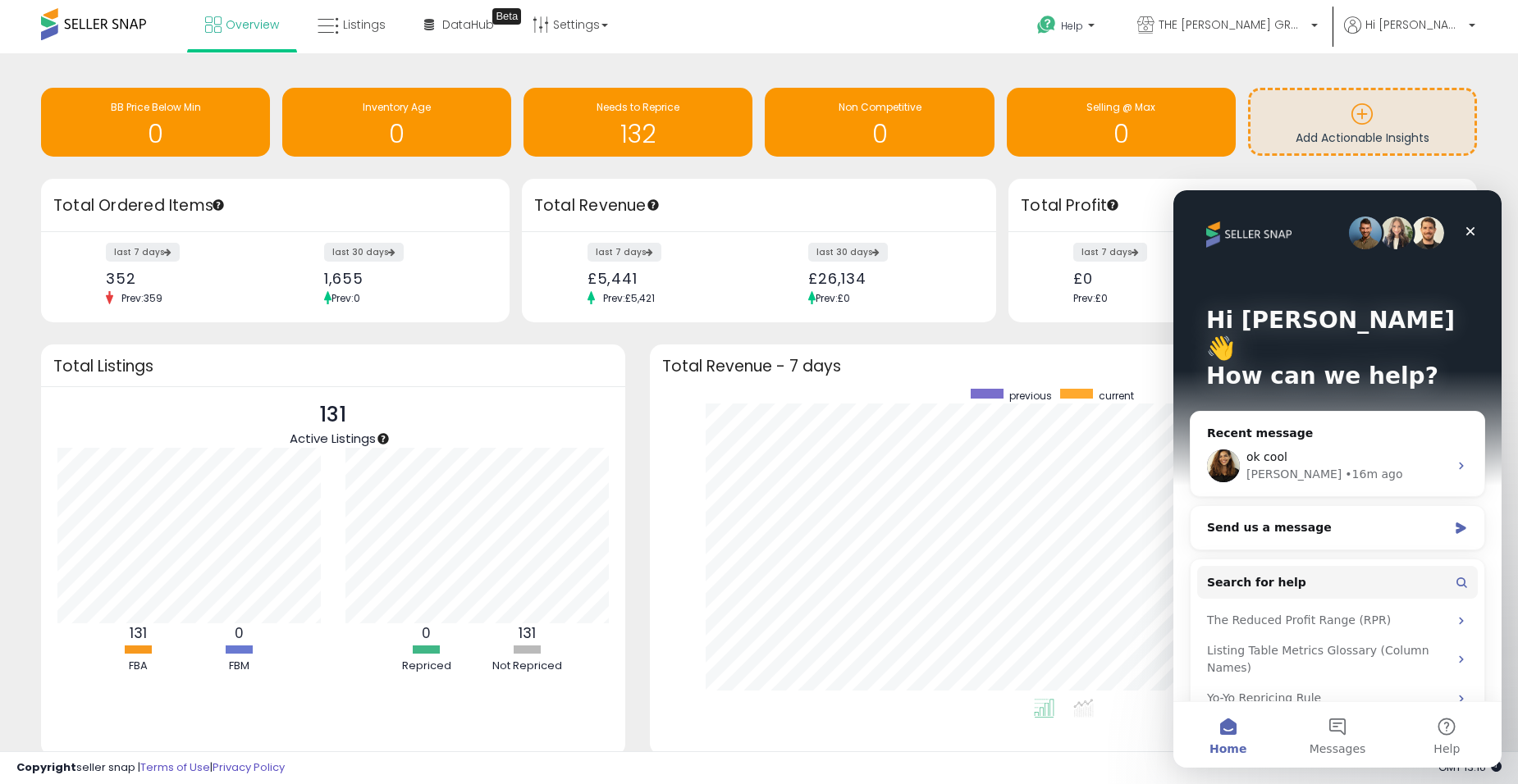
click at [940, 329] on div "Retrieving insights data.. BB Price Below Min 0 Inventory Age 0 Needs to Repric…" at bounding box center [758, 434] width 1501 height 728
click at [1464, 226] on icon "Close" at bounding box center [1470, 231] width 13 height 13
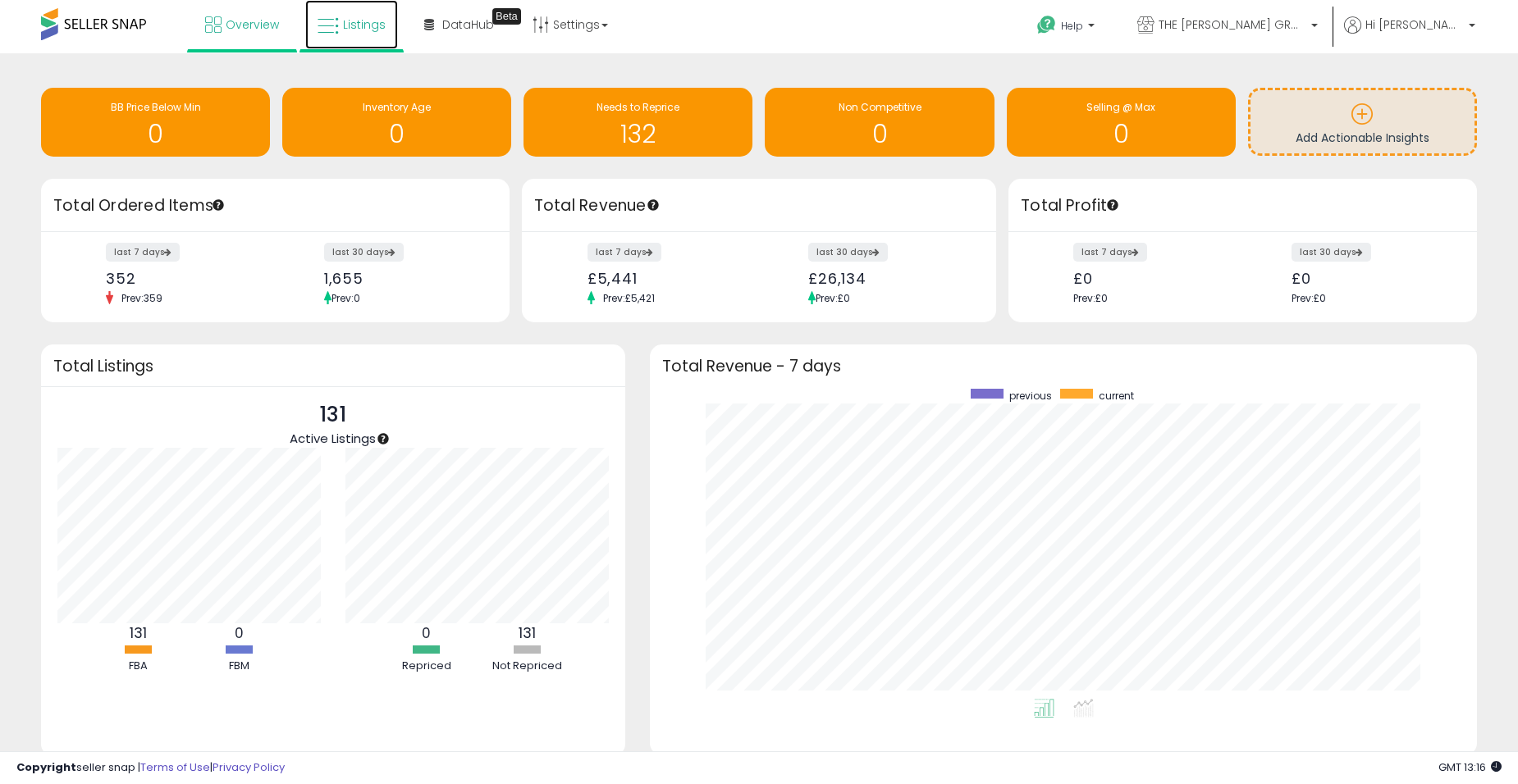
click at [346, 25] on span "Listings" at bounding box center [364, 24] width 43 height 17
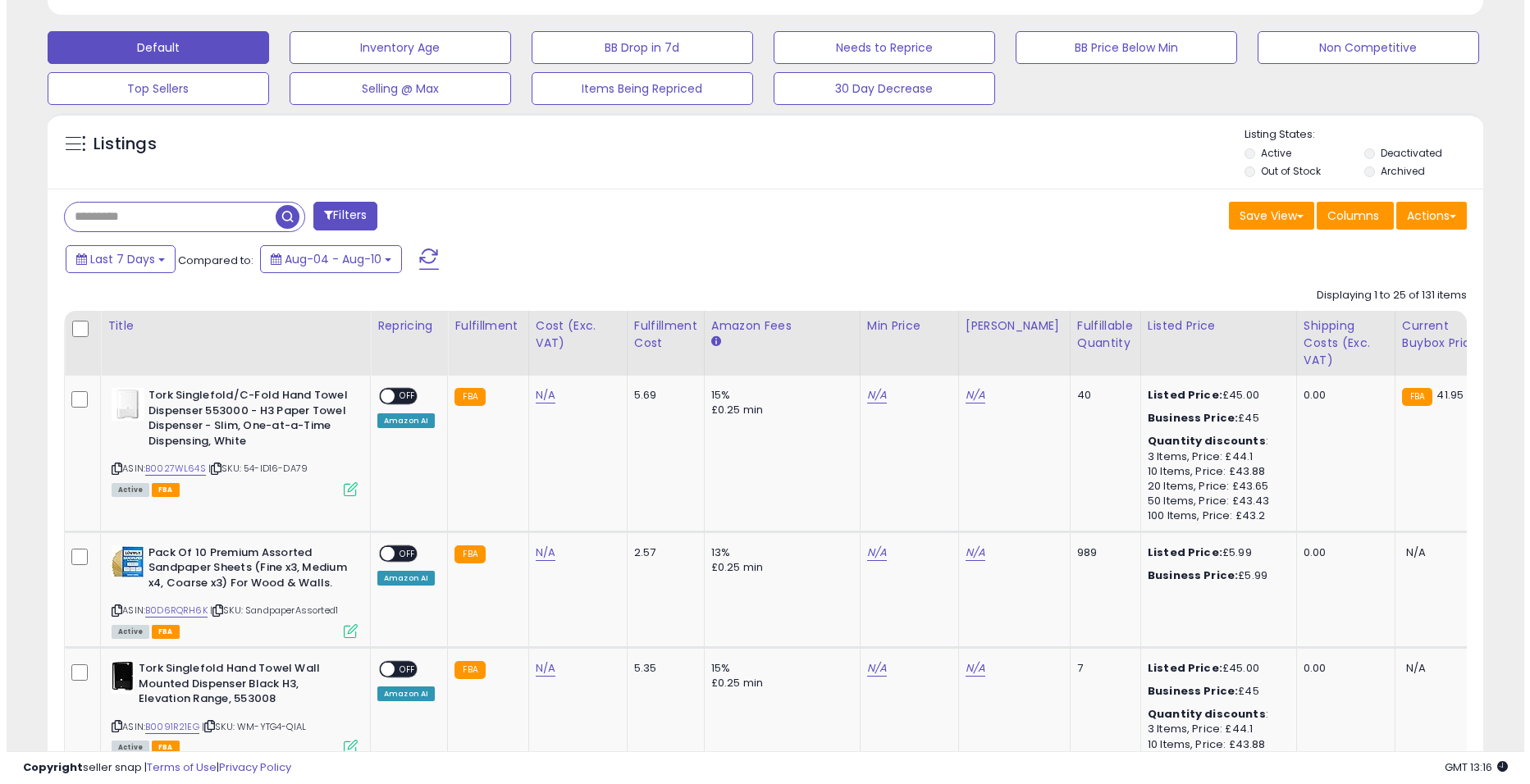
scroll to position [492, 0]
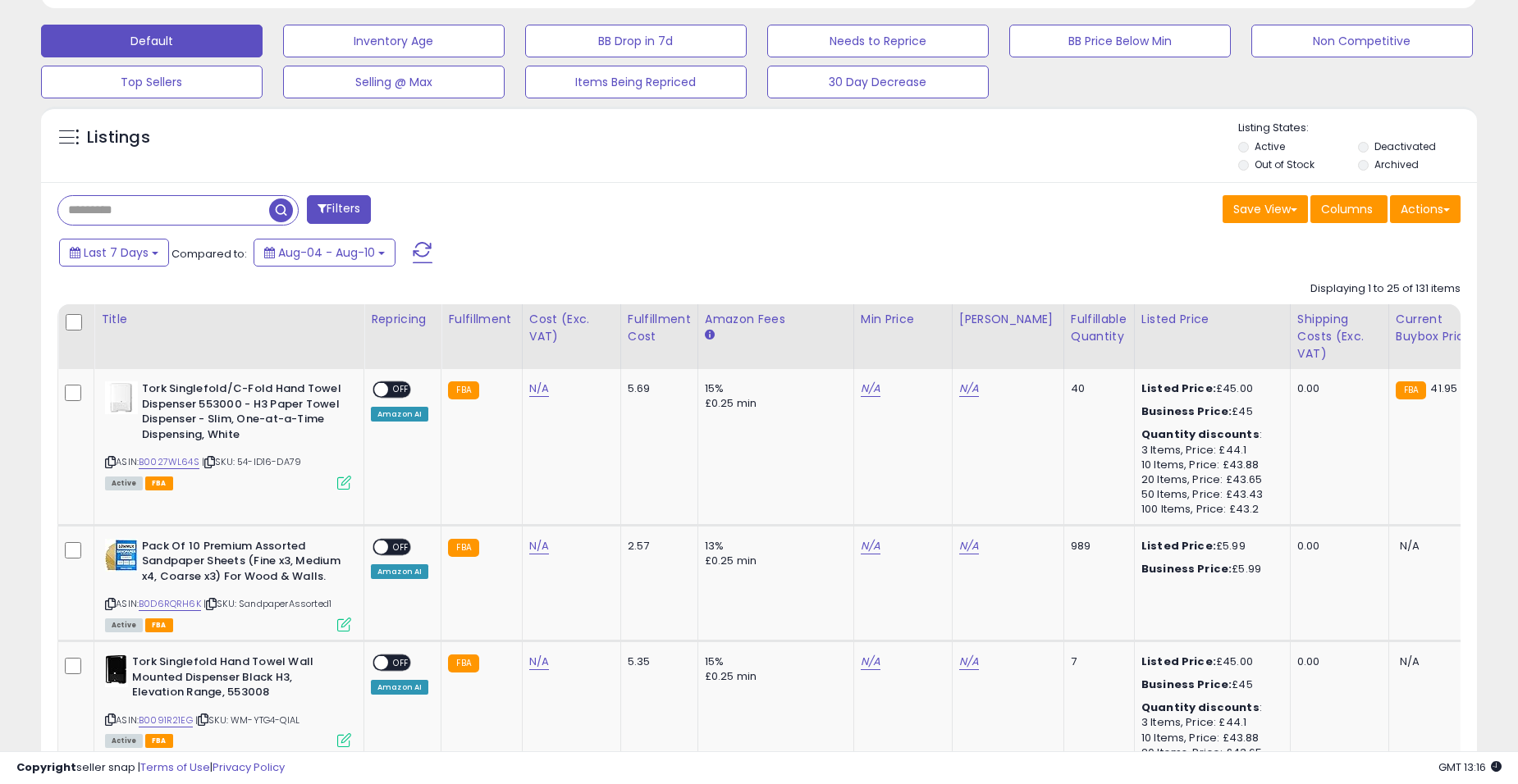
click at [356, 209] on button "Filters" at bounding box center [339, 209] width 64 height 29
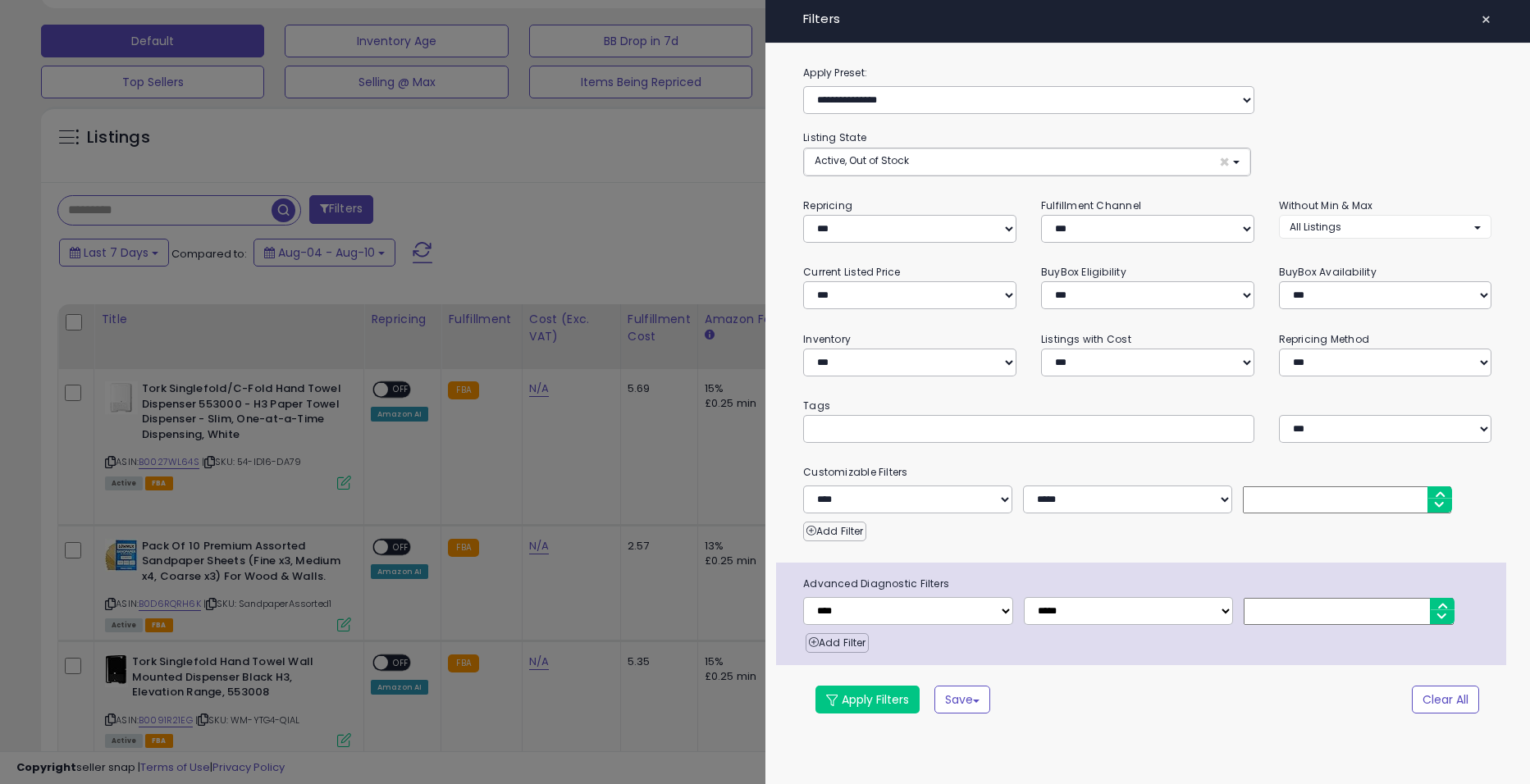
scroll to position [336, 841]
click at [1485, 16] on span "×" at bounding box center [1487, 19] width 10 height 23
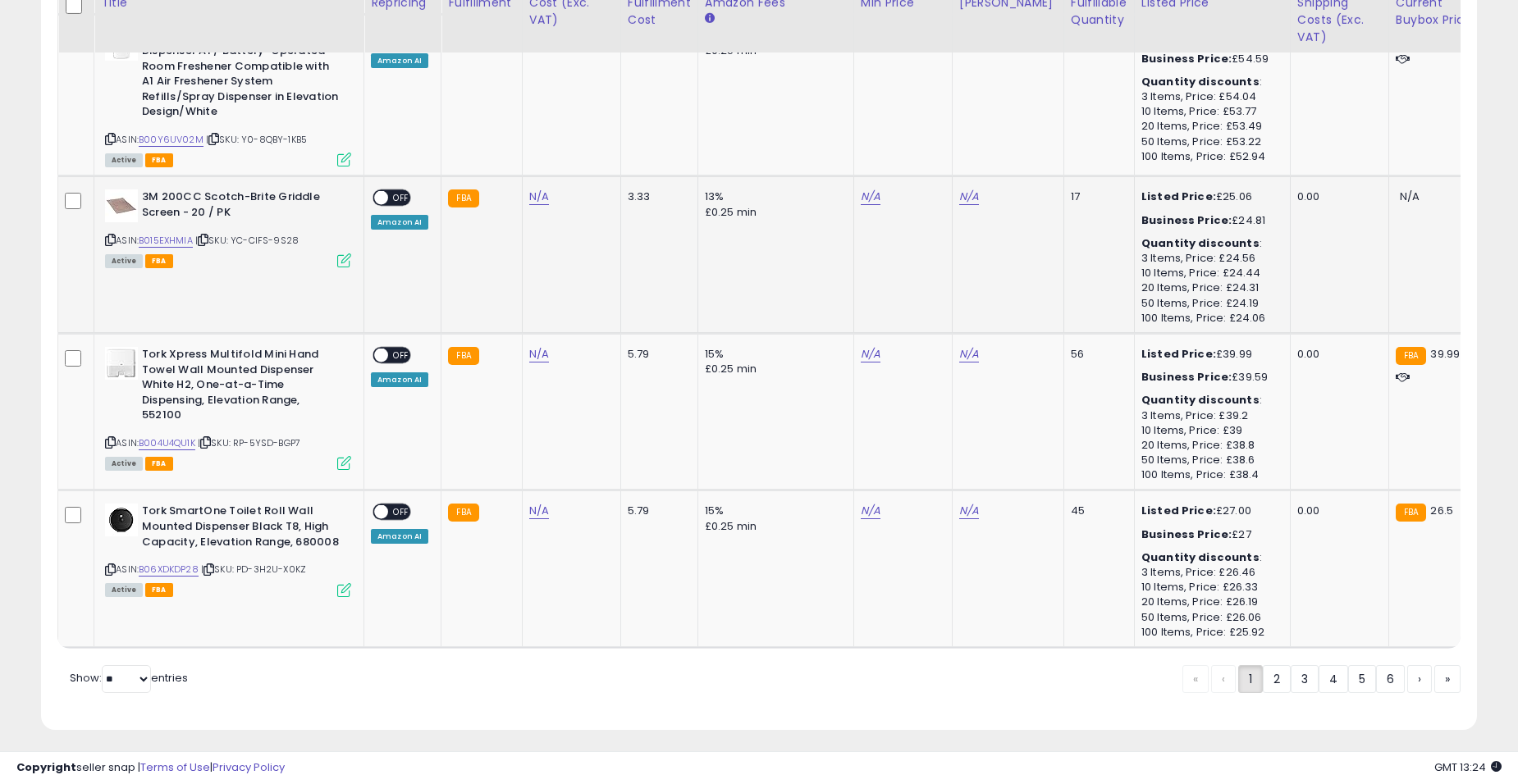
scroll to position [4091, 0]
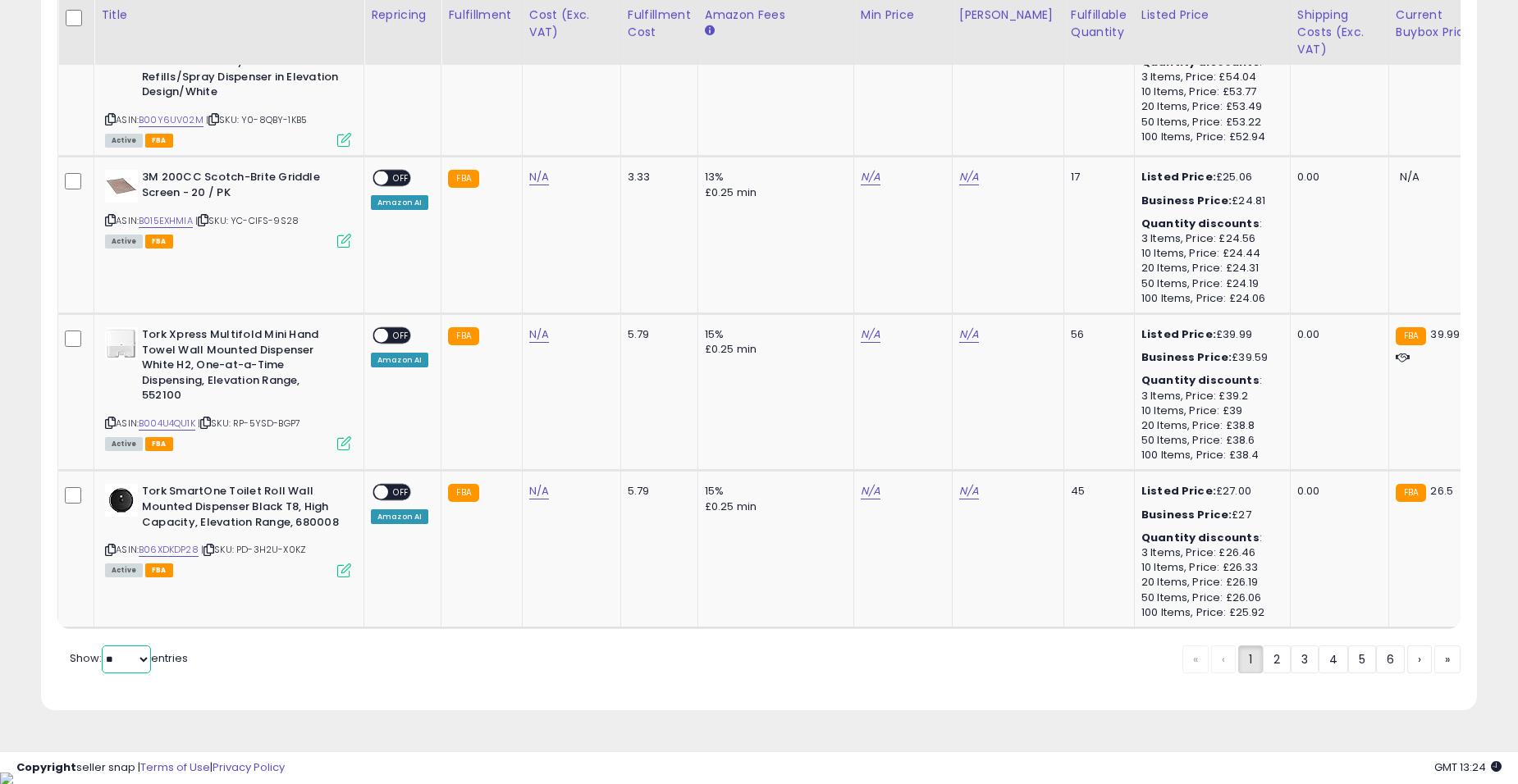
click at [136, 663] on select "** **" at bounding box center [126, 660] width 50 height 28
select select "**"
click at [103, 657] on select "** **" at bounding box center [126, 660] width 50 height 28
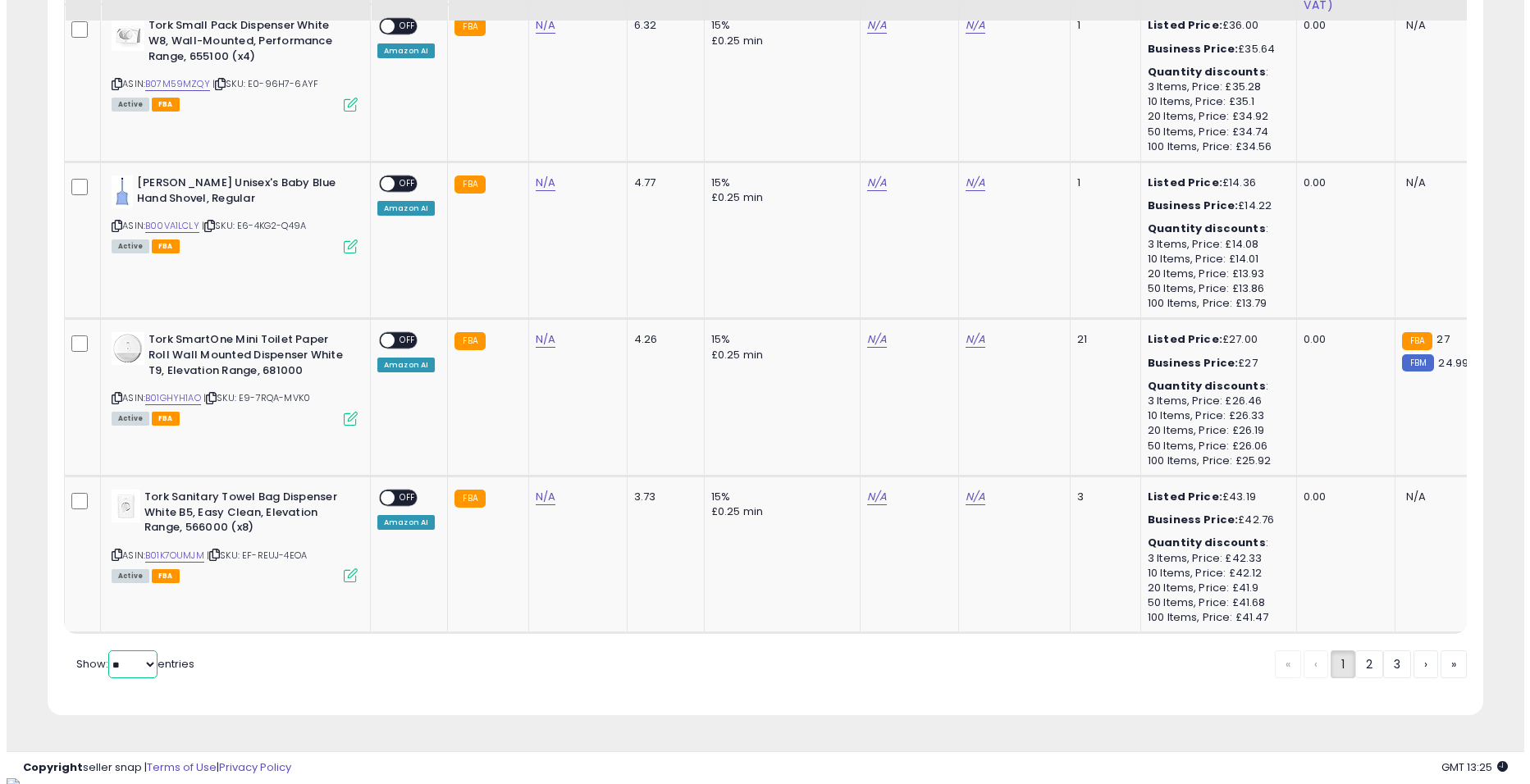
scroll to position [8019, 0]
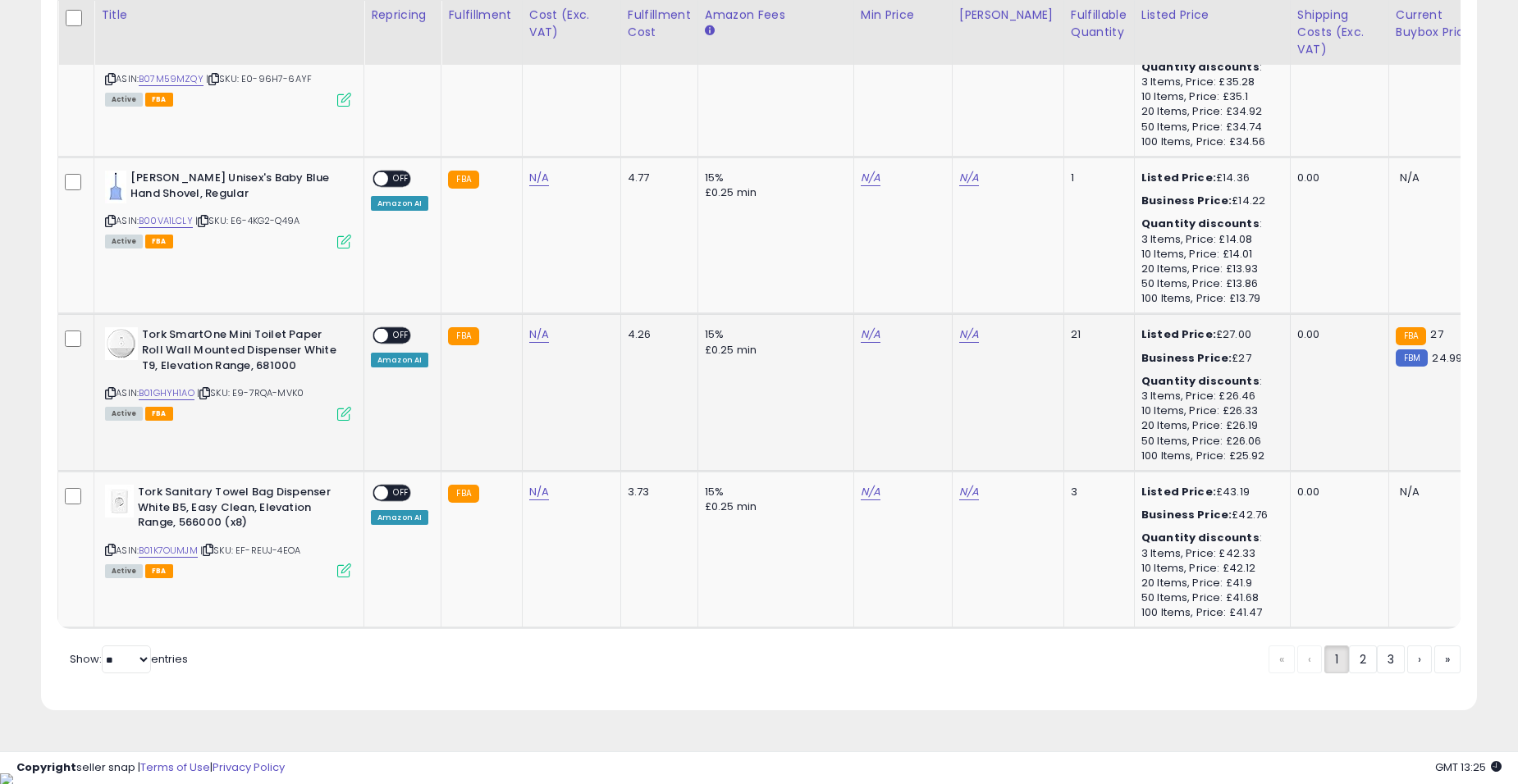
click at [350, 412] on icon at bounding box center [344, 414] width 14 height 14
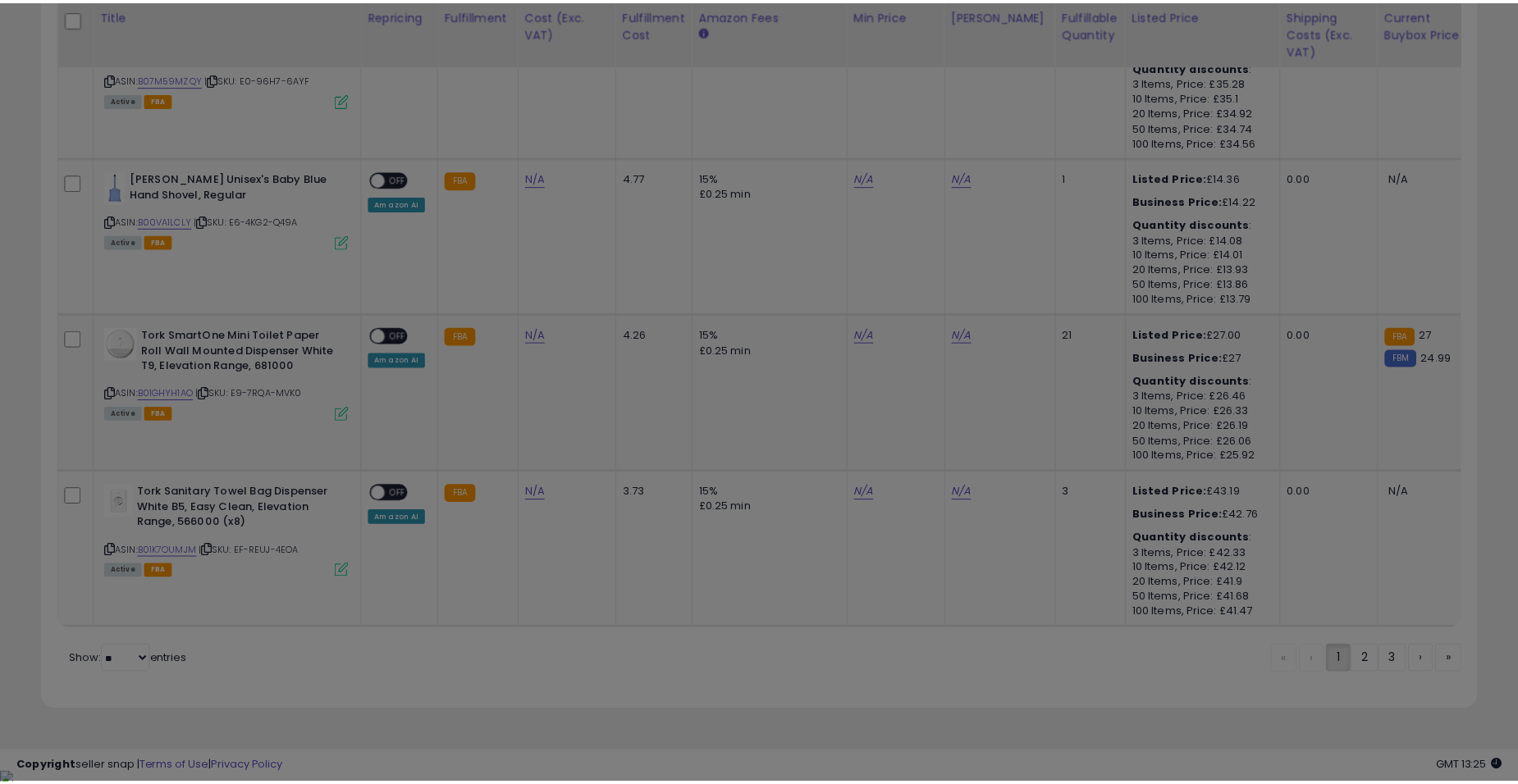
scroll to position [336, 841]
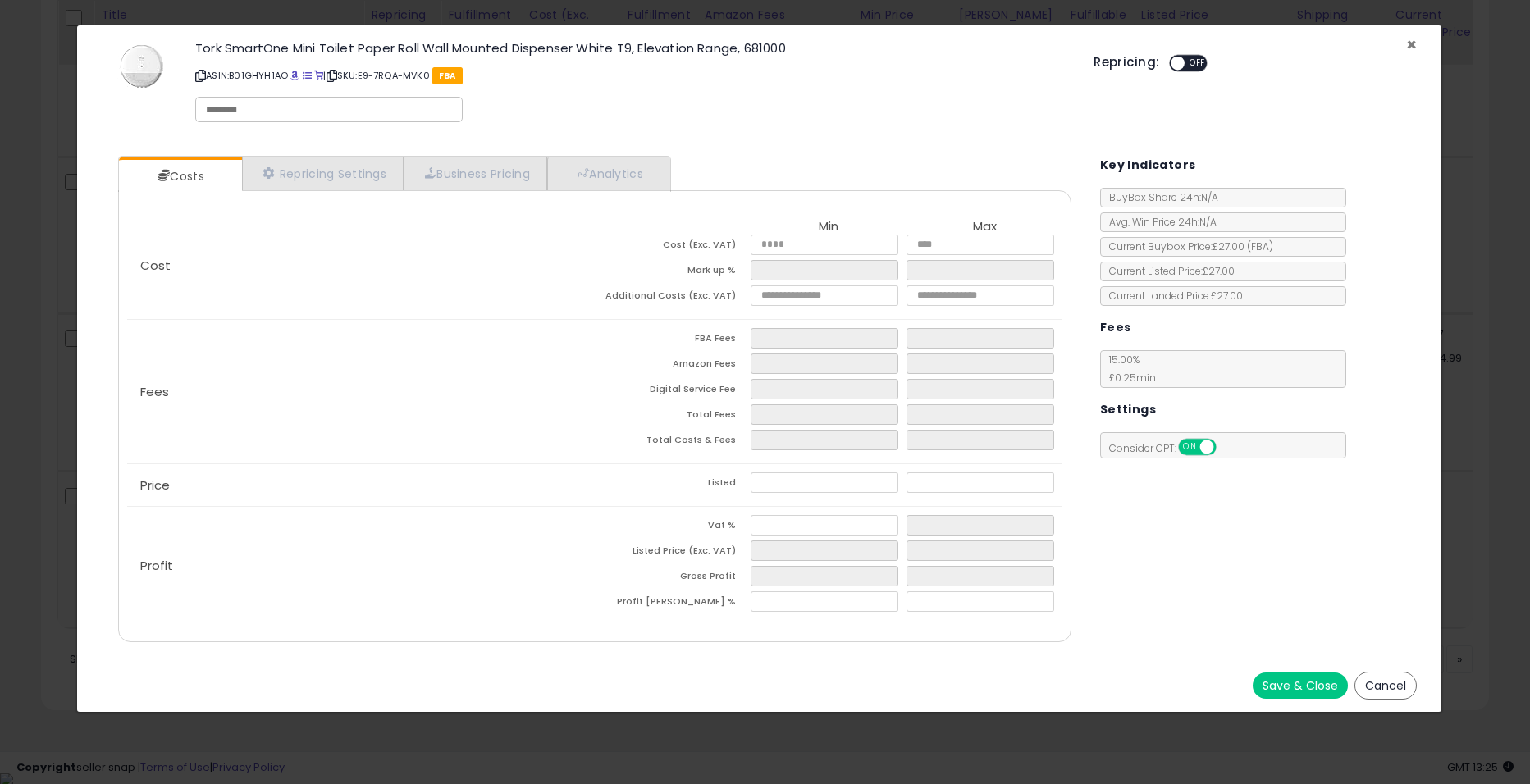
click at [1415, 45] on span "×" at bounding box center [1412, 44] width 10 height 23
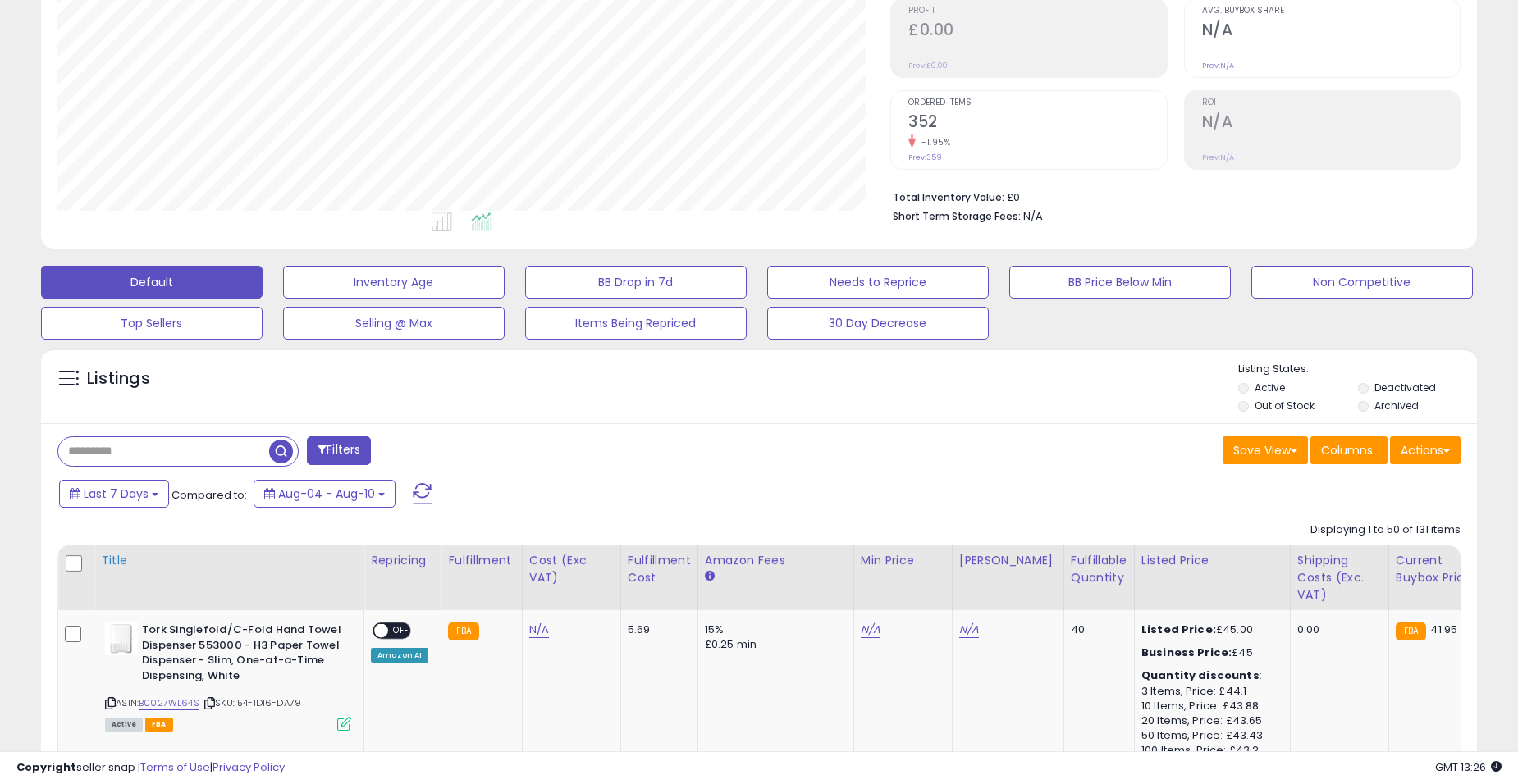
scroll to position [307, 0]
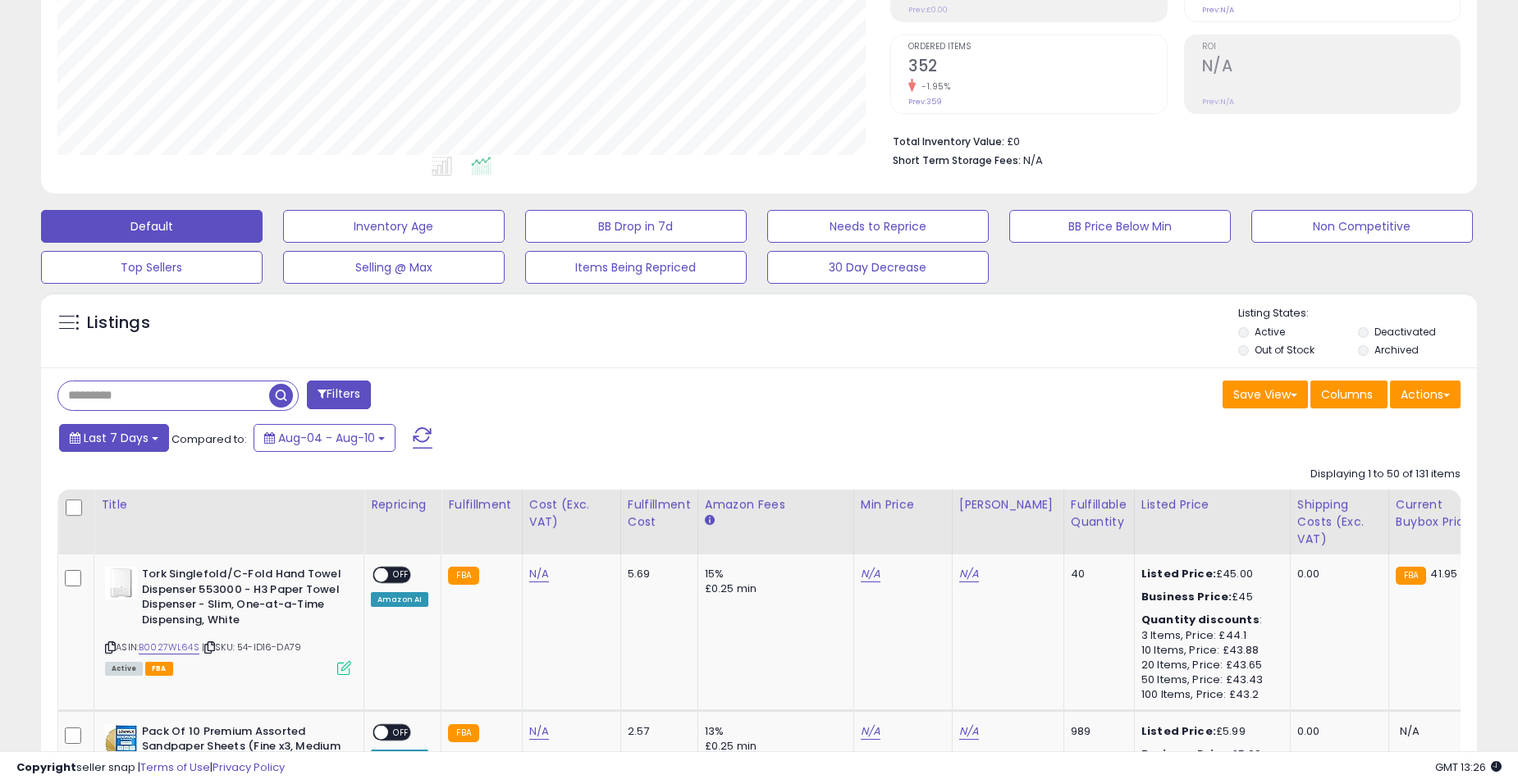
click at [143, 446] on button "Last 7 Days" at bounding box center [114, 438] width 110 height 28
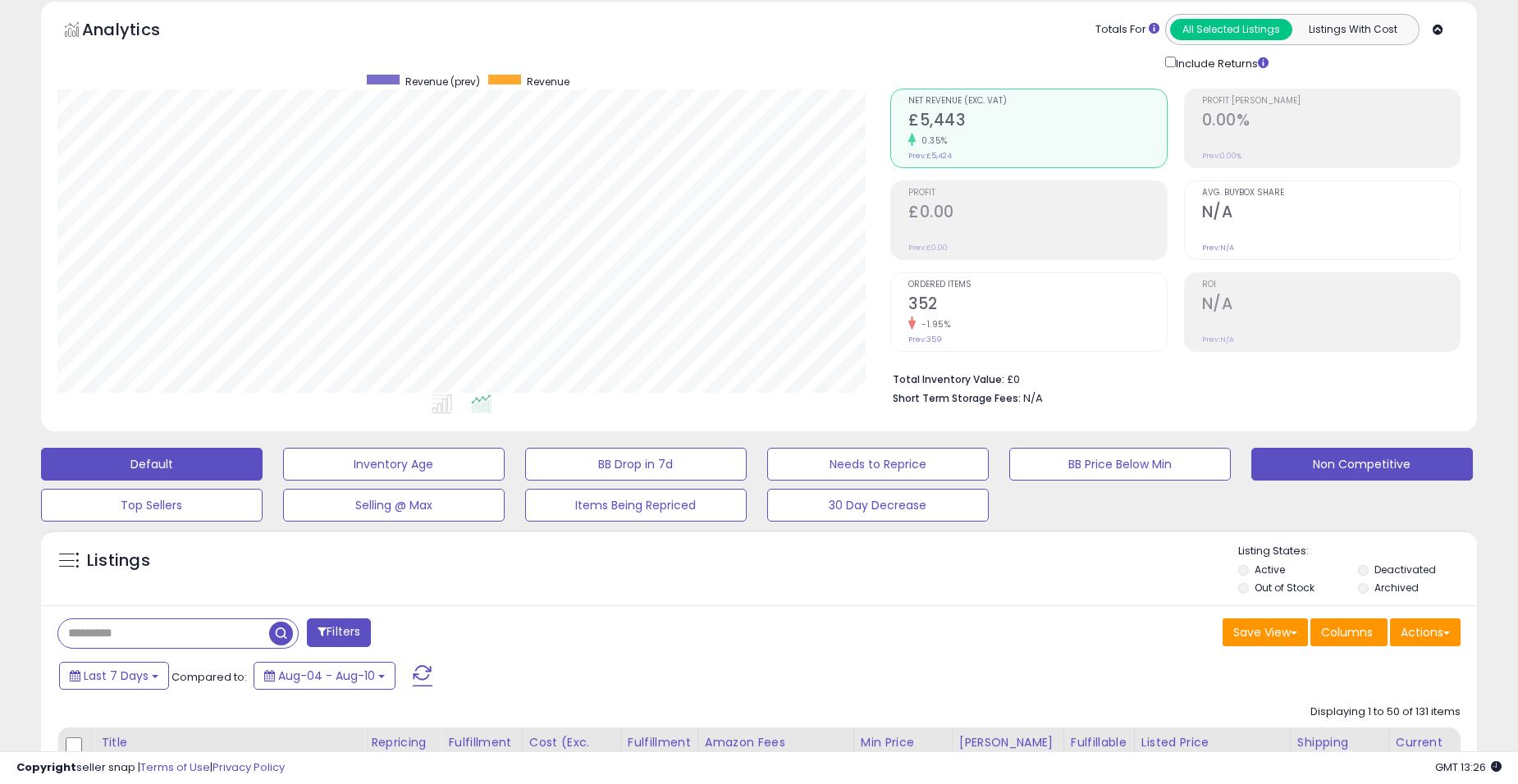
scroll to position [0, 0]
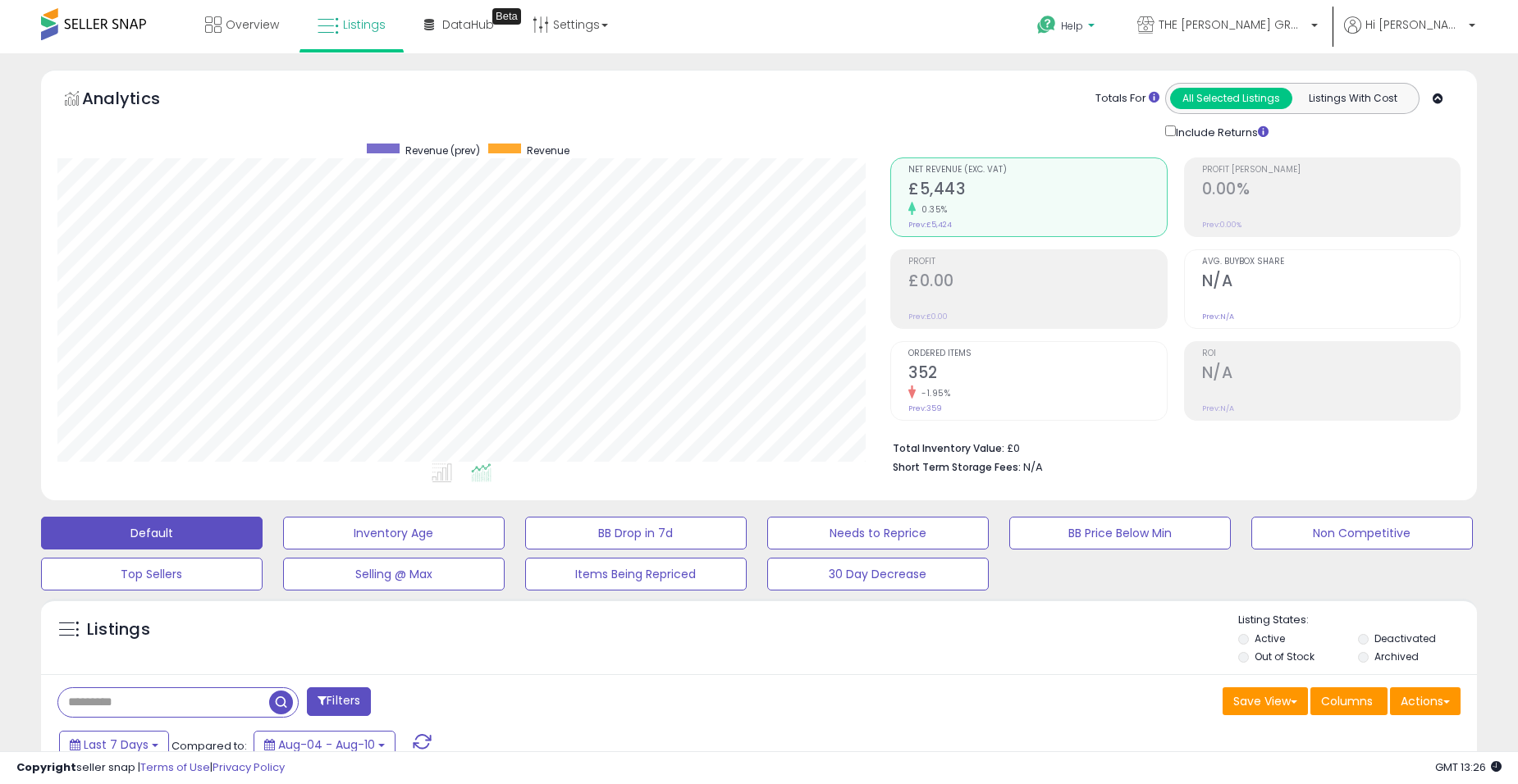
click at [1099, 26] on p "Help" at bounding box center [1068, 28] width 63 height 18
click at [1148, 99] on li "Contact Support" at bounding box center [1089, 88] width 122 height 41
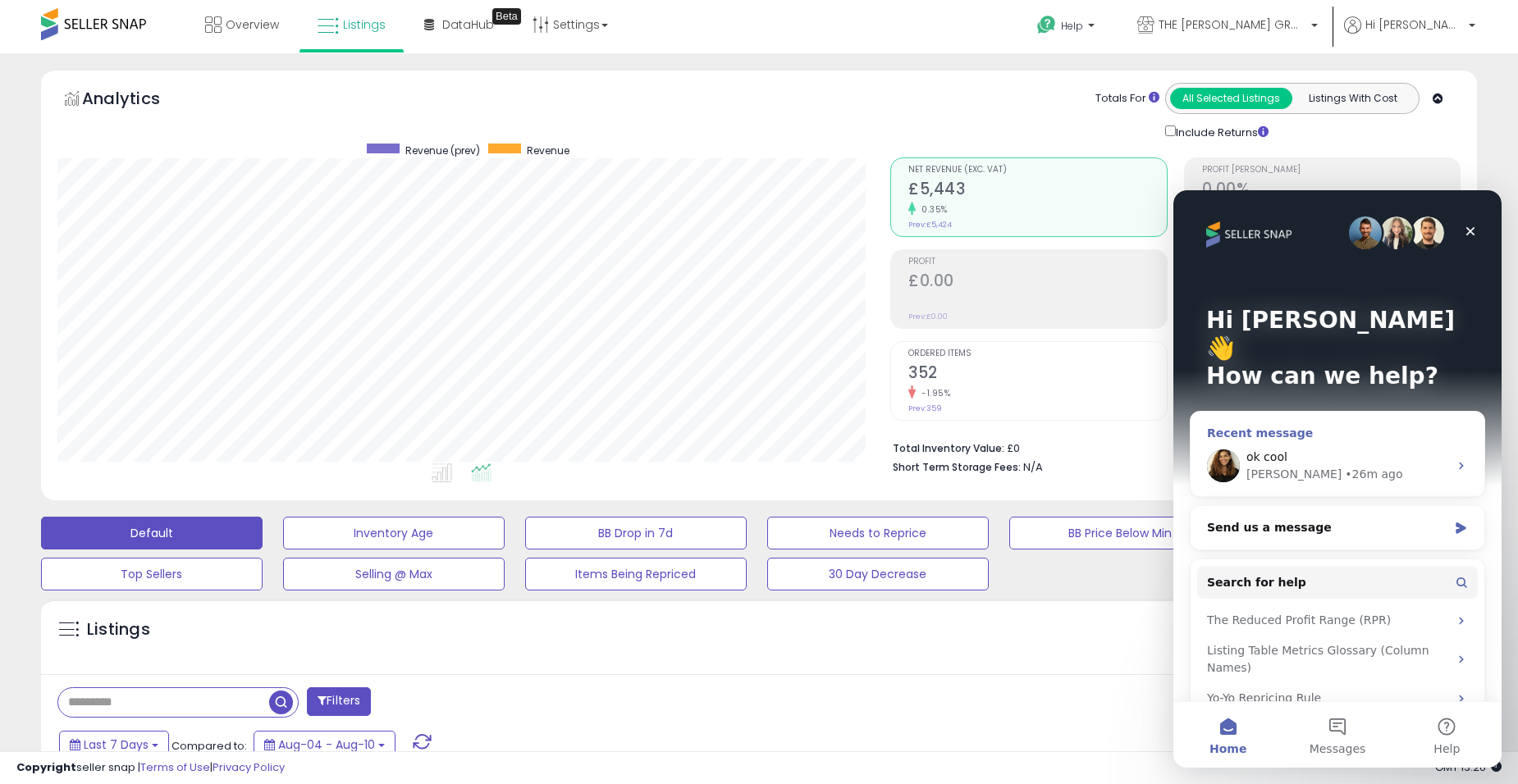
click at [1345, 466] on div "• 26m ago" at bounding box center [1374, 475] width 57 height 17
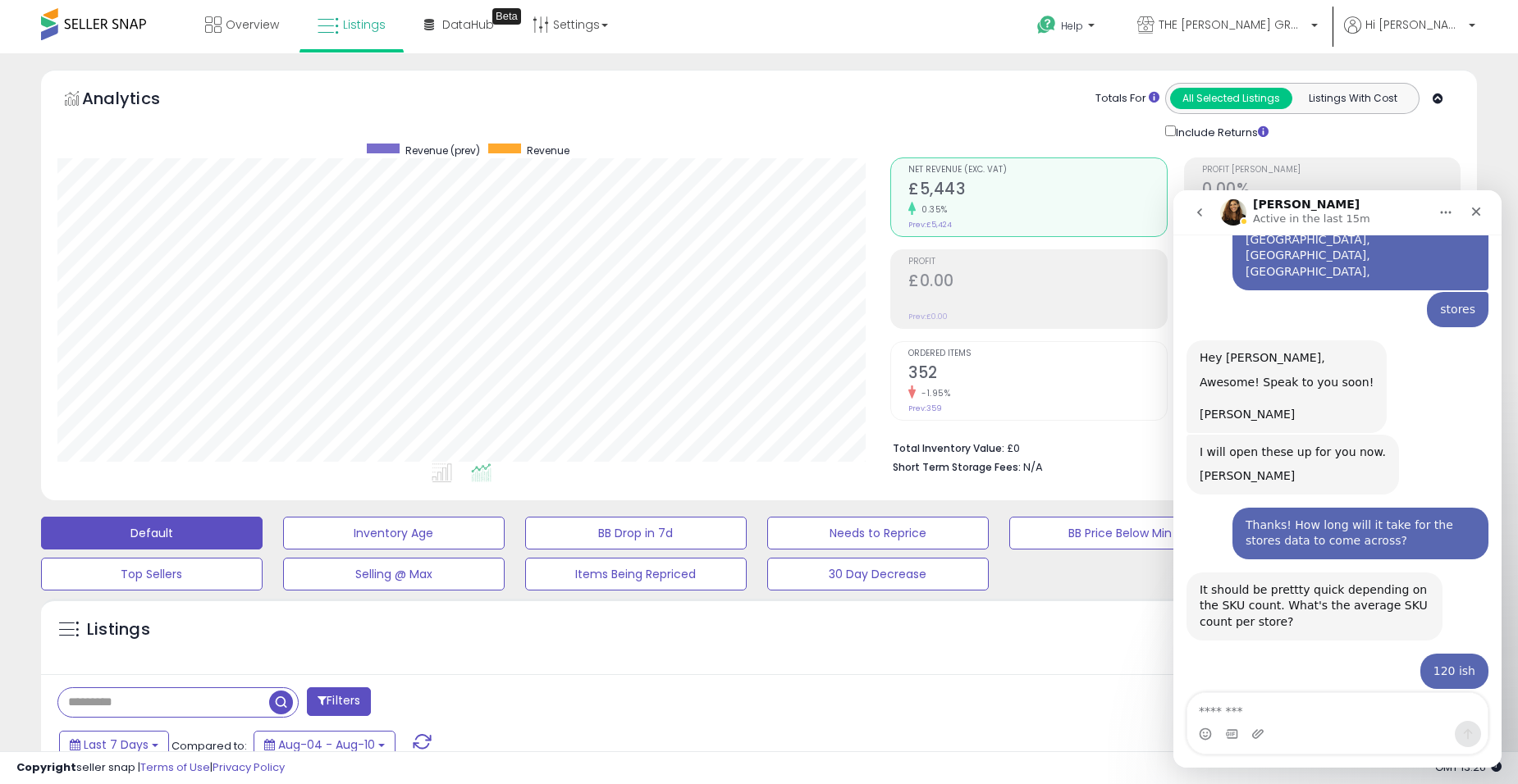
scroll to position [1367, 0]
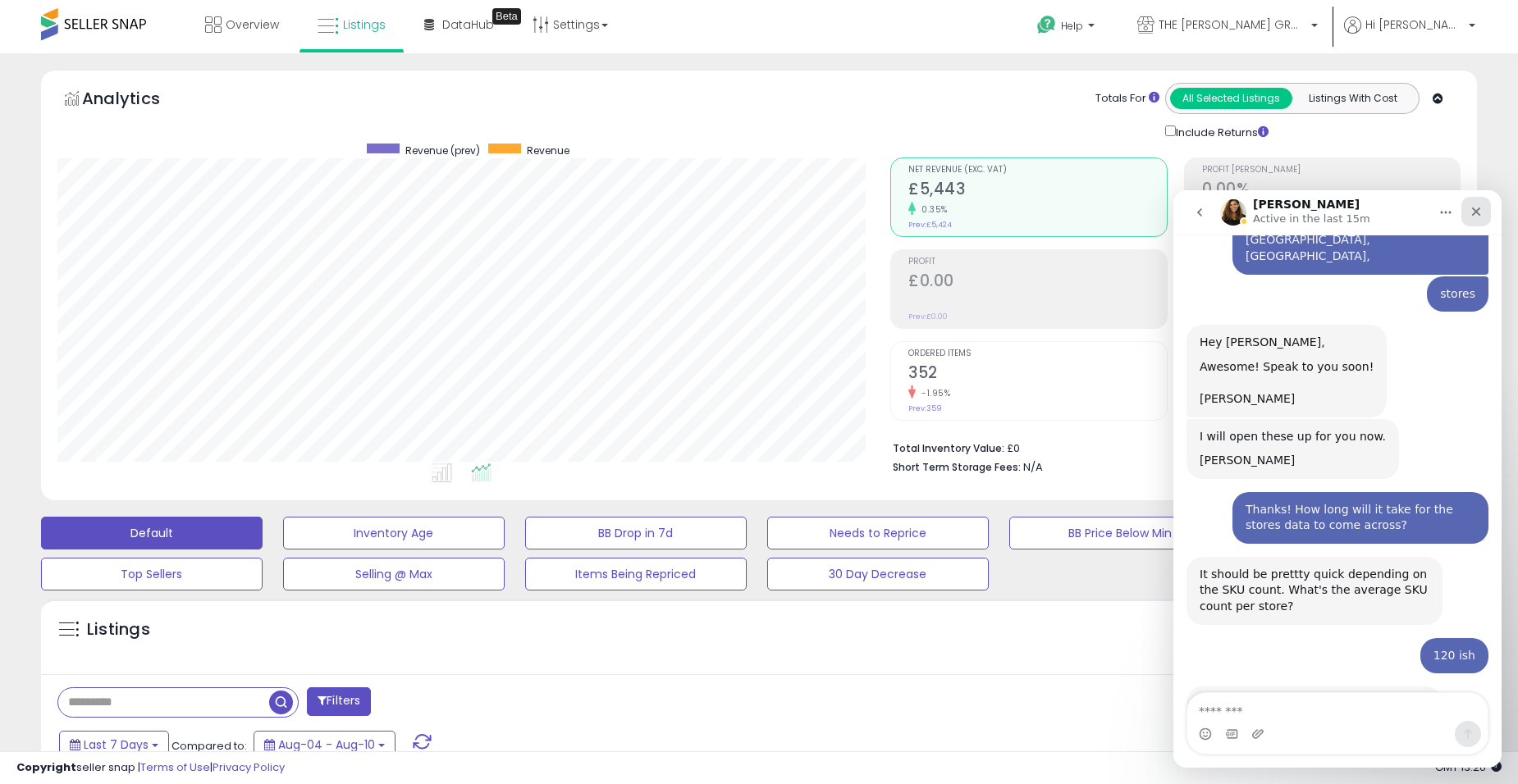
click at [1477, 208] on icon "Close" at bounding box center [1476, 211] width 13 height 13
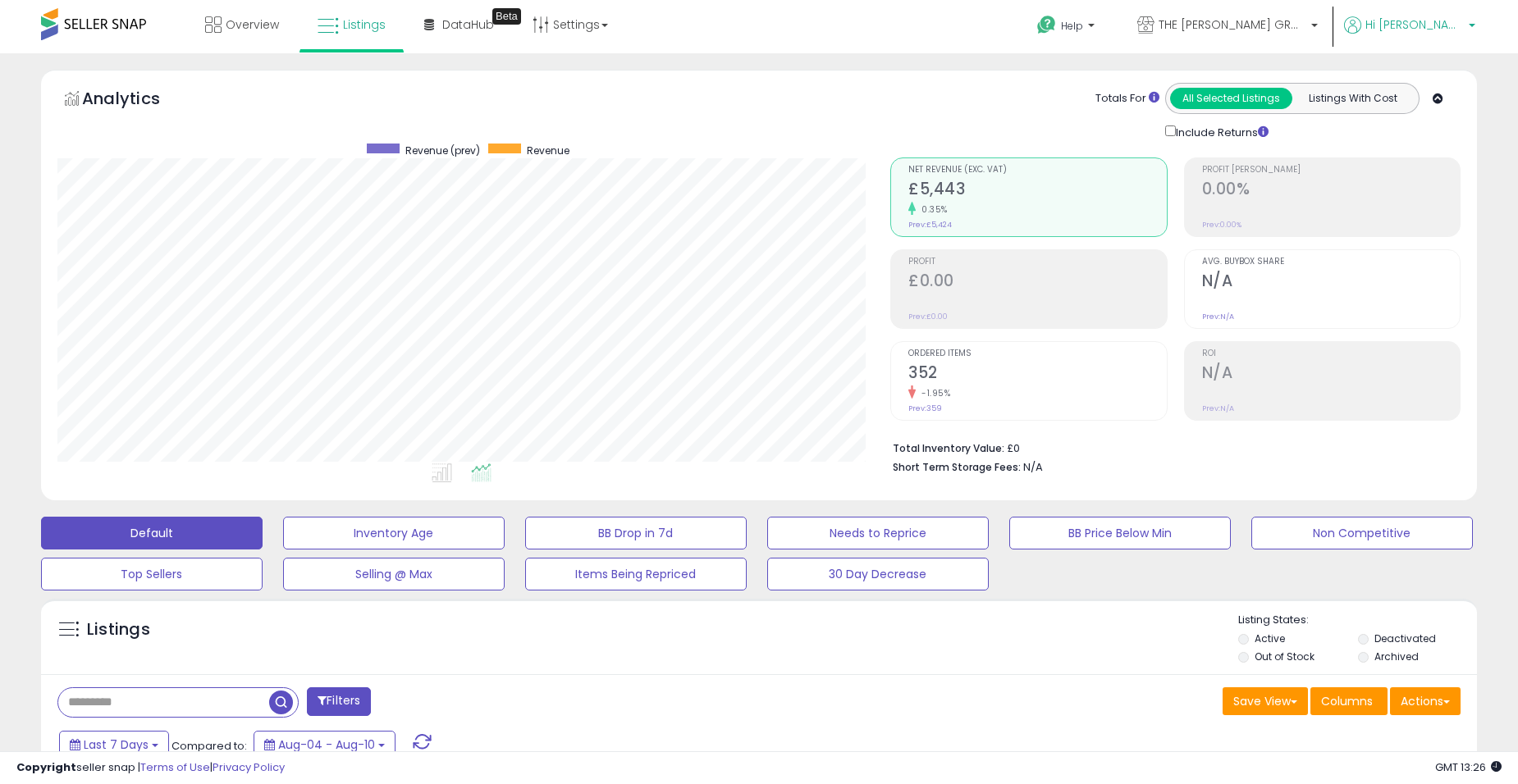
click at [1432, 29] on span "Hi [PERSON_NAME]" at bounding box center [1415, 24] width 98 height 17
click at [1307, 28] on span "THE [PERSON_NAME] GROUP LTD" at bounding box center [1233, 24] width 148 height 17
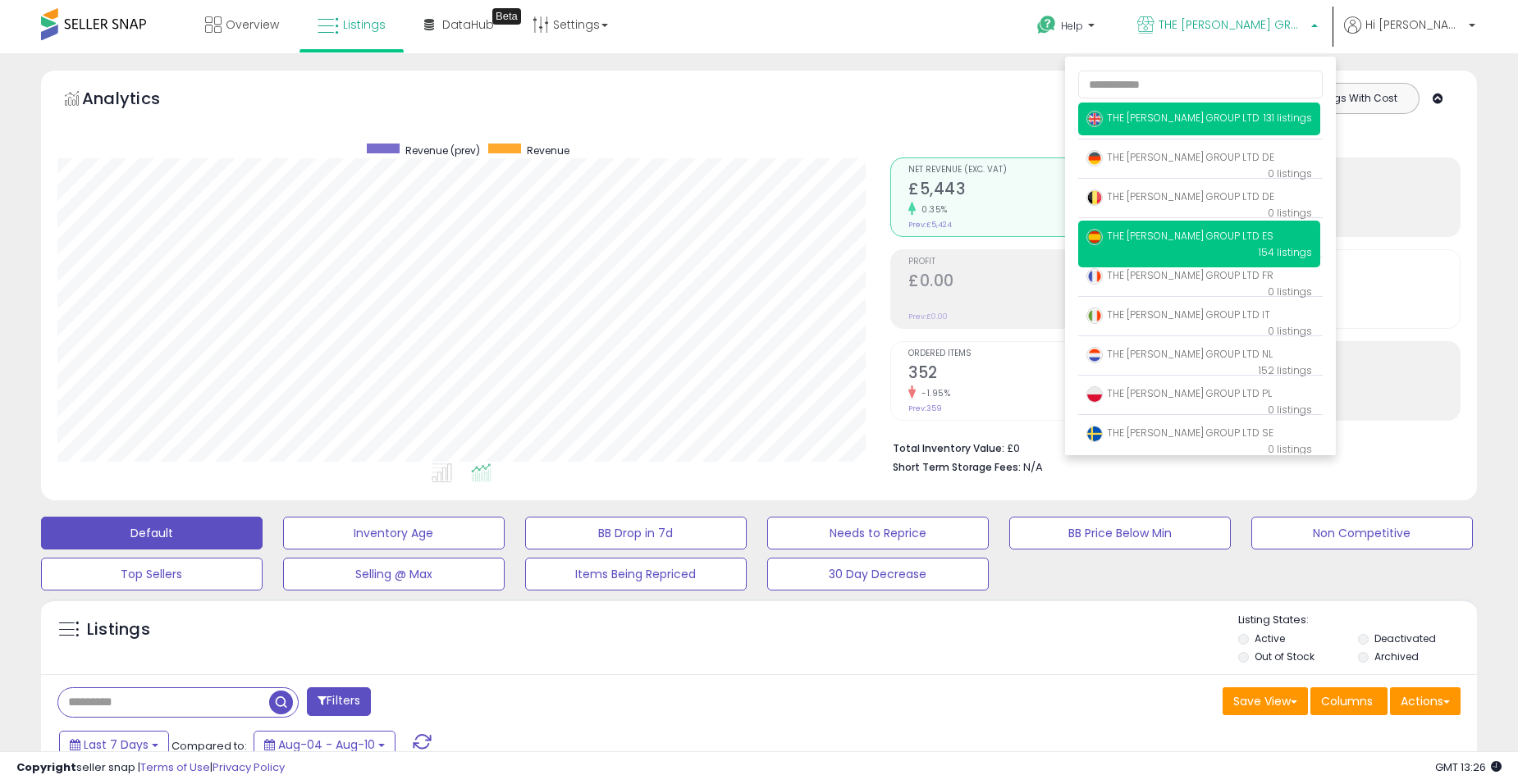
click at [1222, 229] on span "THE [PERSON_NAME] GROUP LTD ES" at bounding box center [1180, 236] width 187 height 14
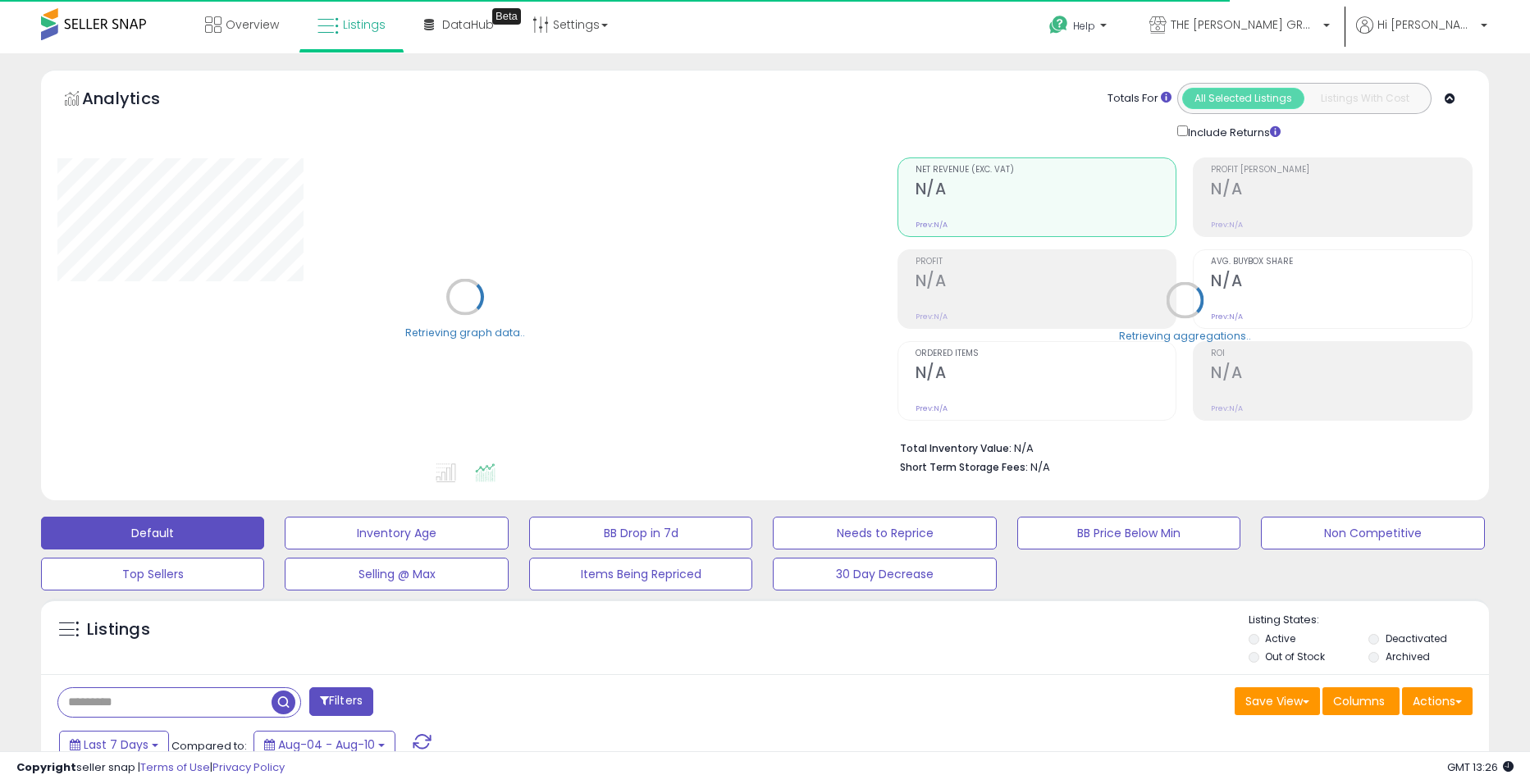
select select "**"
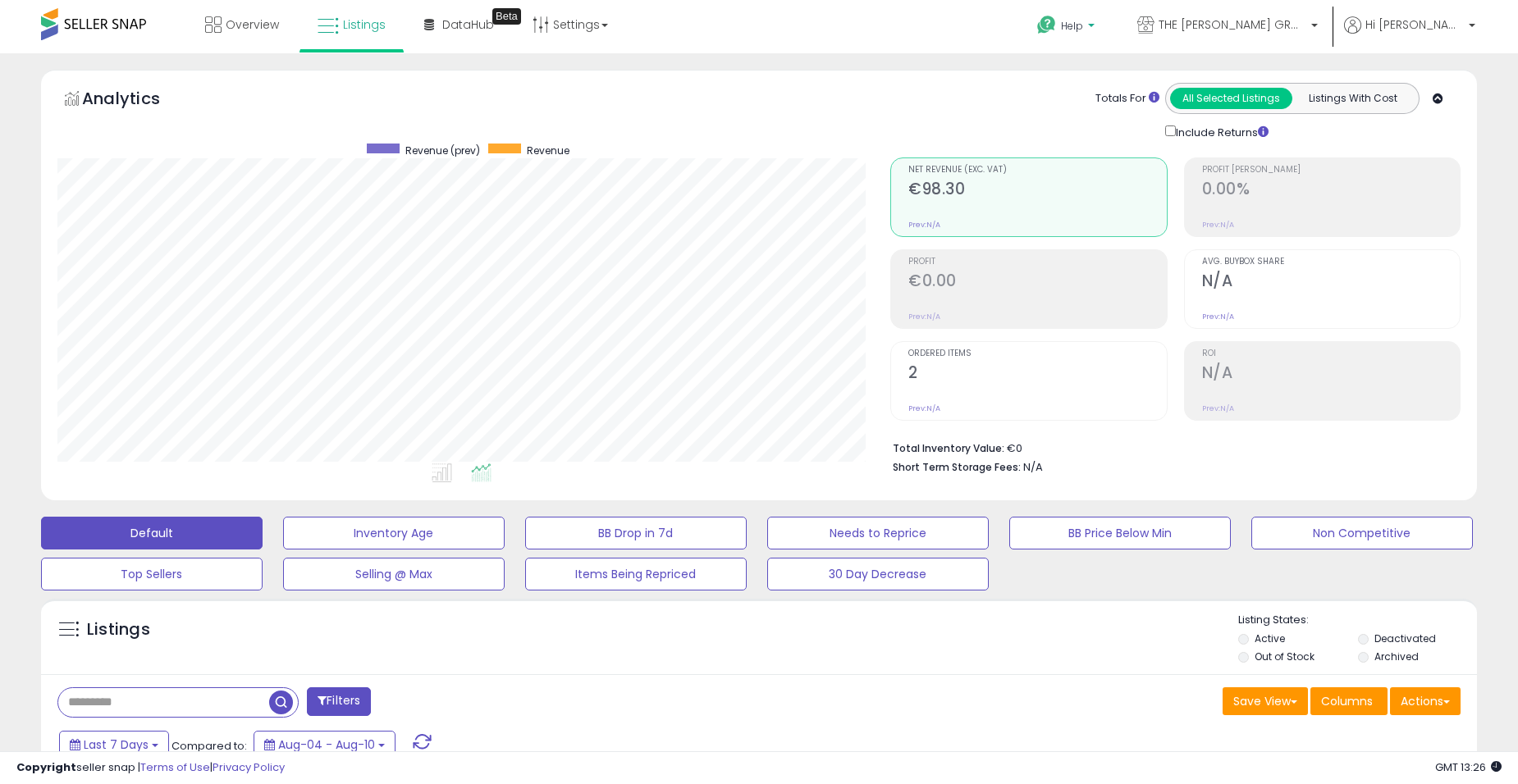
drag, startPoint x: 1144, startPoint y: 17, endPoint x: 1167, endPoint y: 19, distance: 23.1
click at [1111, 17] on link "Help" at bounding box center [1068, 28] width 87 height 51
click at [1269, 22] on span "THE [PERSON_NAME] GROUP LTD ES" at bounding box center [1233, 24] width 148 height 17
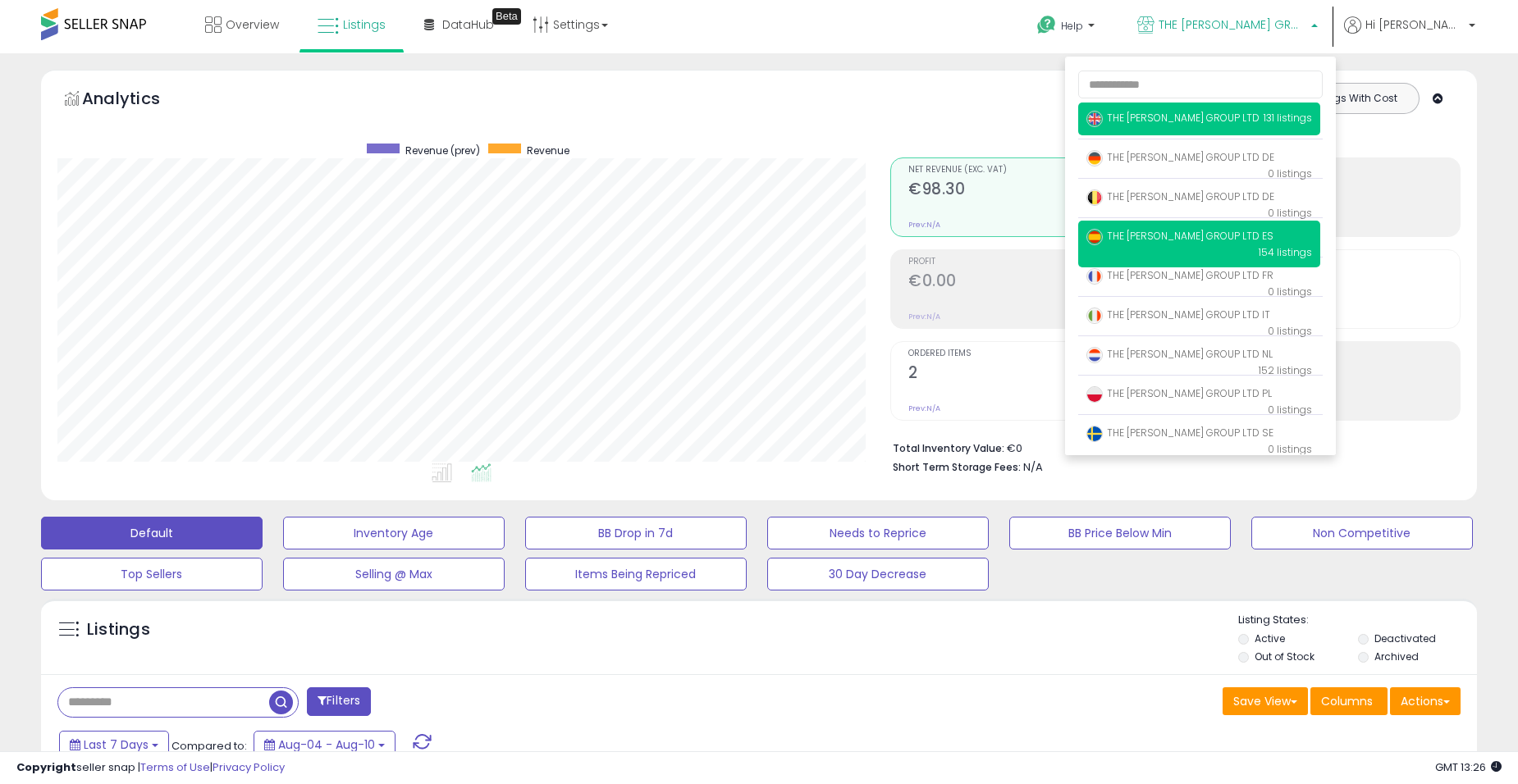
click at [1204, 130] on p "THE MUXLOW GROUP LTD 131 listings" at bounding box center [1199, 119] width 242 height 33
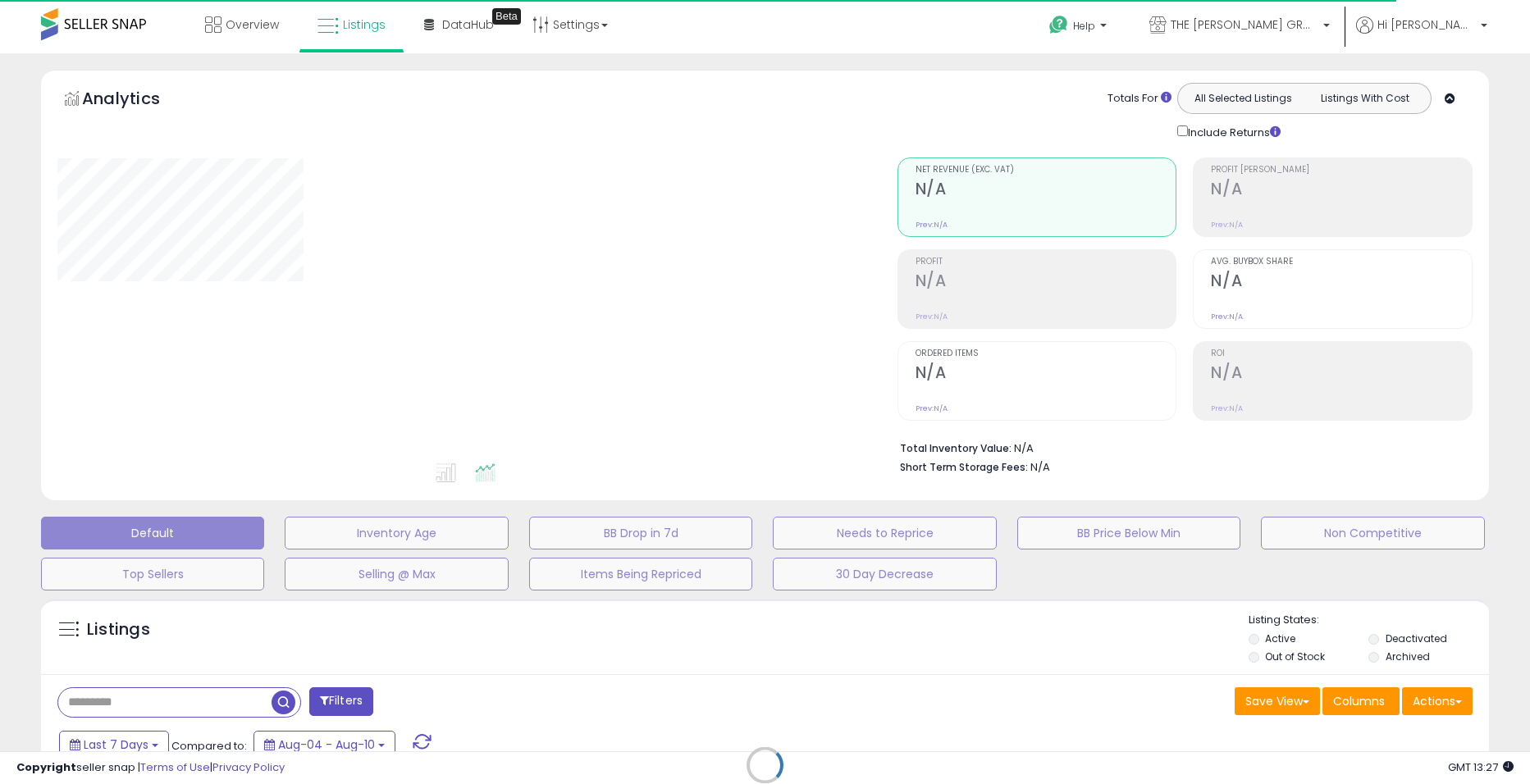
select select "**"
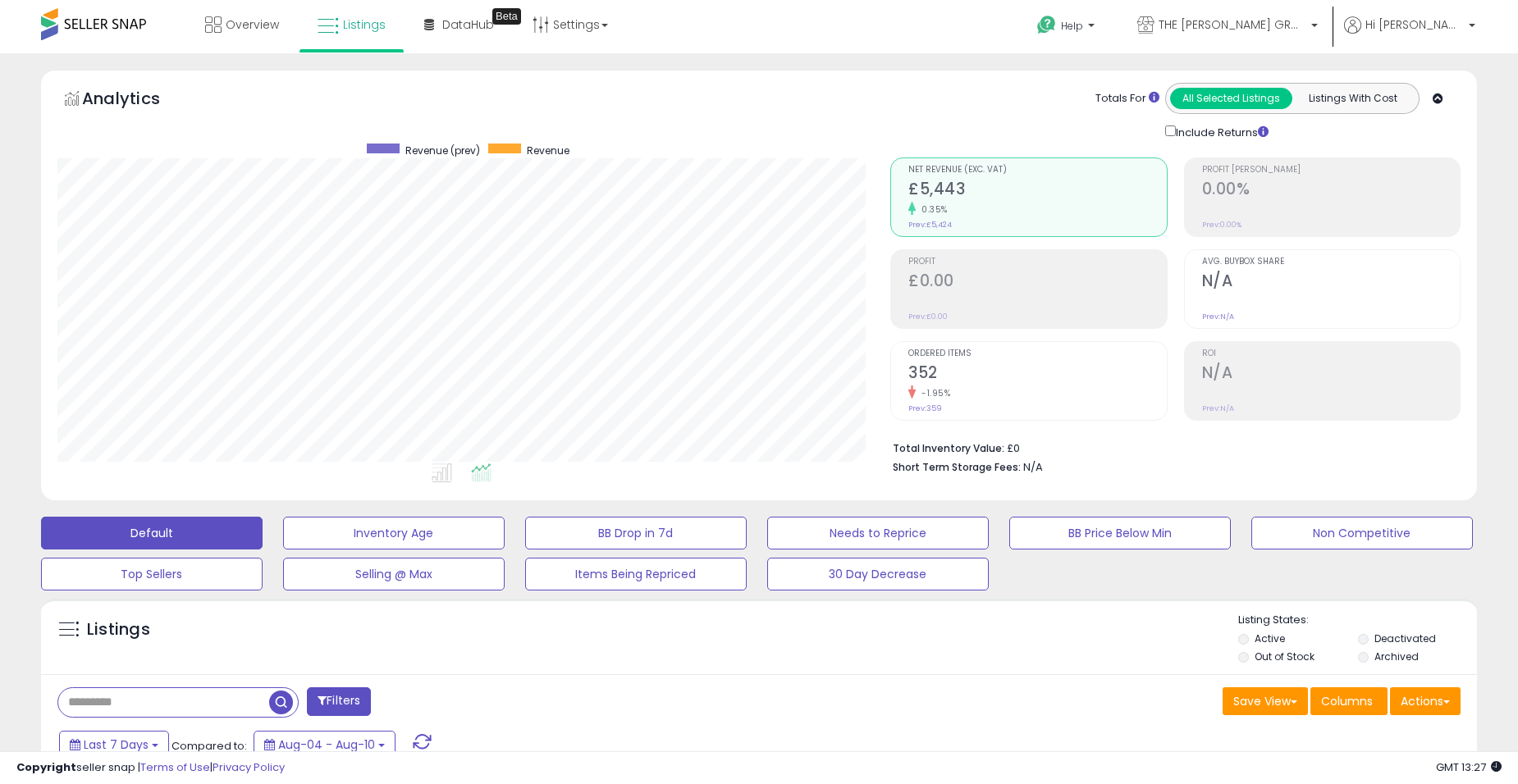
scroll to position [336, 833]
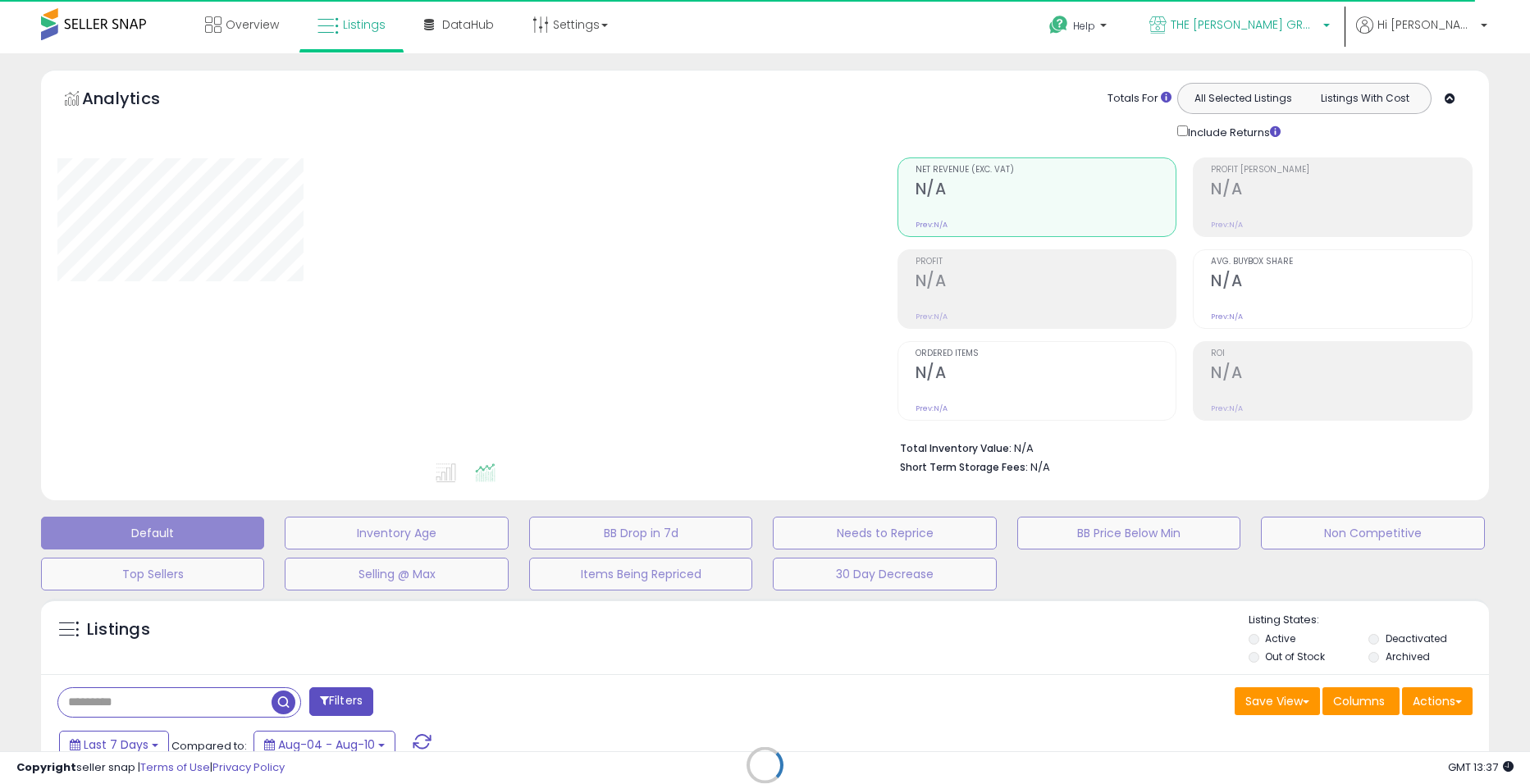
click at [1317, 34] on p "THE [PERSON_NAME] GROUP LTD" at bounding box center [1240, 27] width 181 height 21
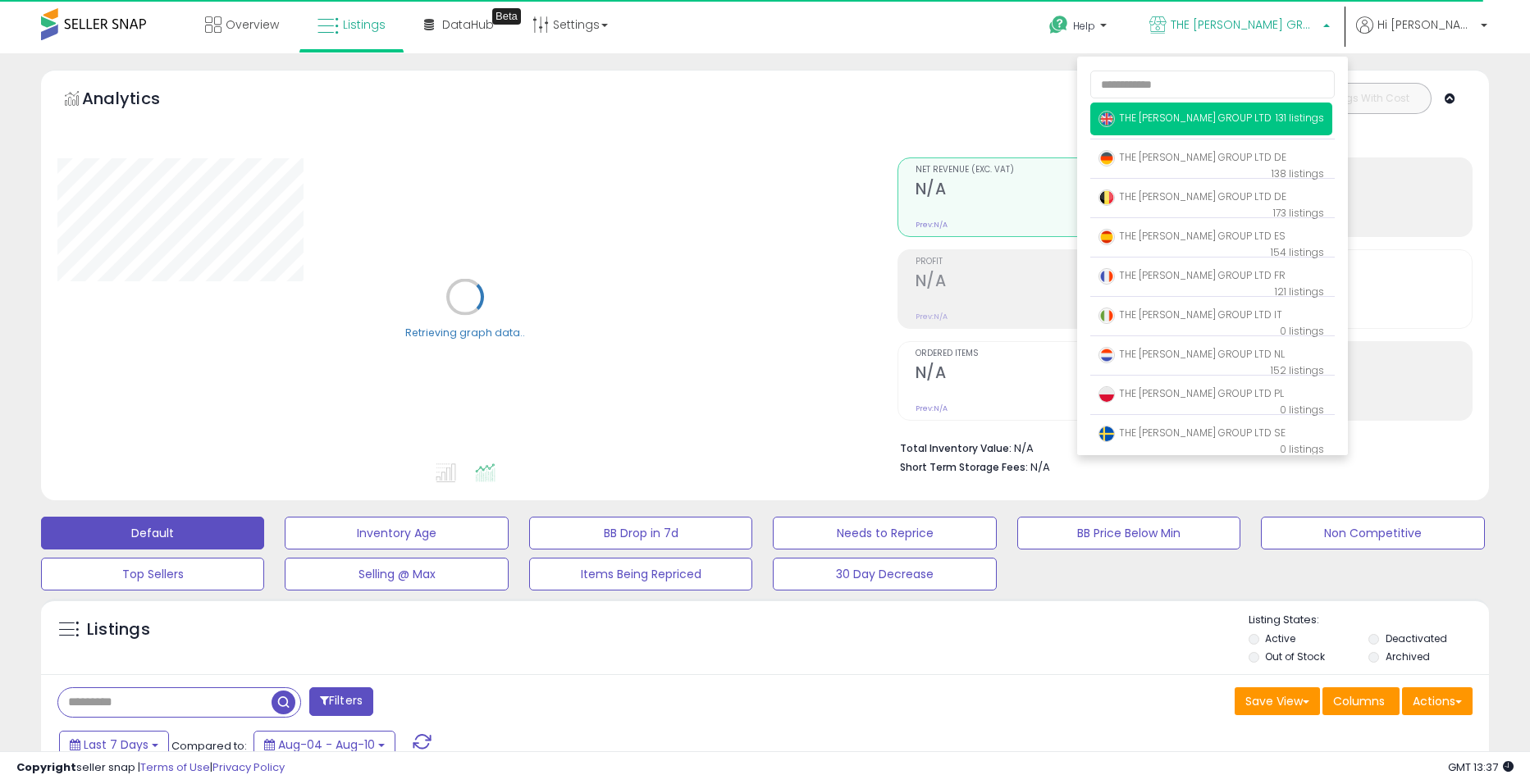
select select "**"
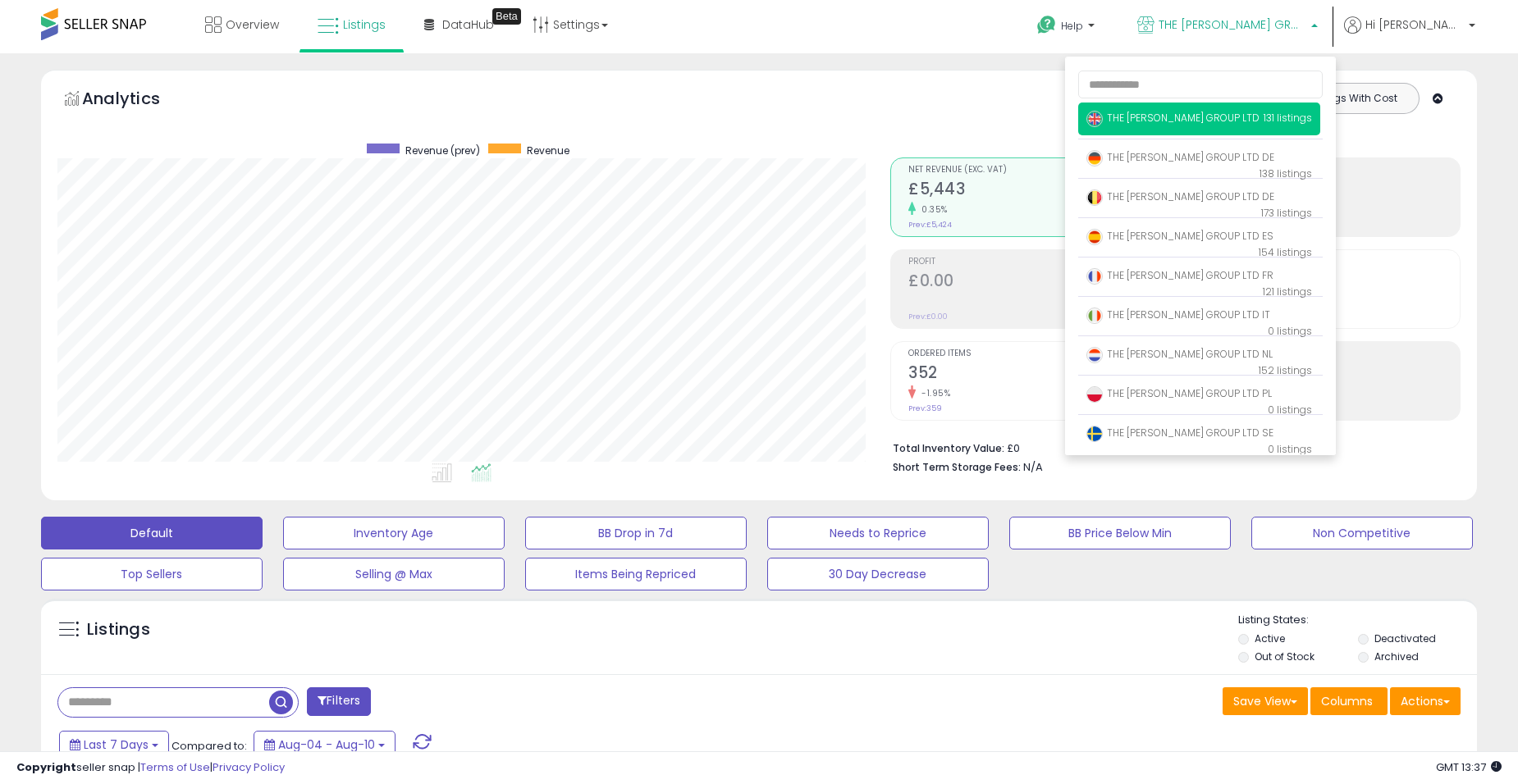
scroll to position [336, 833]
click at [929, 34] on div "Overview Listings Beta" at bounding box center [489, 35] width 1003 height 70
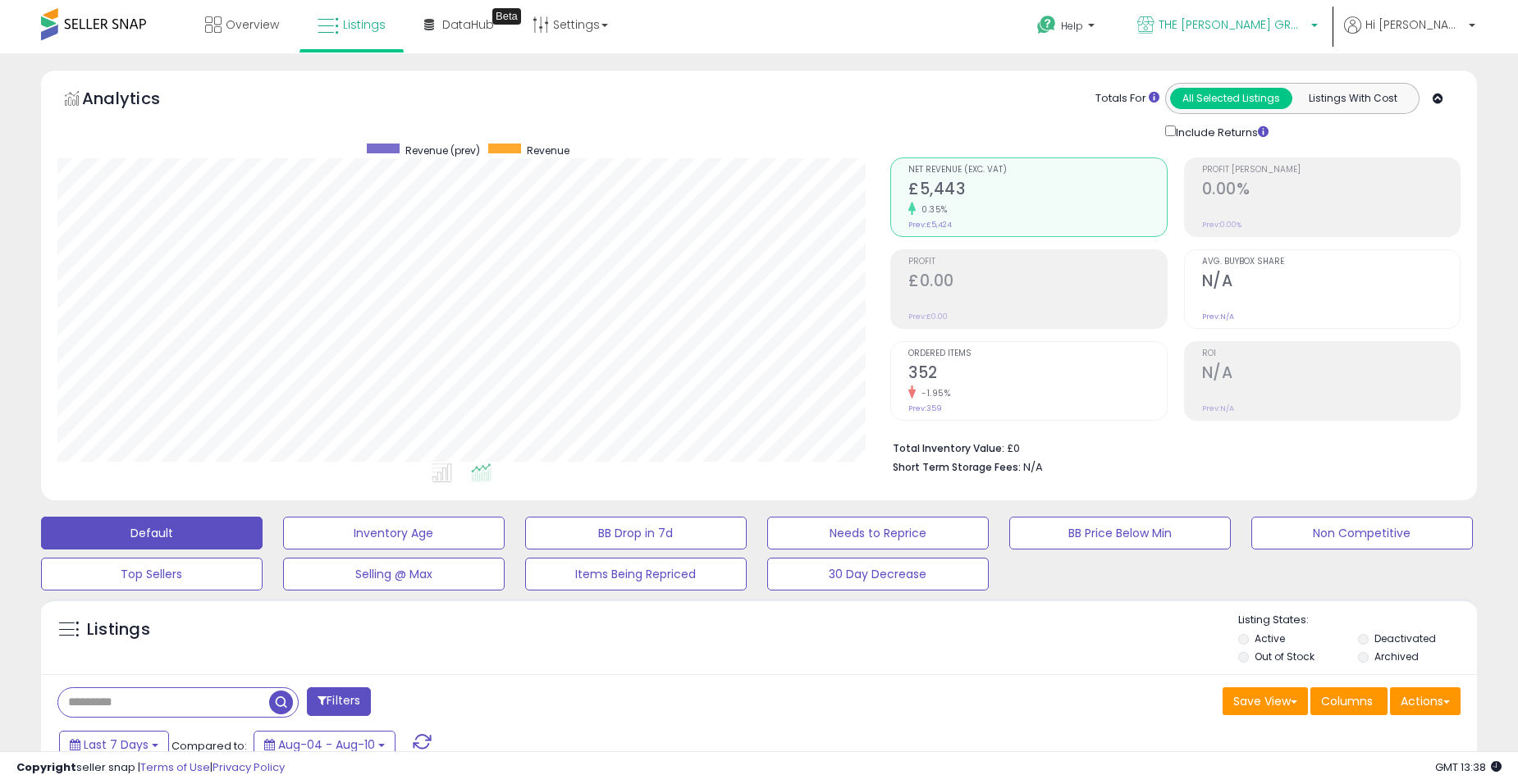
click at [1282, 27] on span "THE [PERSON_NAME] GROUP LTD" at bounding box center [1233, 24] width 148 height 17
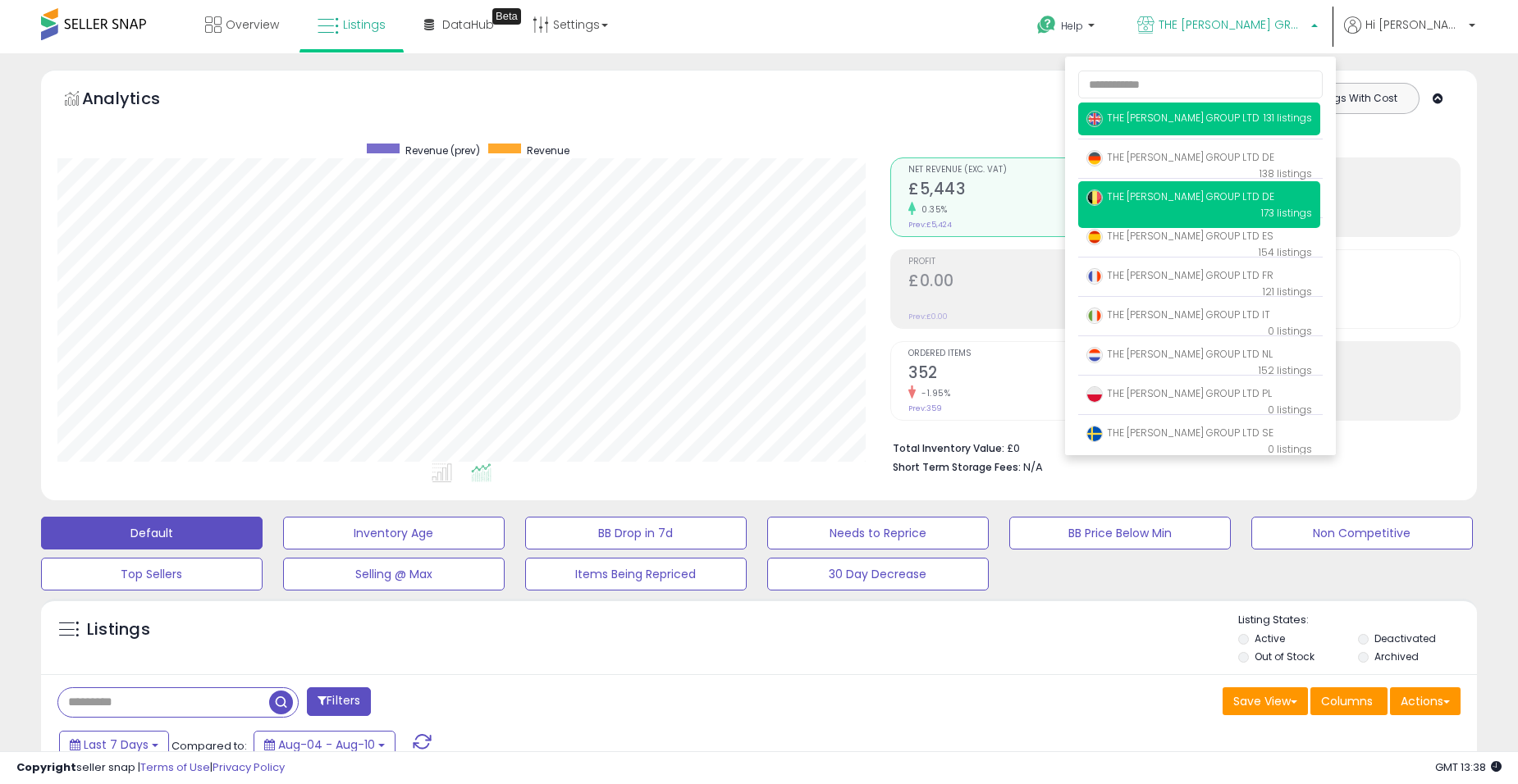
click at [1212, 185] on p "THE MUXLOW GROUP LTD DE 173 listings" at bounding box center [1199, 205] width 242 height 47
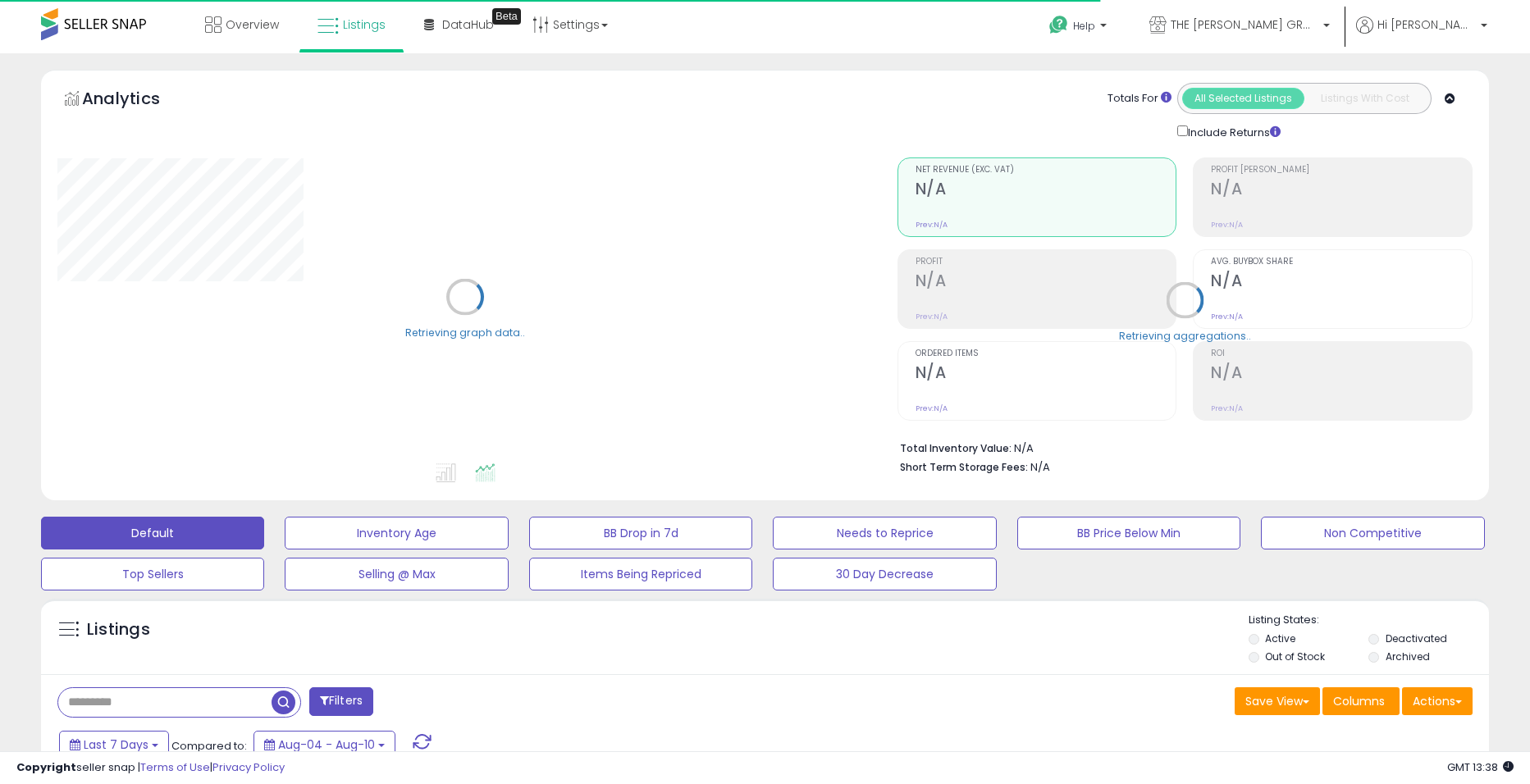
select select "**"
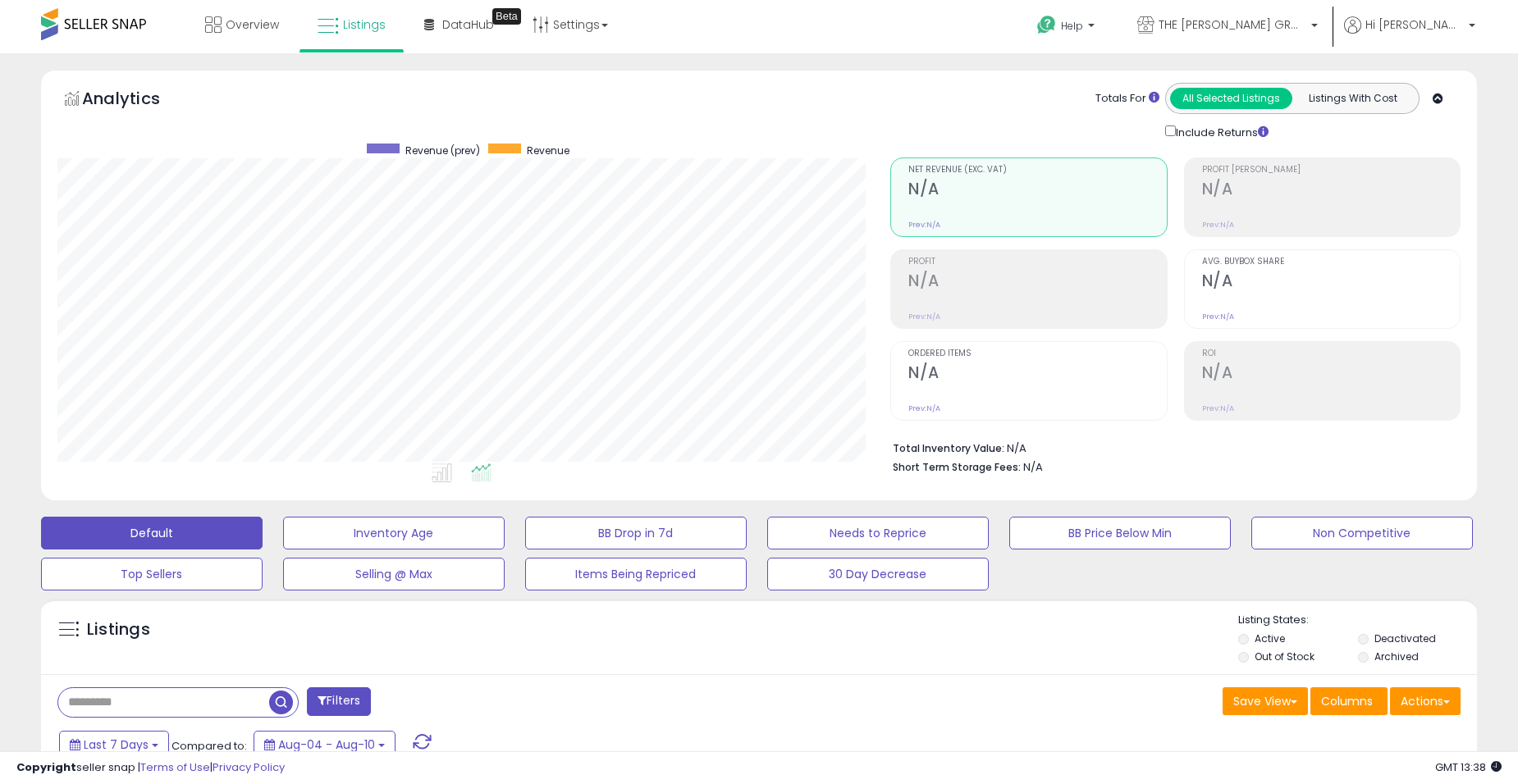
scroll to position [336, 833]
click at [1293, 23] on span "THE [PERSON_NAME] GROUP LTD DE" at bounding box center [1233, 24] width 148 height 17
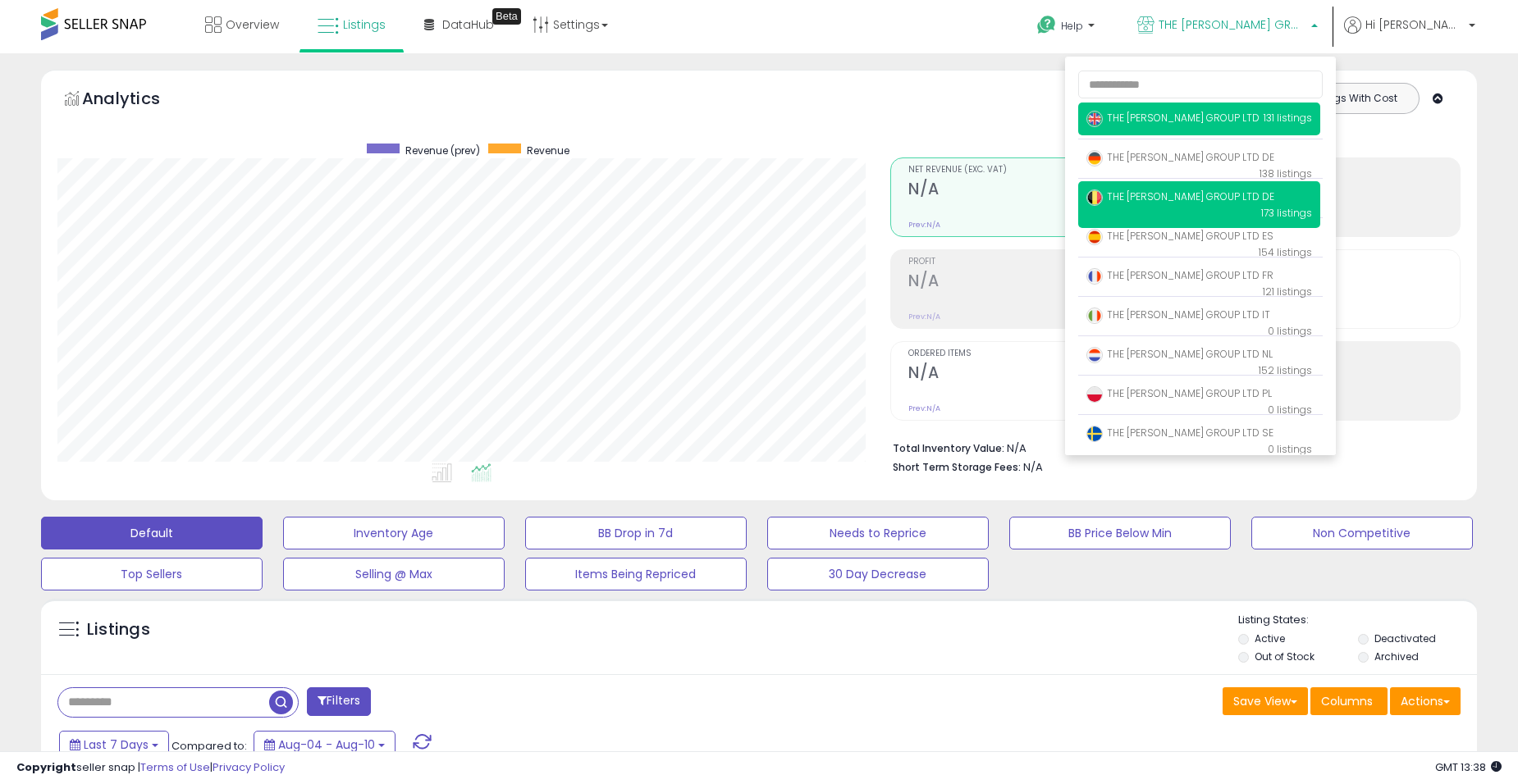
click at [1212, 112] on span "THE [PERSON_NAME] GROUP LTD" at bounding box center [1173, 117] width 173 height 14
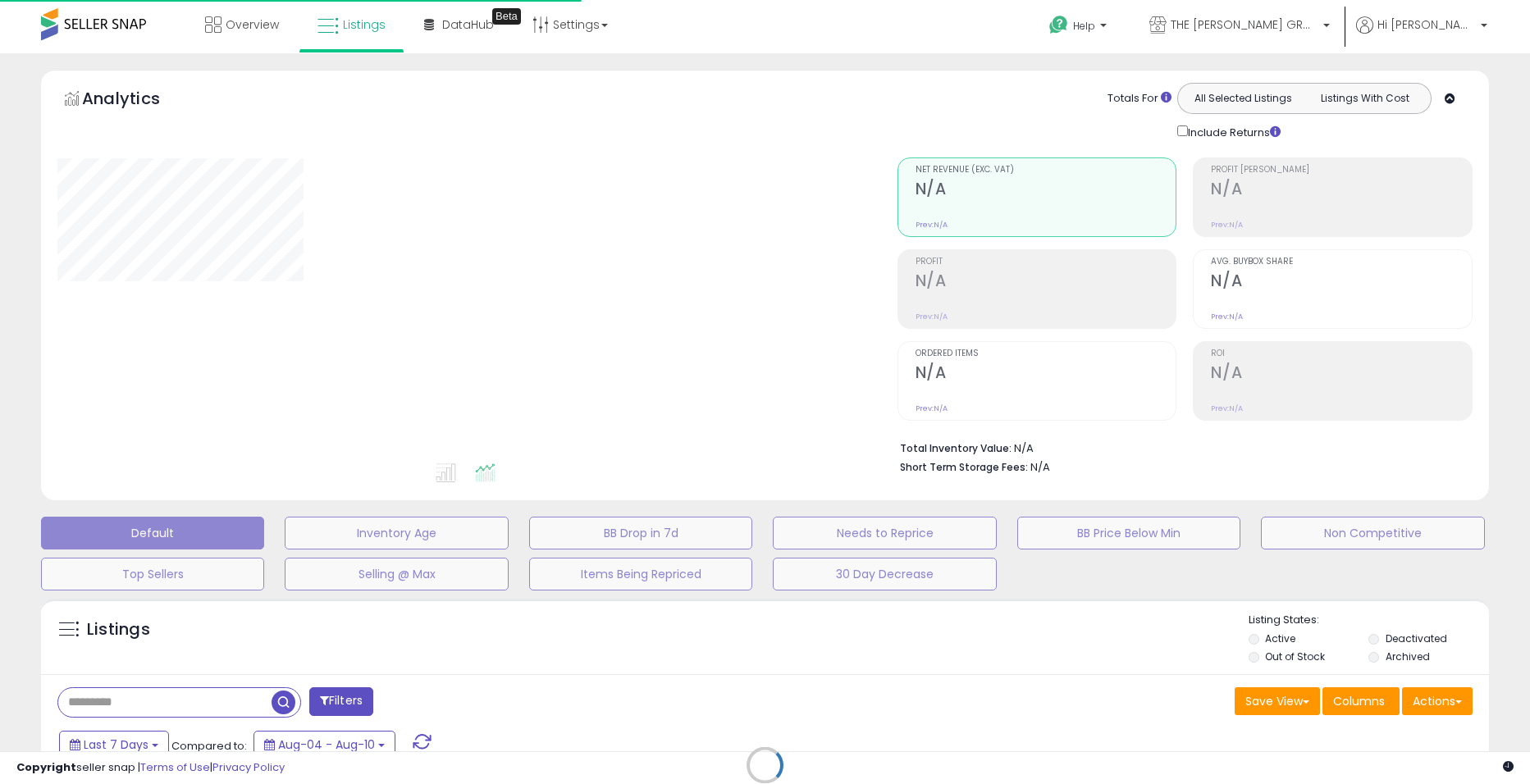
select select "**"
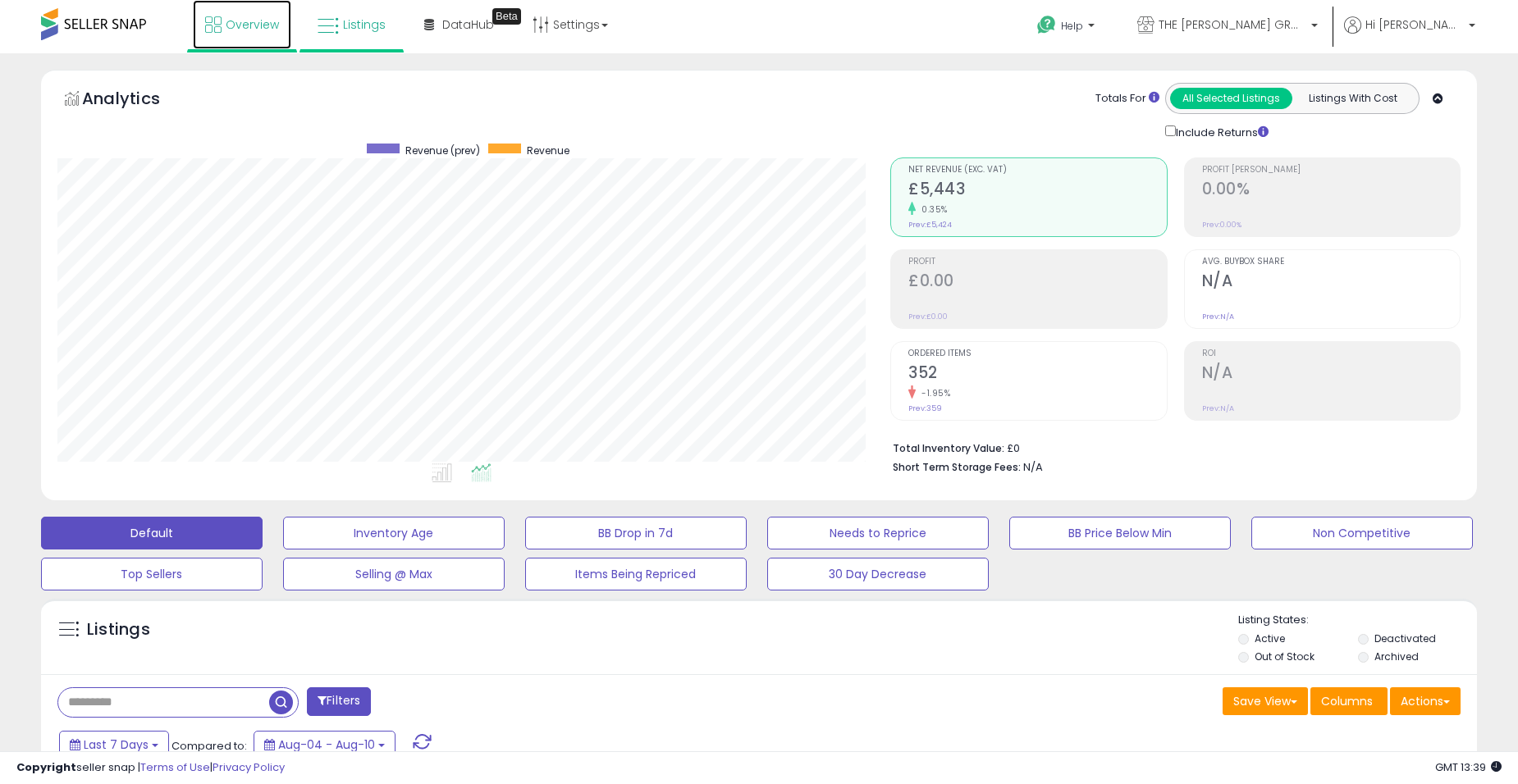
click at [248, 39] on link "Overview" at bounding box center [242, 24] width 98 height 50
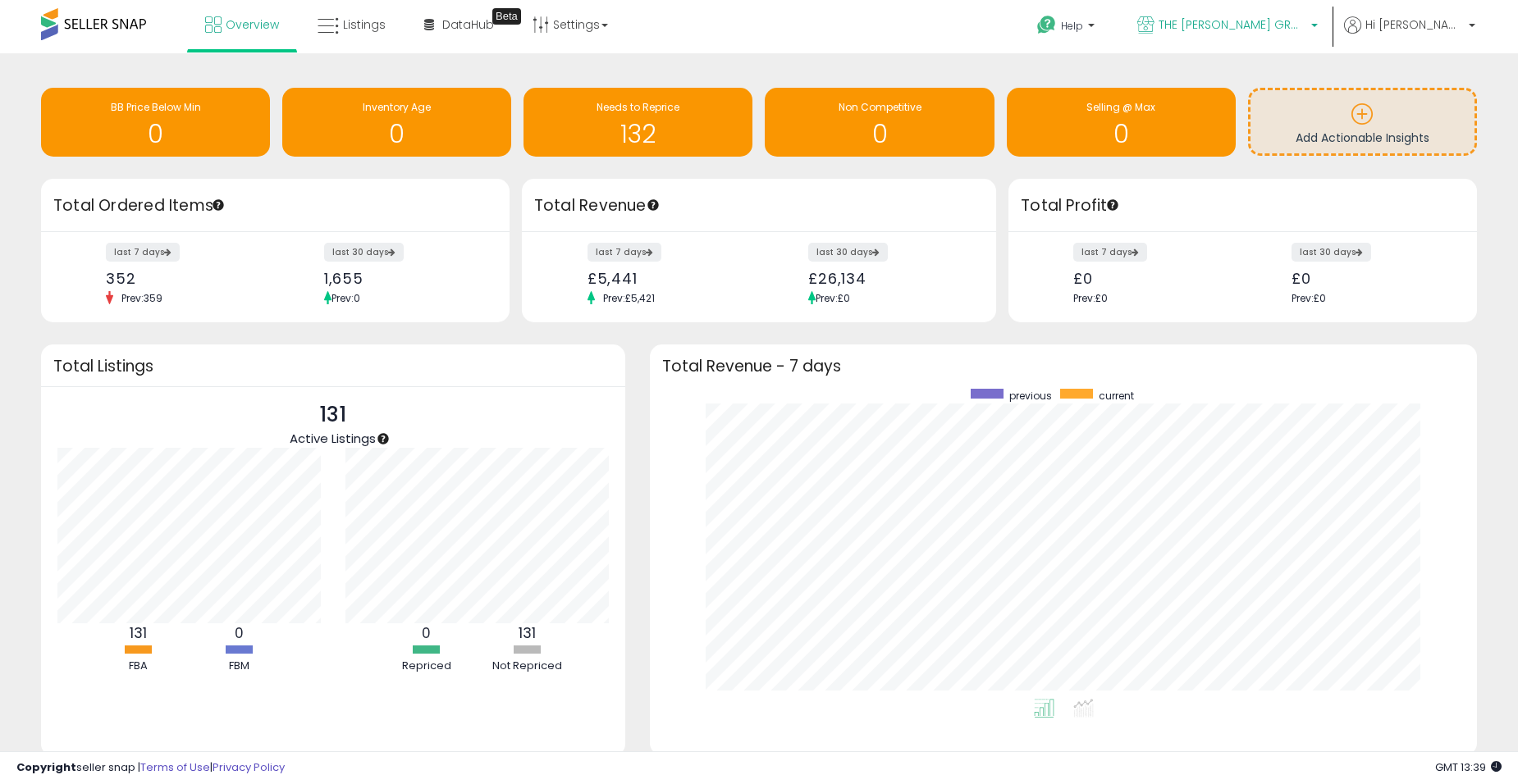
click at [1262, 37] on p "THE [PERSON_NAME] GROUP LTD" at bounding box center [1228, 27] width 181 height 21
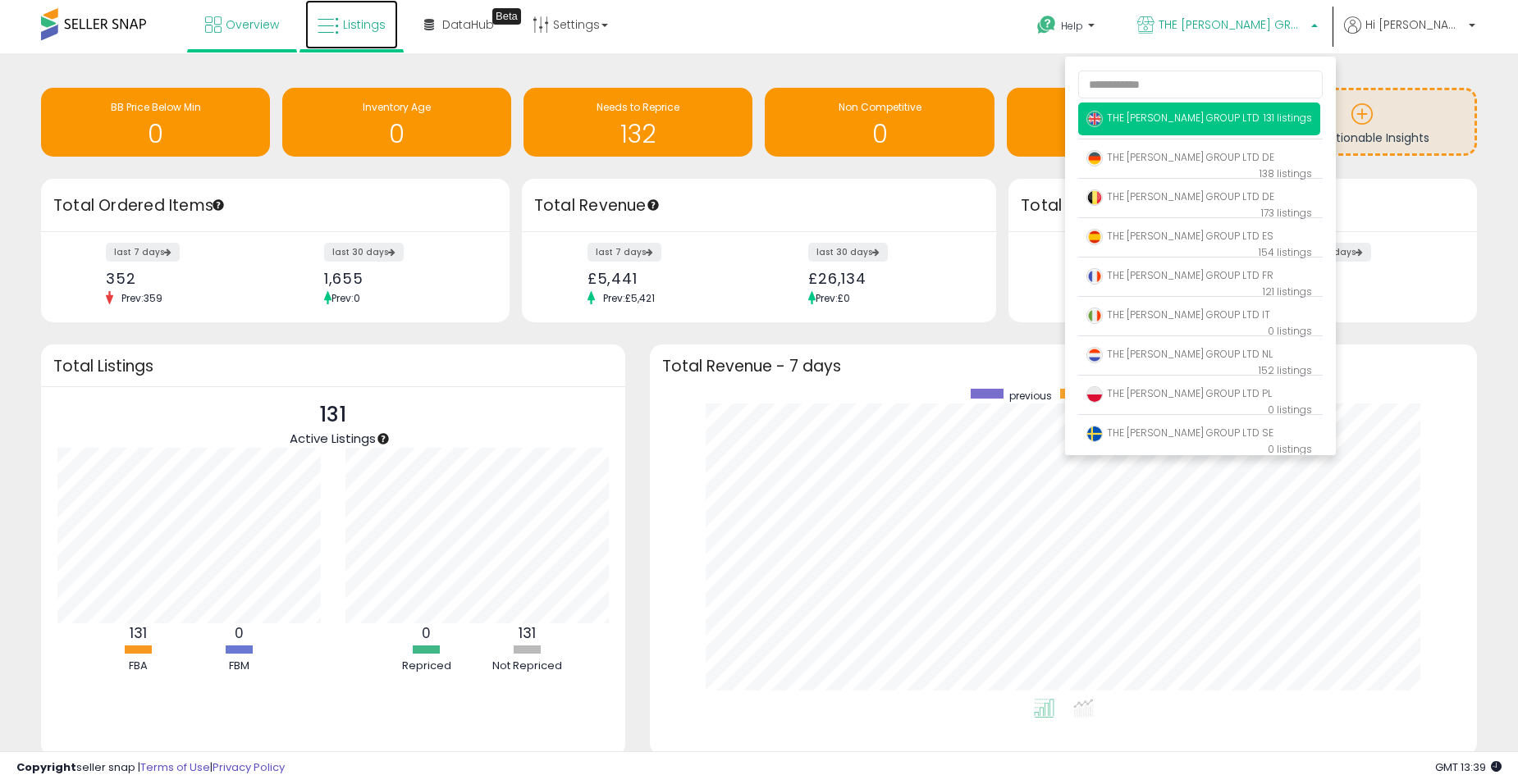
click at [358, 23] on span "Listings" at bounding box center [364, 24] width 43 height 17
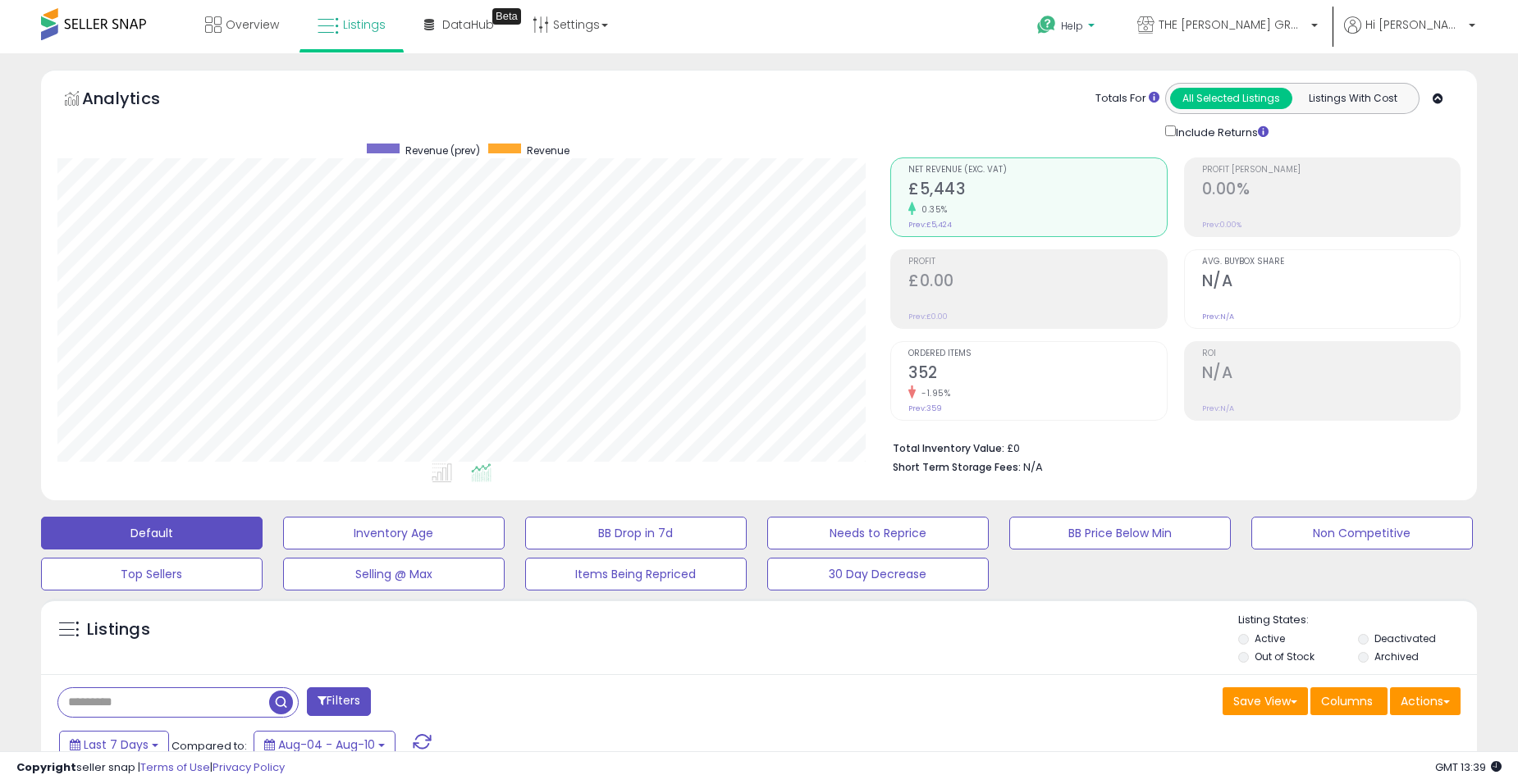
click at [1057, 22] on icon at bounding box center [1047, 25] width 21 height 21
click at [1114, 146] on link "Search Knowledge Hub" at bounding box center [1082, 139] width 85 height 31
click at [456, 41] on link "DataHub Beta" at bounding box center [459, 24] width 95 height 50
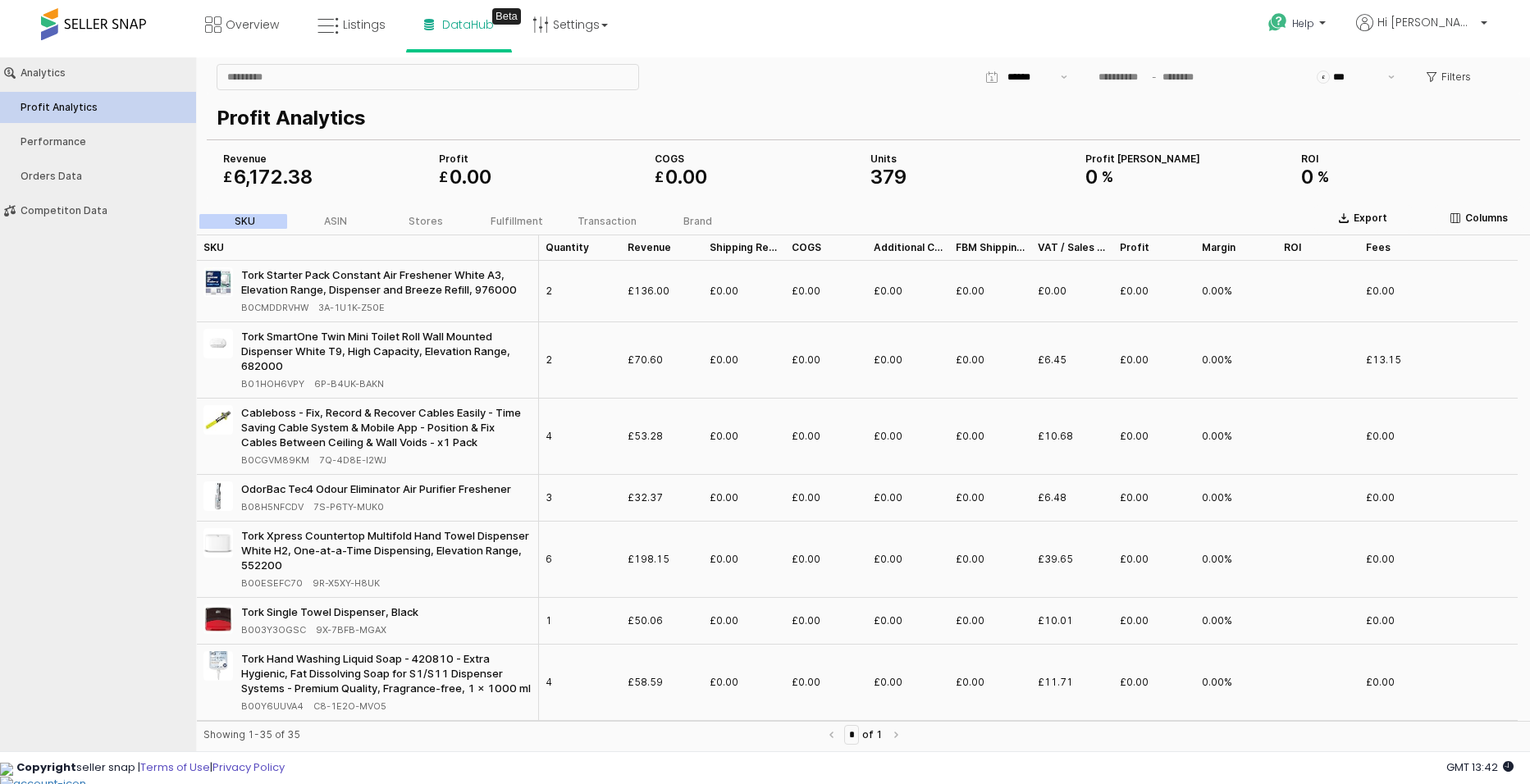
click at [689, 102] on div "Profit Analytics" at bounding box center [860, 118] width 1287 height 37
click at [87, 209] on div "Competiton Data" at bounding box center [106, 210] width 171 height 11
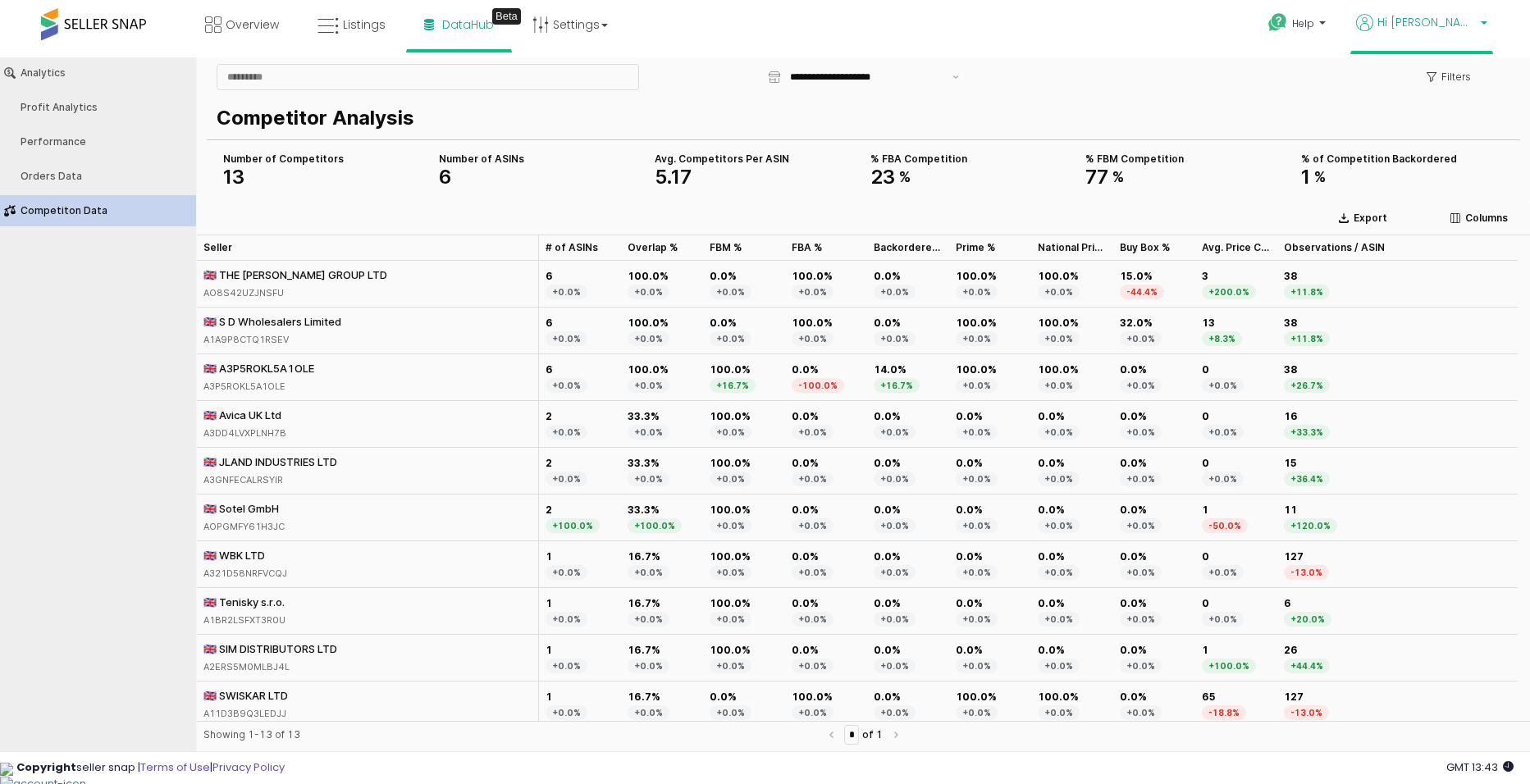
click at [1457, 27] on span "Hi [PERSON_NAME]" at bounding box center [1427, 22] width 98 height 17
click at [1314, 27] on span "Help" at bounding box center [1303, 23] width 22 height 14
click at [1246, 31] on div "Help Contact Support Search Knowledge Hub Request a Feature Hi [PERSON_NAME]" at bounding box center [1253, 35] width 506 height 70
click at [1426, 23] on p "Hi [PERSON_NAME]" at bounding box center [1421, 24] width 131 height 21
click at [1206, 23] on div "Help Contact Support Search Knowledge Hub Request a Feature Hi [PERSON_NAME]" at bounding box center [1253, 35] width 506 height 70
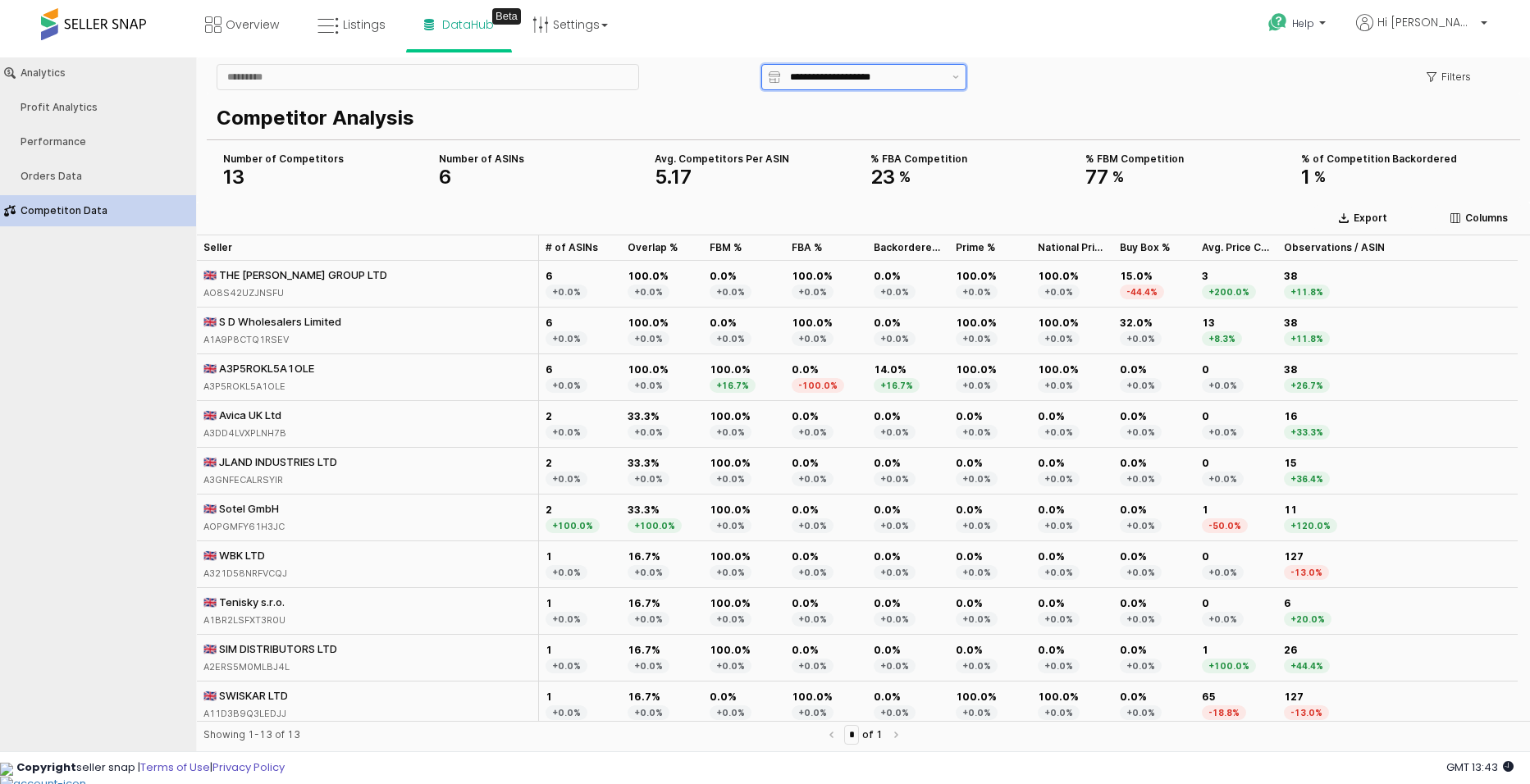
click at [815, 66] on div "**********" at bounding box center [863, 77] width 166 height 24
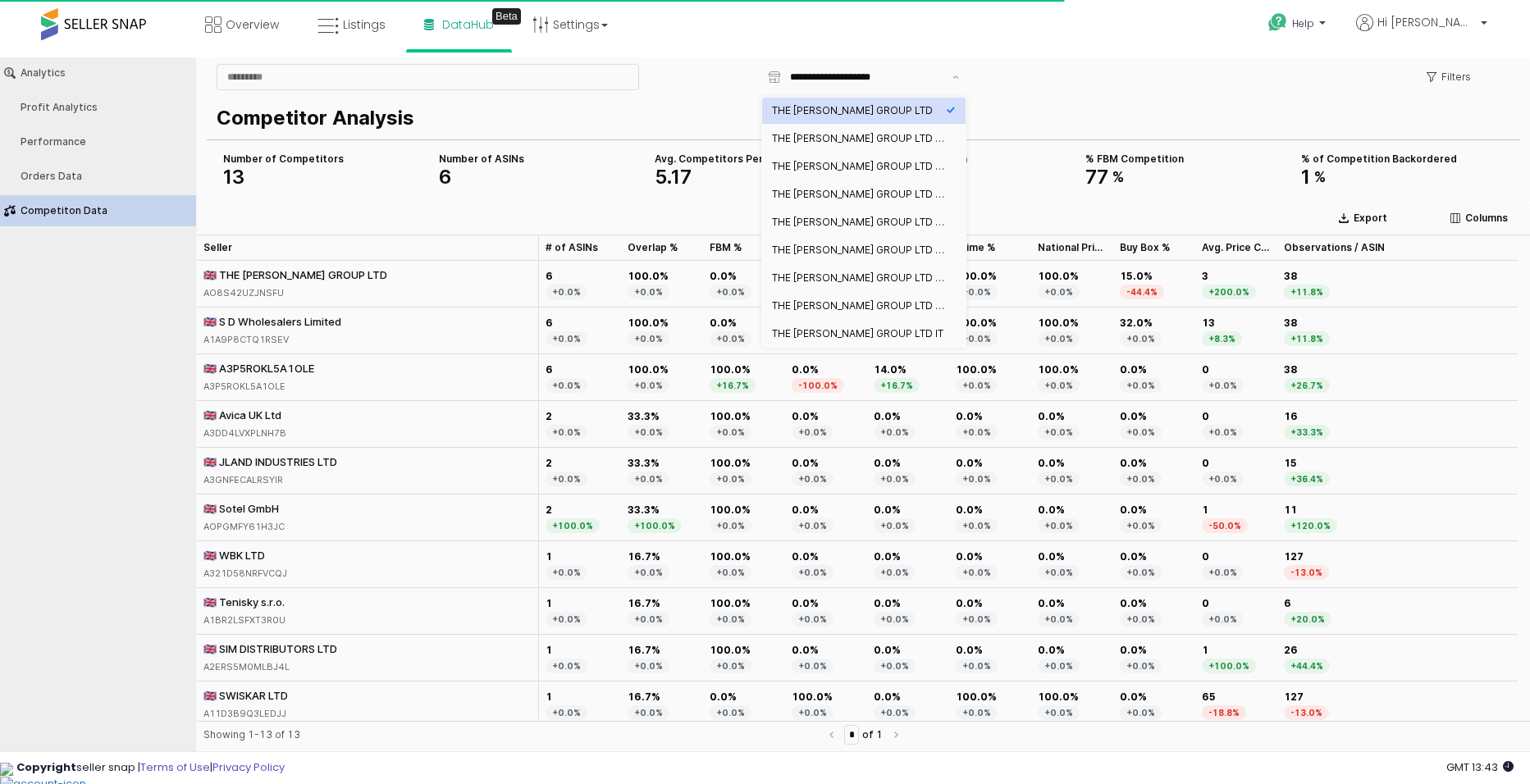
click at [678, 50] on div "Overview Listings Beta" at bounding box center [494, 35] width 1012 height 70
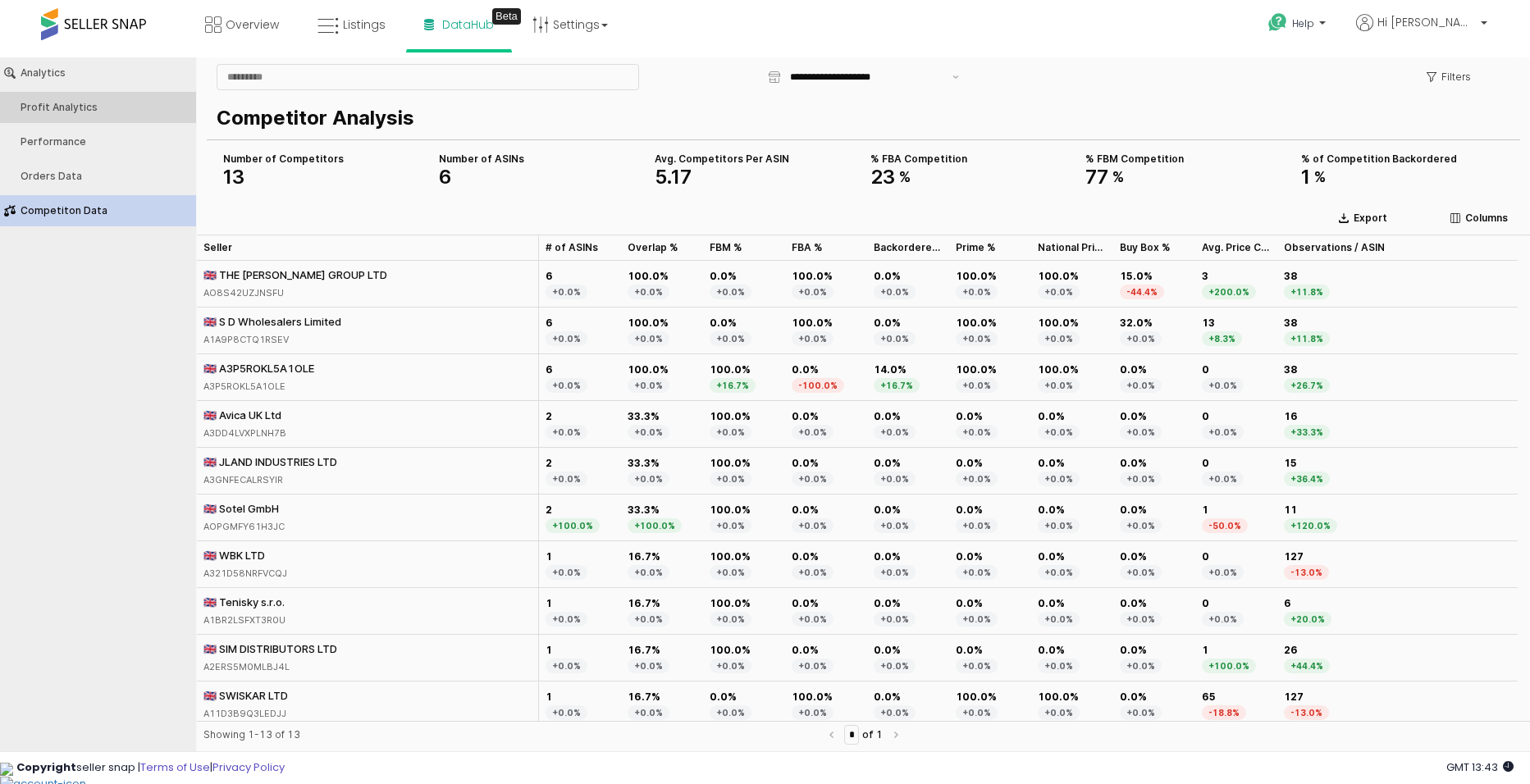
click at [88, 110] on div "Profit Analytics" at bounding box center [106, 107] width 171 height 11
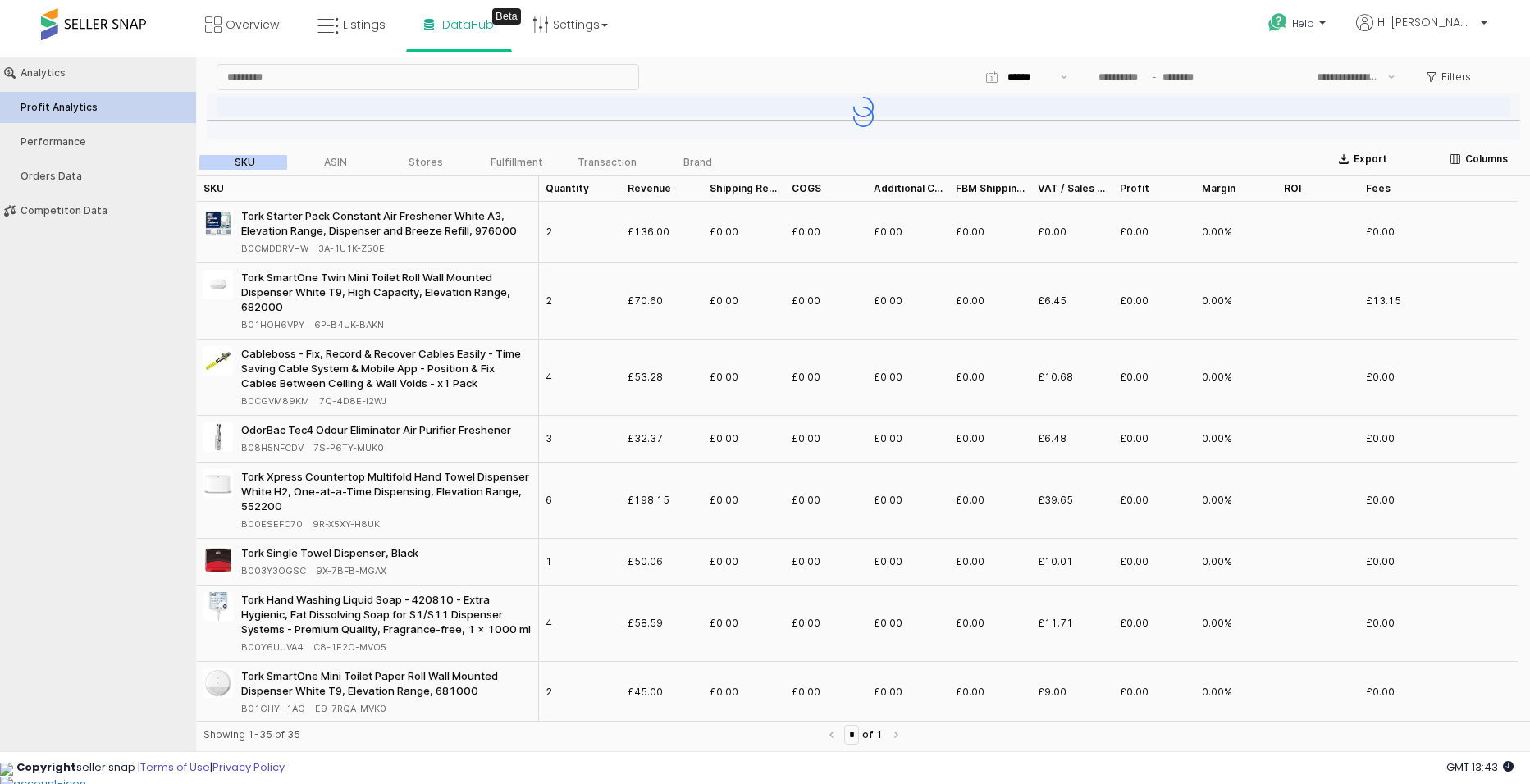
type input "***"
click at [67, 171] on div "Orders Data" at bounding box center [106, 176] width 171 height 11
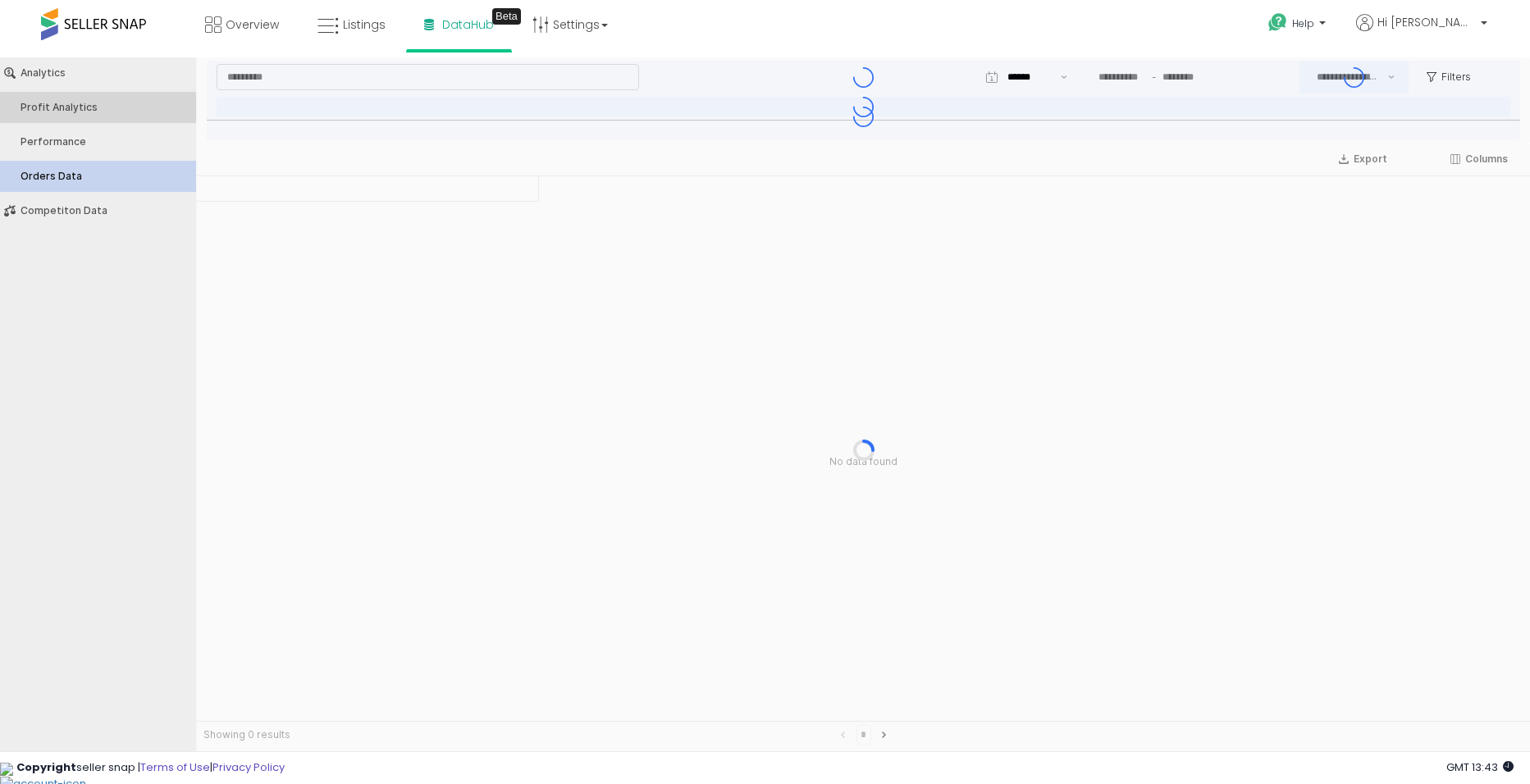
type input "***"
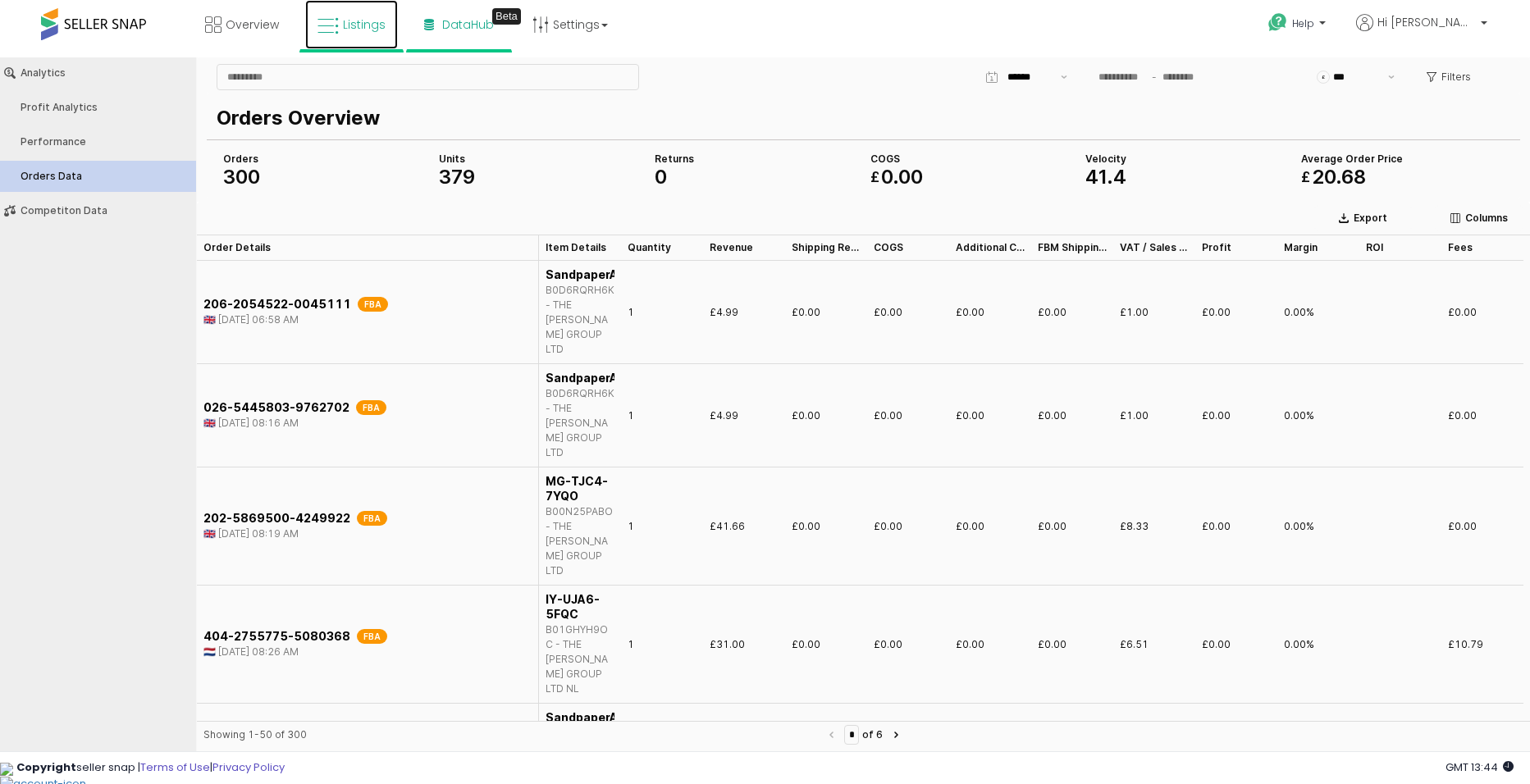
click at [368, 24] on span "Listings" at bounding box center [364, 24] width 43 height 17
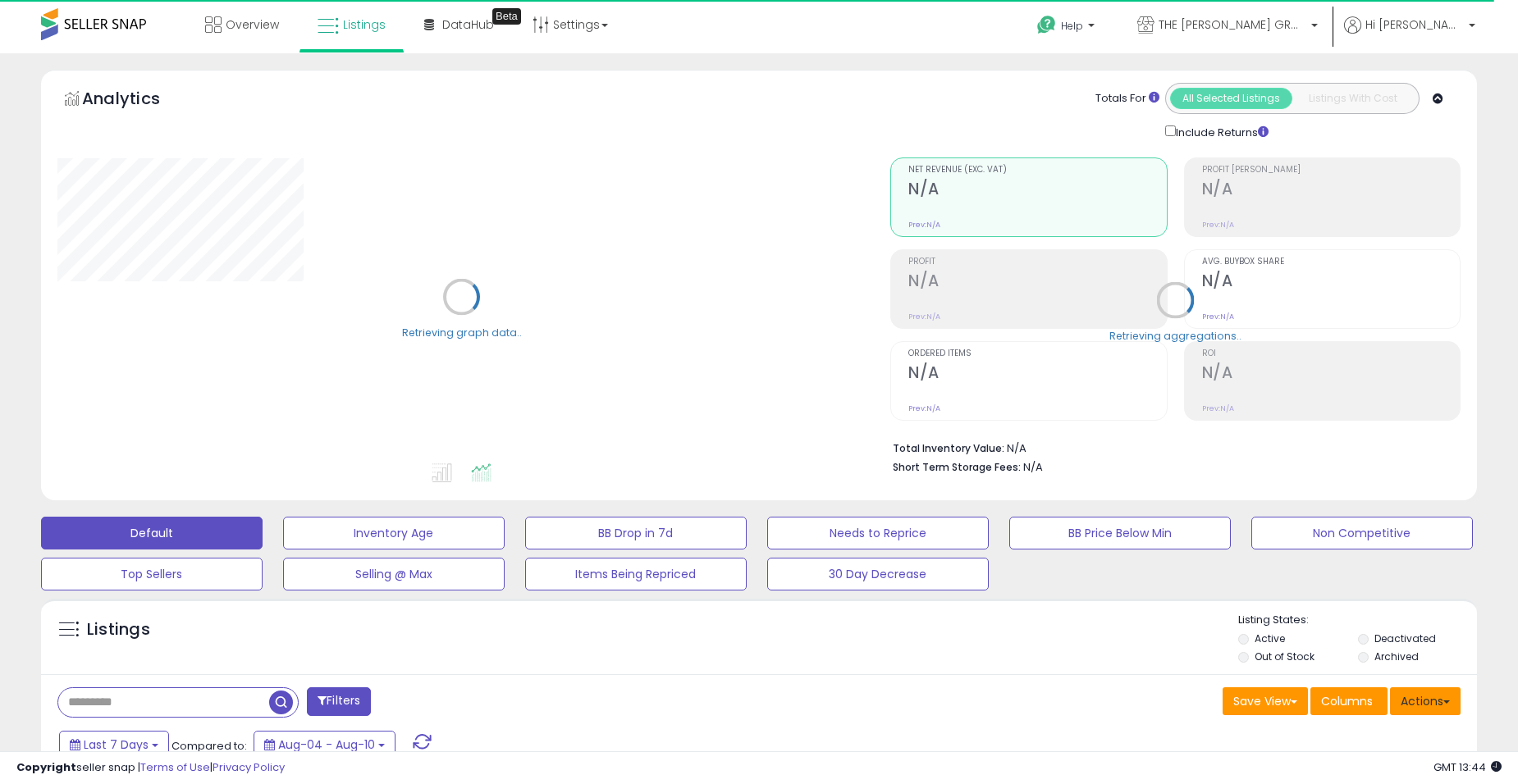
scroll to position [55, 0]
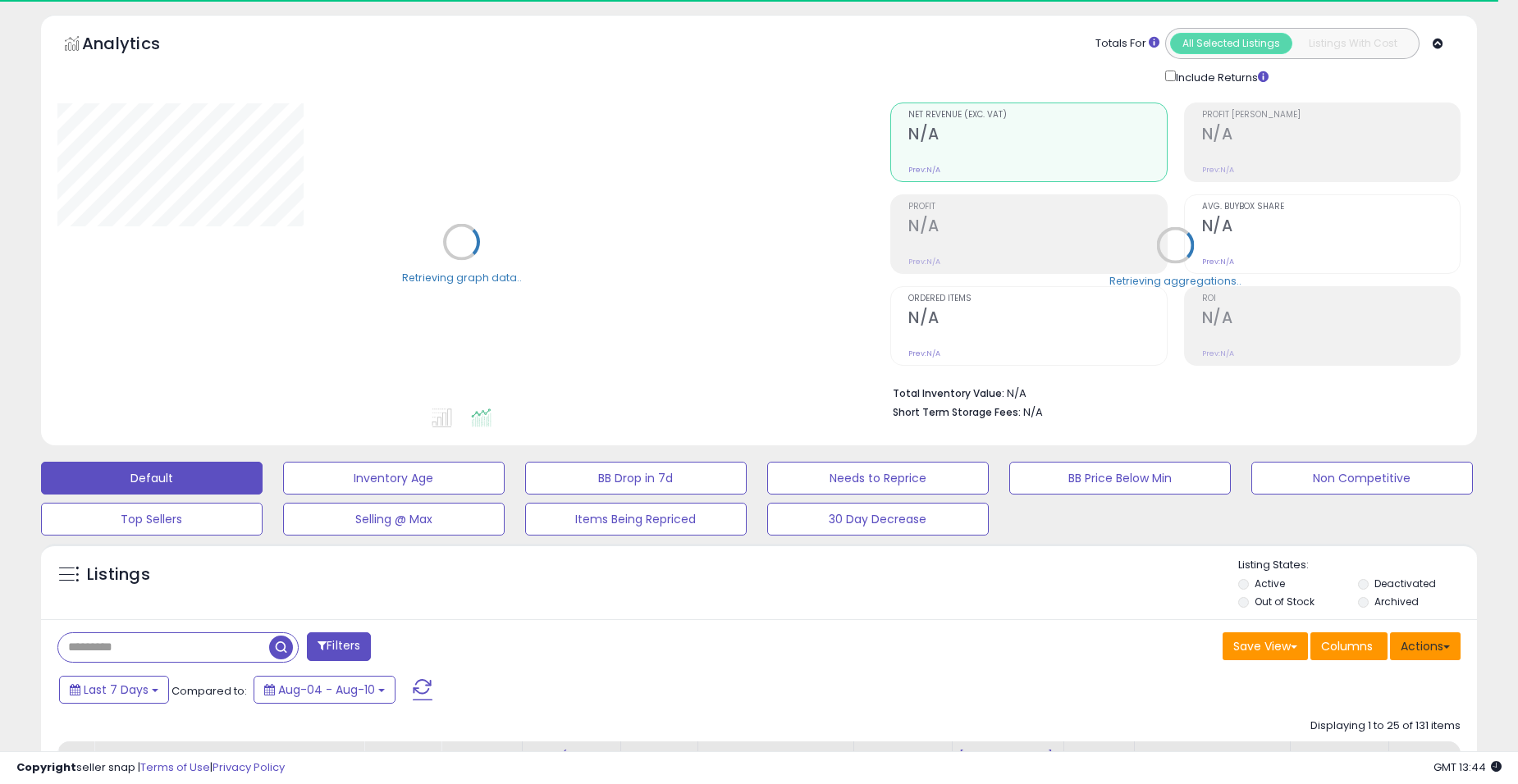
click at [1452, 641] on button "Actions" at bounding box center [1425, 647] width 70 height 28
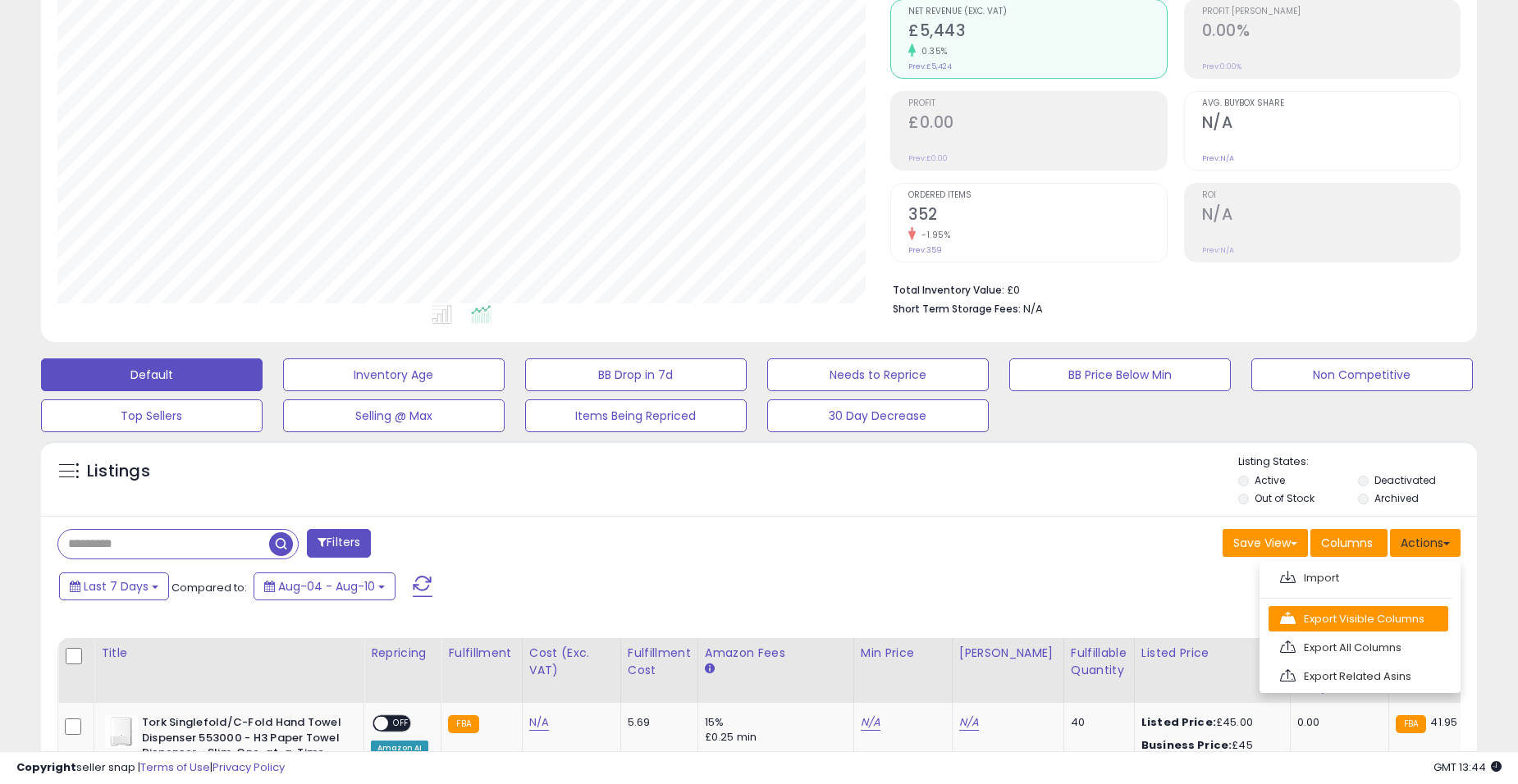
scroll to position [164, 0]
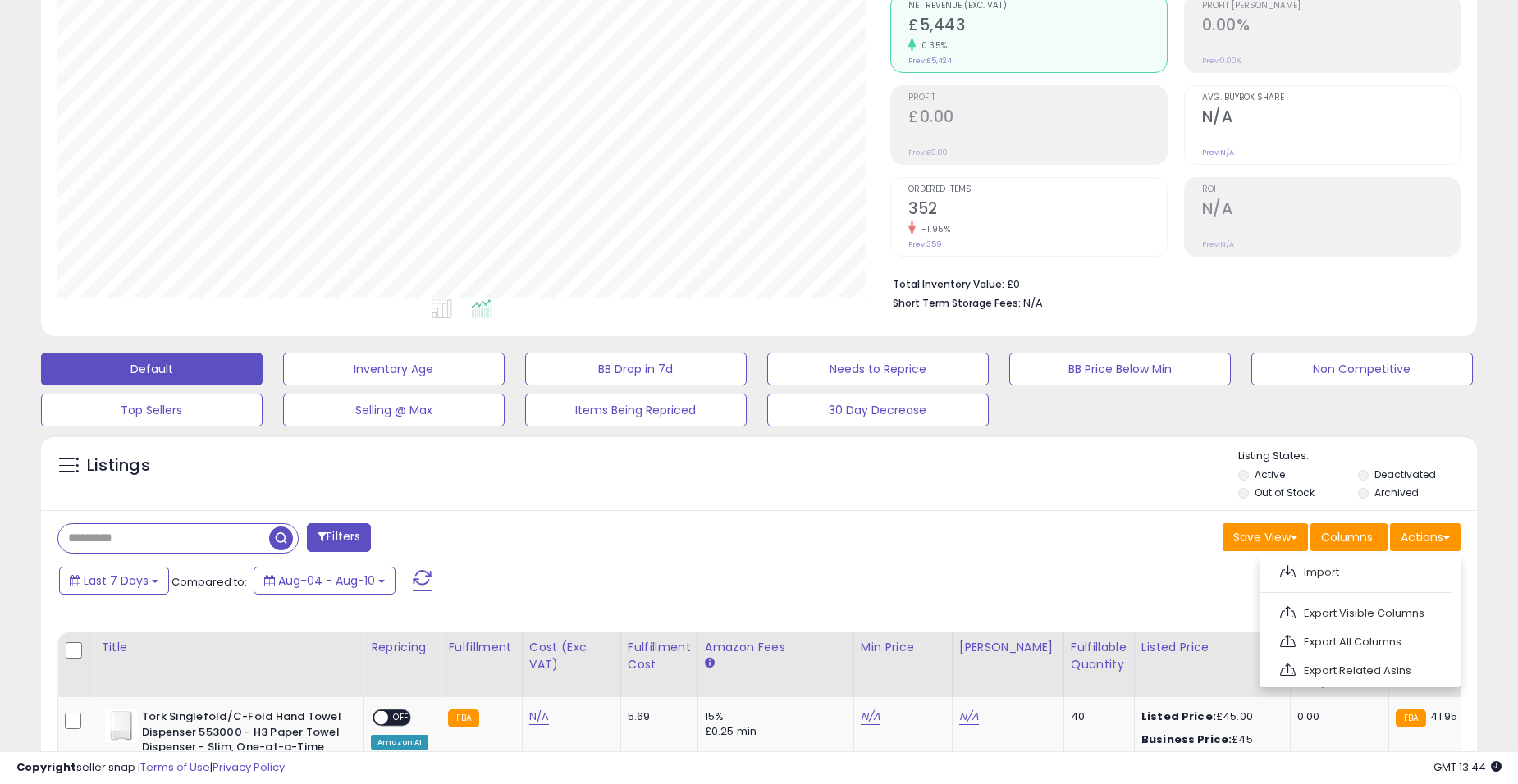
click at [842, 473] on div "Listings" at bounding box center [759, 476] width 1436 height 56
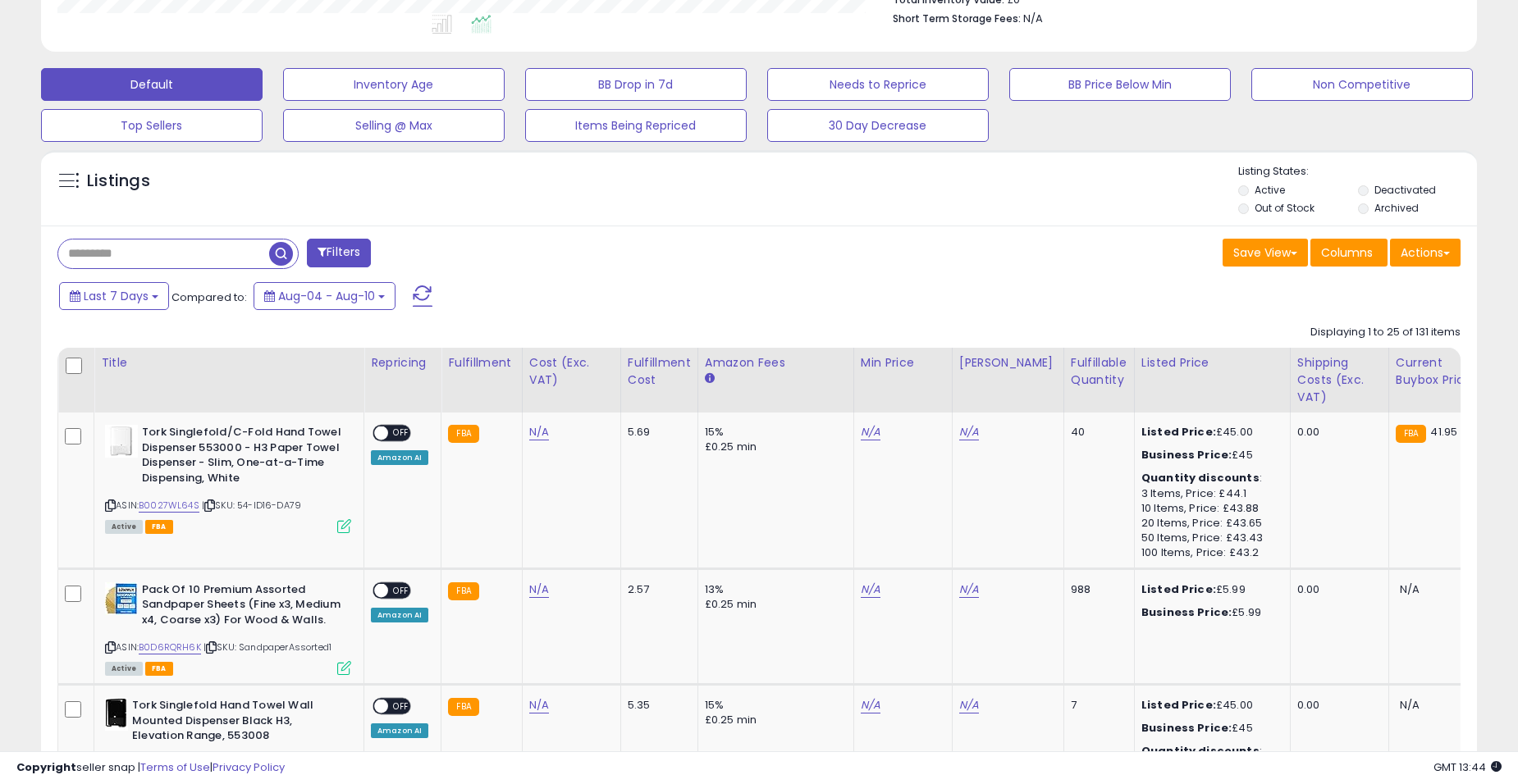
scroll to position [437, 0]
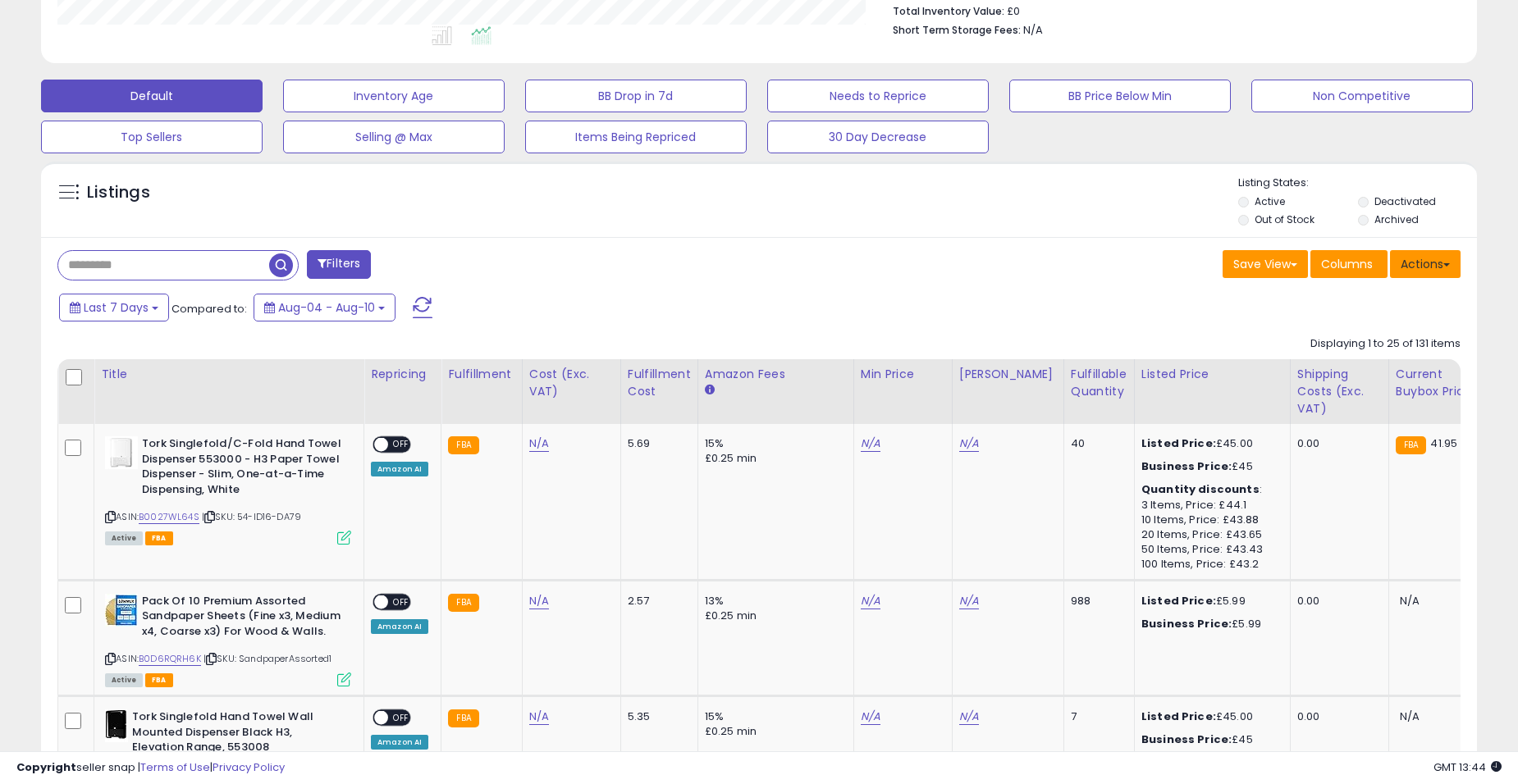
click at [1430, 265] on button "Actions" at bounding box center [1425, 264] width 70 height 28
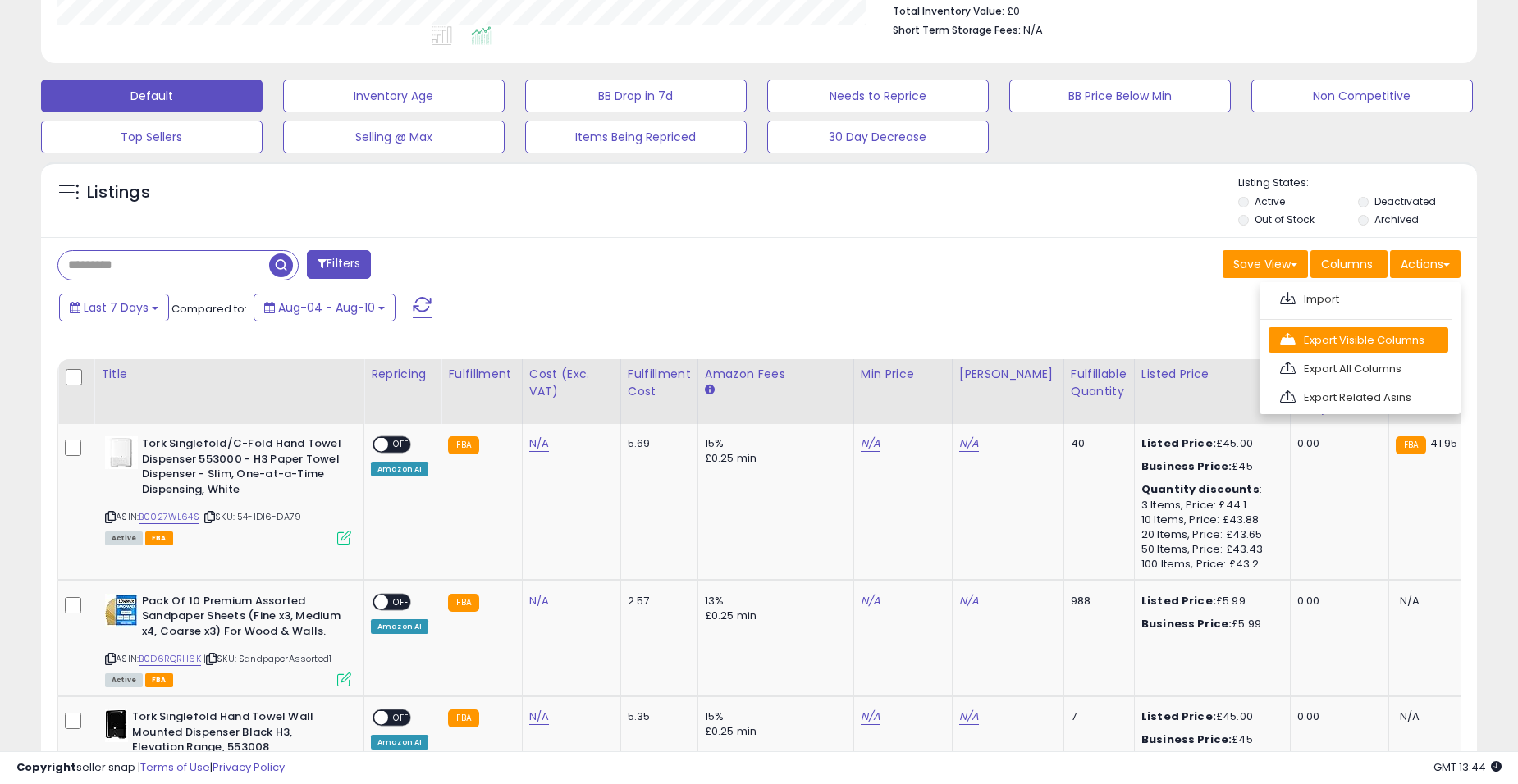
click at [1384, 342] on link "Export Visible Columns" at bounding box center [1358, 340] width 180 height 25
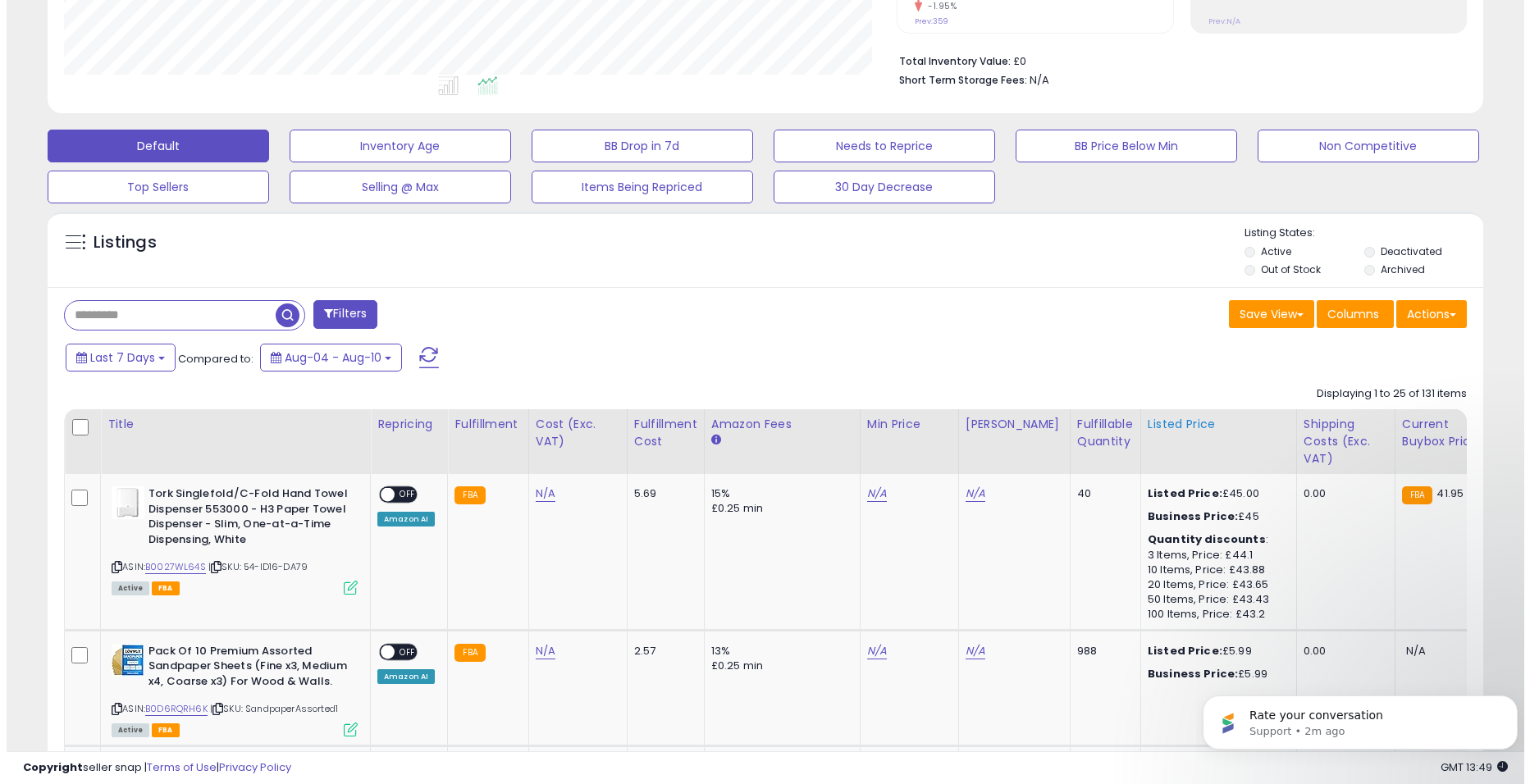
scroll to position [329, 0]
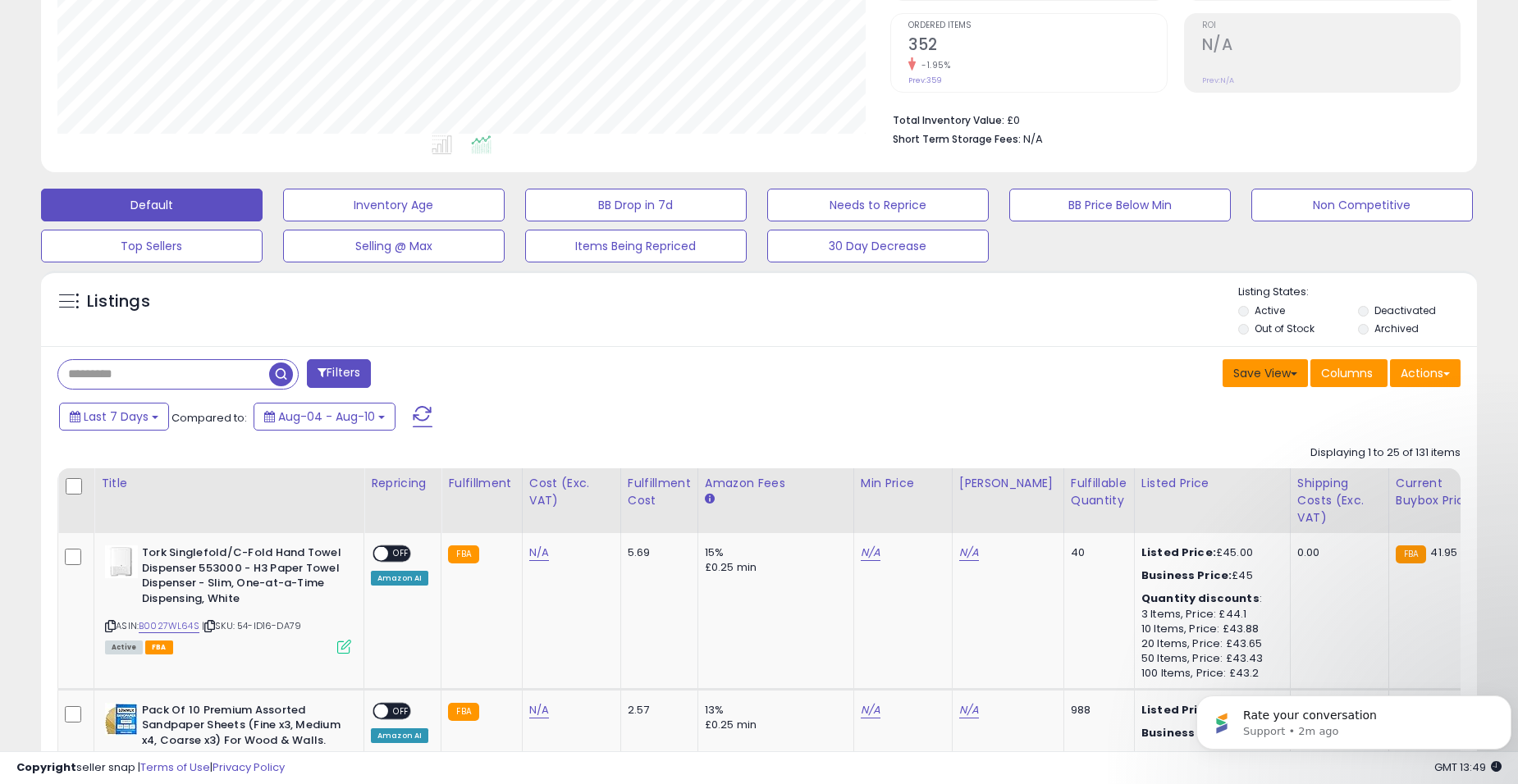
click at [1275, 375] on button "Save View" at bounding box center [1265, 373] width 85 height 28
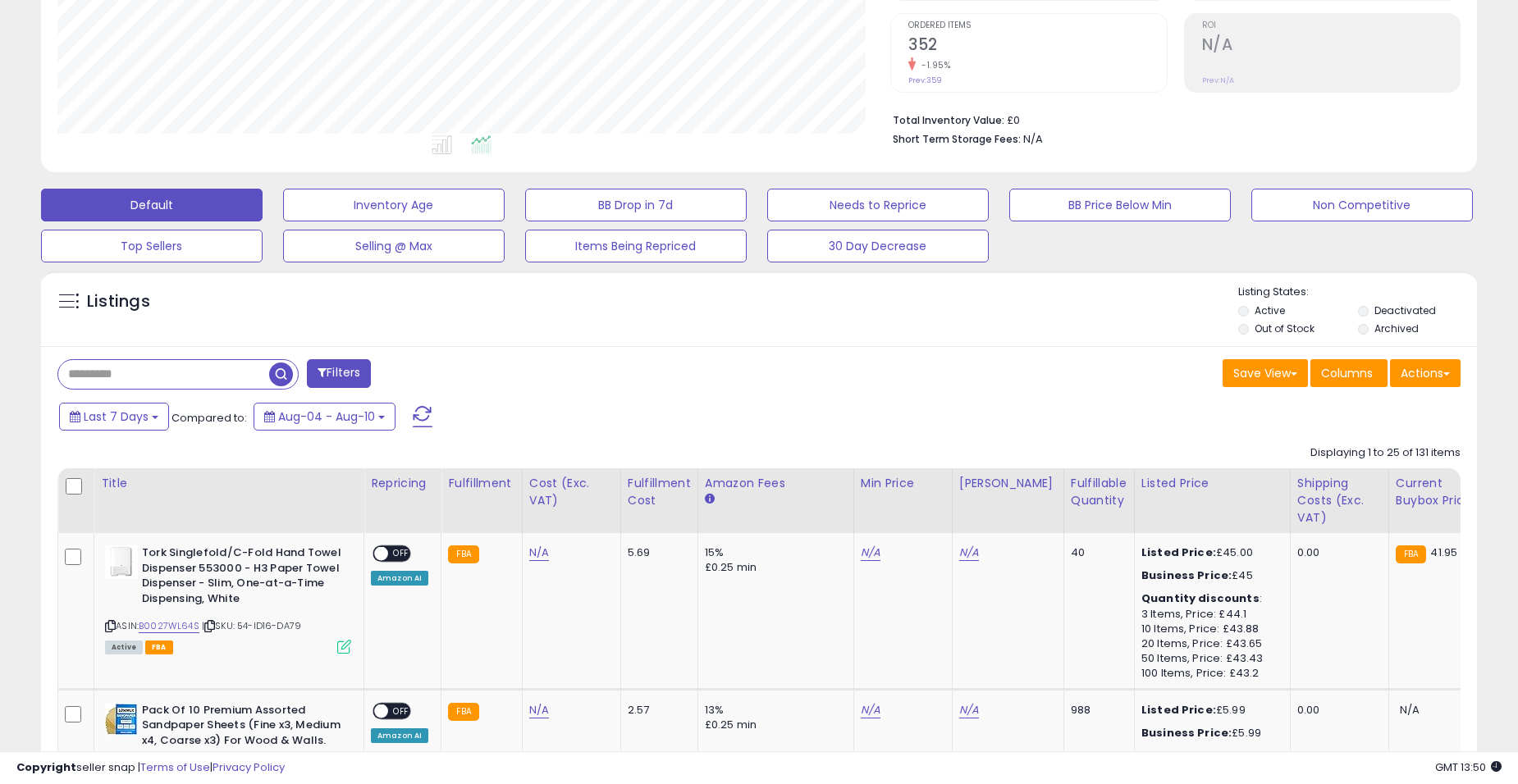
click at [1115, 60] on div "-1.95%" at bounding box center [1037, 65] width 258 height 16
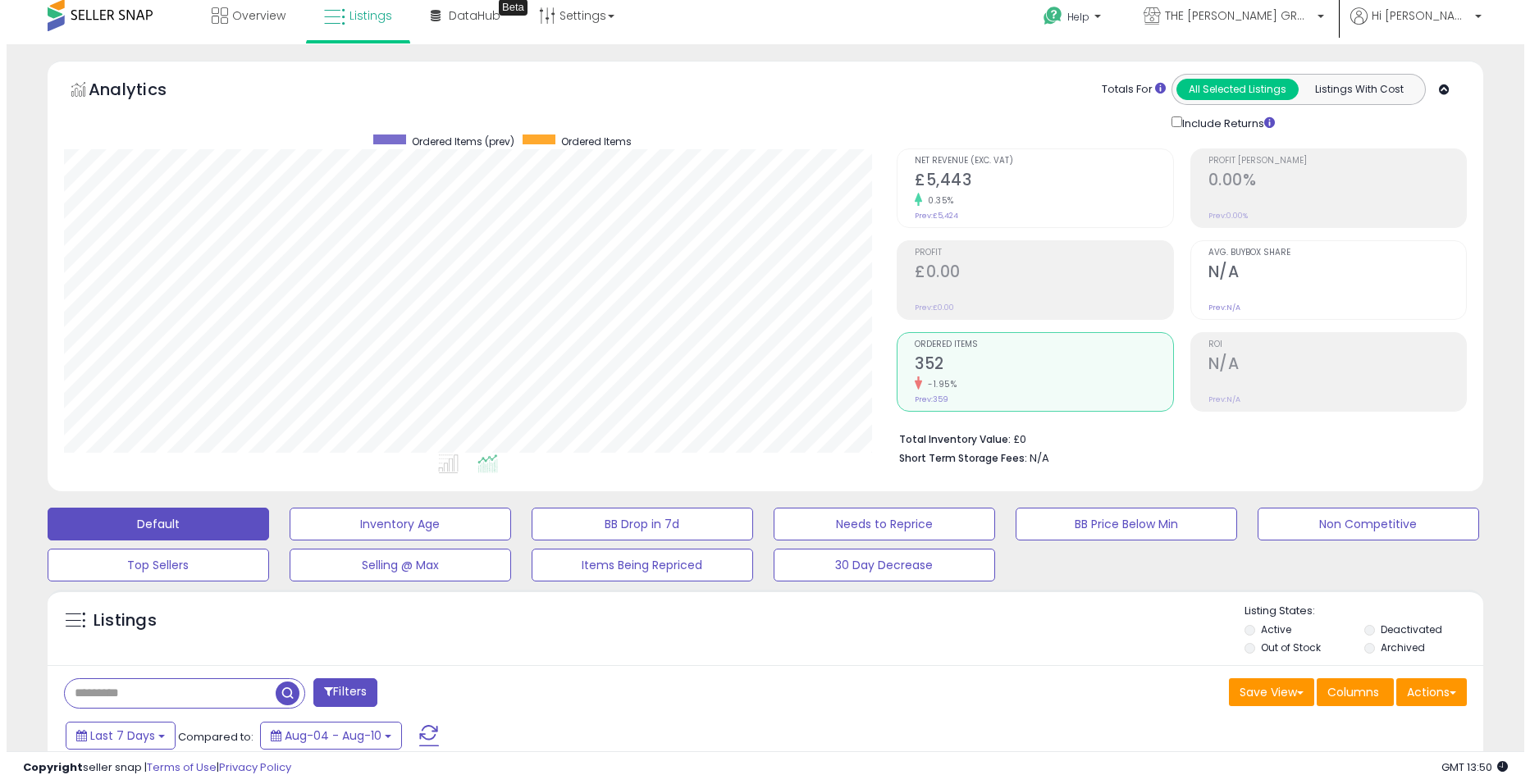
scroll to position [0, 0]
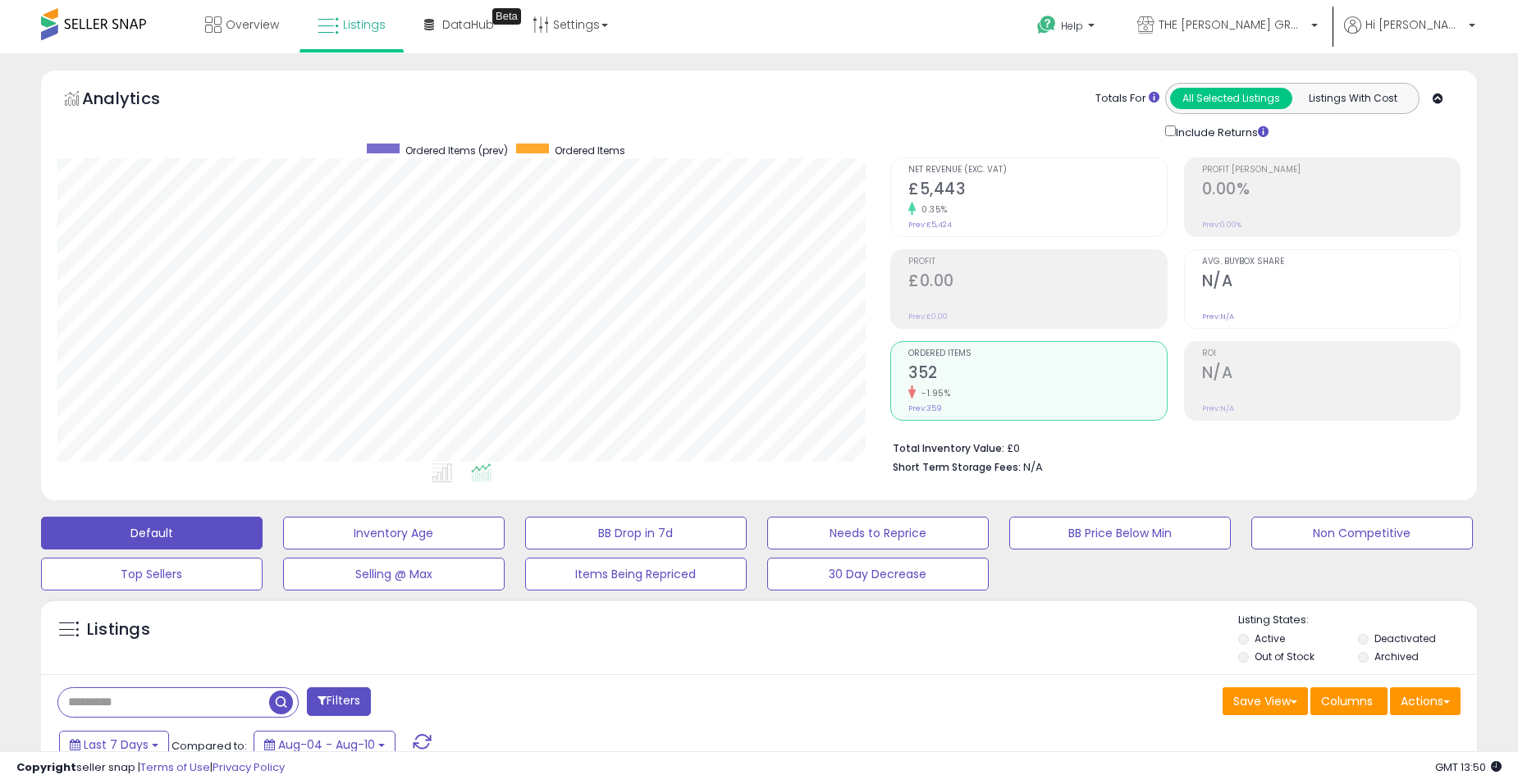
click at [1031, 176] on div "Net Revenue (Exc. VAT) £5,443 0.35% Prev: £5,424" at bounding box center [1037, 195] width 258 height 74
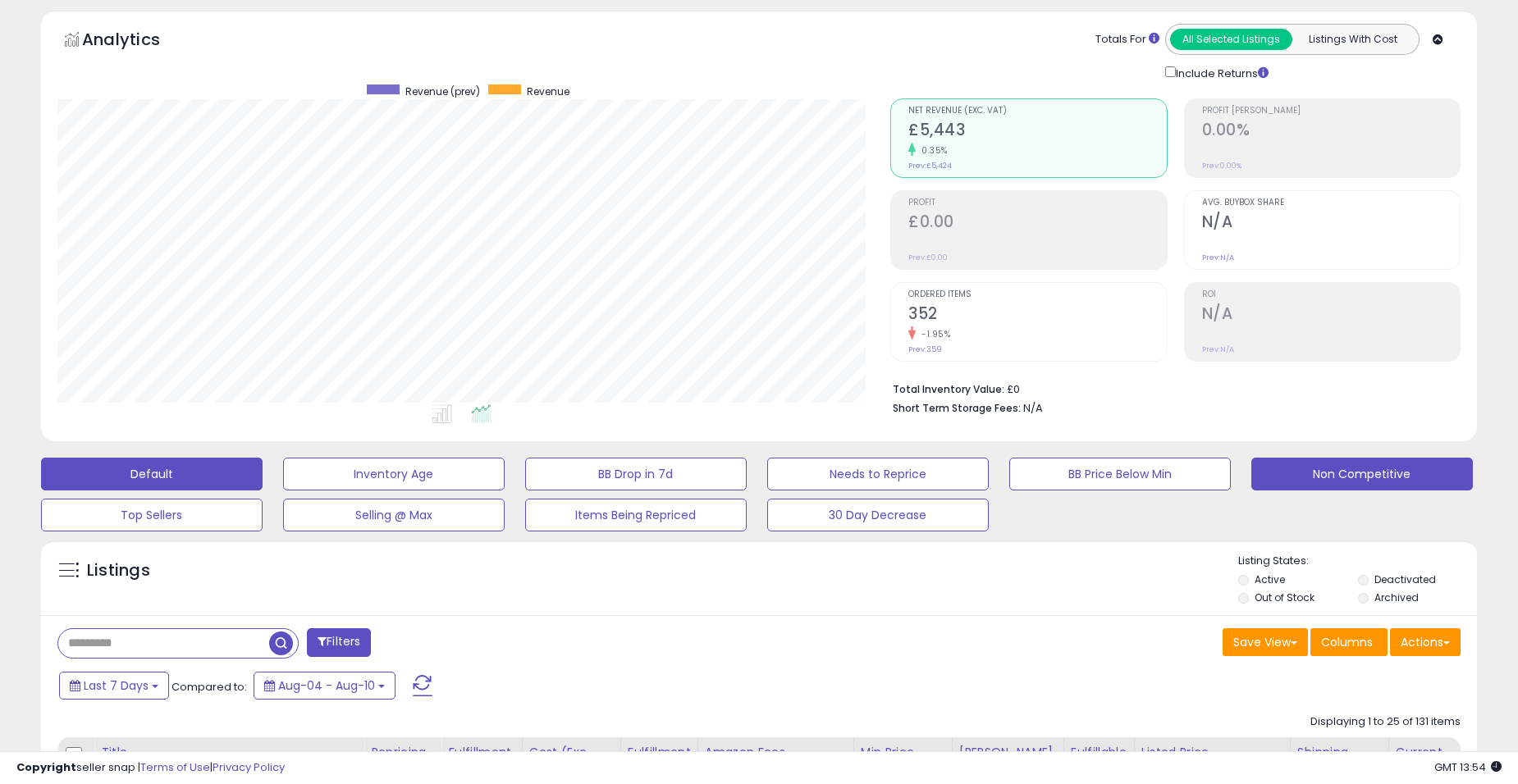
scroll to position [110, 0]
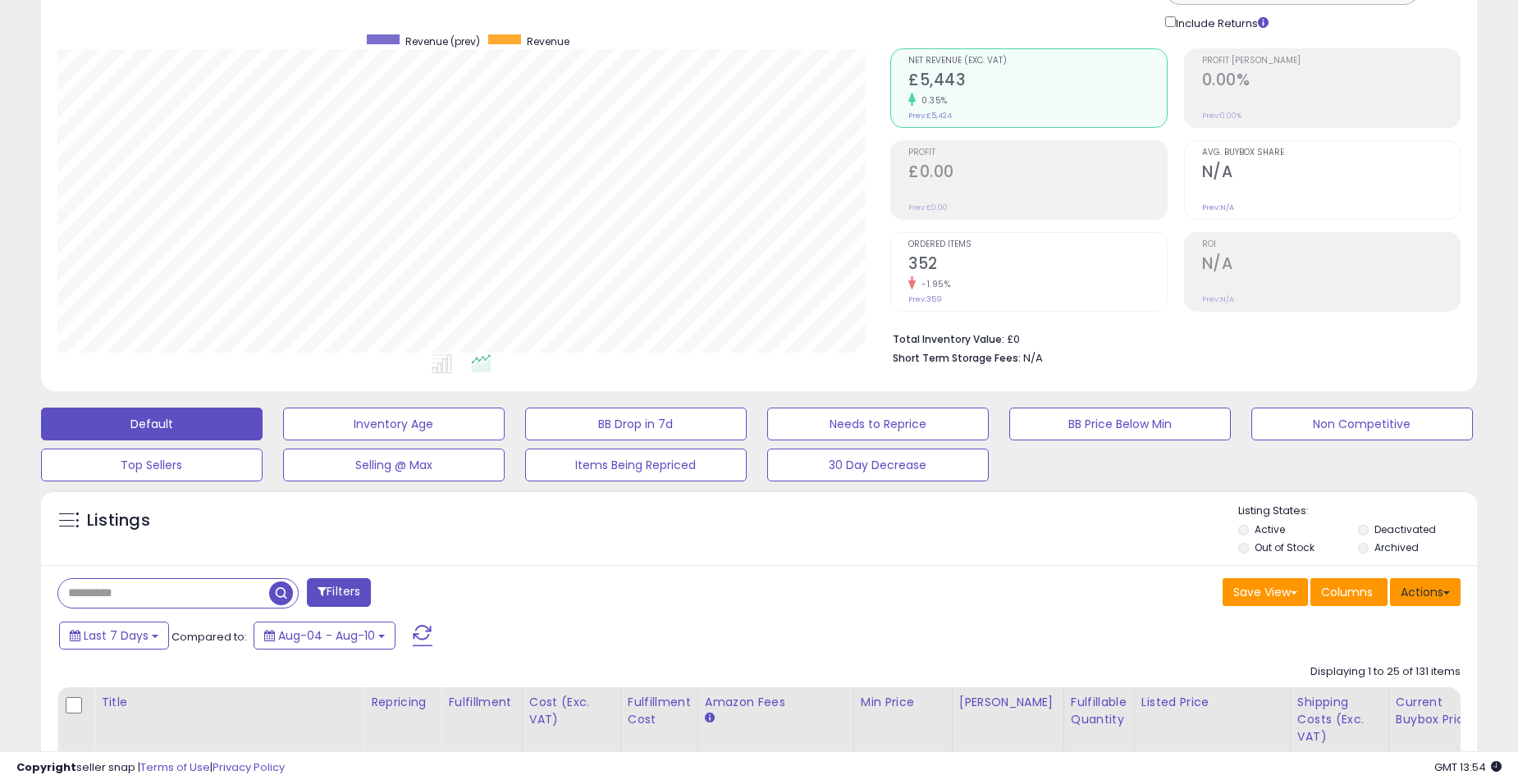
drag, startPoint x: 1404, startPoint y: 571, endPoint x: 1411, endPoint y: 592, distance: 22.1
click at [1416, 595] on button "Actions" at bounding box center [1425, 592] width 70 height 28
click at [1134, 549] on div "Listings" at bounding box center [759, 532] width 1436 height 56
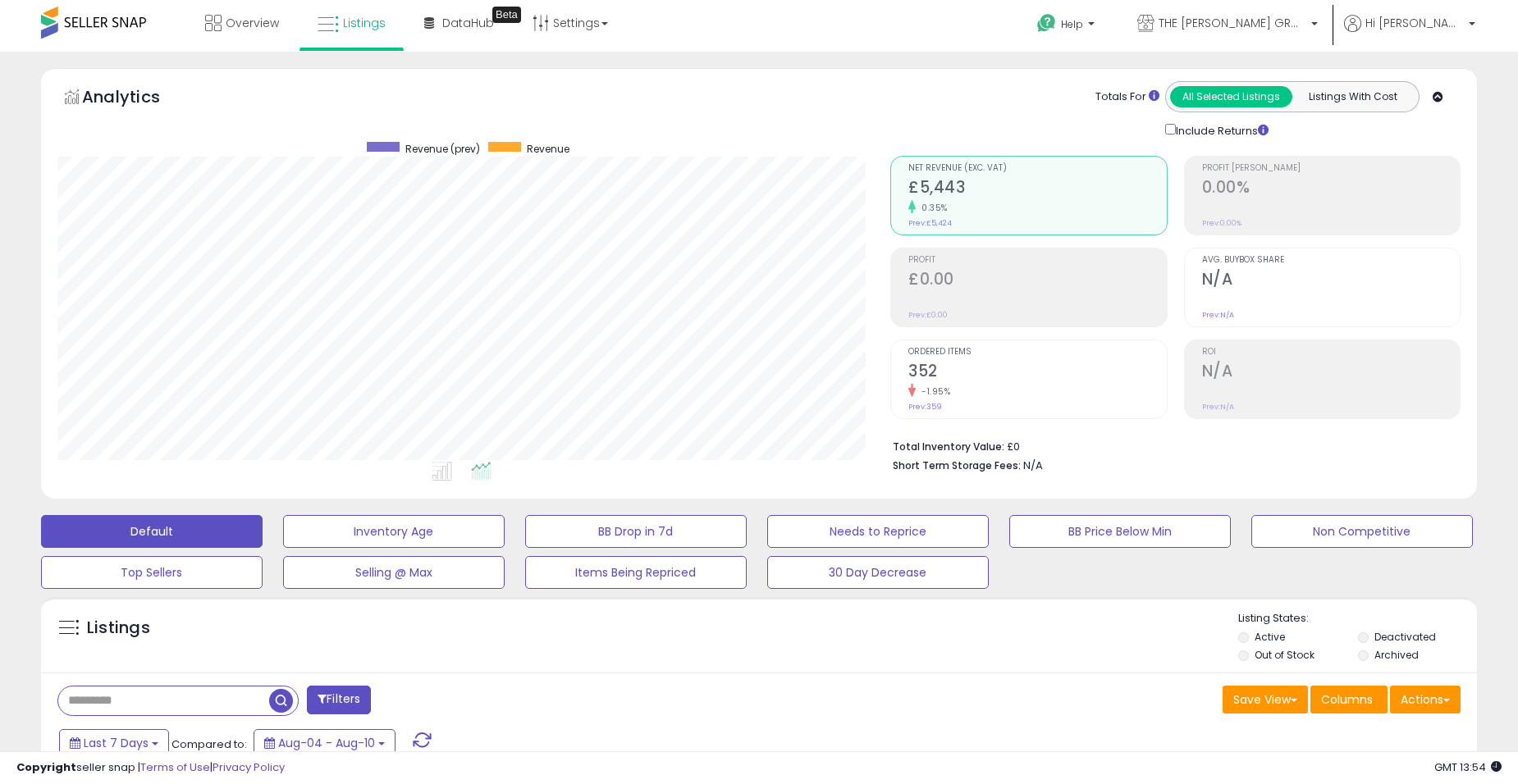
scroll to position [0, 0]
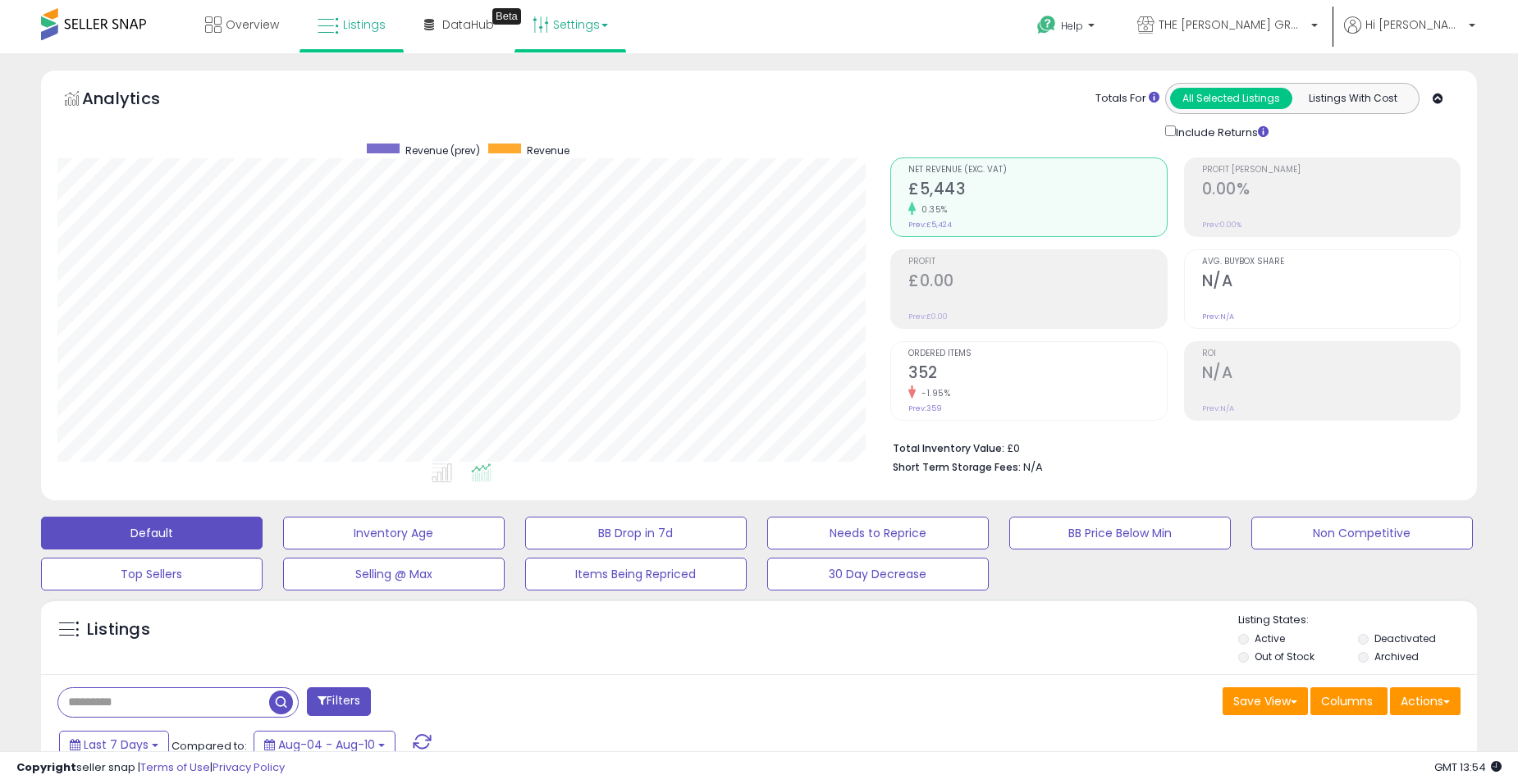
click at [576, 34] on link "Settings" at bounding box center [569, 24] width 100 height 50
click at [577, 75] on li "Store settings" at bounding box center [584, 84] width 122 height 41
click at [576, 35] on link "Settings" at bounding box center [569, 24] width 100 height 50
click at [572, 125] on link "User settings" at bounding box center [570, 127] width 70 height 16
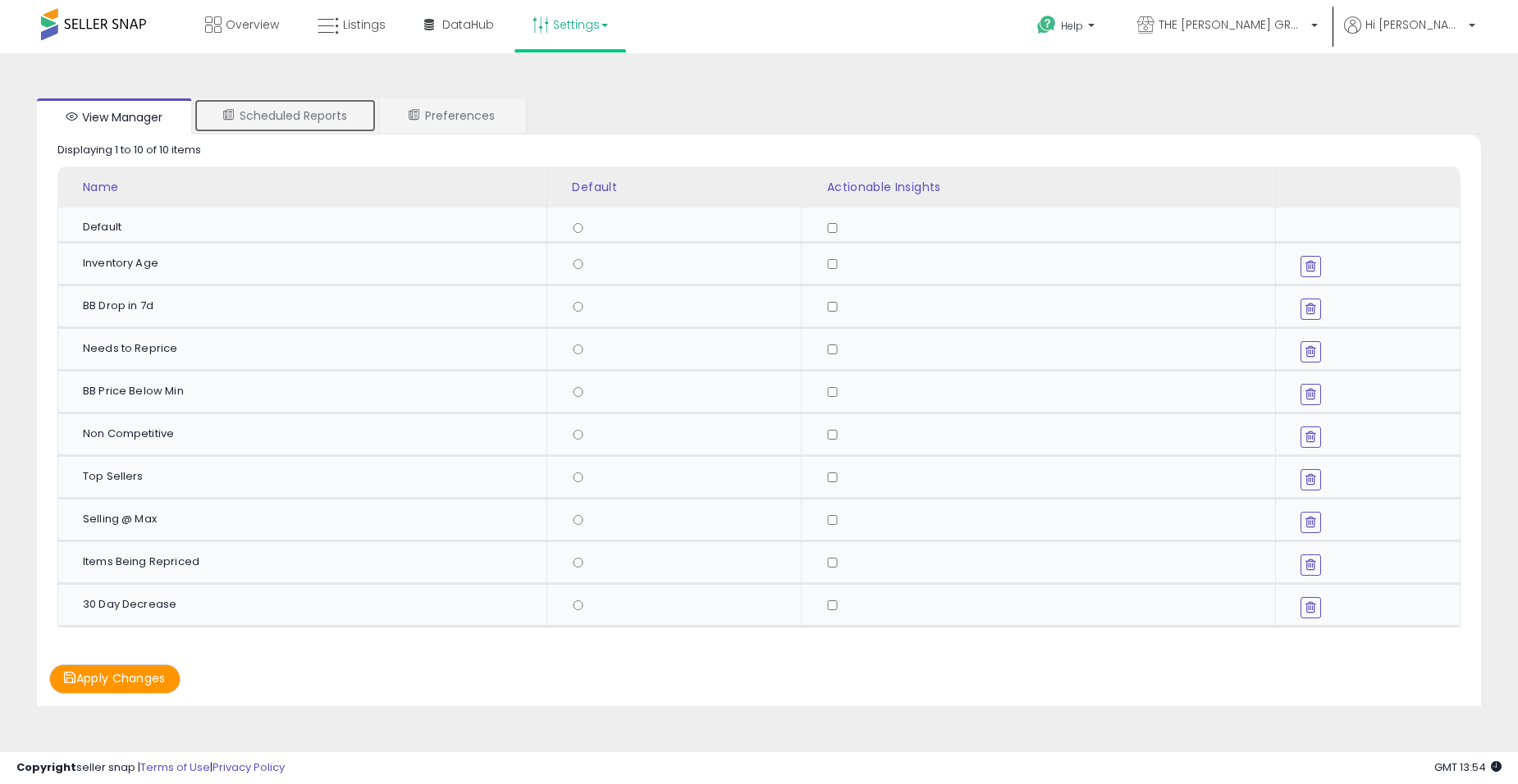
click at [295, 113] on link "Scheduled Reports" at bounding box center [285, 116] width 183 height 35
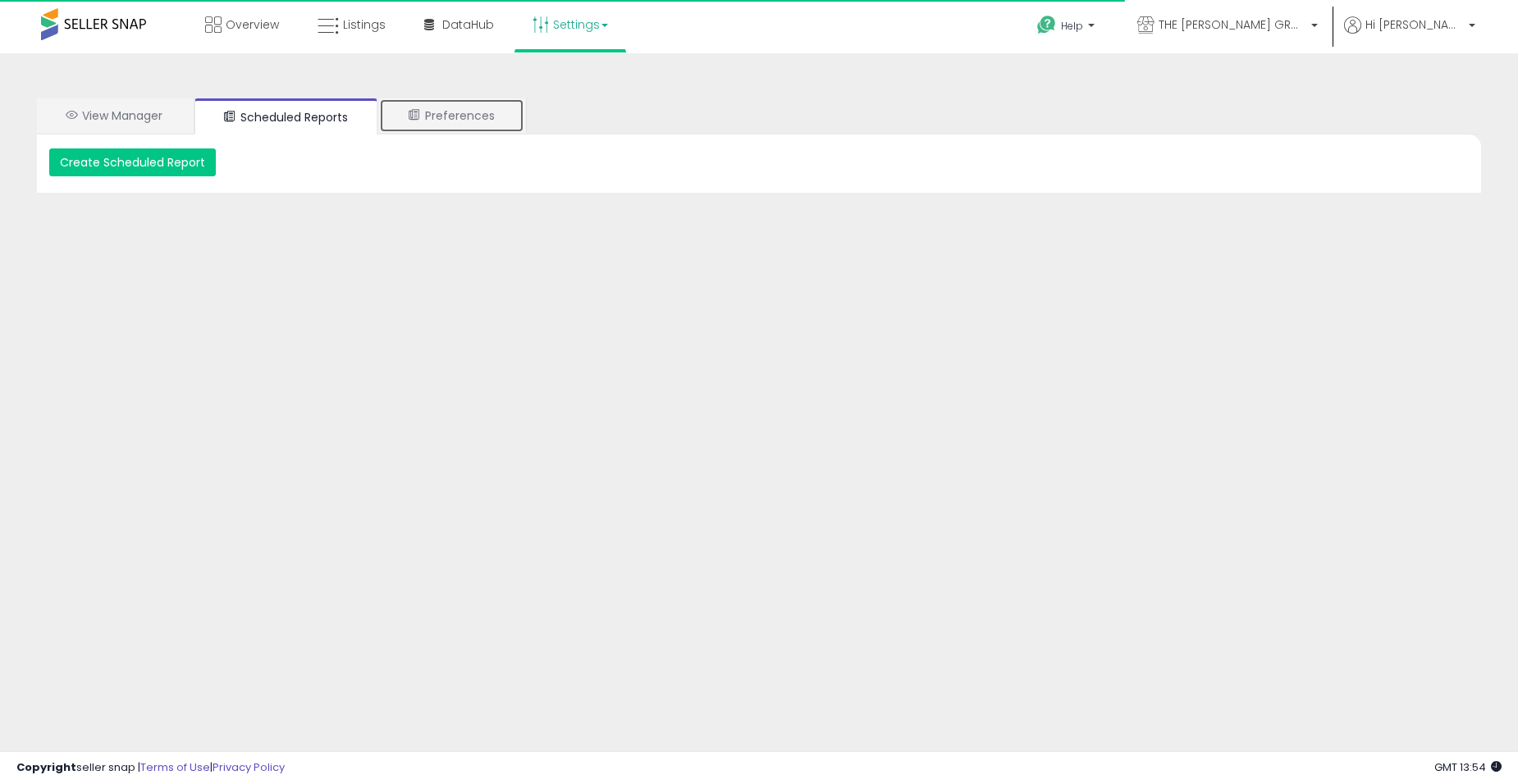
click at [402, 115] on link "Preferences" at bounding box center [451, 116] width 145 height 35
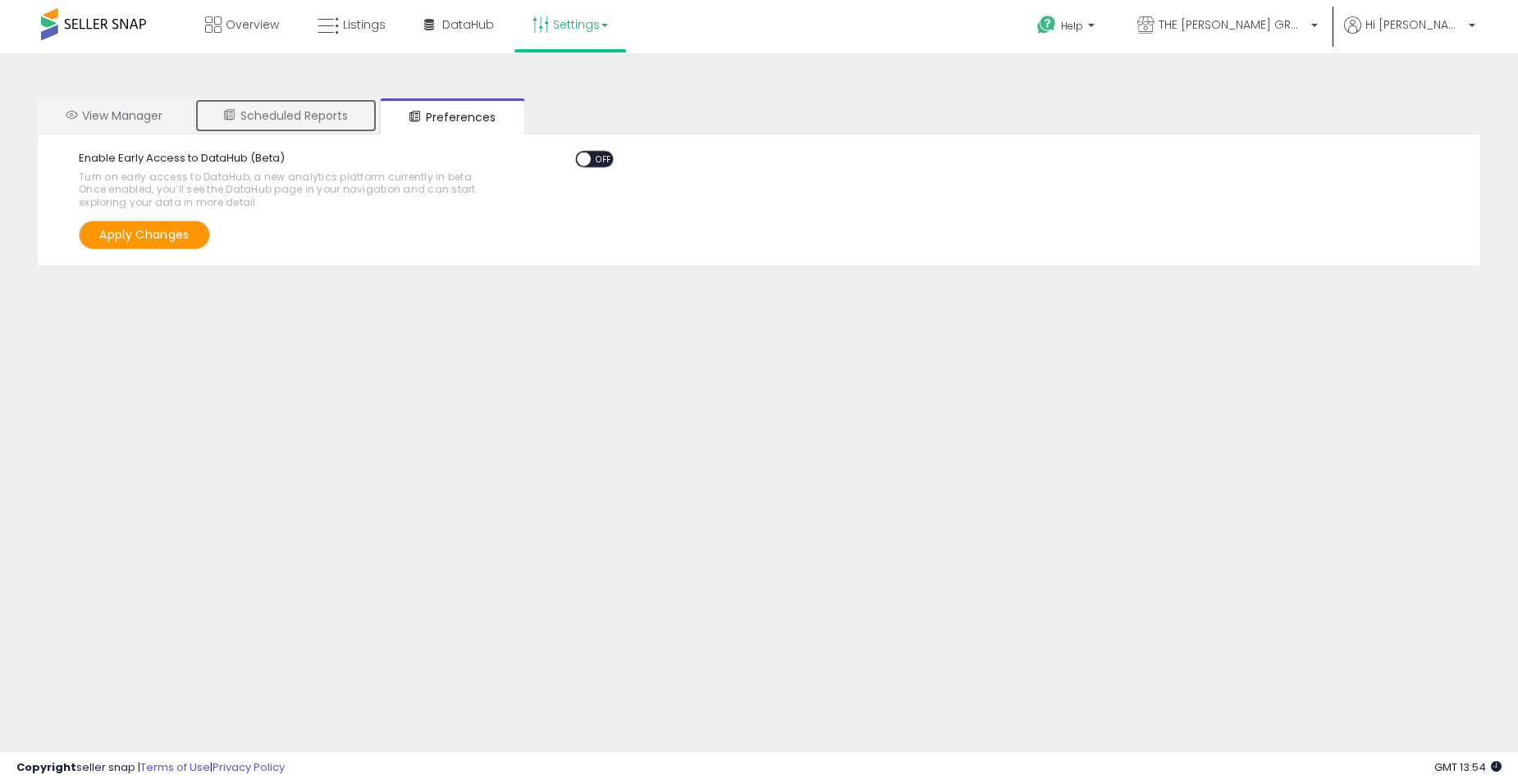
click at [283, 110] on link "Scheduled Reports" at bounding box center [286, 116] width 183 height 35
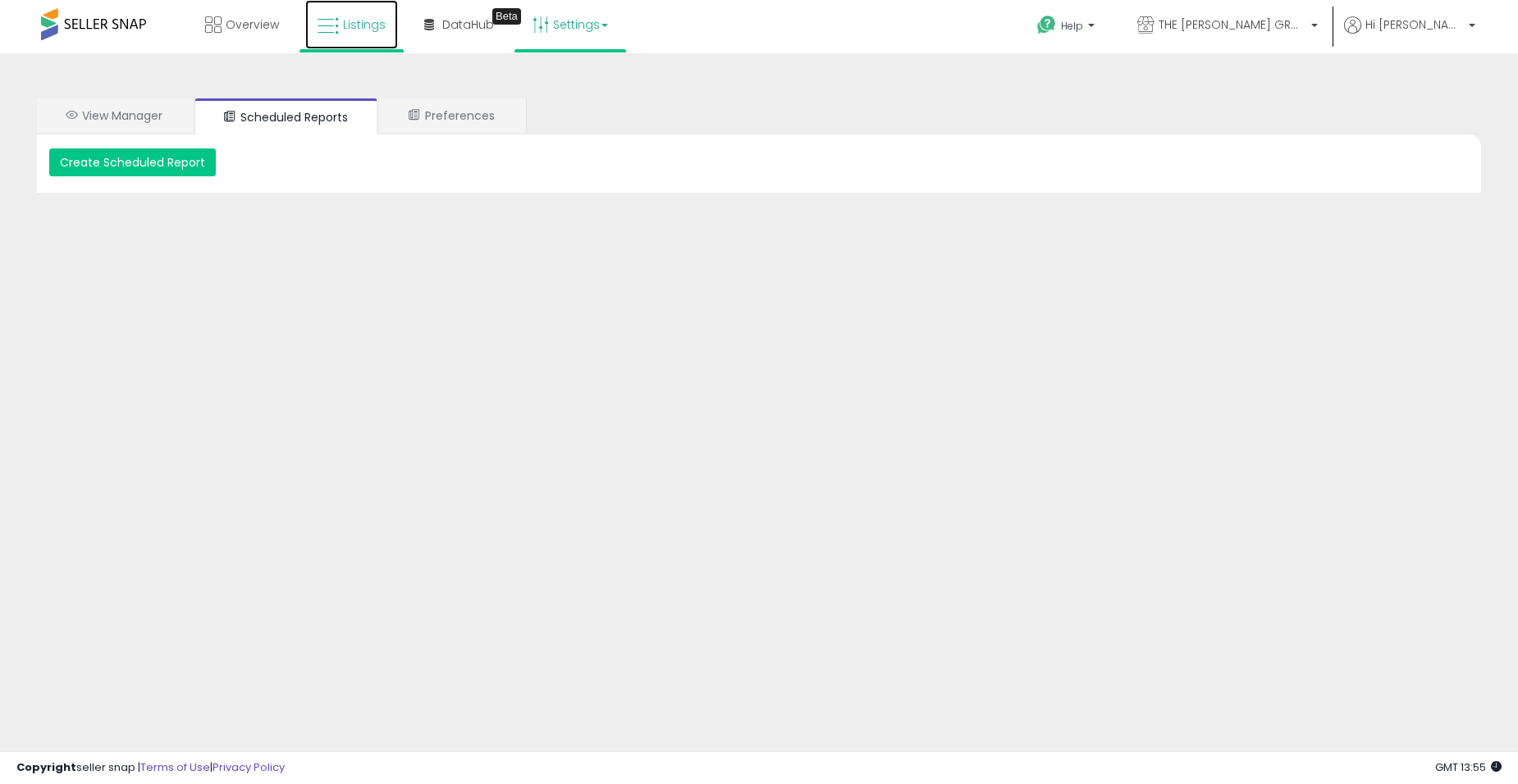
click at [338, 29] on icon at bounding box center [328, 26] width 22 height 22
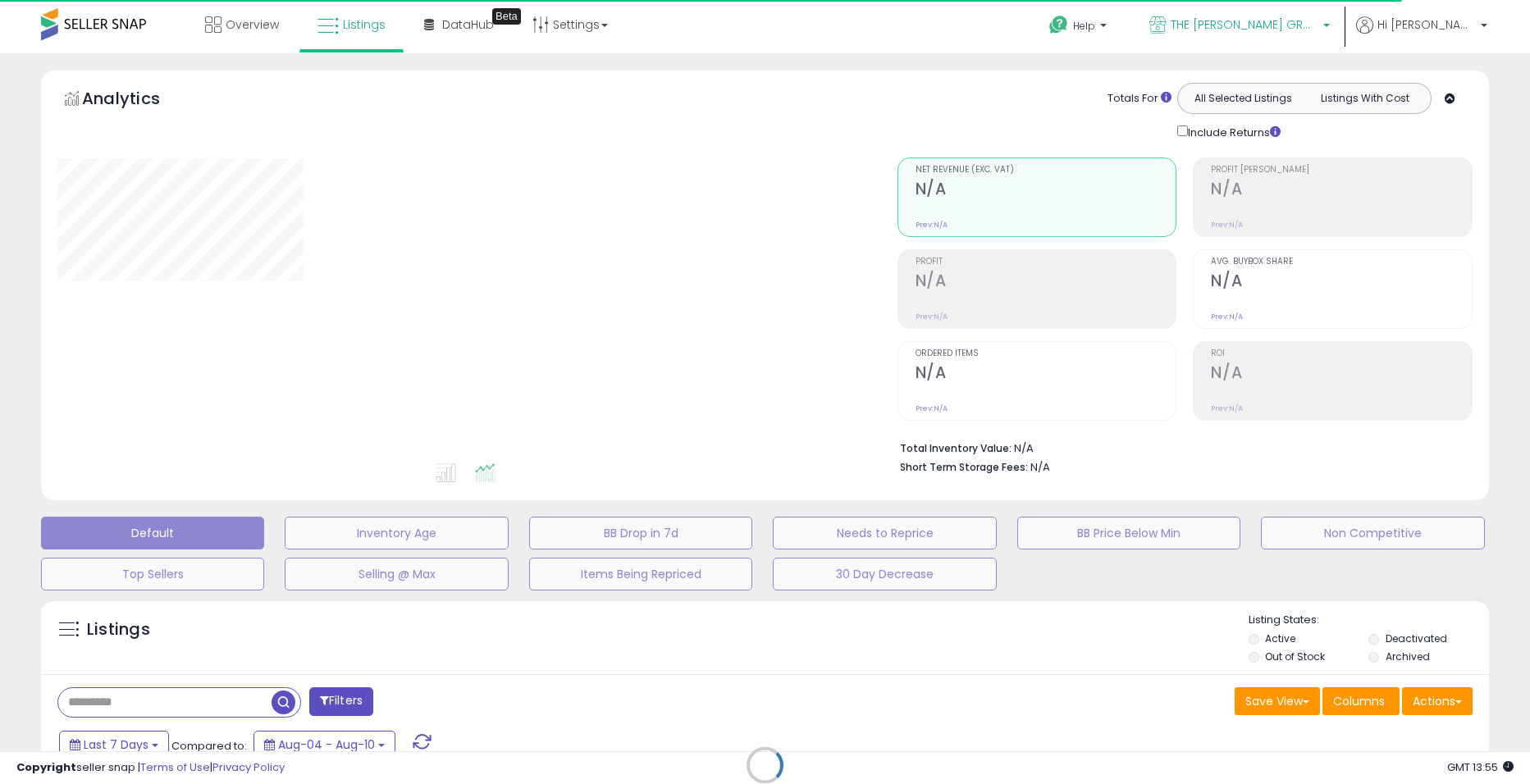
click at [1335, 43] on link "THE [PERSON_NAME] GROUP LTD" at bounding box center [1240, 26] width 205 height 53
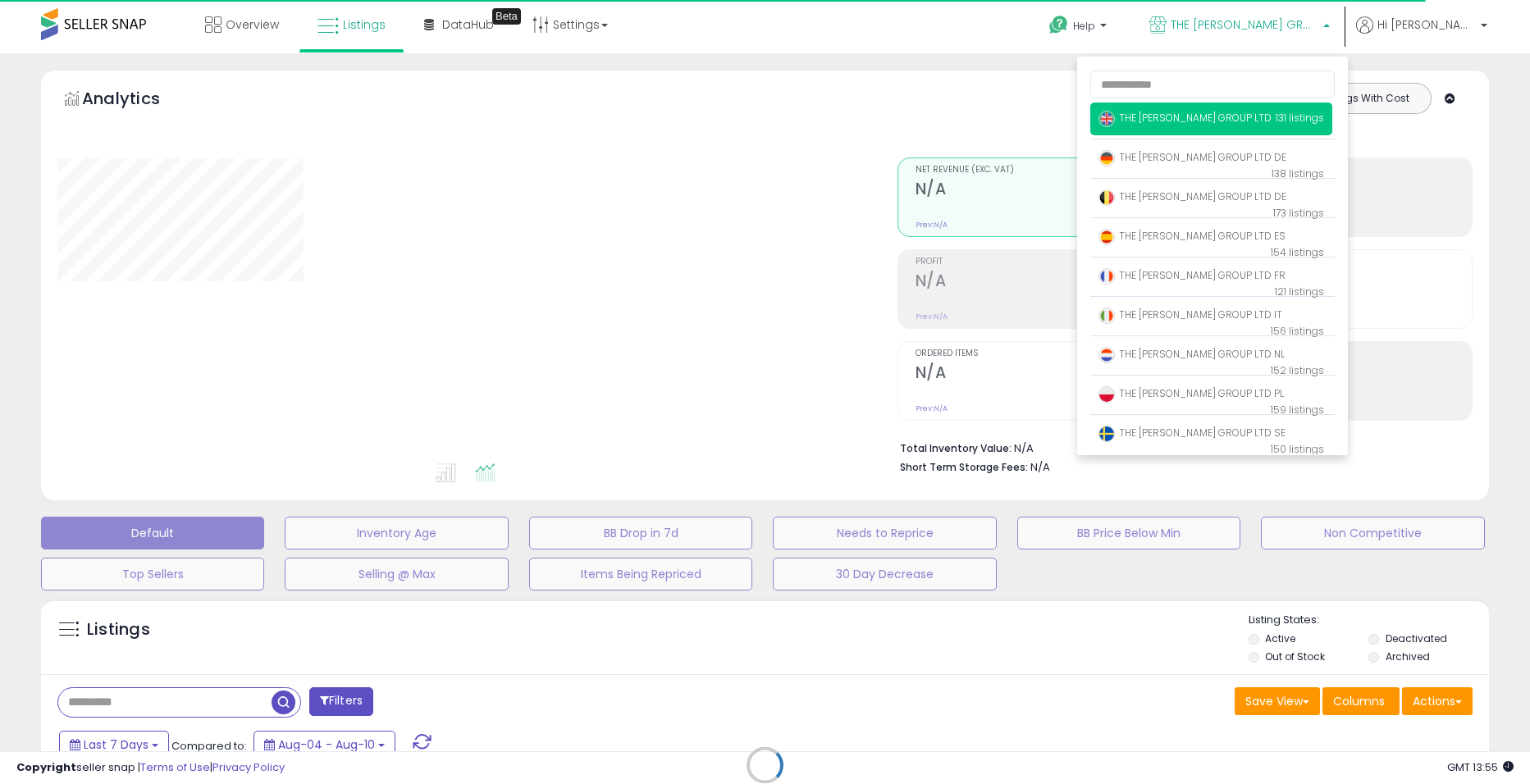
click at [940, 37] on div "Overview Listings Beta" at bounding box center [494, 35] width 1012 height 70
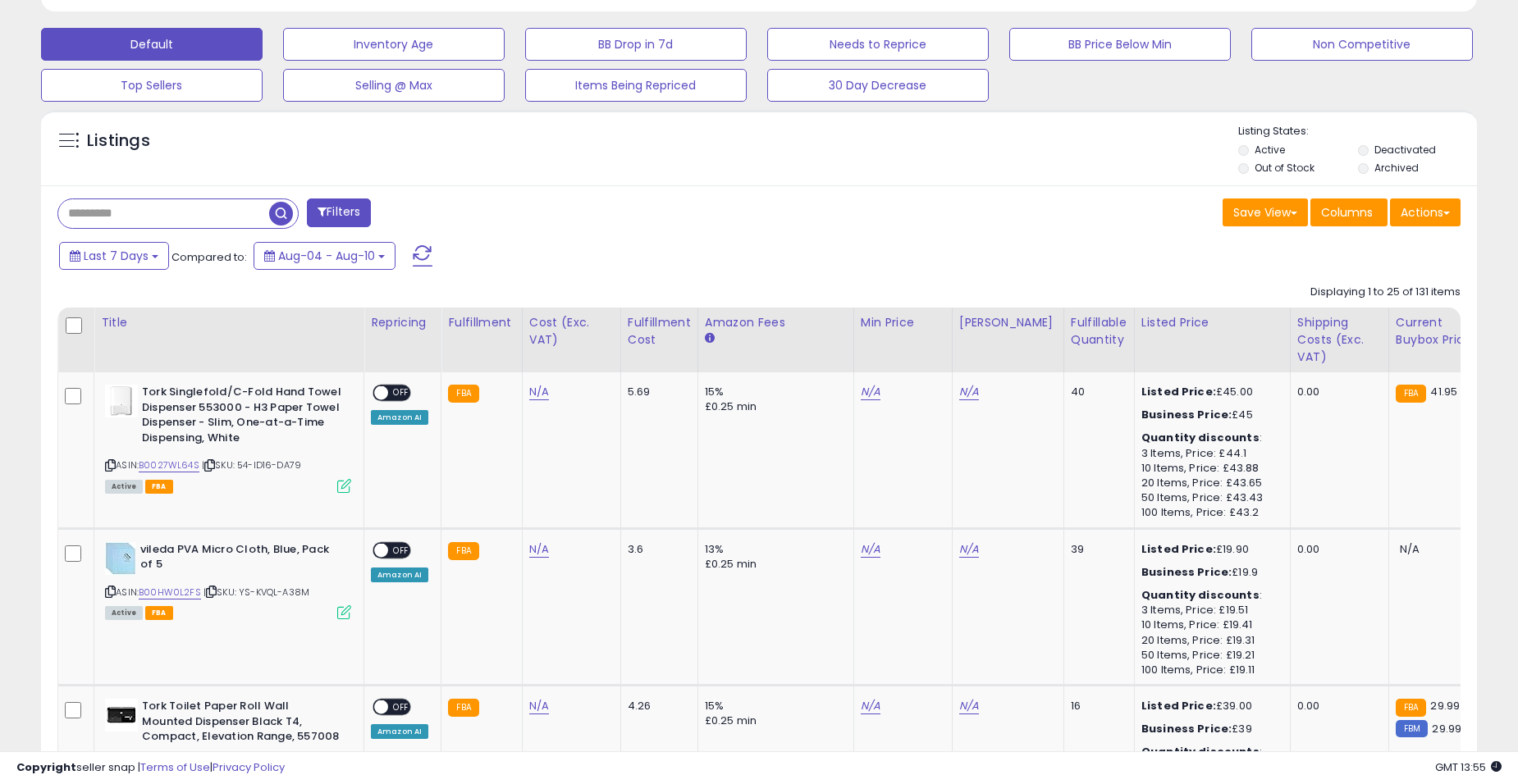
scroll to position [601, 0]
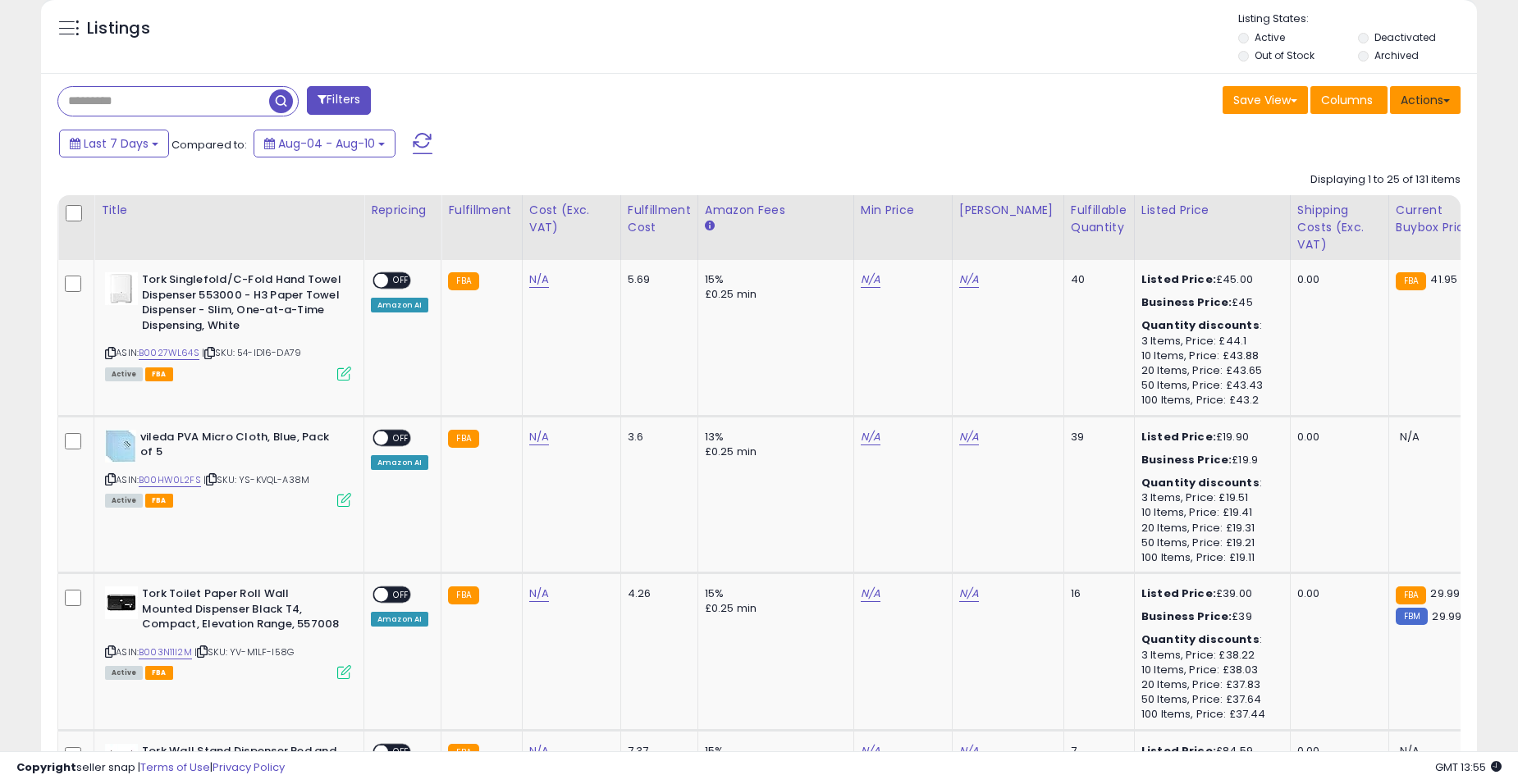
click at [1423, 95] on button "Actions" at bounding box center [1425, 100] width 70 height 28
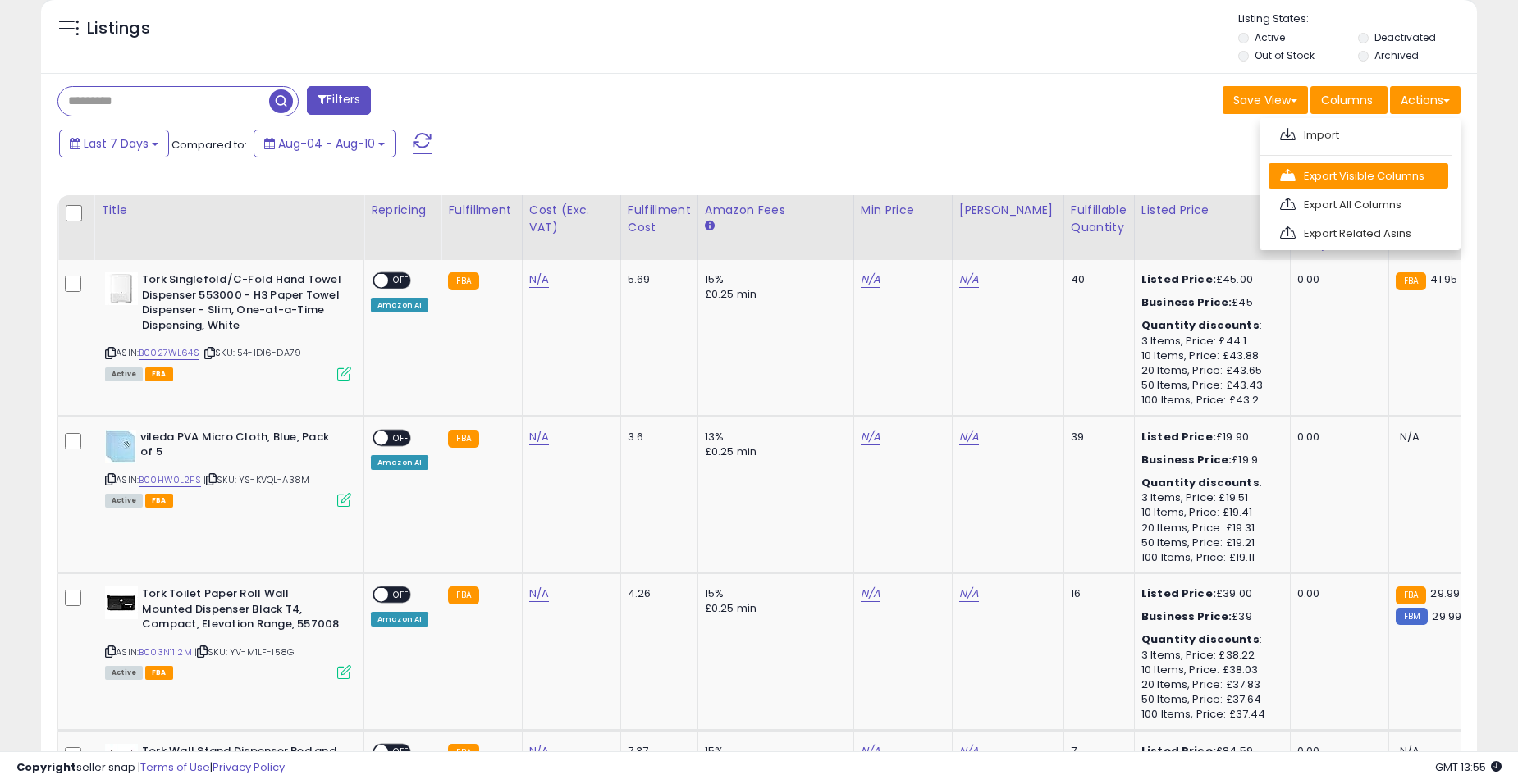
click at [1366, 180] on link "Export Visible Columns" at bounding box center [1358, 176] width 180 height 25
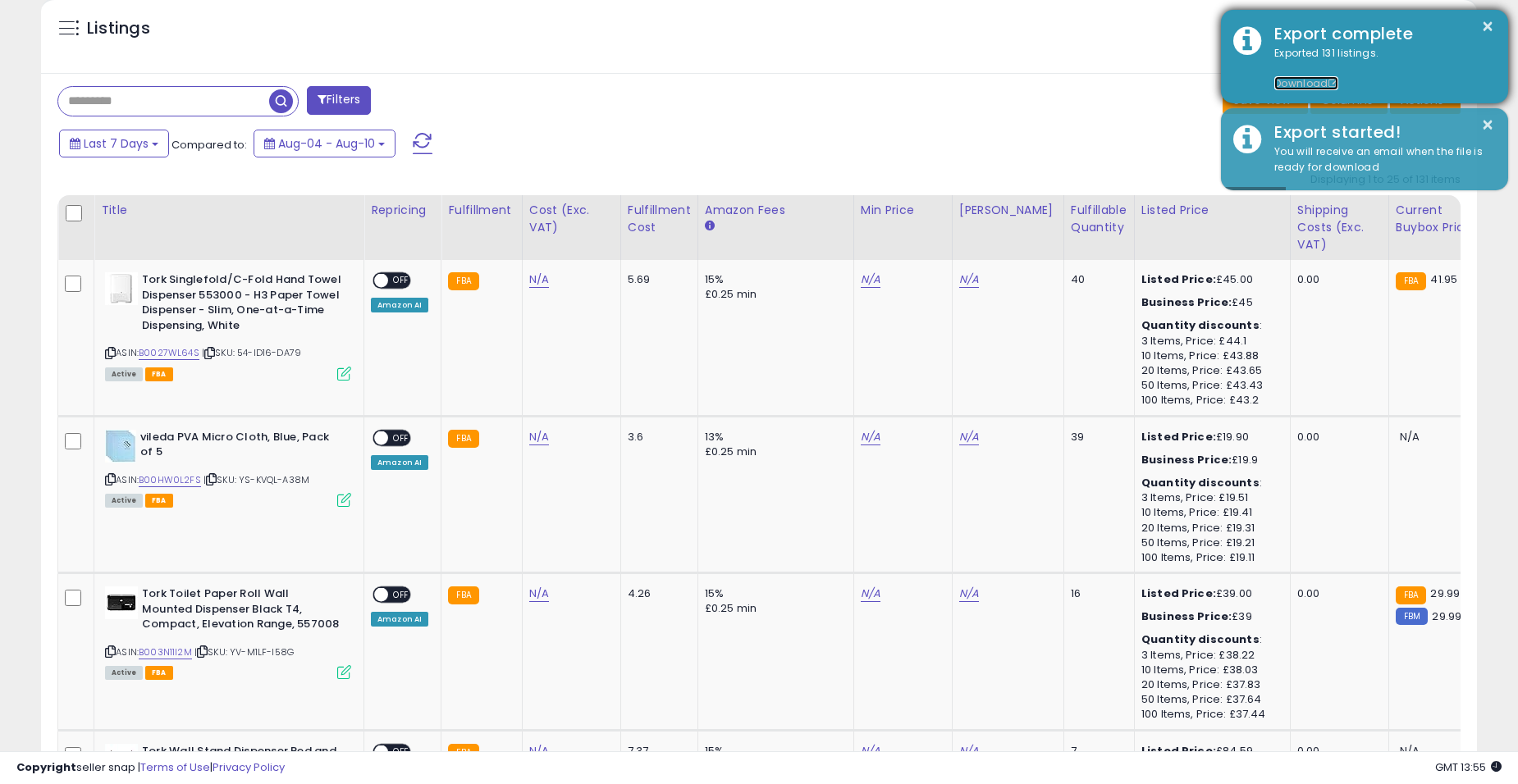
click at [1303, 80] on link "Download" at bounding box center [1307, 83] width 64 height 14
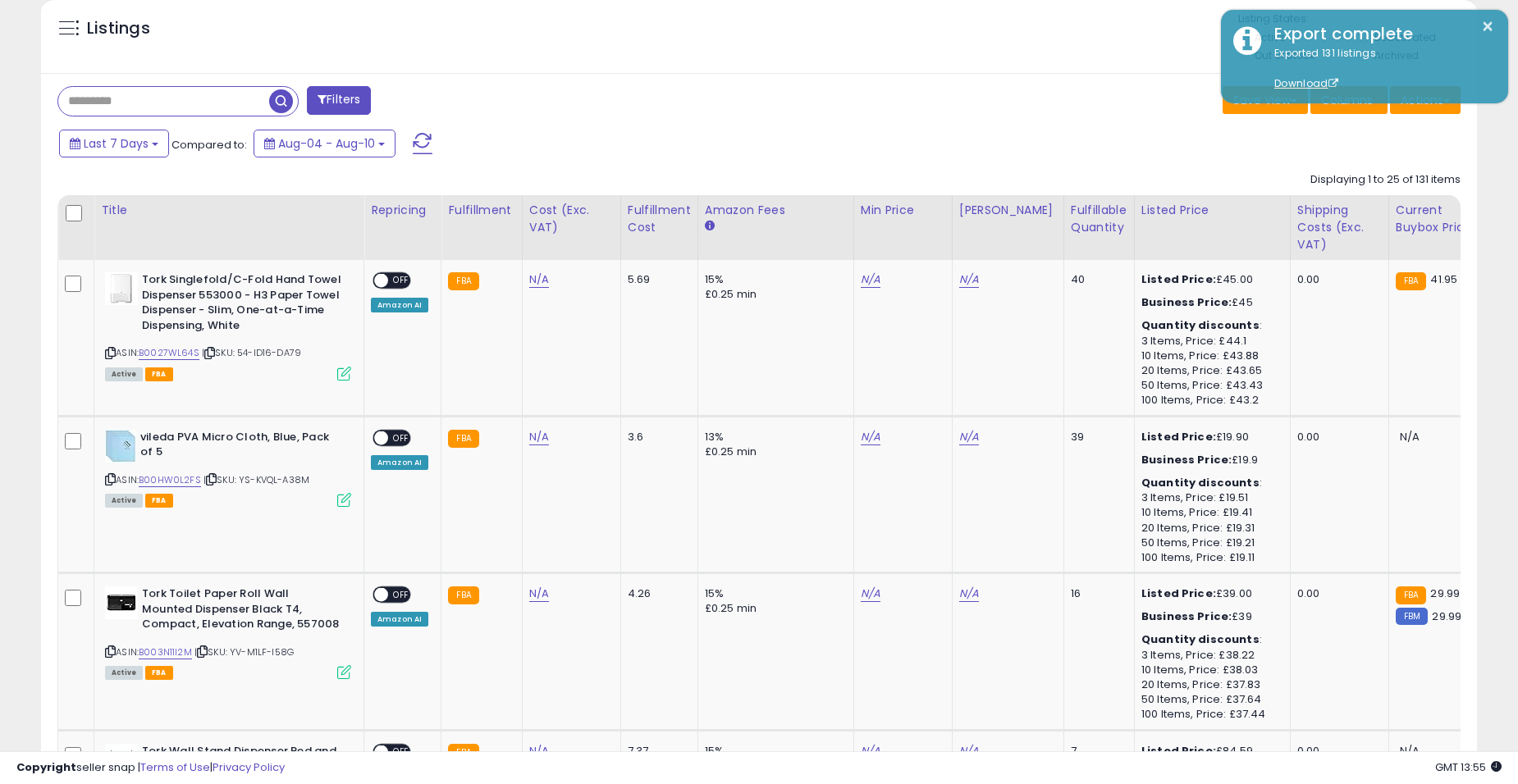
click at [1315, 176] on div "Displaying 1 to 25 of 131 items" at bounding box center [1385, 180] width 150 height 16
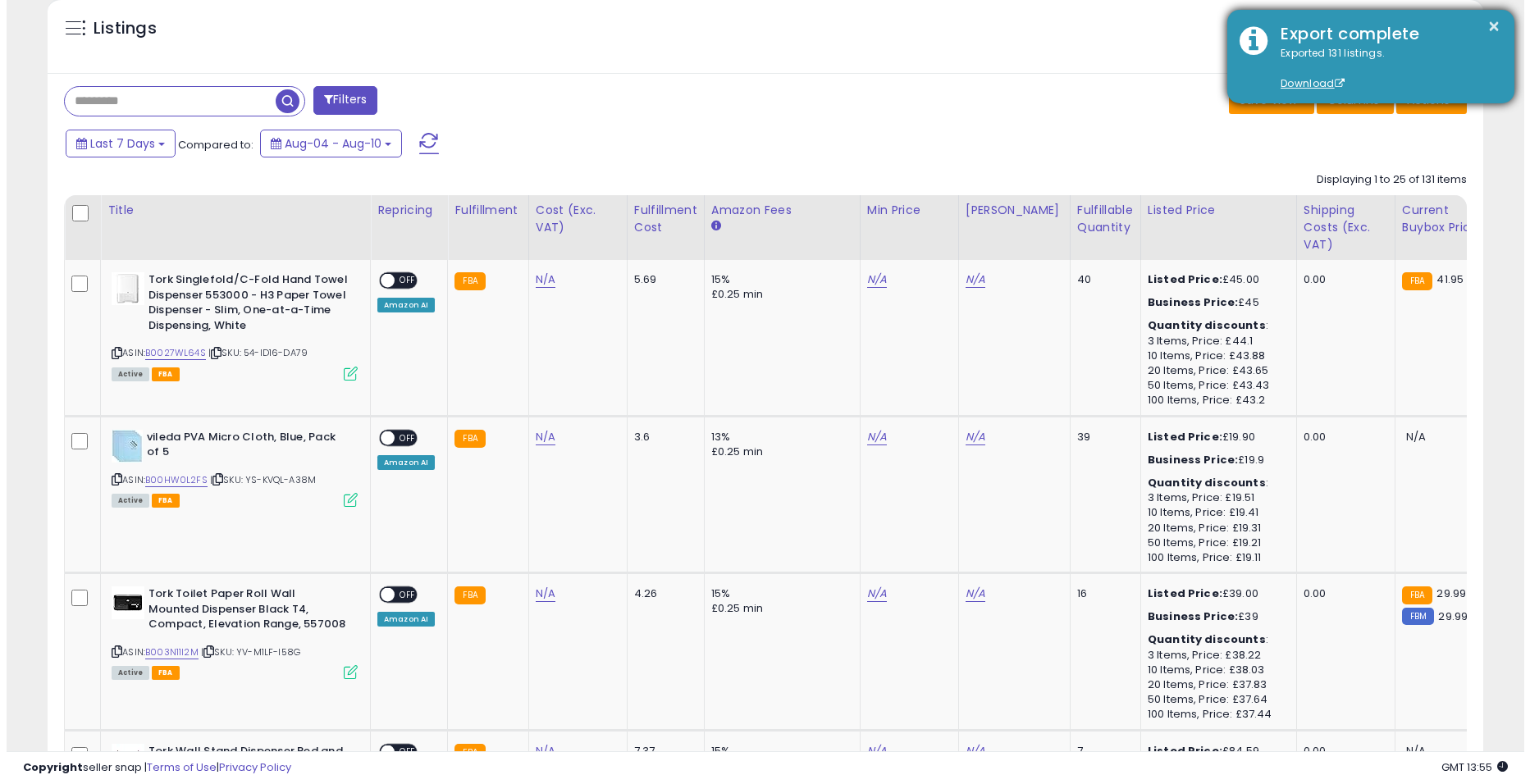
scroll to position [548, 0]
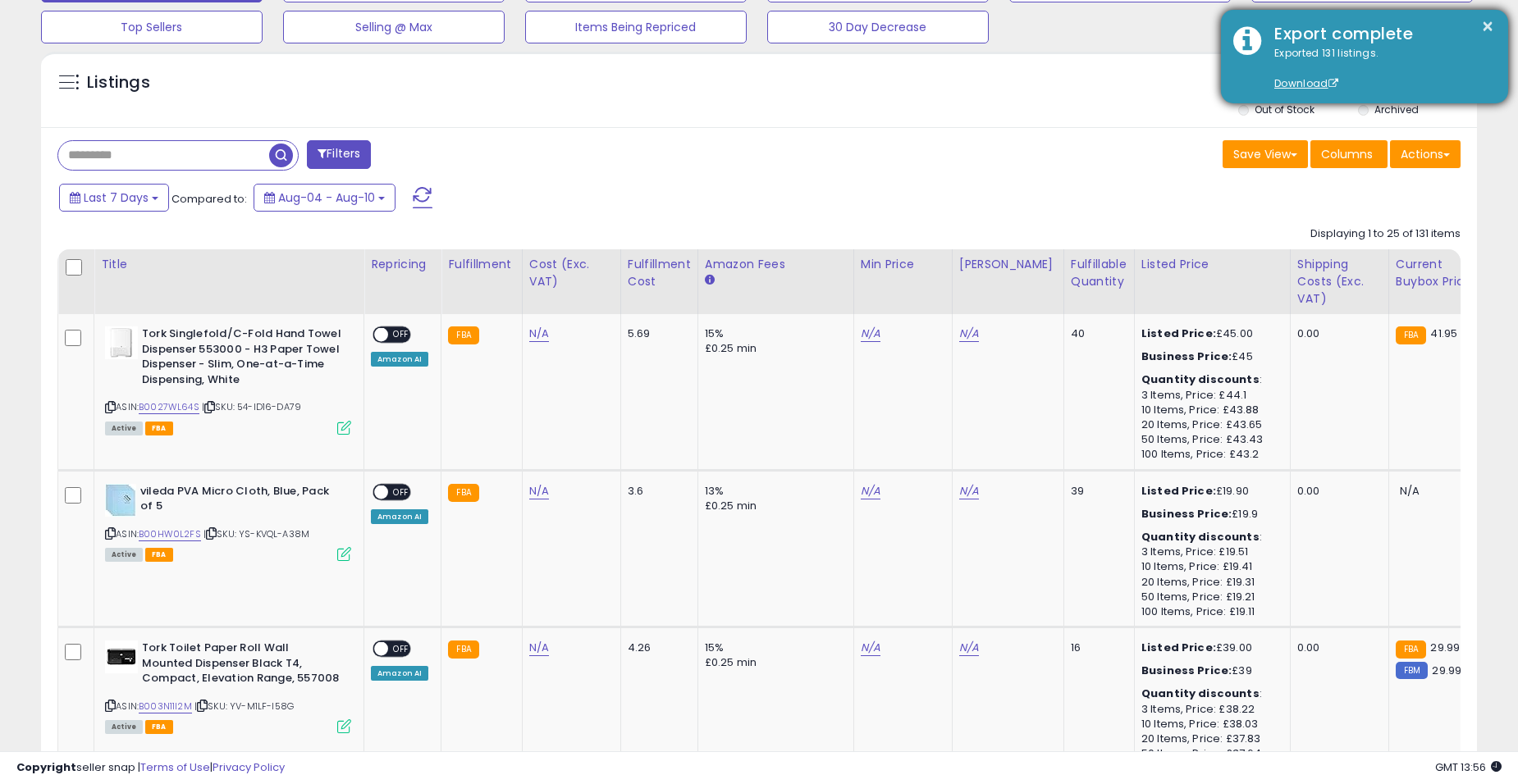
click at [1499, 22] on div "× Export complete Exported 131 listings. Download" at bounding box center [1365, 56] width 287 height 94
click at [1498, 21] on div "× Export complete Exported 131 listings. Download" at bounding box center [1365, 56] width 287 height 94
click at [1492, 21] on button "×" at bounding box center [1488, 27] width 13 height 21
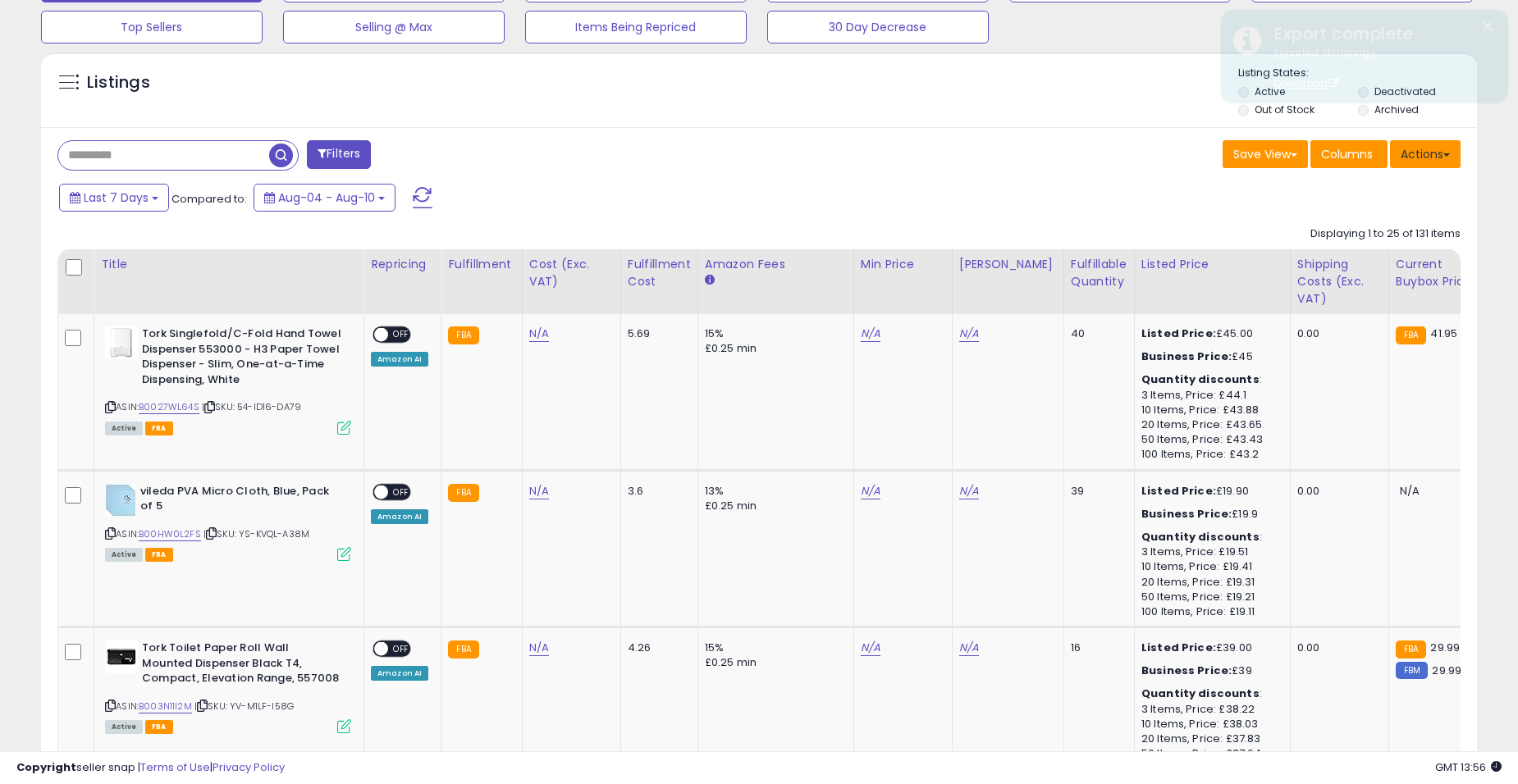
click at [1426, 151] on button "Actions" at bounding box center [1425, 154] width 70 height 28
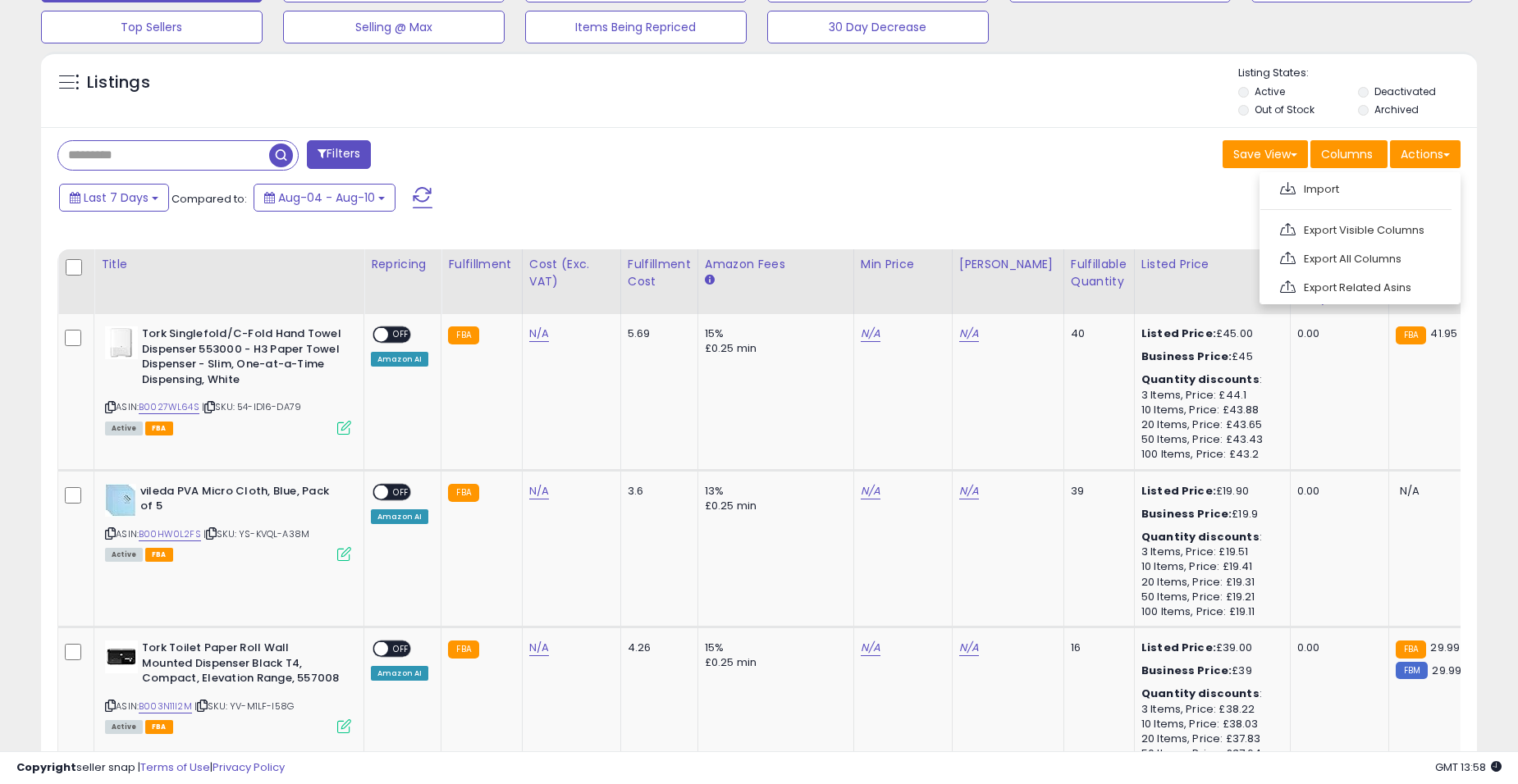
click at [1005, 162] on div "Save View Save As New View Update Current View Columns Actions Import Export Vi…" at bounding box center [1115, 156] width 714 height 32
click at [1441, 163] on button "Actions" at bounding box center [1425, 154] width 70 height 28
click at [1354, 189] on link "Import" at bounding box center [1358, 189] width 180 height 25
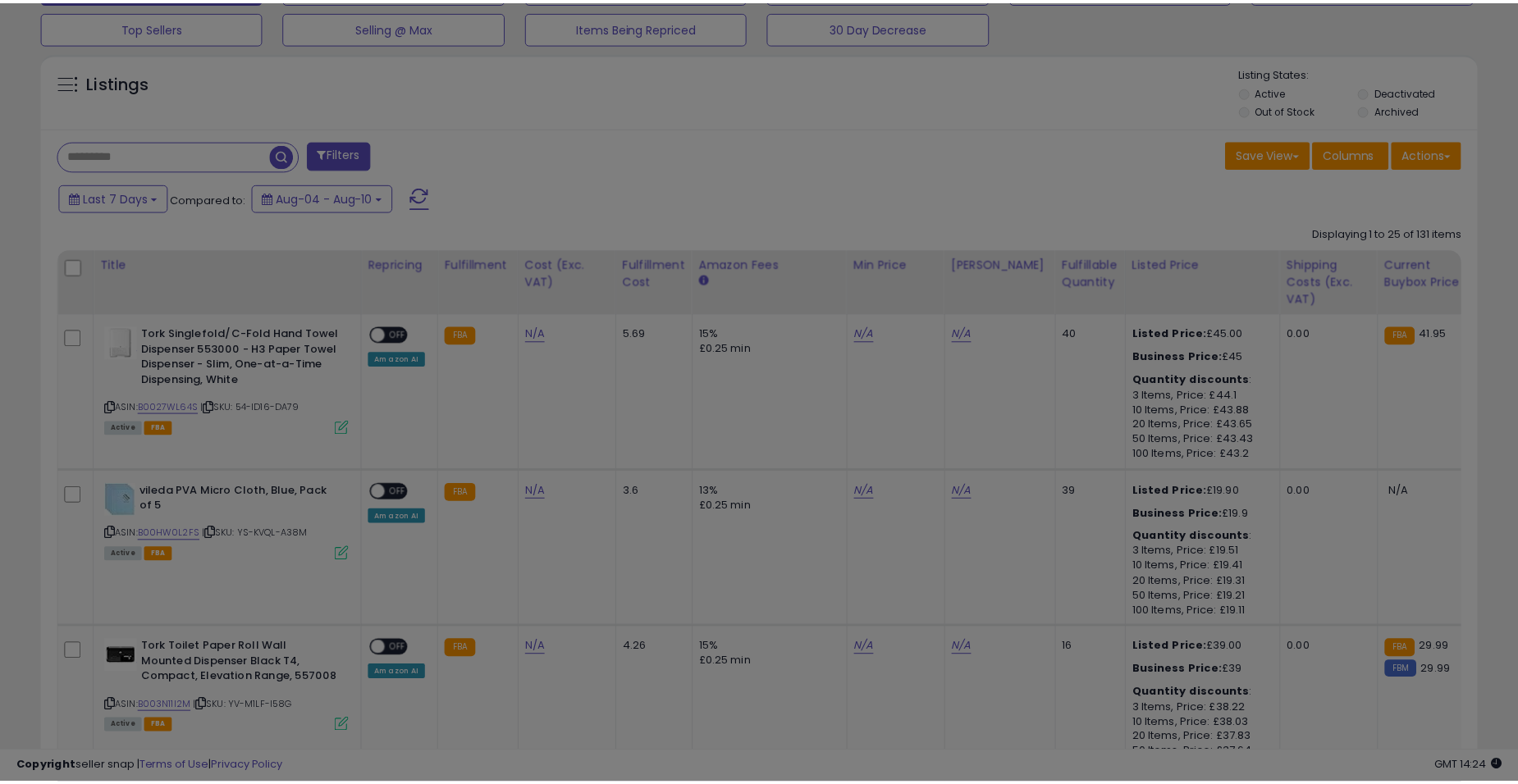
scroll to position [336, 841]
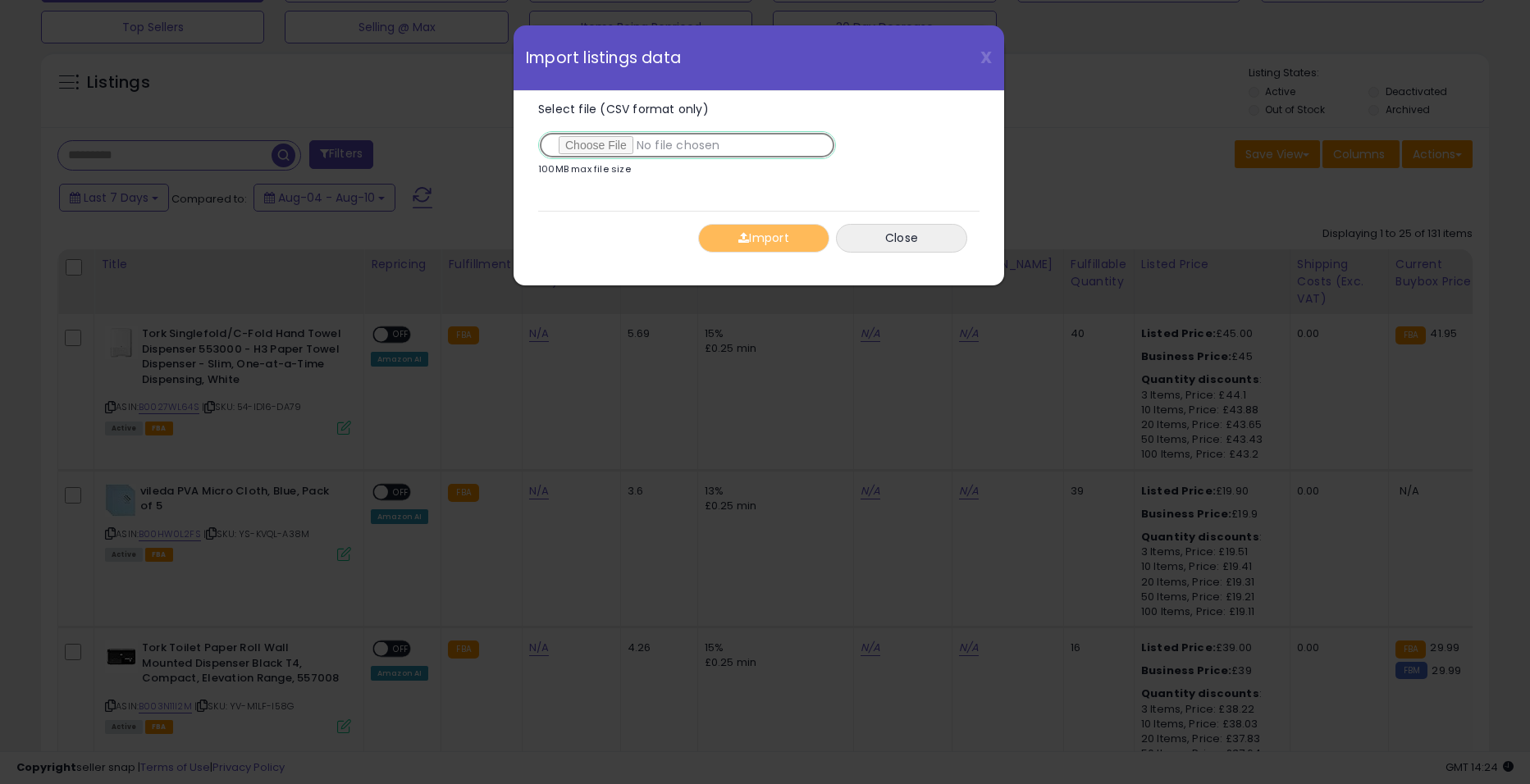
click at [614, 148] on input "Select file (CSV format only)" at bounding box center [687, 145] width 298 height 28
type input "**********"
click at [753, 246] on button "Import" at bounding box center [763, 238] width 131 height 29
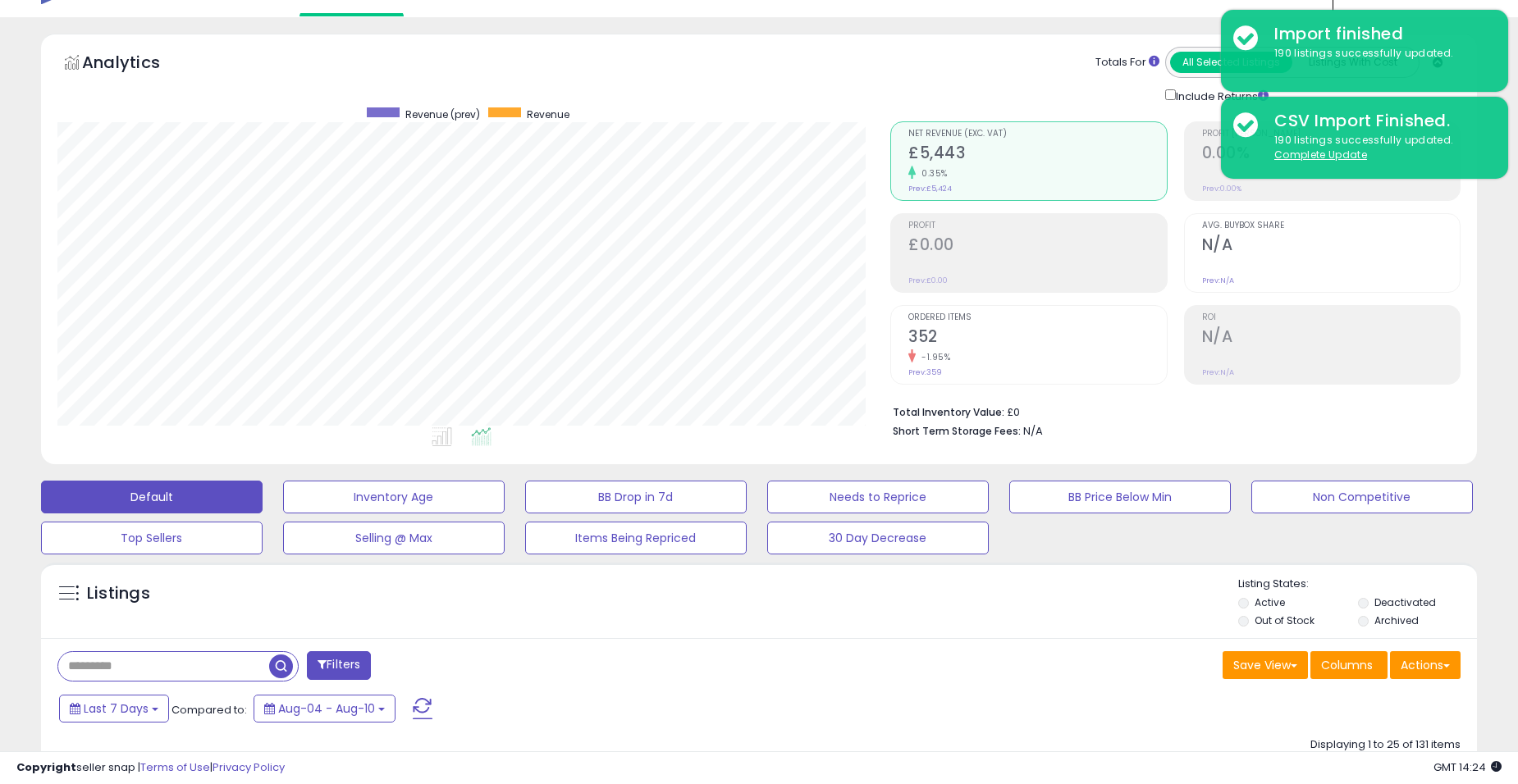
scroll to position [0, 0]
